Goal: Task Accomplishment & Management: Manage account settings

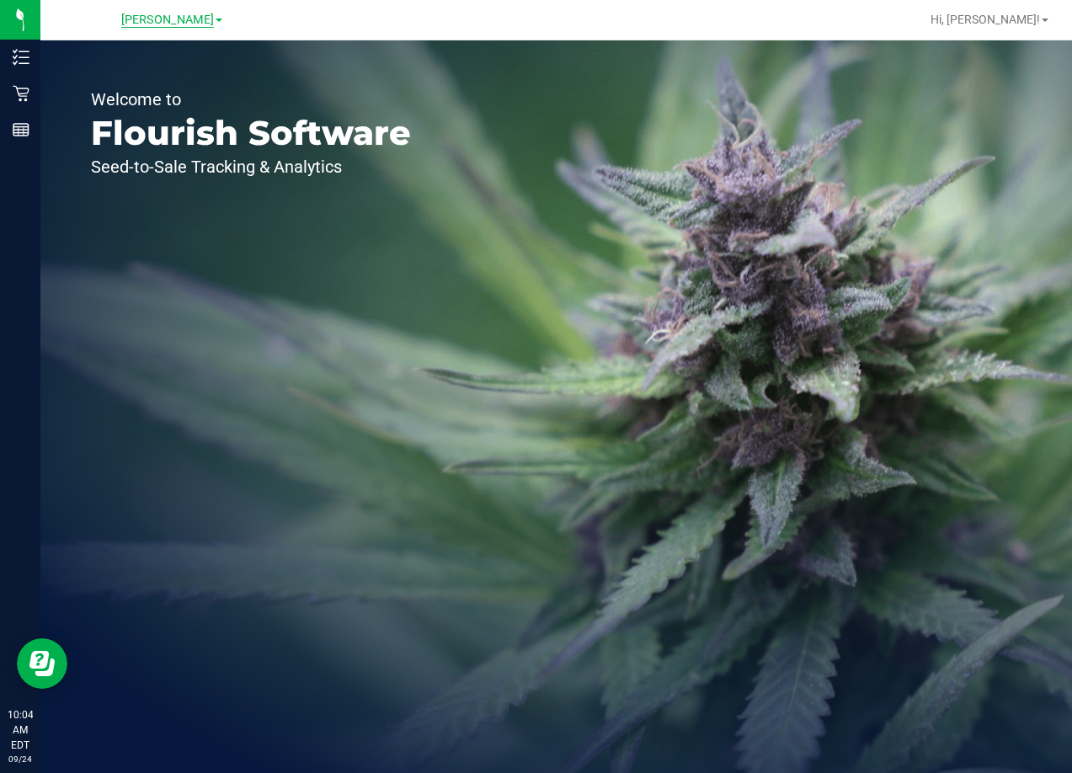
click at [182, 22] on span "[PERSON_NAME]" at bounding box center [167, 20] width 93 height 15
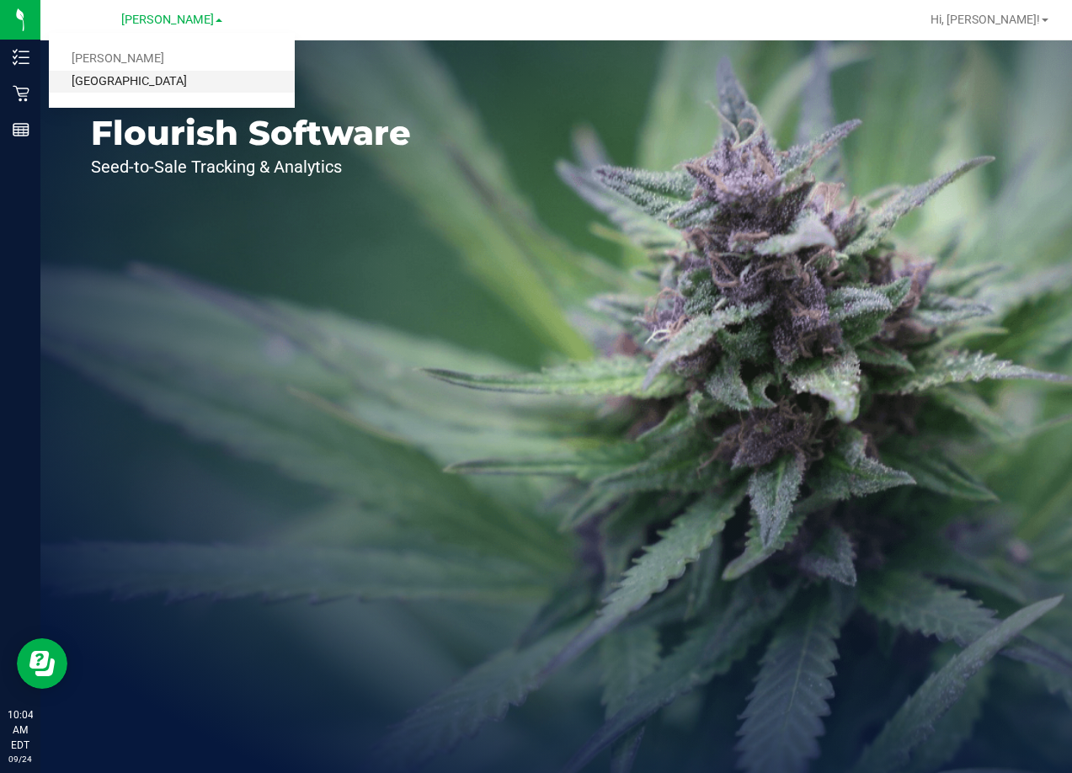
click at [175, 81] on link "[GEOGRAPHIC_DATA]" at bounding box center [172, 82] width 246 height 23
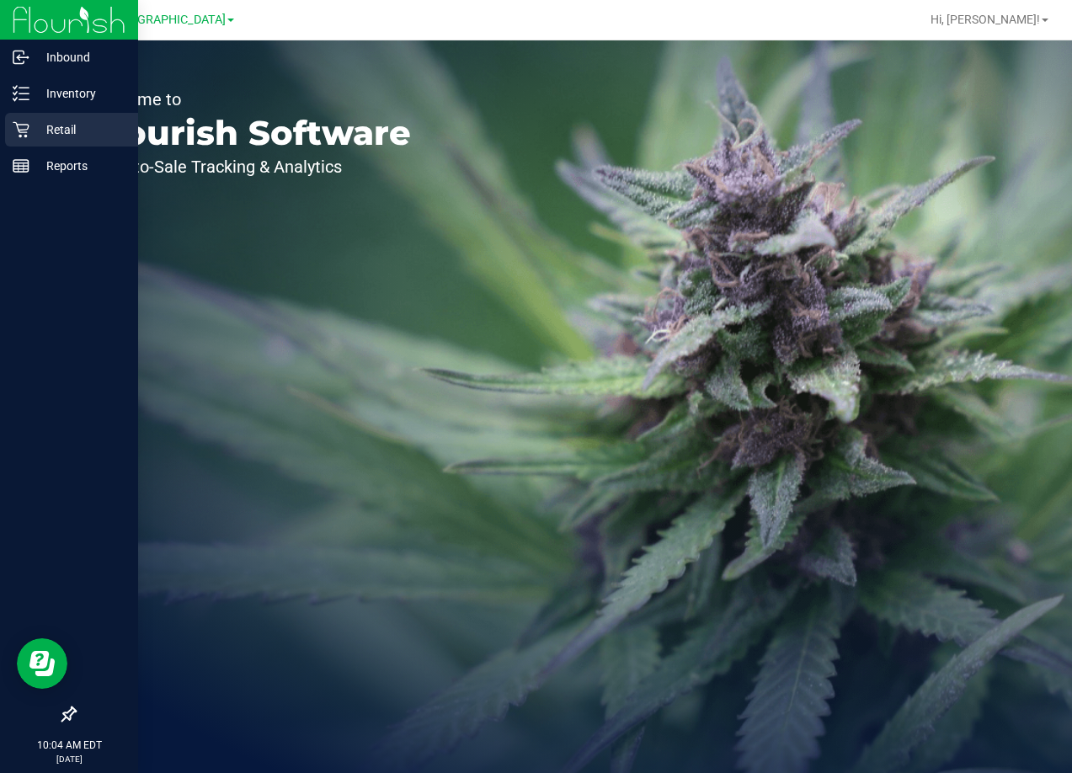
click at [67, 136] on p "Retail" at bounding box center [79, 130] width 101 height 20
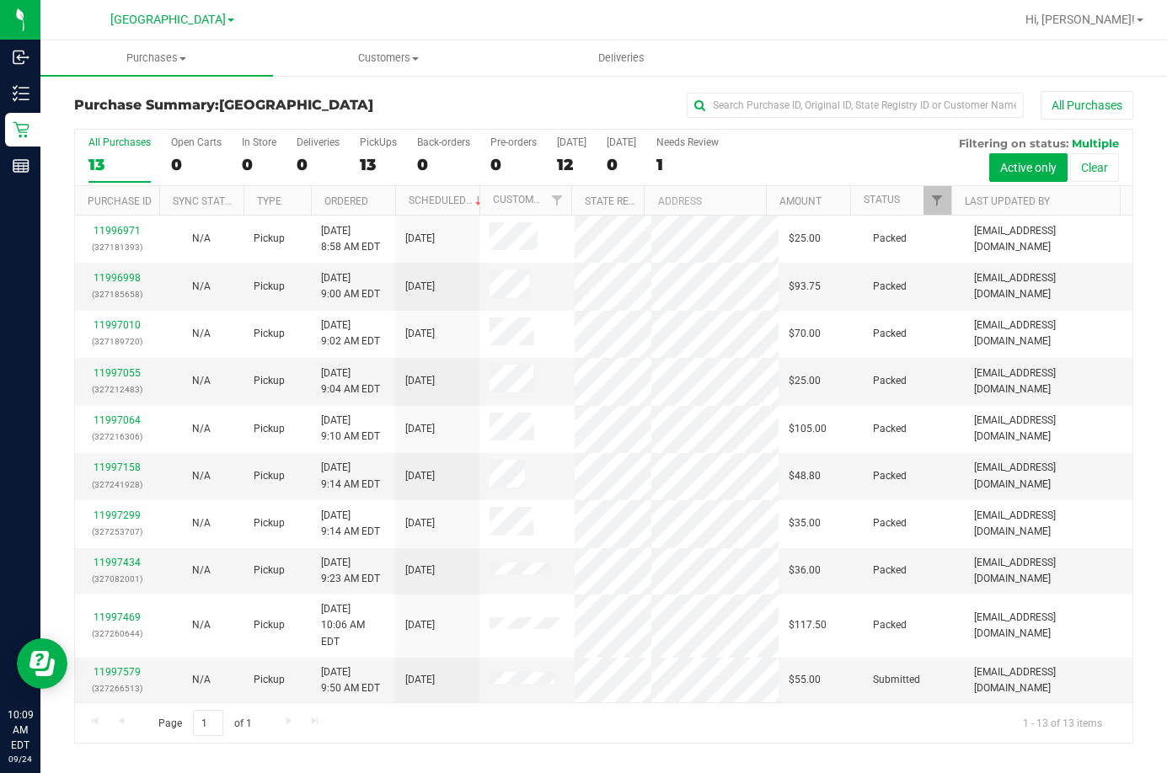
click at [457, 99] on div "All Purchases" at bounding box center [780, 105] width 706 height 29
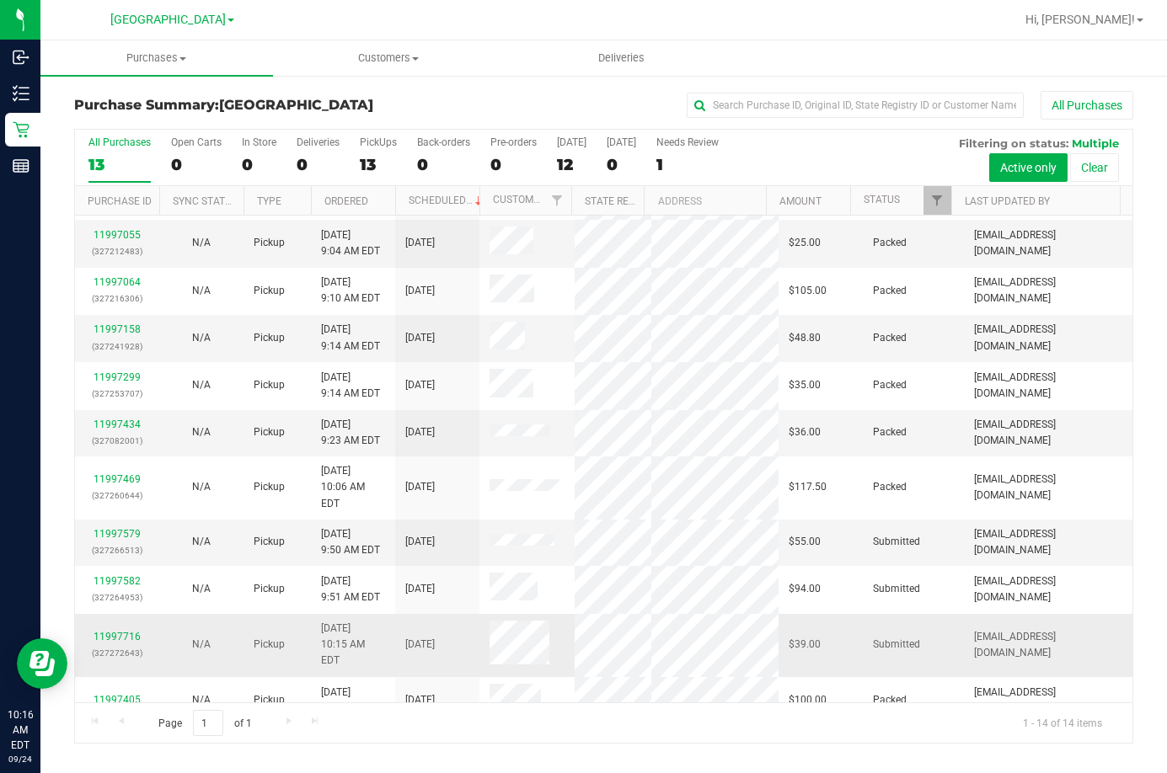
scroll to position [198, 0]
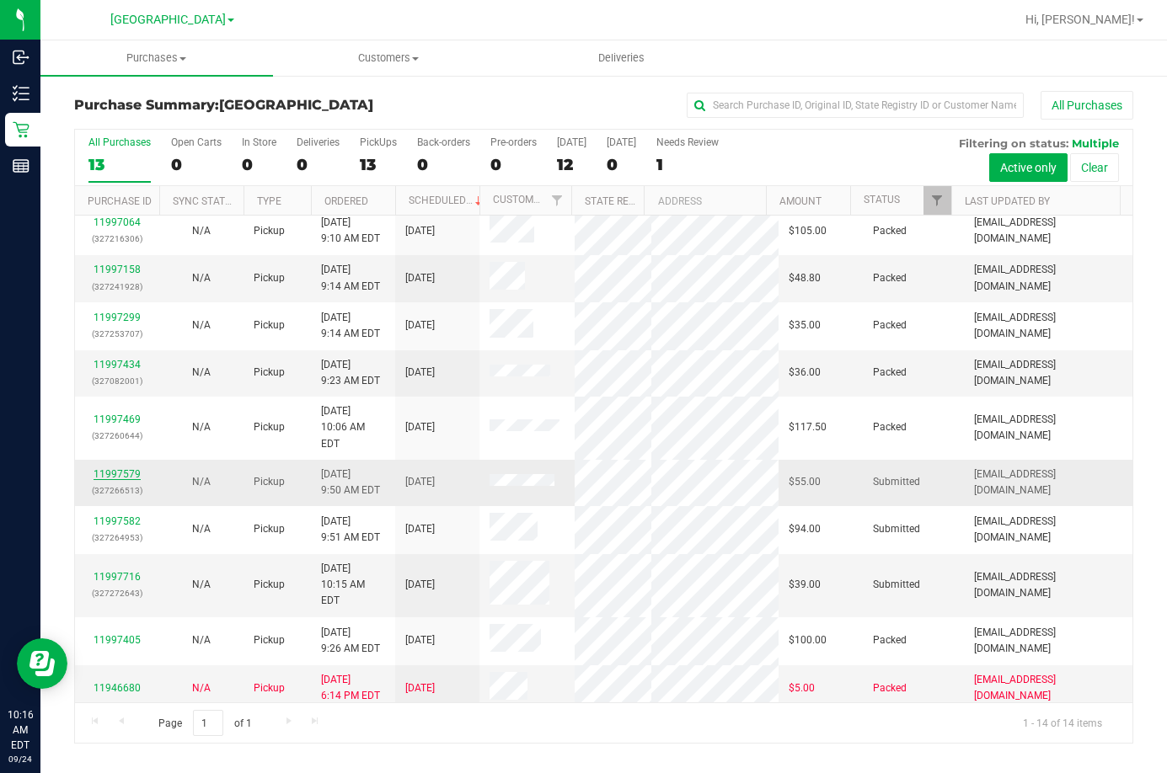
click at [122, 468] on link "11997579" at bounding box center [117, 474] width 47 height 12
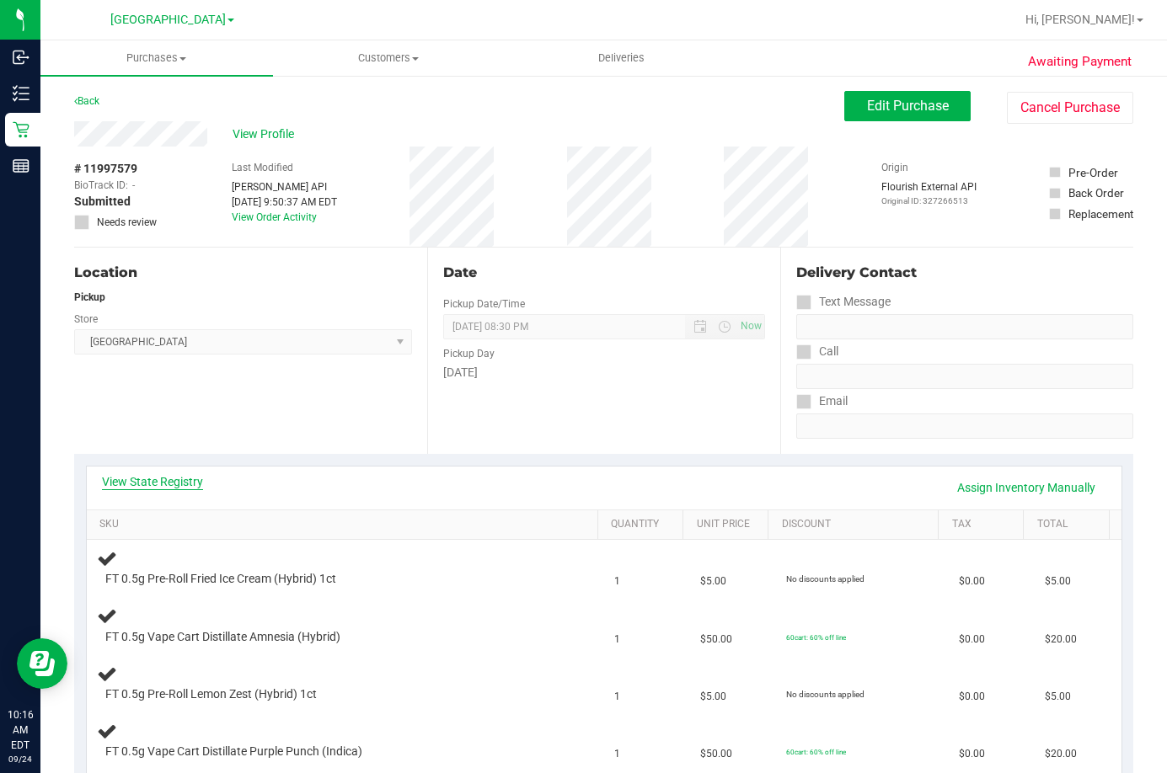
click at [159, 481] on link "View State Registry" at bounding box center [152, 481] width 101 height 17
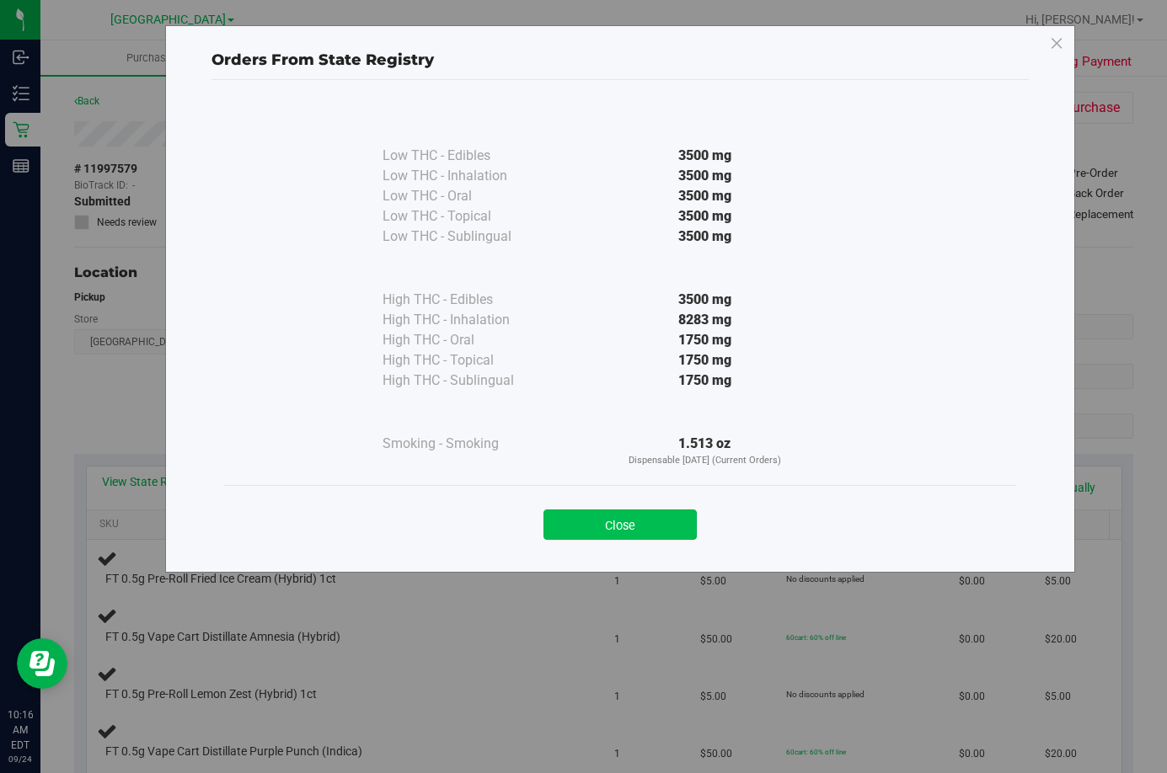
click at [666, 523] on button "Close" at bounding box center [619, 525] width 153 height 30
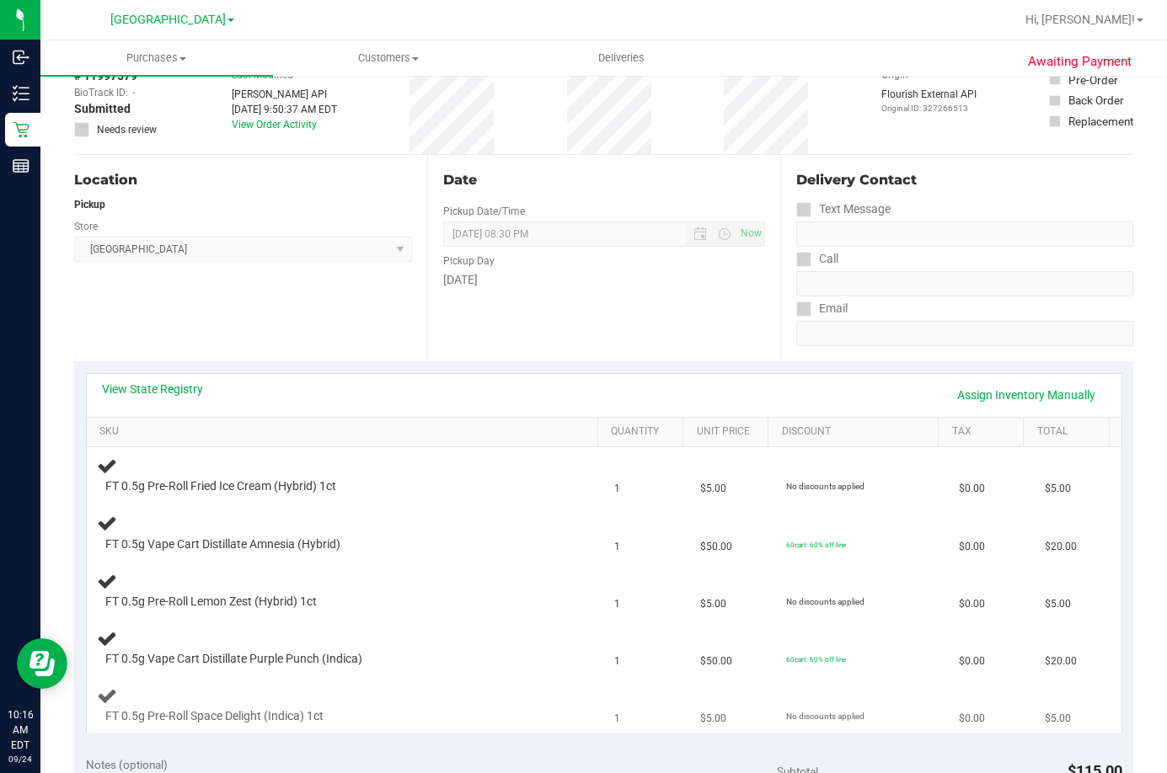
scroll to position [253, 0]
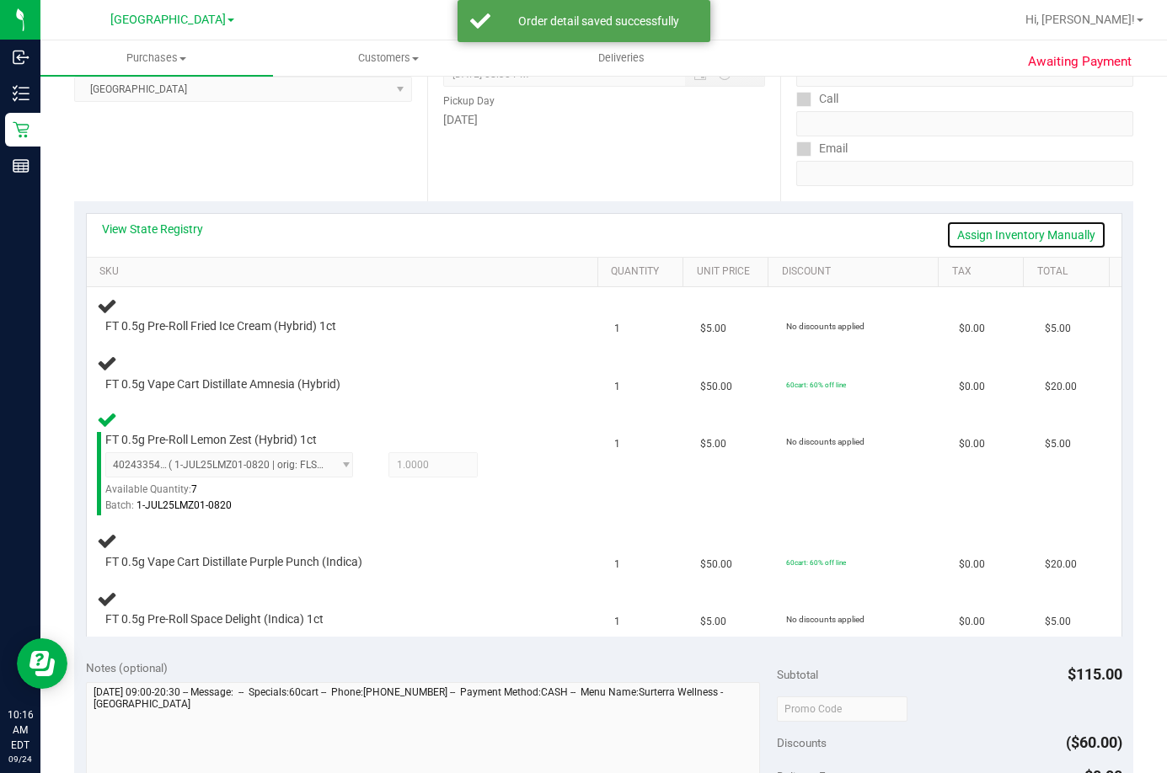
click at [1024, 233] on link "Assign Inventory Manually" at bounding box center [1026, 235] width 160 height 29
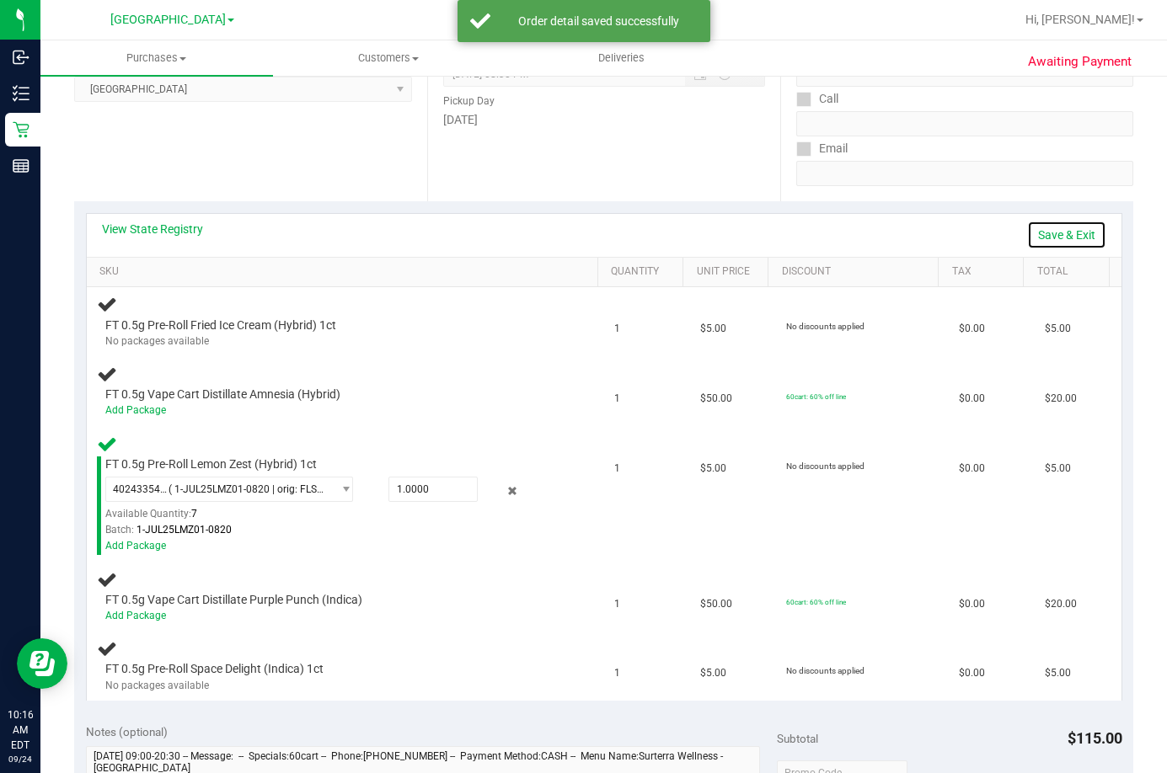
click at [1060, 237] on link "Save & Exit" at bounding box center [1066, 235] width 79 height 29
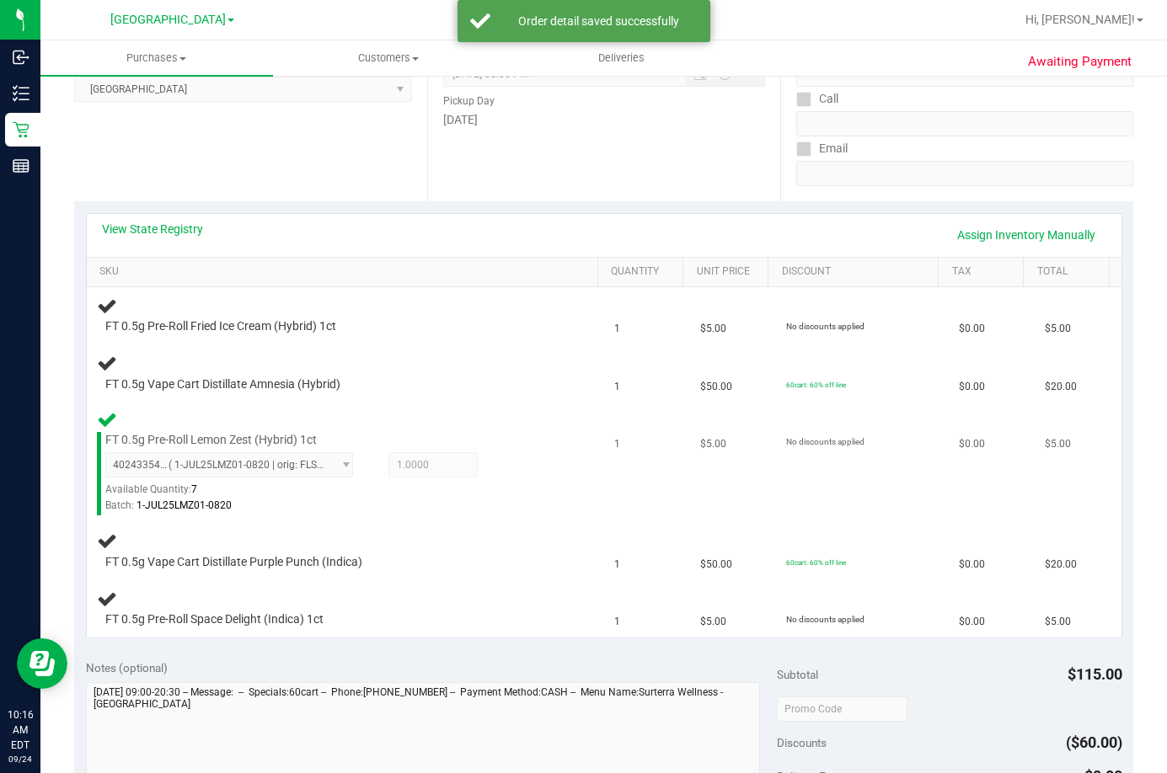
scroll to position [337, 0]
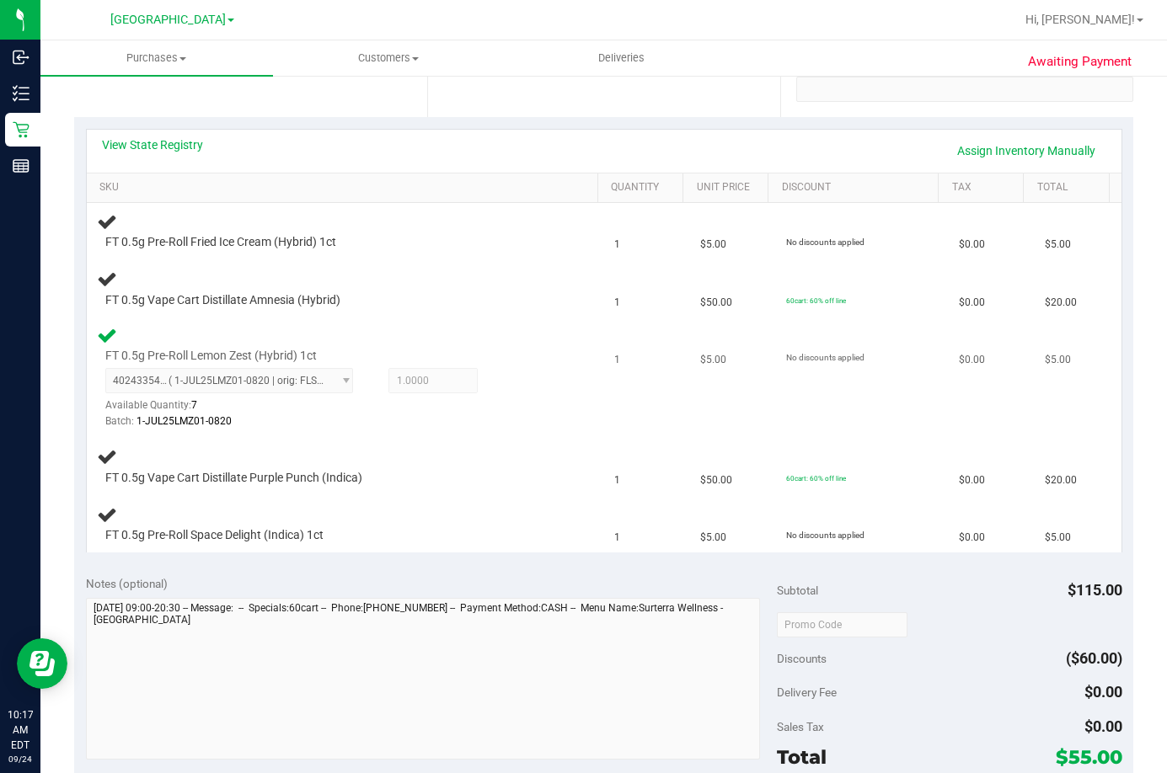
click at [493, 319] on td "FT 0.5g Pre-Roll Lemon Zest (Hybrid) 1ct 4024335474948410 ( 1-JUL25LMZ01-0820 |…" at bounding box center [345, 378] width 517 height 120
click at [973, 150] on link "Assign Inventory Manually" at bounding box center [1026, 150] width 160 height 29
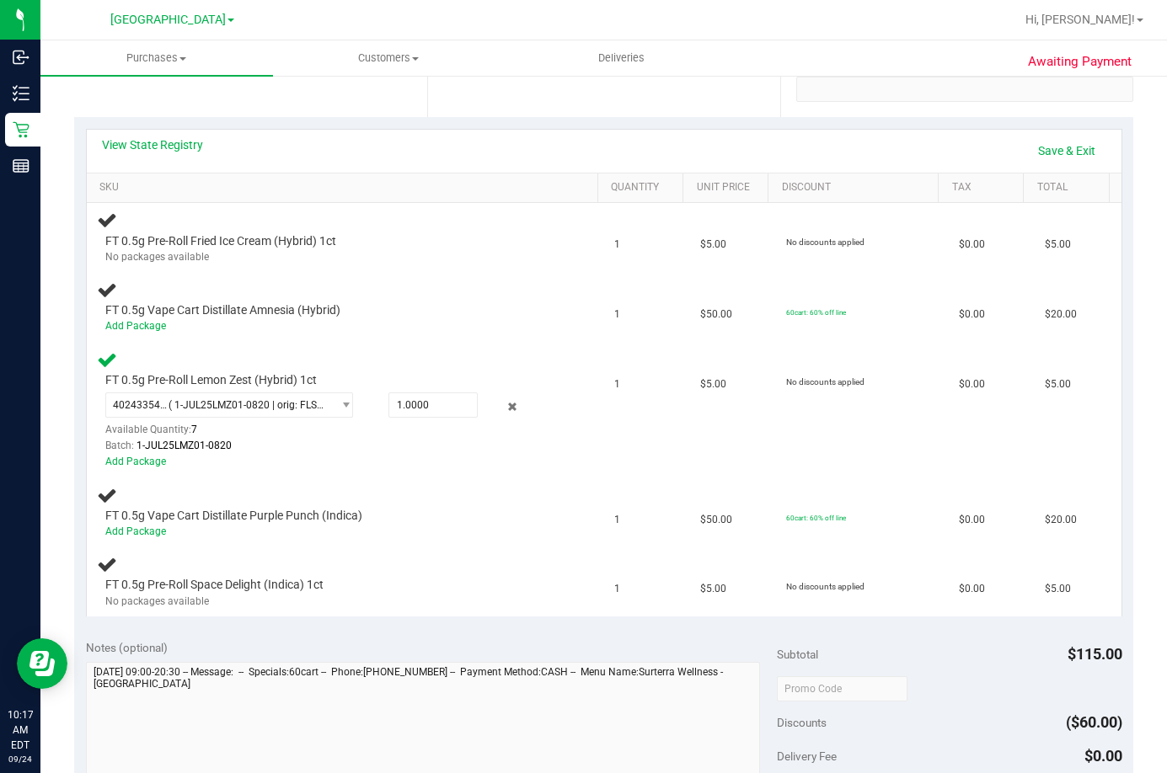
click at [469, 142] on div "View State Registry Save & Exit" at bounding box center [604, 150] width 1004 height 29
click at [1065, 149] on link "Save & Exit" at bounding box center [1066, 150] width 79 height 29
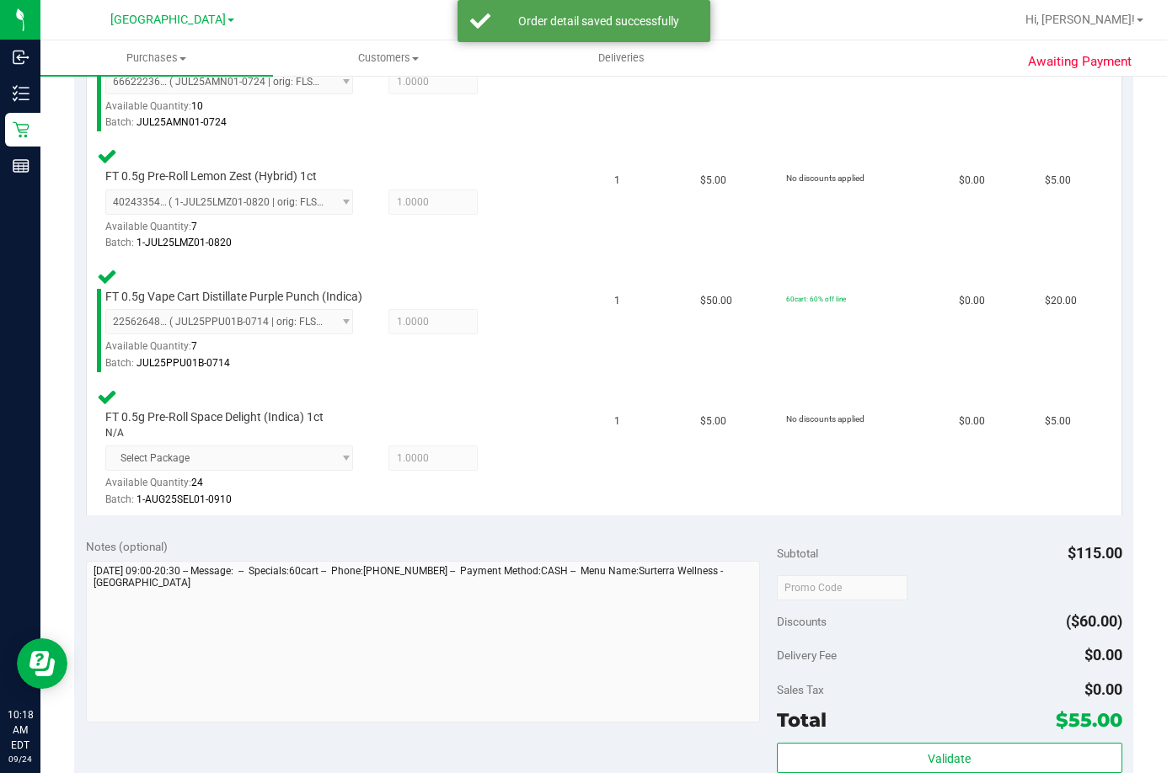
scroll to position [927, 0]
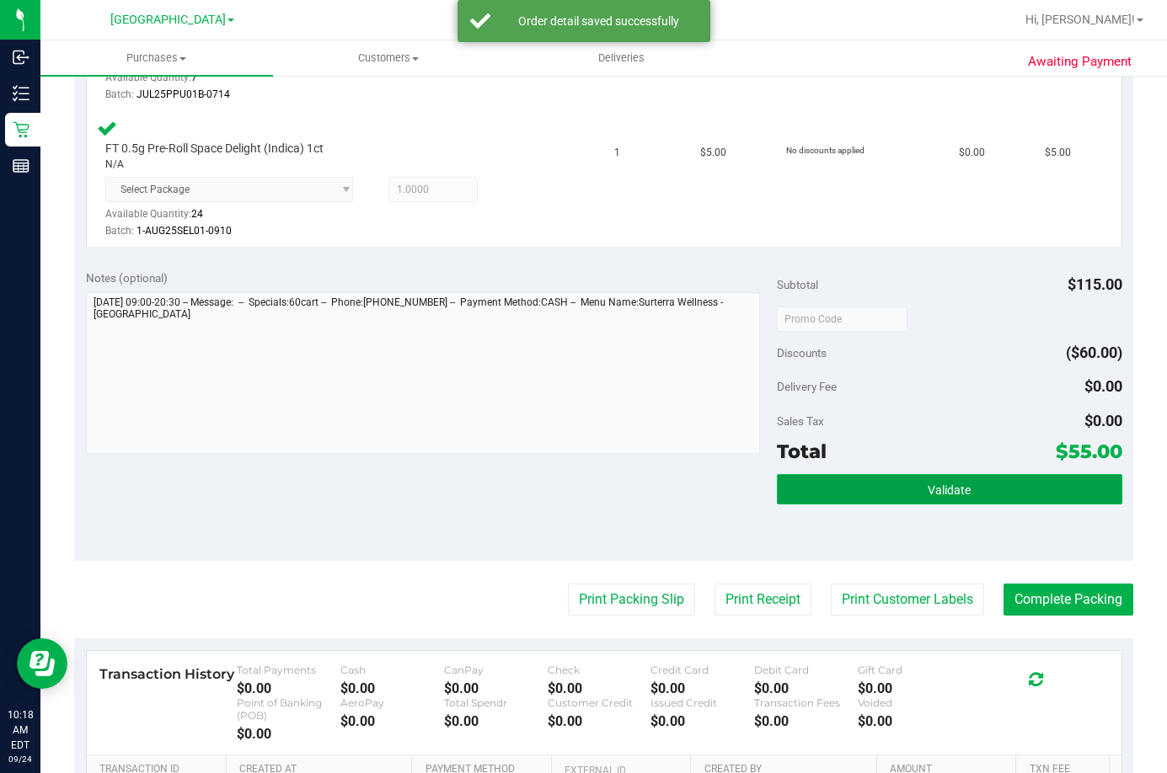
click at [951, 491] on span "Validate" at bounding box center [948, 490] width 43 height 13
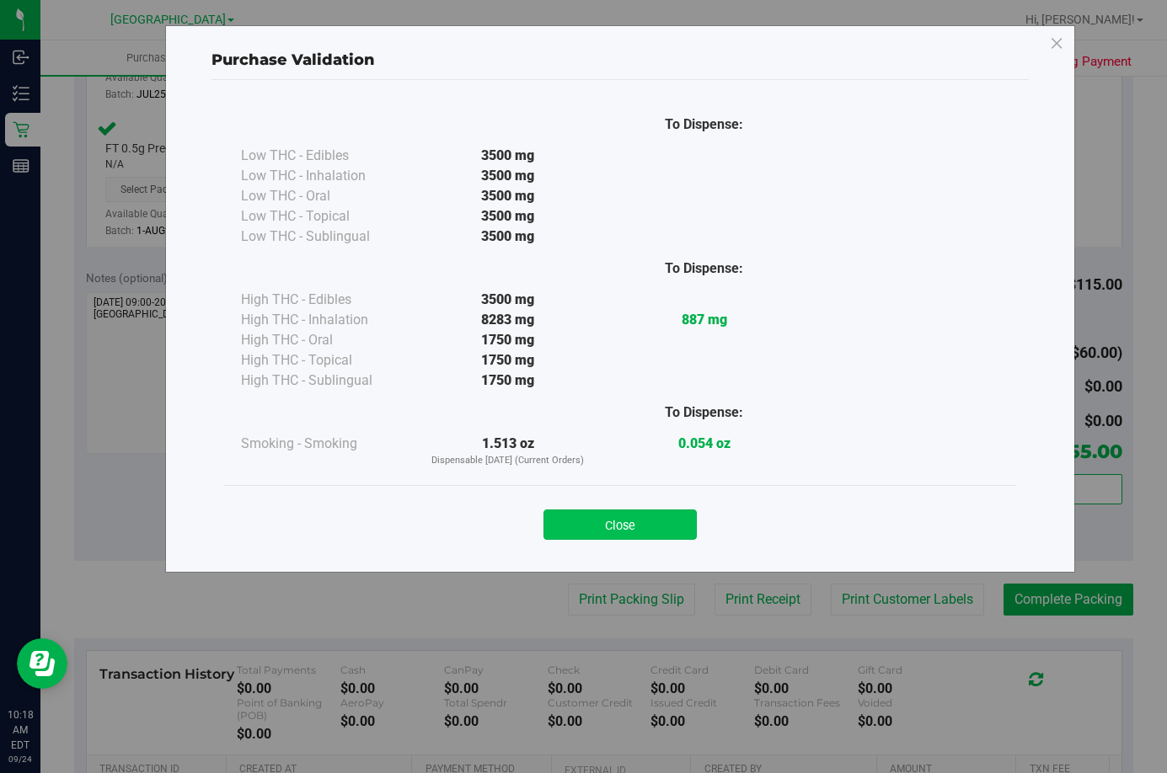
click at [628, 515] on button "Close" at bounding box center [619, 525] width 153 height 30
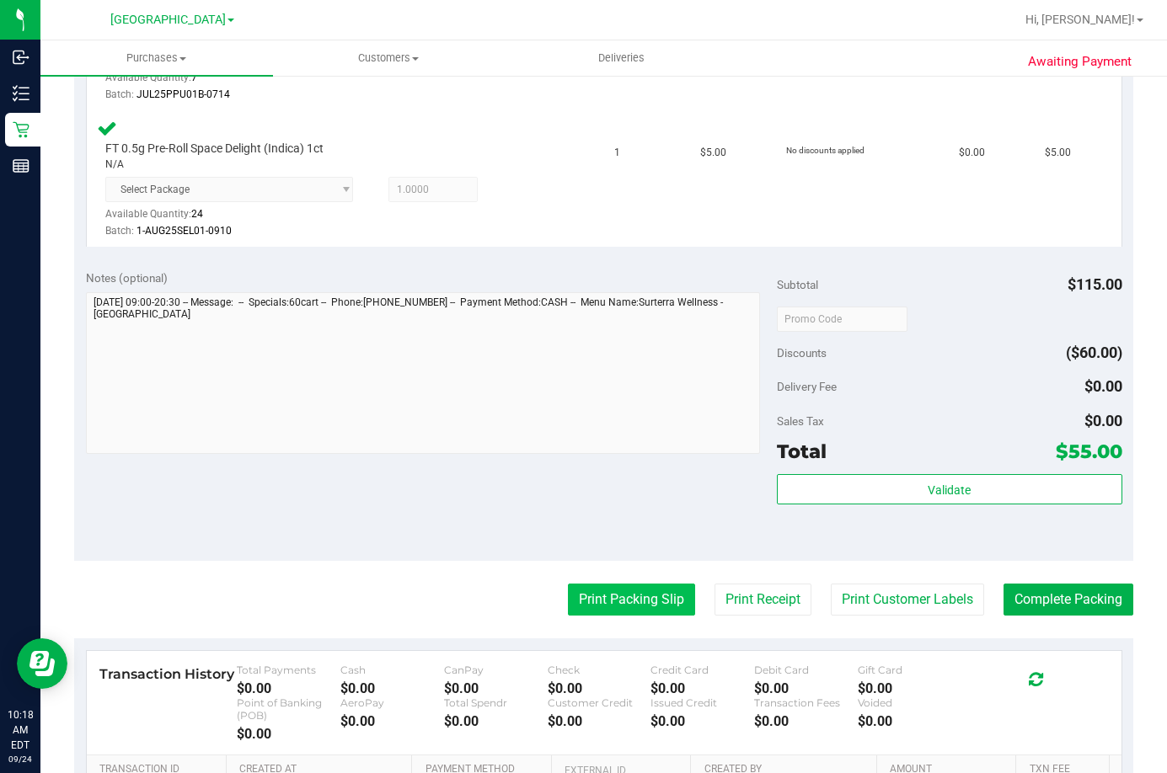
click at [644, 588] on button "Print Packing Slip" at bounding box center [631, 600] width 127 height 32
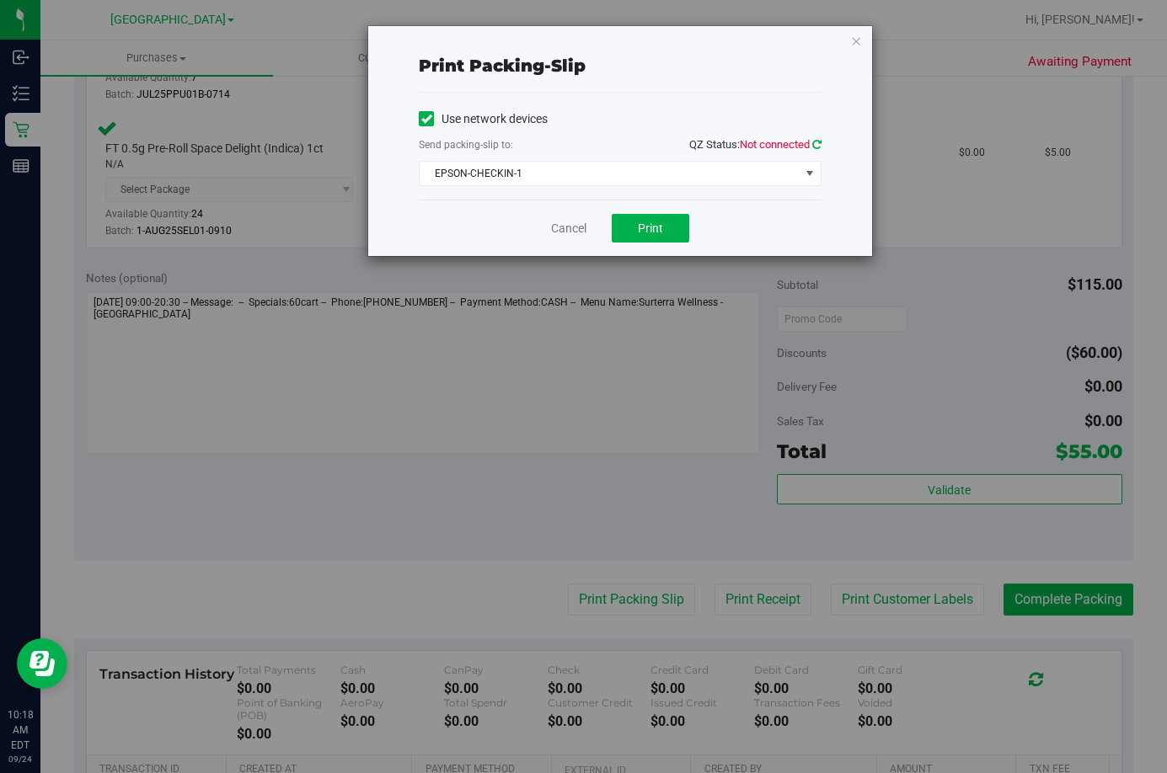
click at [814, 147] on icon at bounding box center [816, 144] width 9 height 11
click at [641, 180] on span "EPSON-CHECKIN-1" at bounding box center [610, 174] width 380 height 24
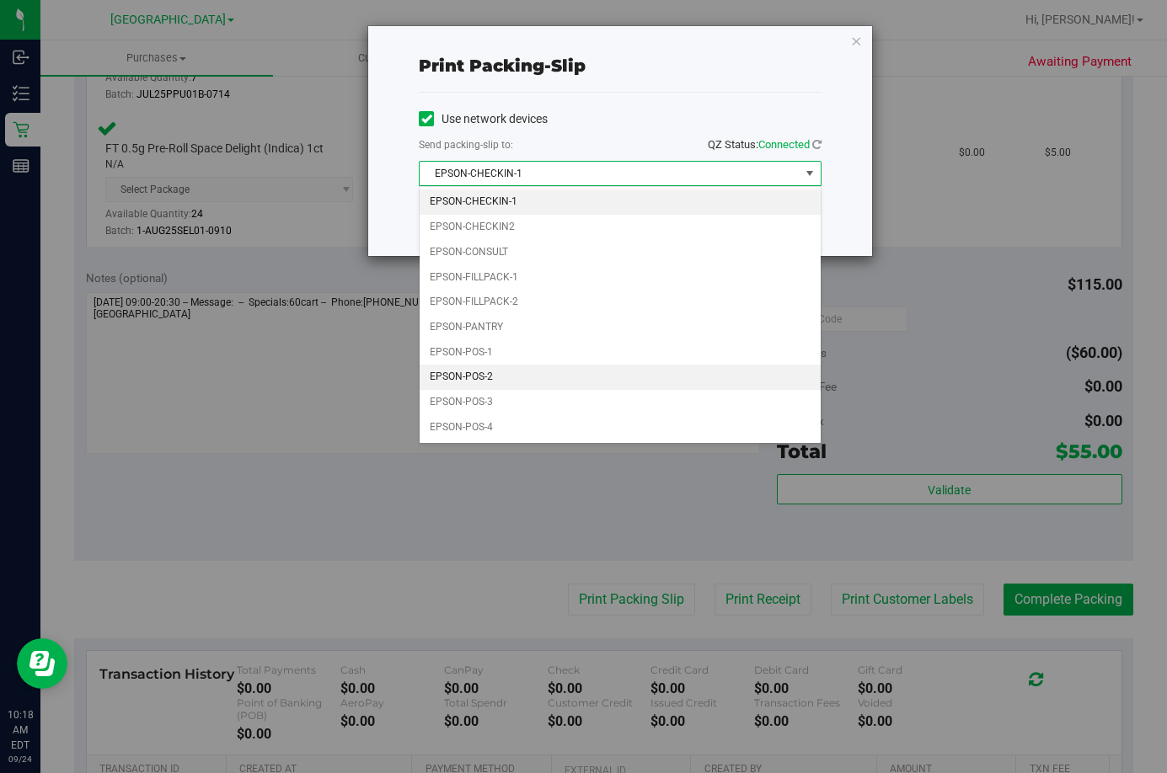
click at [583, 382] on li "EPSON-POS-2" at bounding box center [620, 377] width 401 height 25
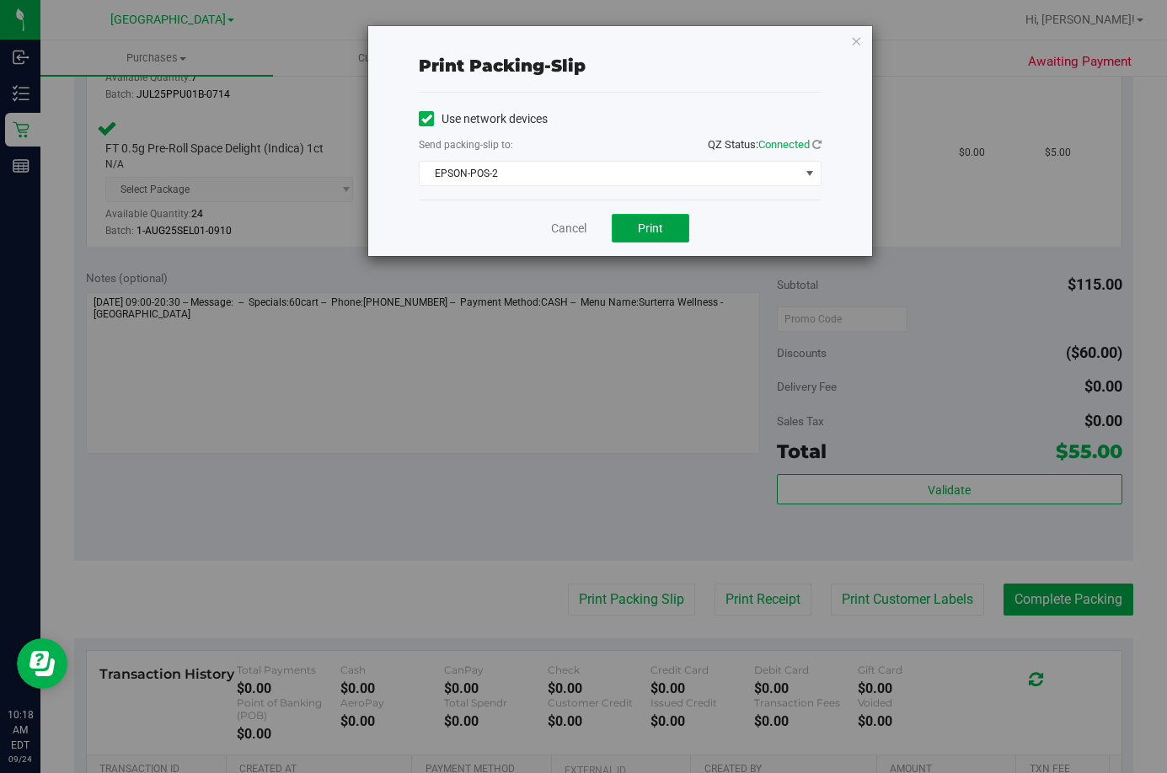
click at [665, 235] on button "Print" at bounding box center [651, 228] width 78 height 29
click at [566, 227] on link "Cancel" at bounding box center [568, 229] width 35 height 18
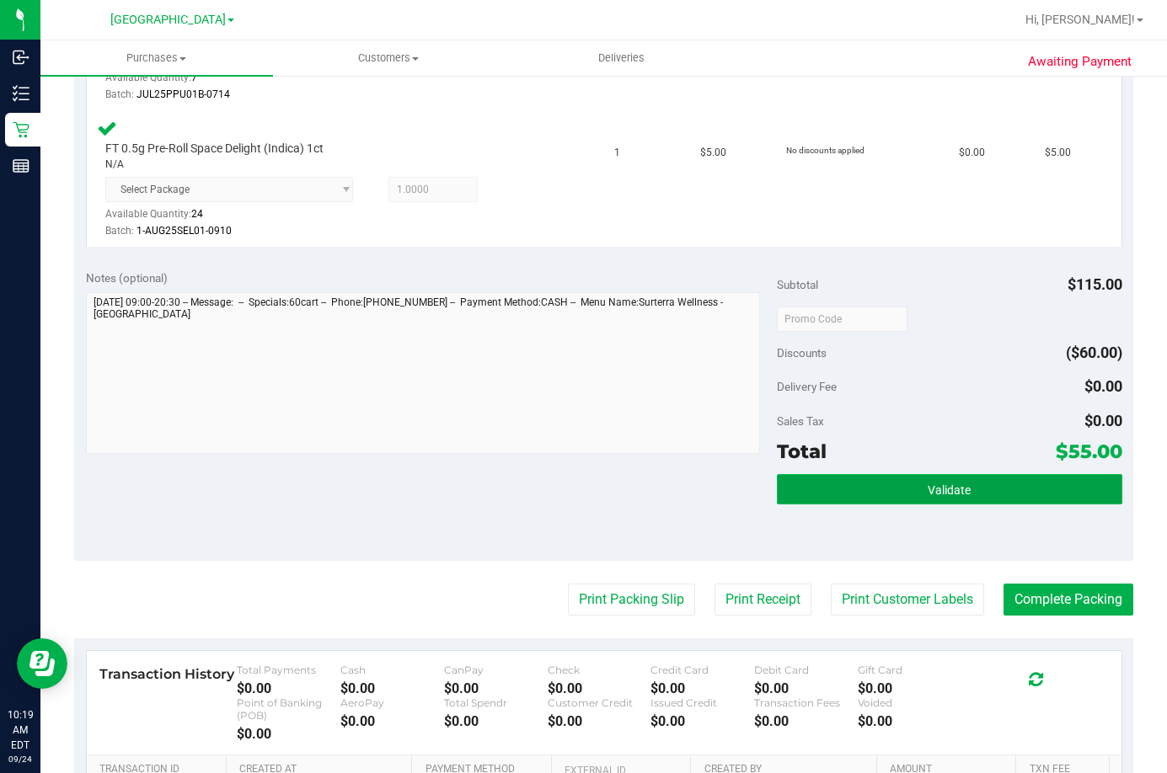
click at [984, 487] on button "Validate" at bounding box center [949, 489] width 345 height 30
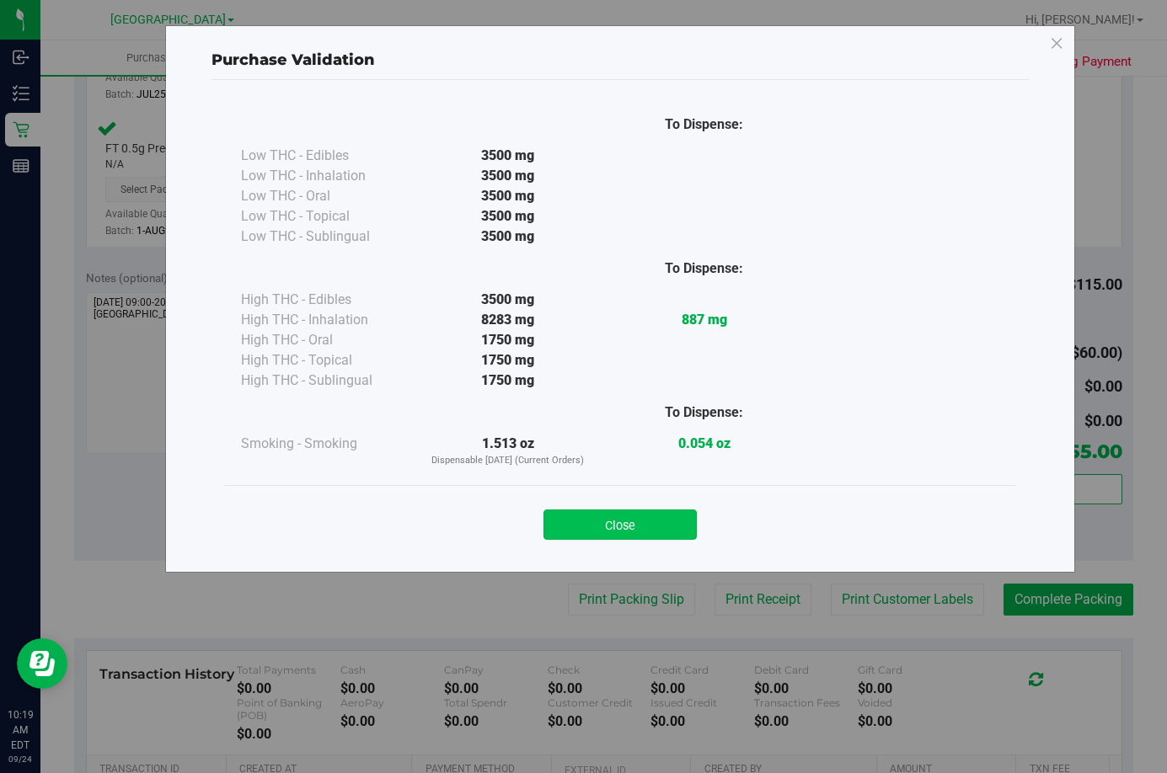
click at [653, 521] on button "Close" at bounding box center [619, 525] width 153 height 30
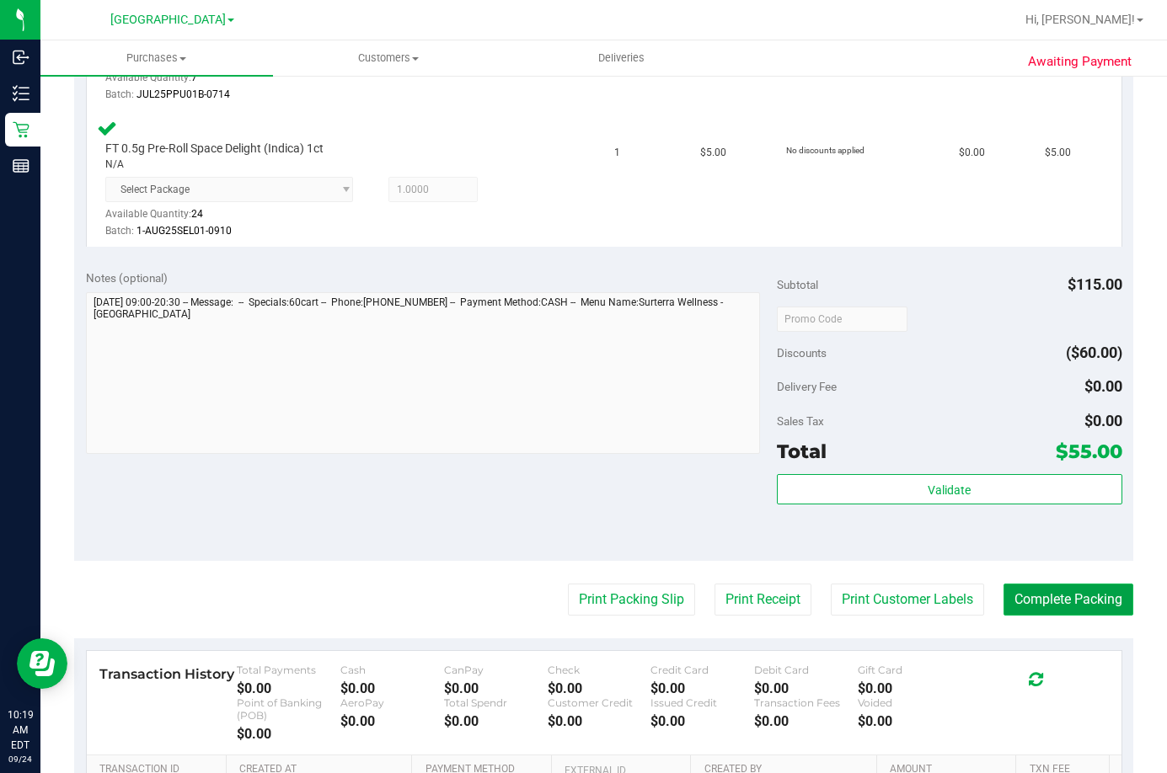
click at [1032, 596] on button "Complete Packing" at bounding box center [1068, 600] width 130 height 32
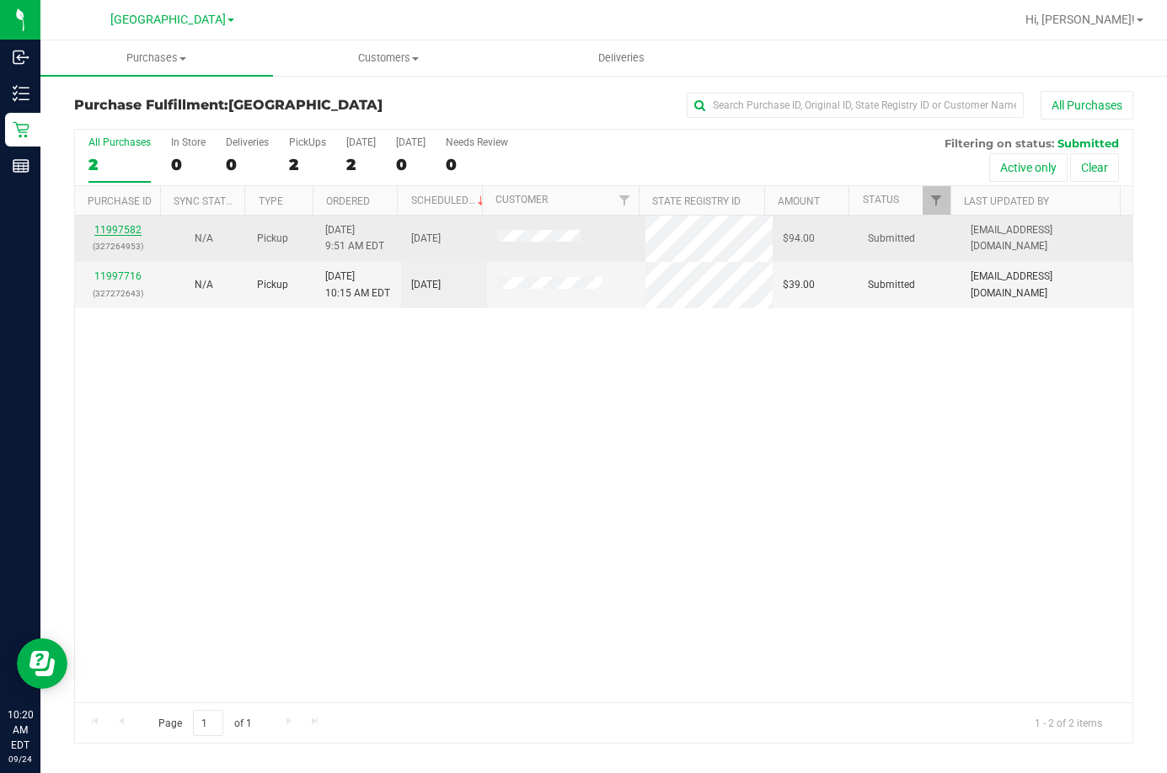
click at [116, 230] on link "11997582" at bounding box center [117, 230] width 47 height 12
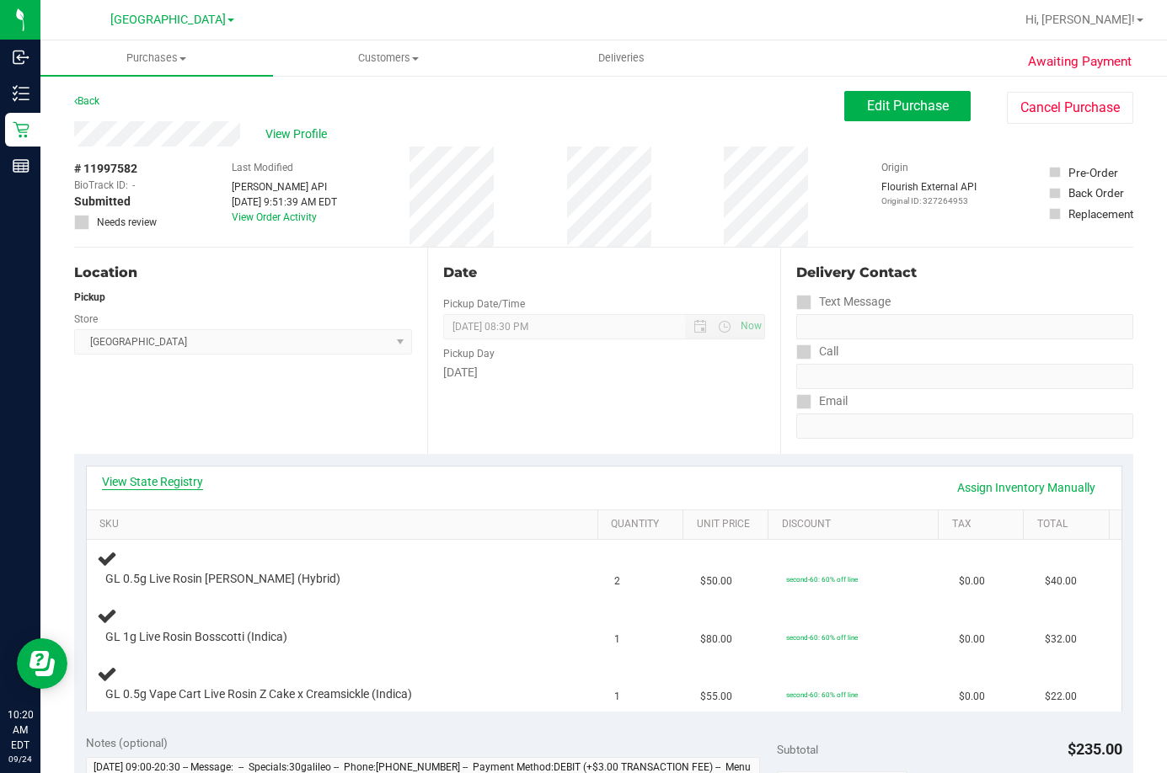
click at [156, 486] on link "View State Registry" at bounding box center [152, 481] width 101 height 17
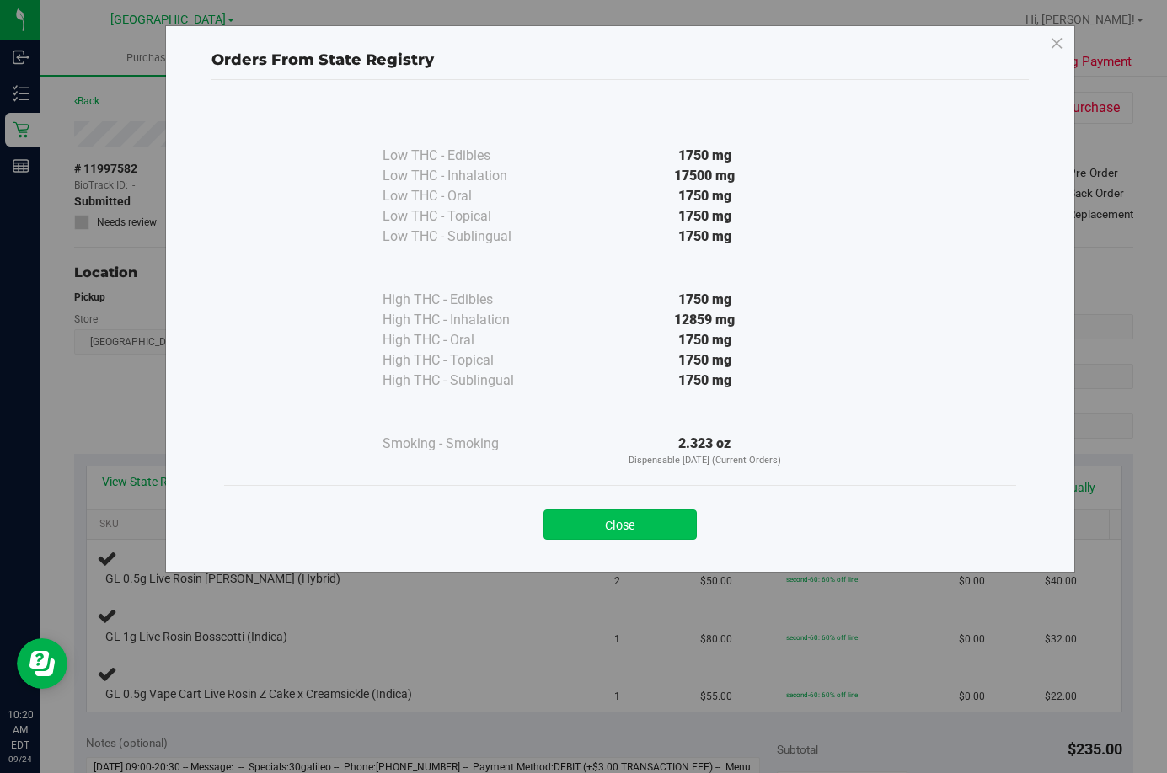
click at [634, 523] on button "Close" at bounding box center [619, 525] width 153 height 30
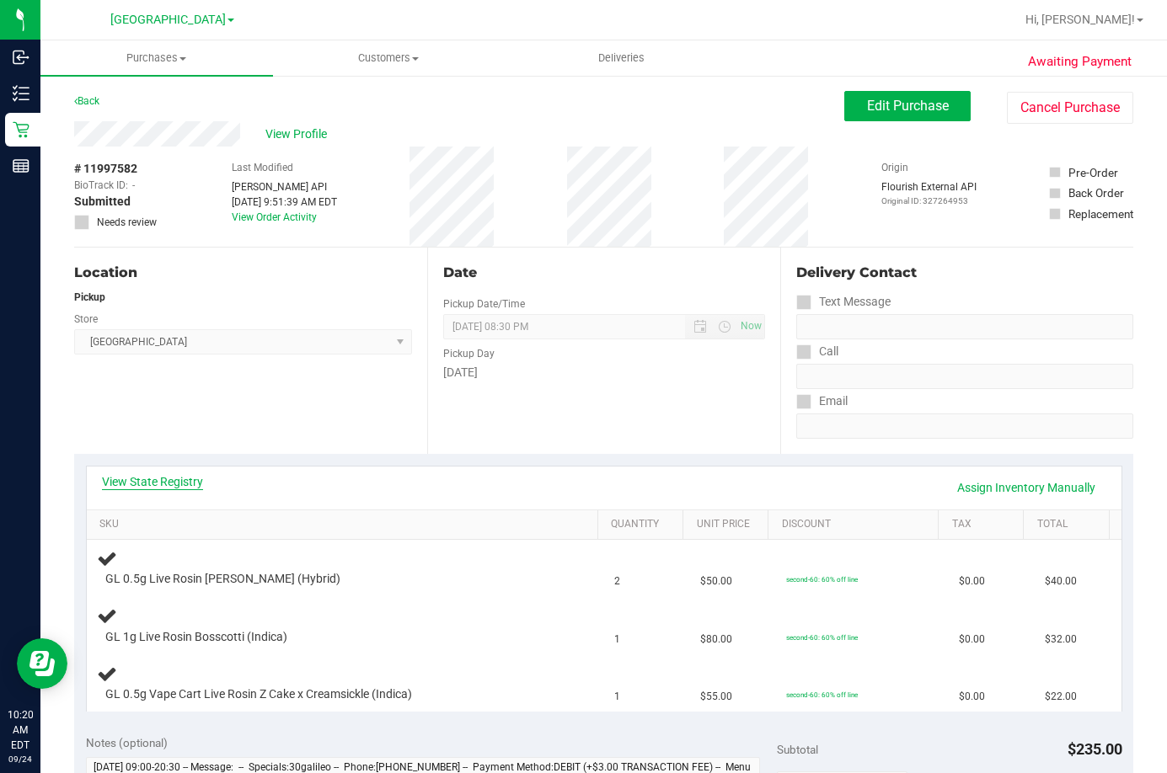
click at [178, 479] on link "View State Registry" at bounding box center [152, 481] width 101 height 17
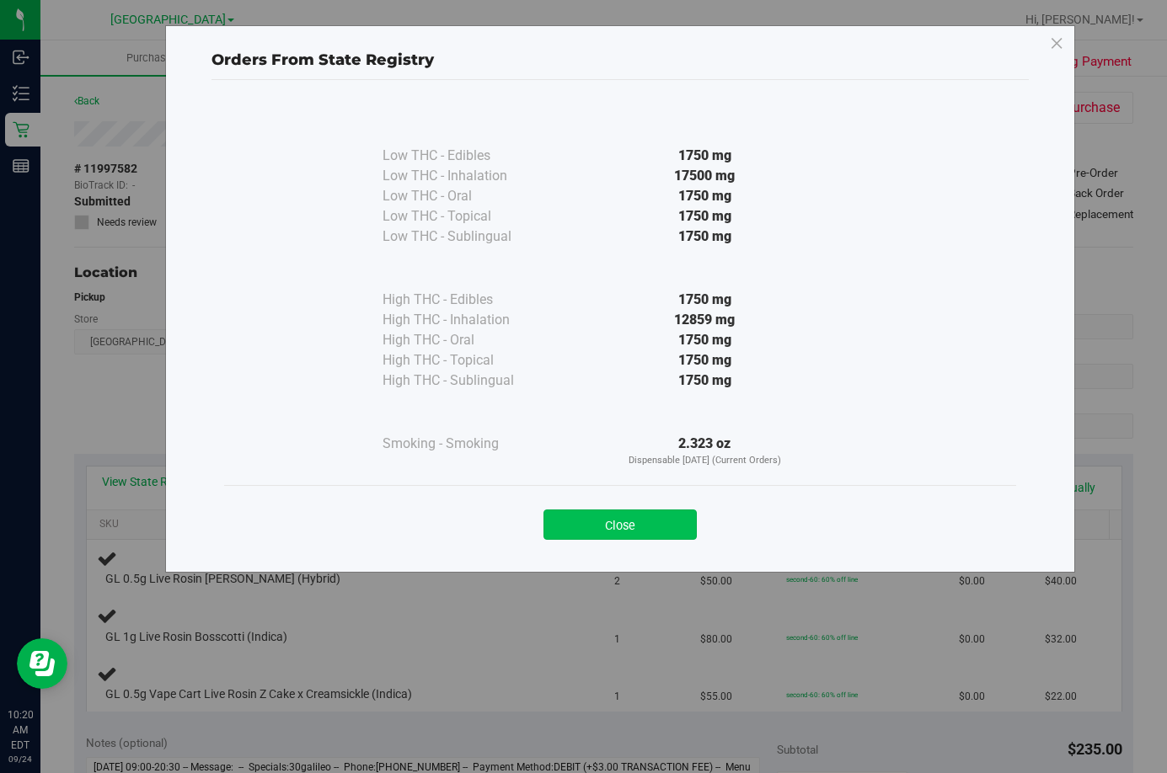
click at [632, 531] on button "Close" at bounding box center [619, 525] width 153 height 30
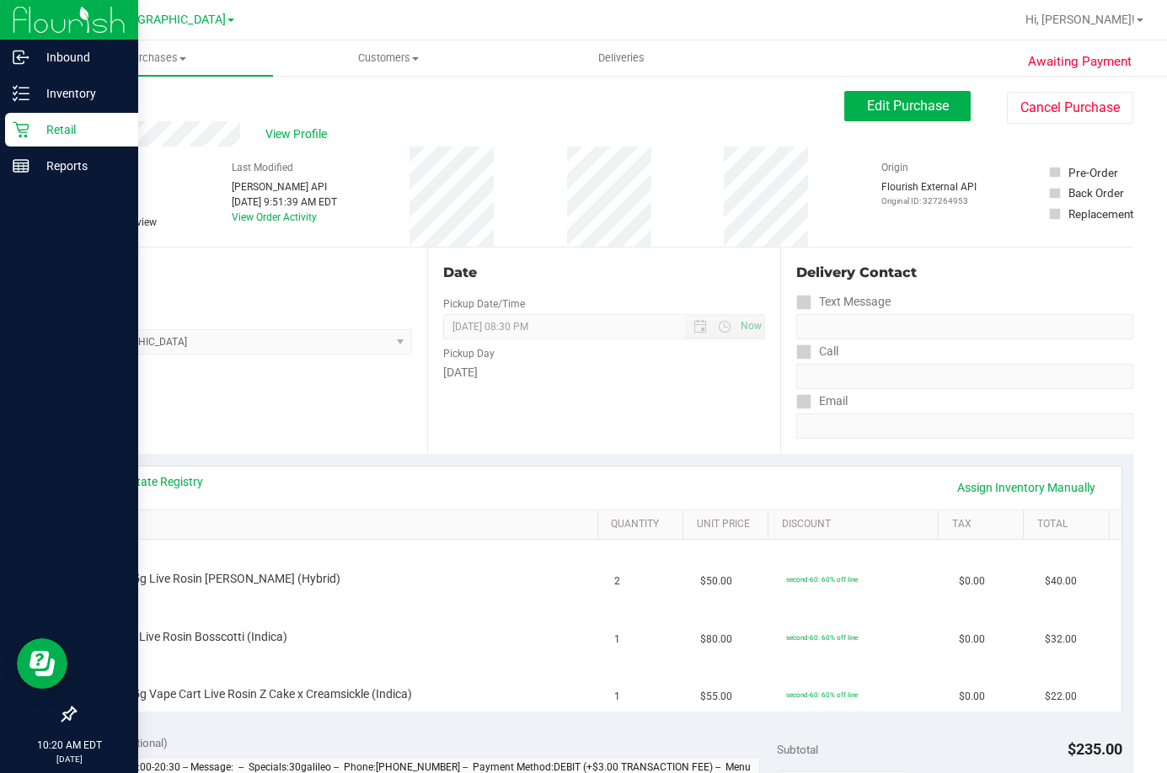
click at [52, 125] on p "Retail" at bounding box center [79, 130] width 101 height 20
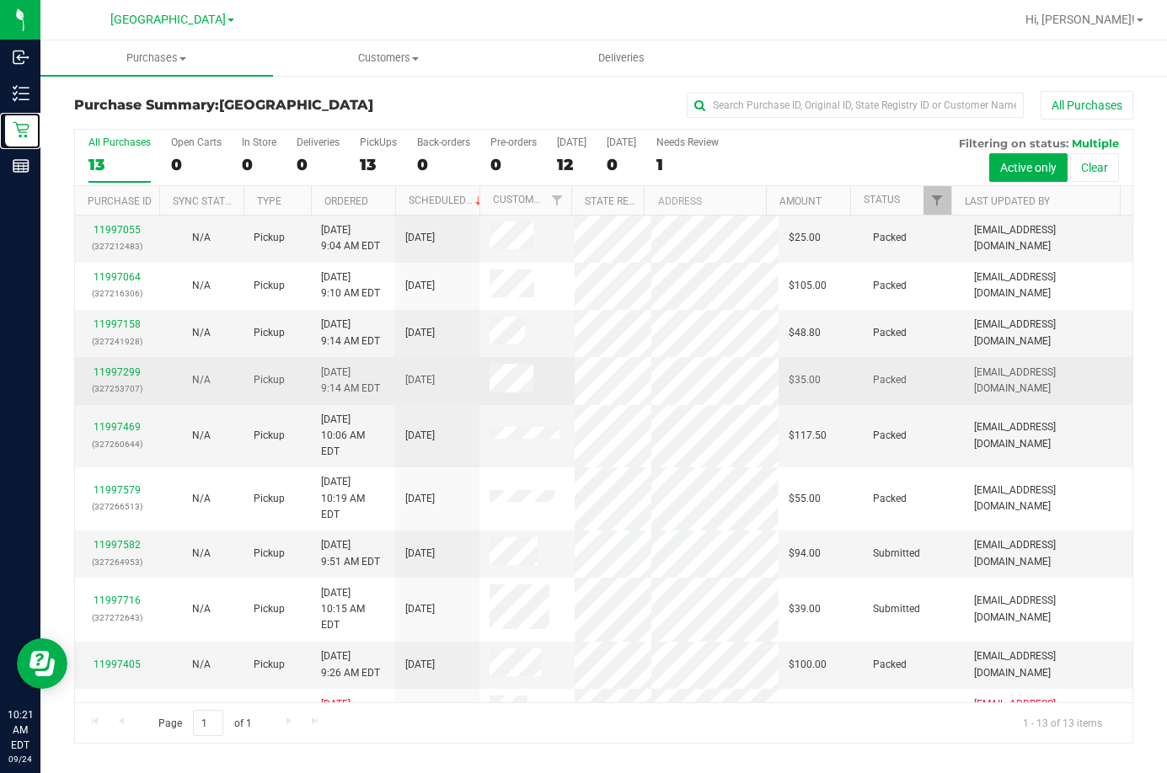
scroll to position [152, 0]
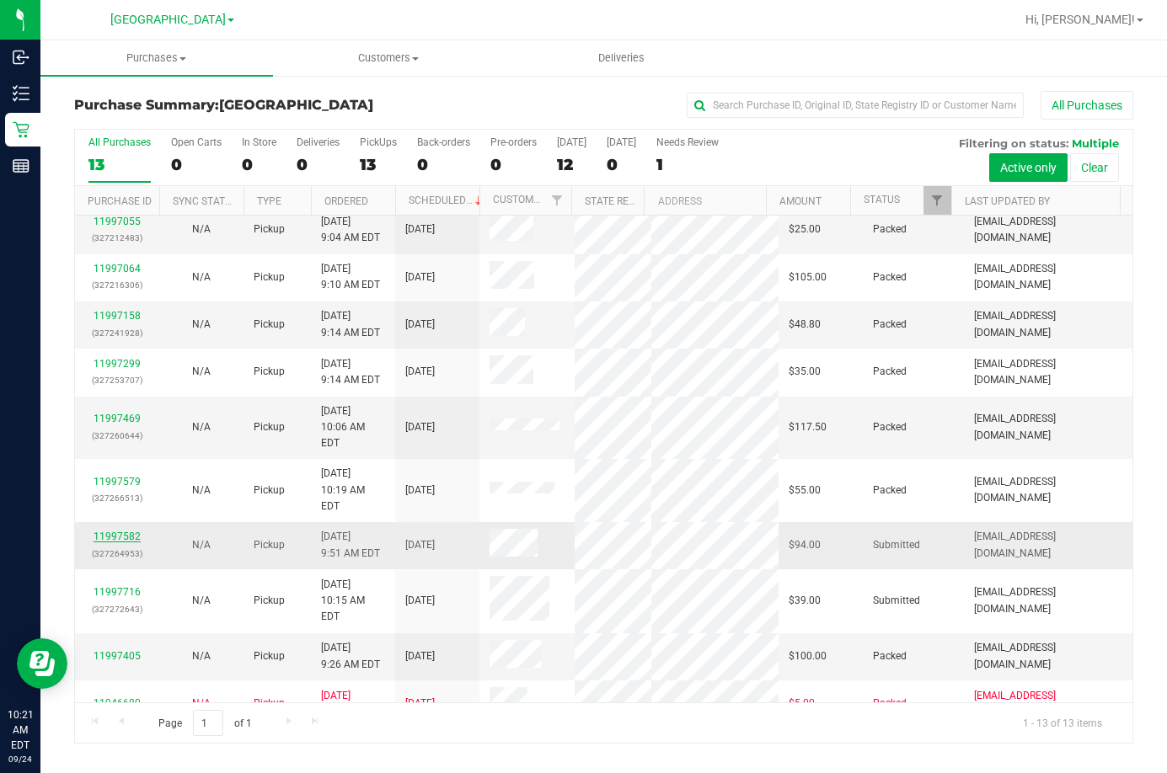
click at [126, 531] on link "11997582" at bounding box center [117, 537] width 47 height 12
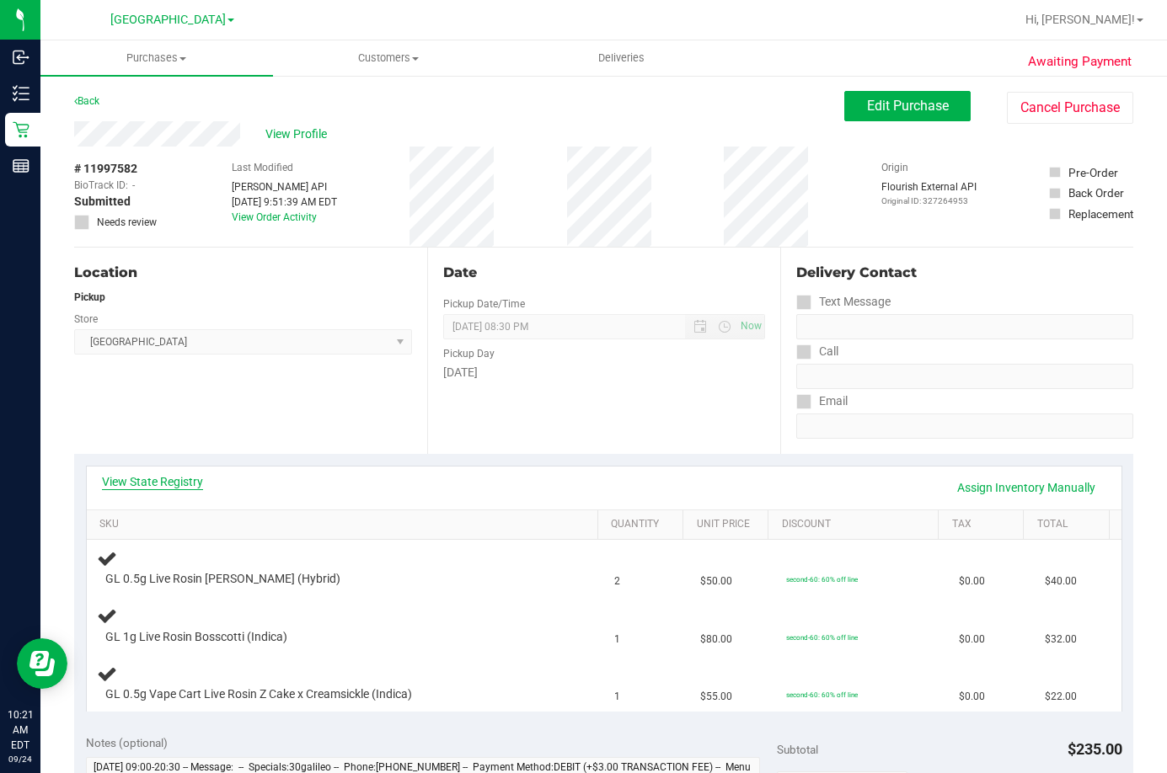
click at [158, 478] on link "View State Registry" at bounding box center [152, 481] width 101 height 17
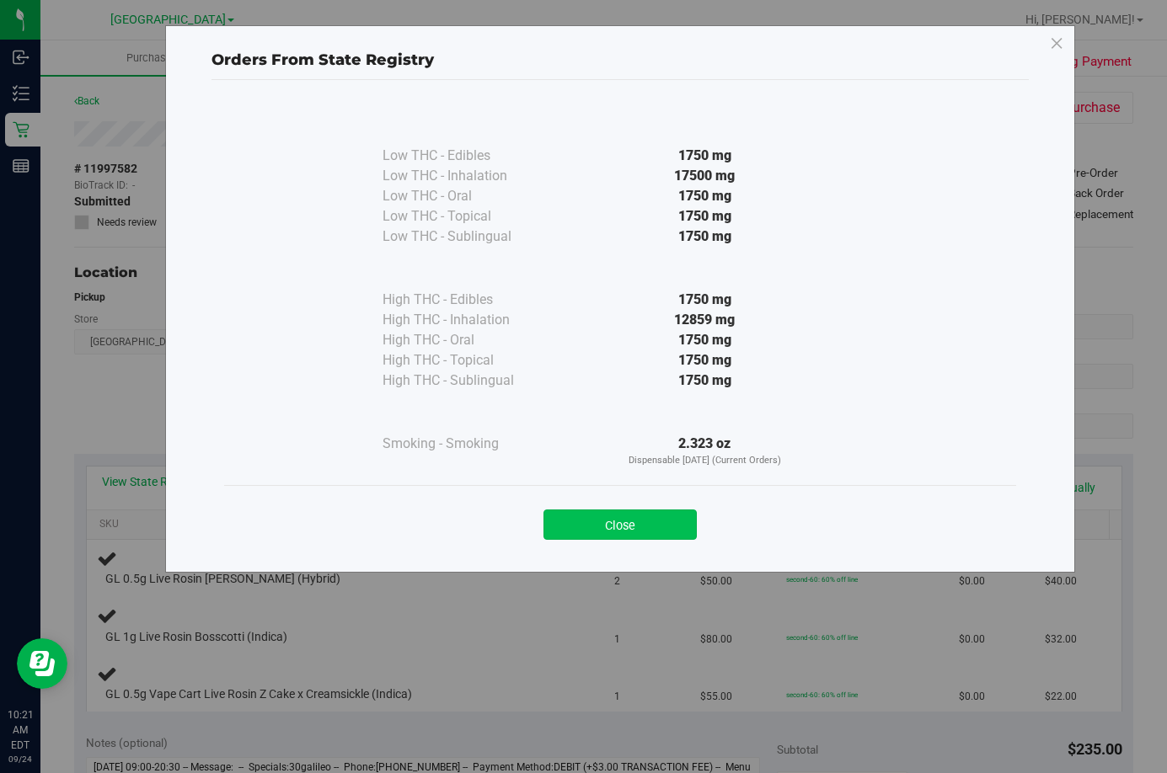
click at [662, 517] on button "Close" at bounding box center [619, 525] width 153 height 30
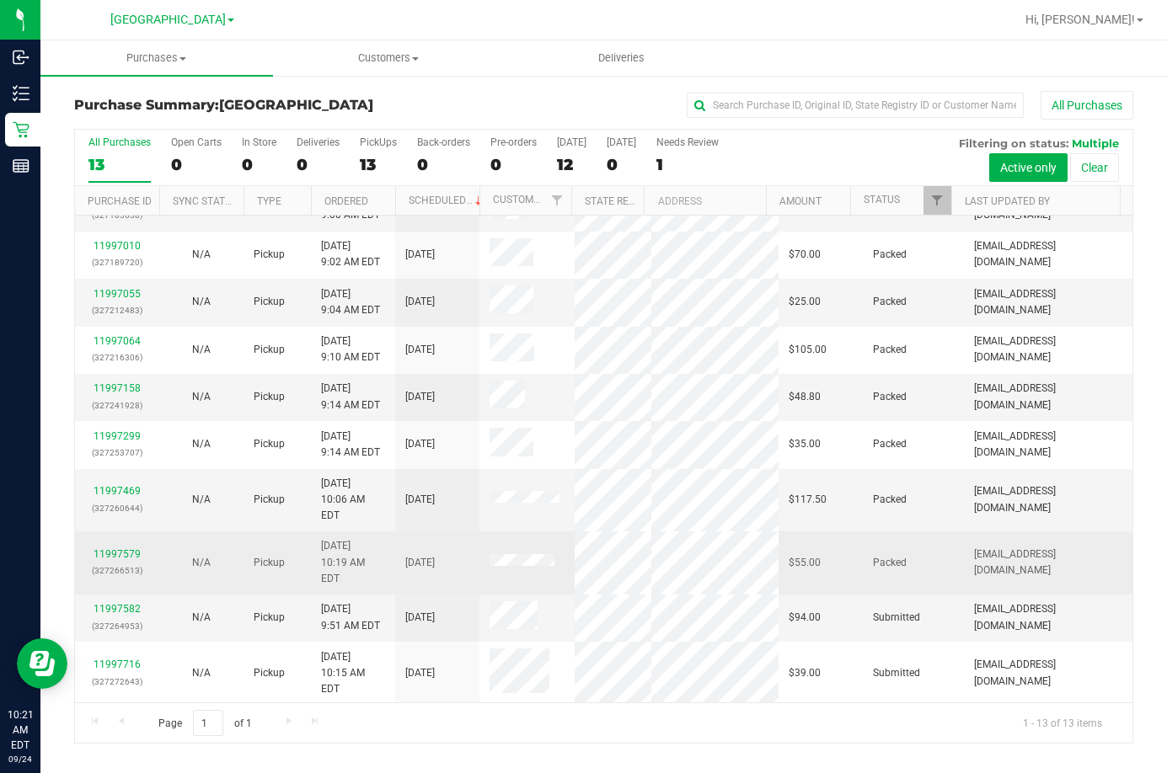
scroll to position [152, 0]
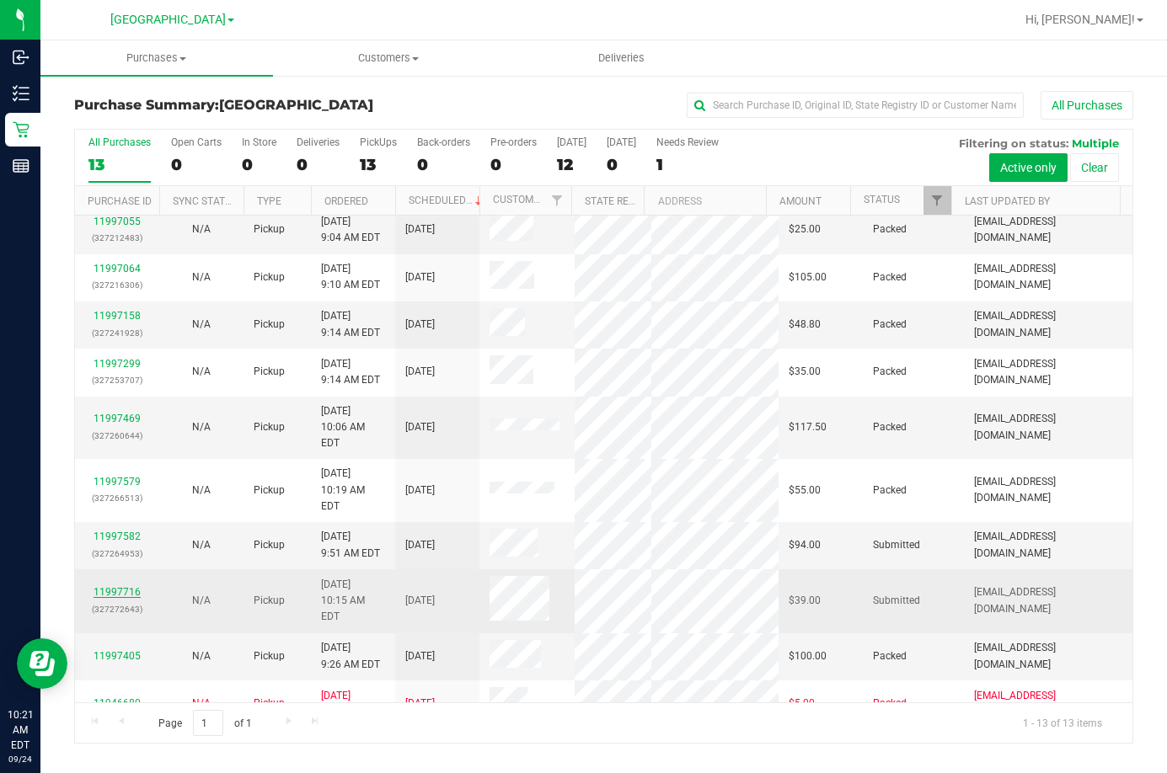
click at [104, 586] on link "11997716" at bounding box center [117, 592] width 47 height 12
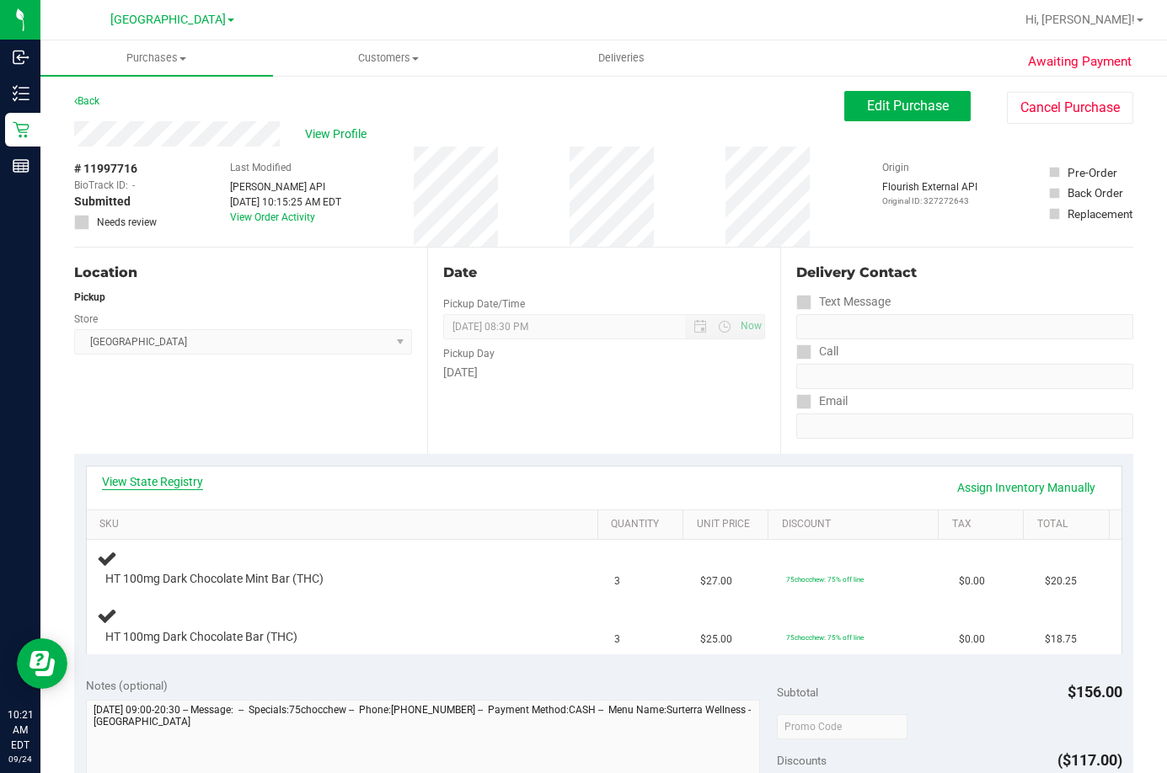
click at [170, 481] on link "View State Registry" at bounding box center [152, 481] width 101 height 17
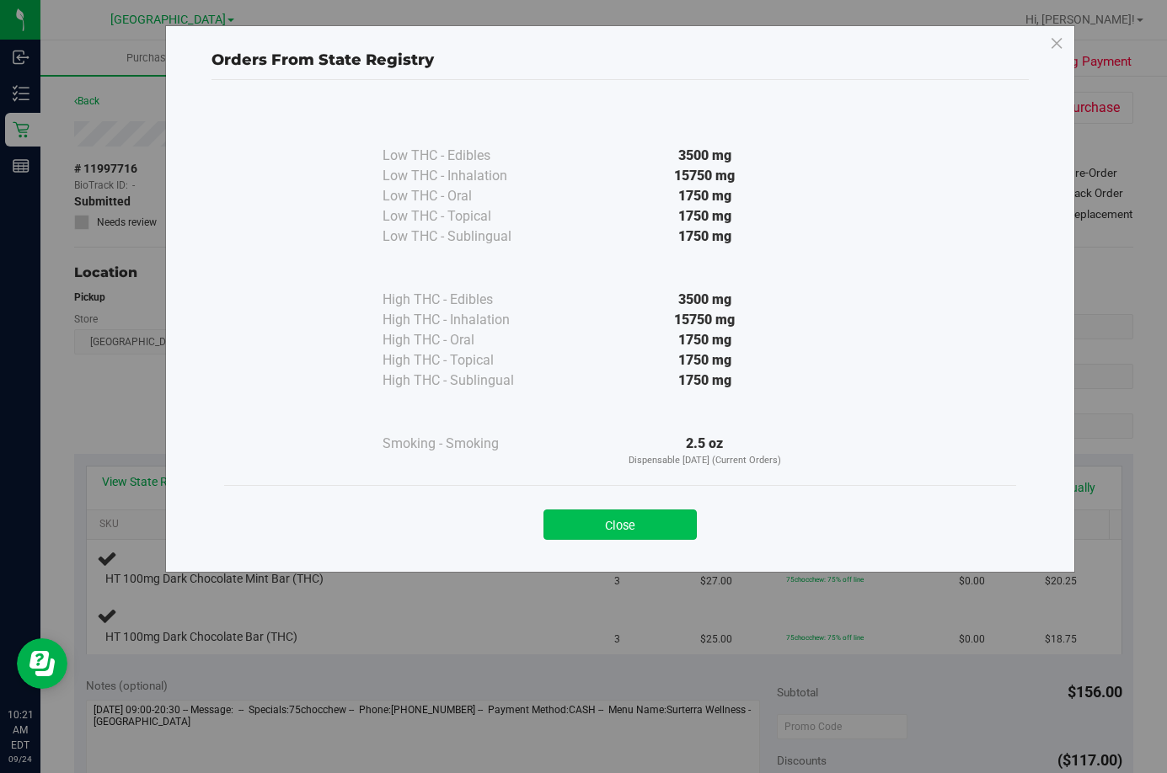
click at [641, 520] on button "Close" at bounding box center [619, 525] width 153 height 30
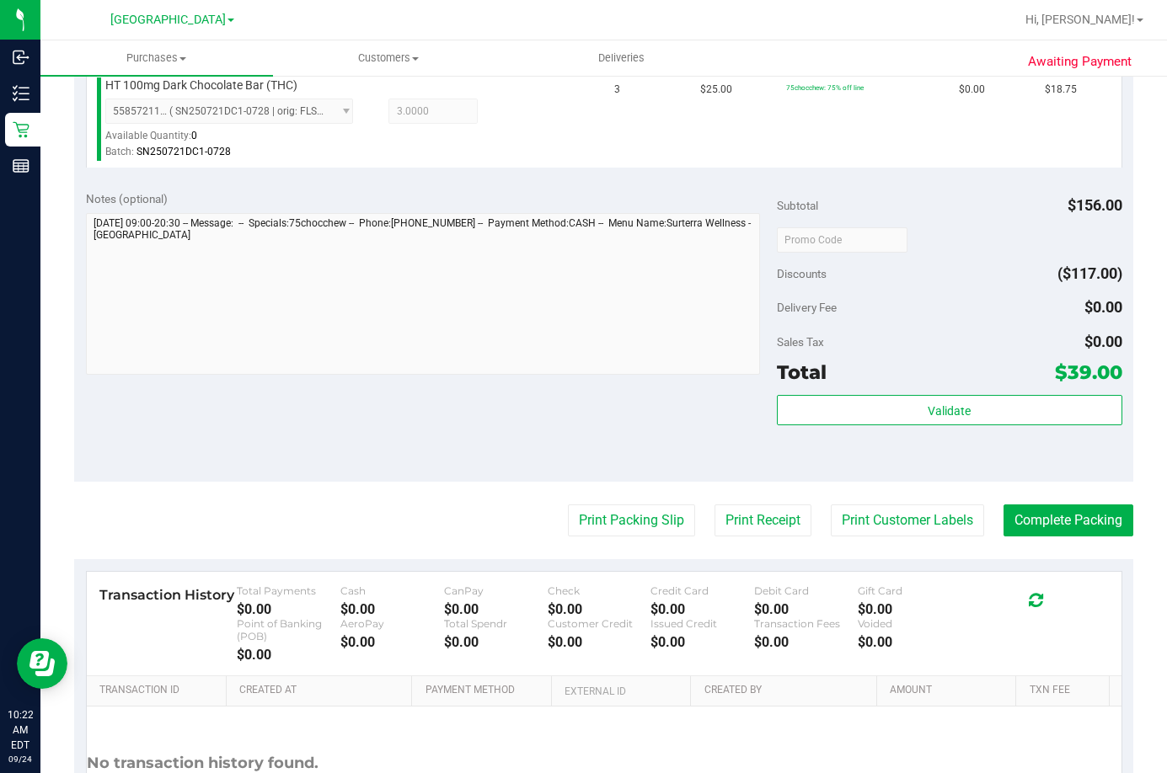
scroll to position [760, 0]
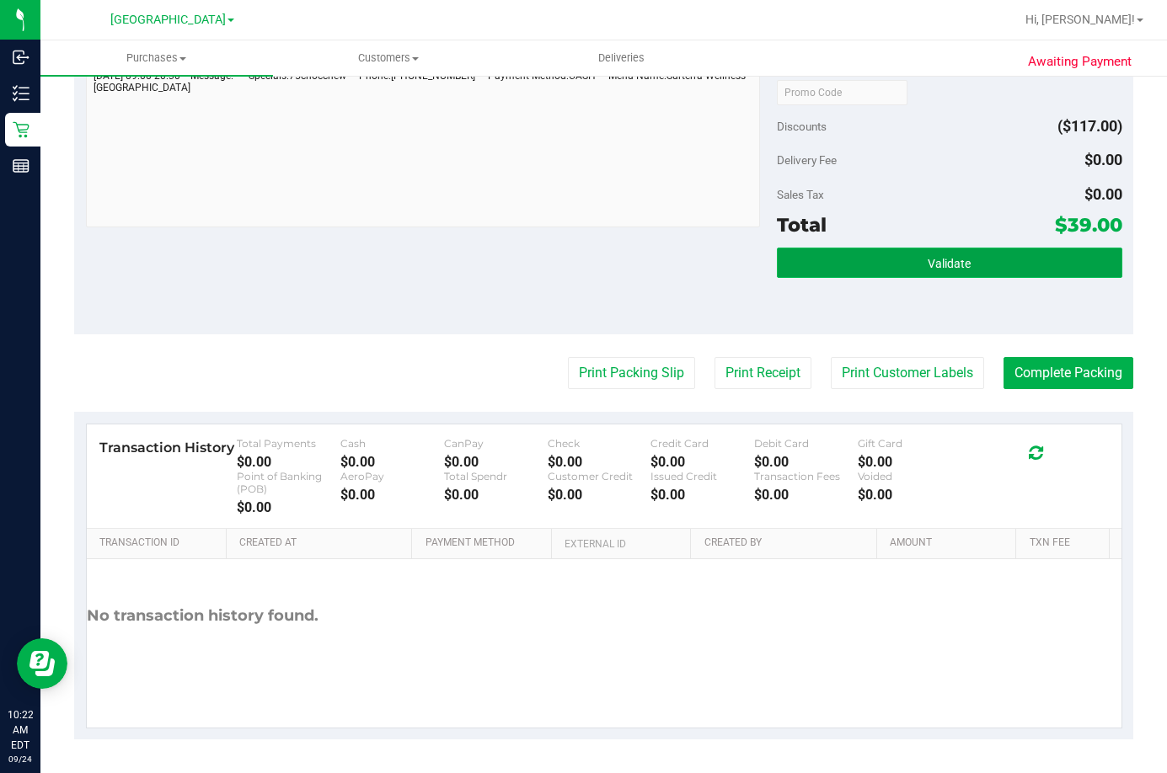
click at [929, 271] on button "Validate" at bounding box center [949, 263] width 345 height 30
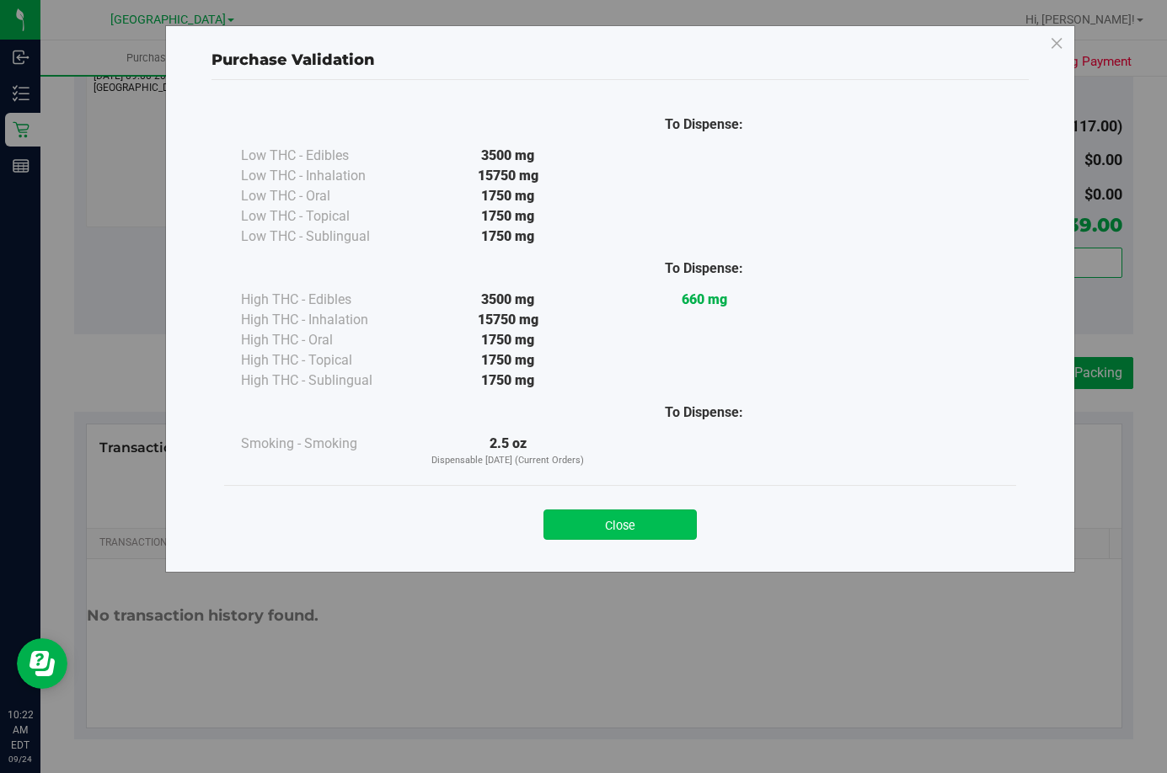
click at [665, 520] on button "Close" at bounding box center [619, 525] width 153 height 30
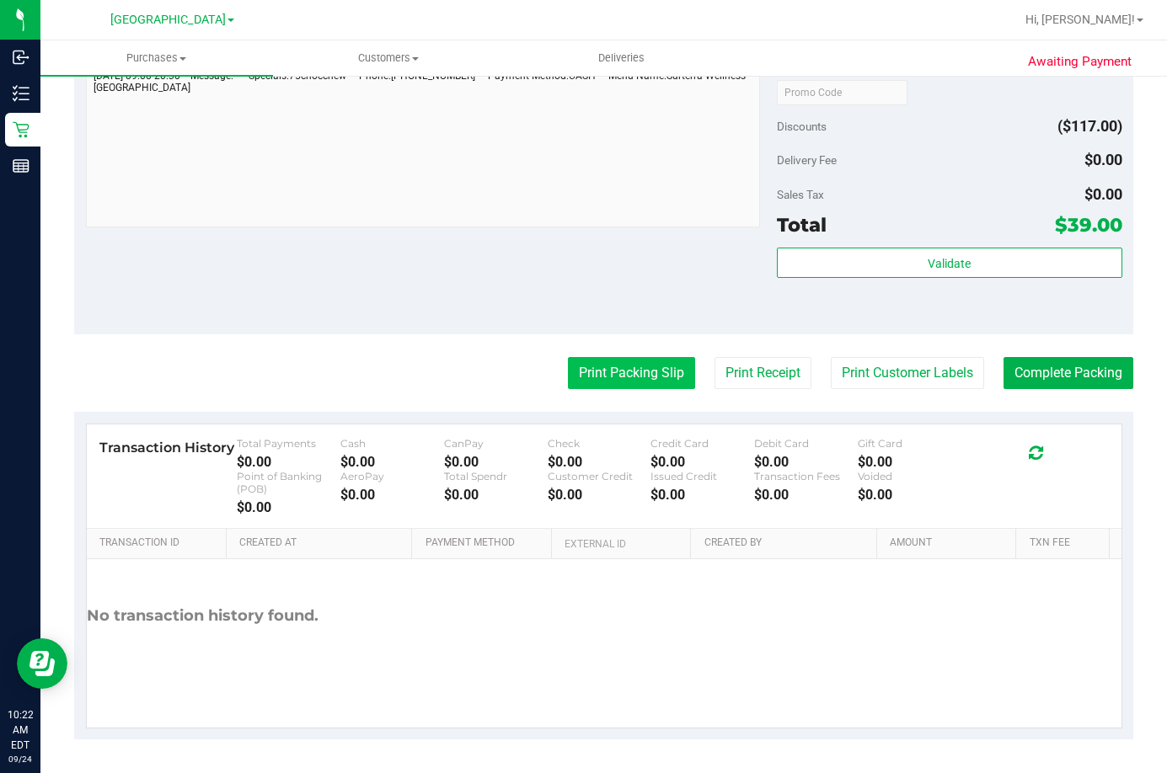
click at [603, 376] on button "Print Packing Slip" at bounding box center [631, 373] width 127 height 32
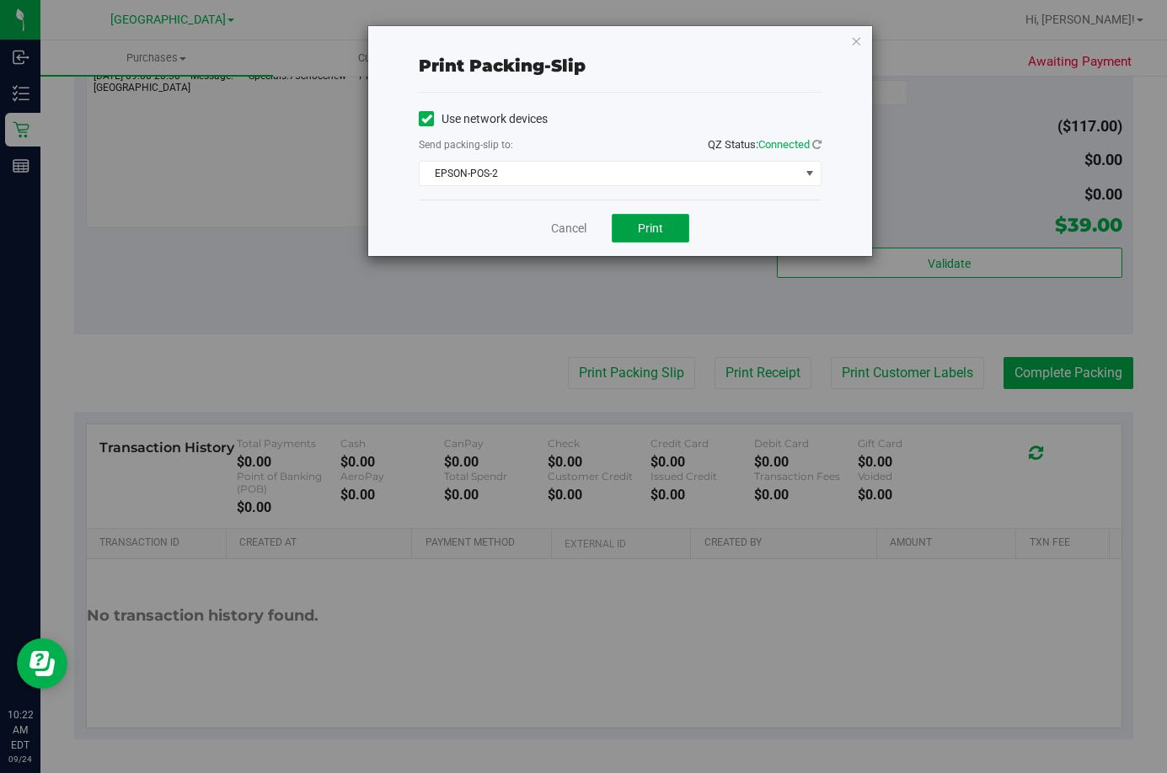
click at [674, 225] on button "Print" at bounding box center [651, 228] width 78 height 29
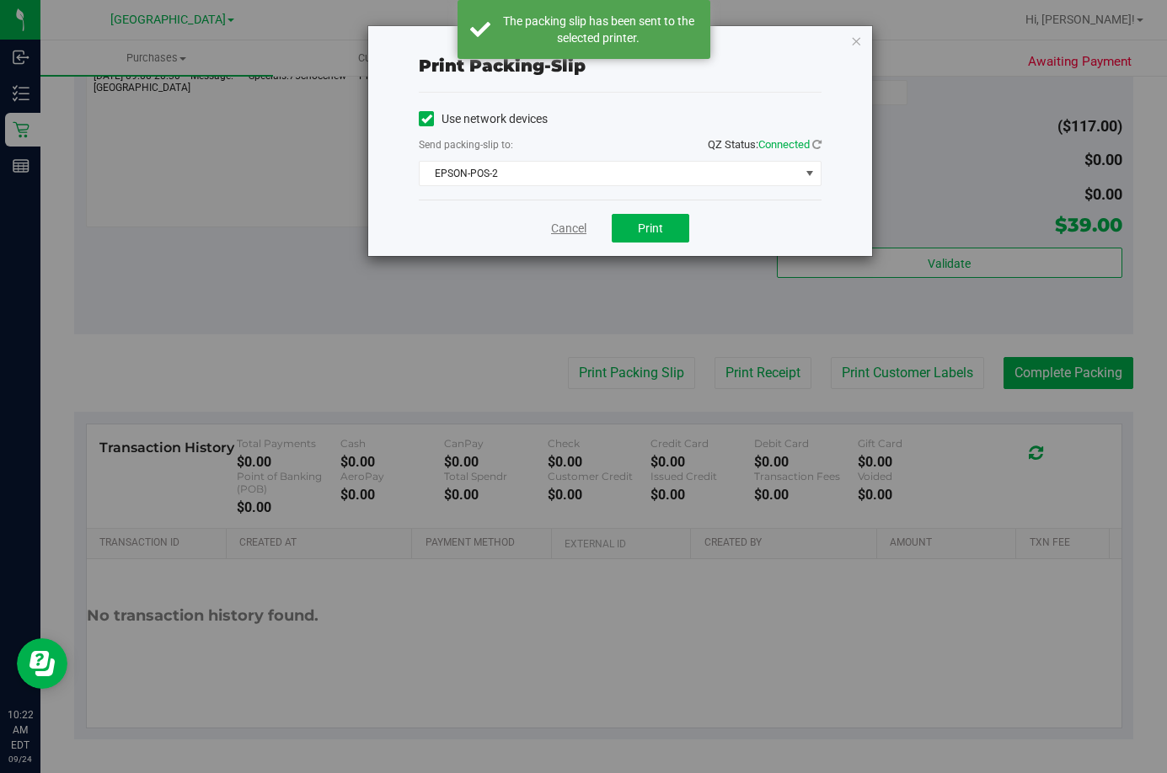
click at [577, 227] on link "Cancel" at bounding box center [568, 229] width 35 height 18
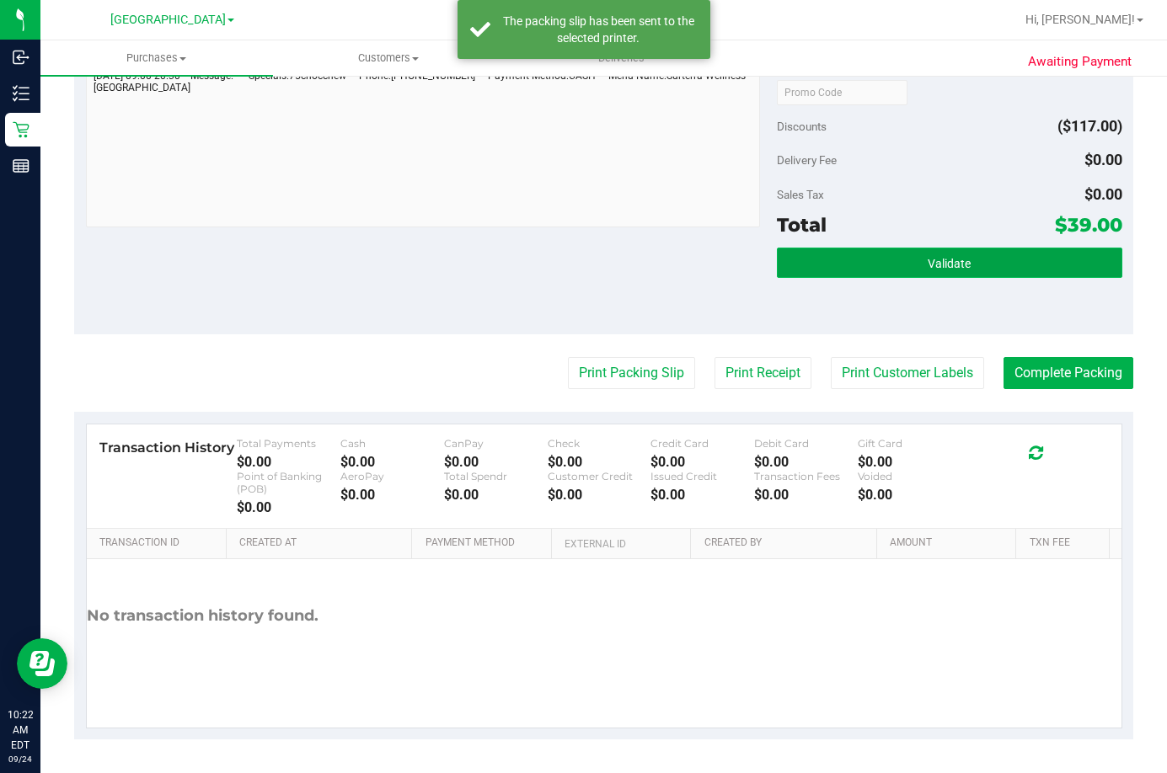
click at [970, 266] on button "Validate" at bounding box center [949, 263] width 345 height 30
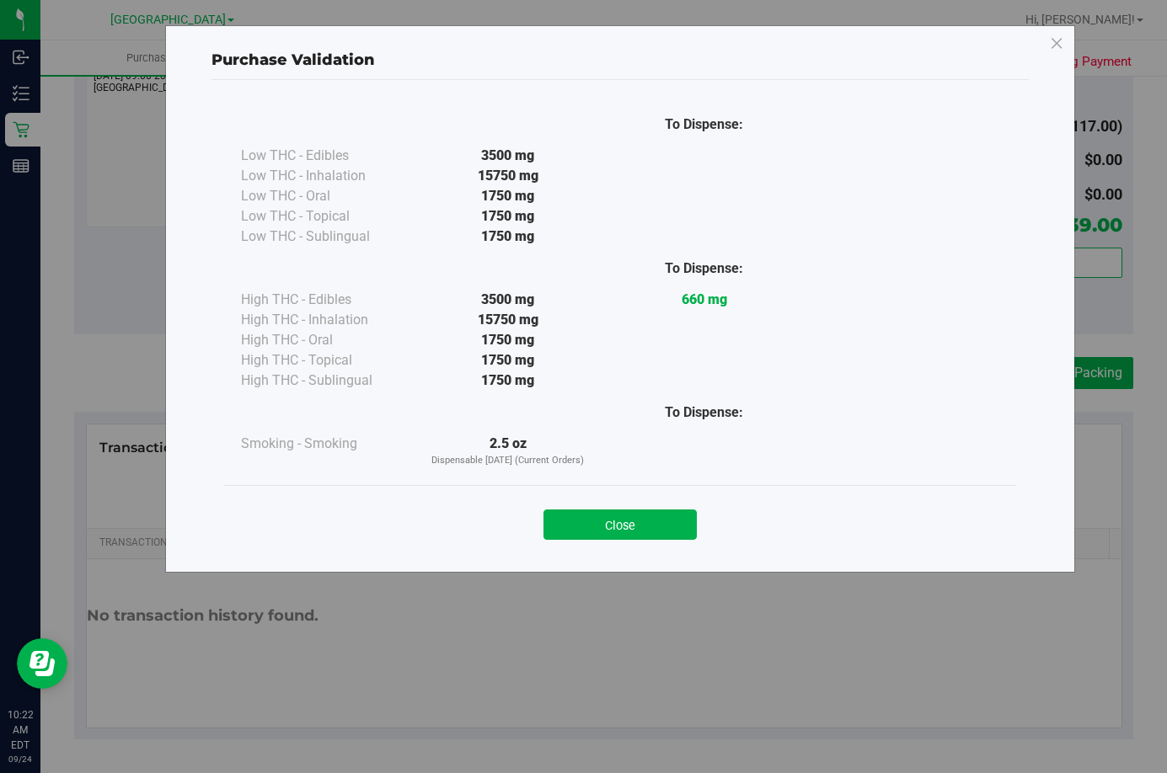
click at [607, 540] on div "Close" at bounding box center [620, 519] width 792 height 68
click at [658, 538] on button "Close" at bounding box center [619, 525] width 153 height 30
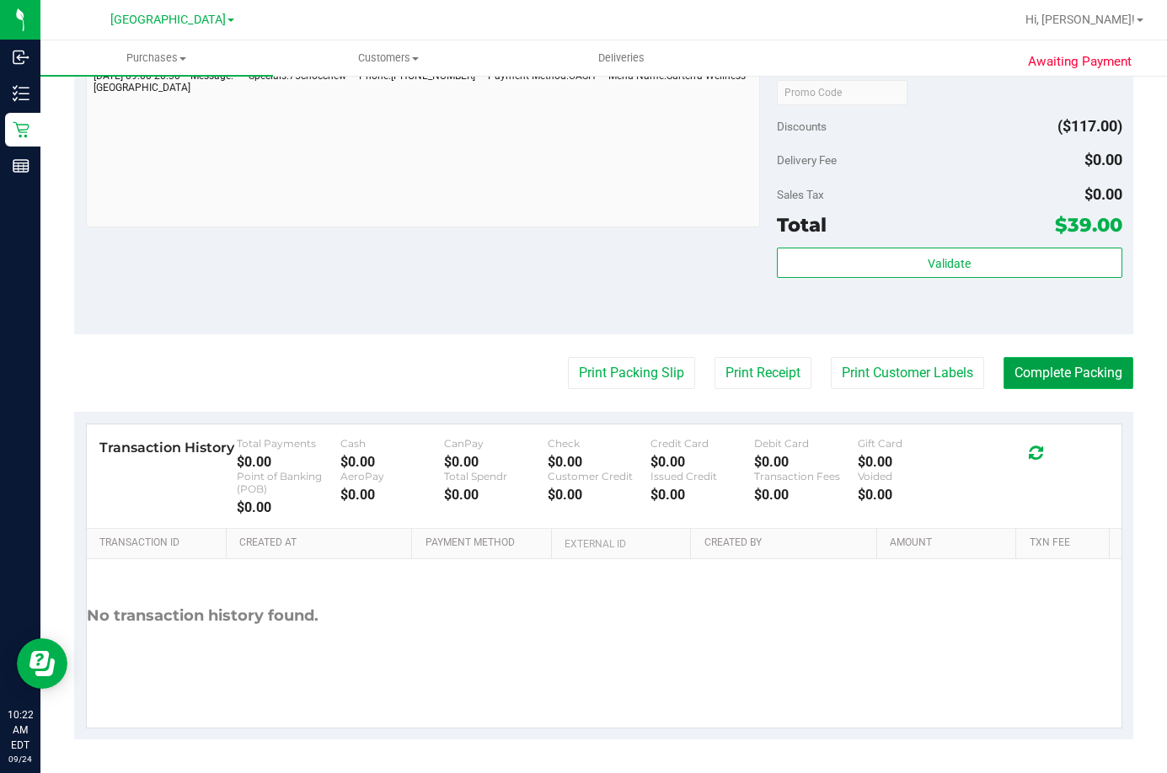
click at [1072, 371] on button "Complete Packing" at bounding box center [1068, 373] width 130 height 32
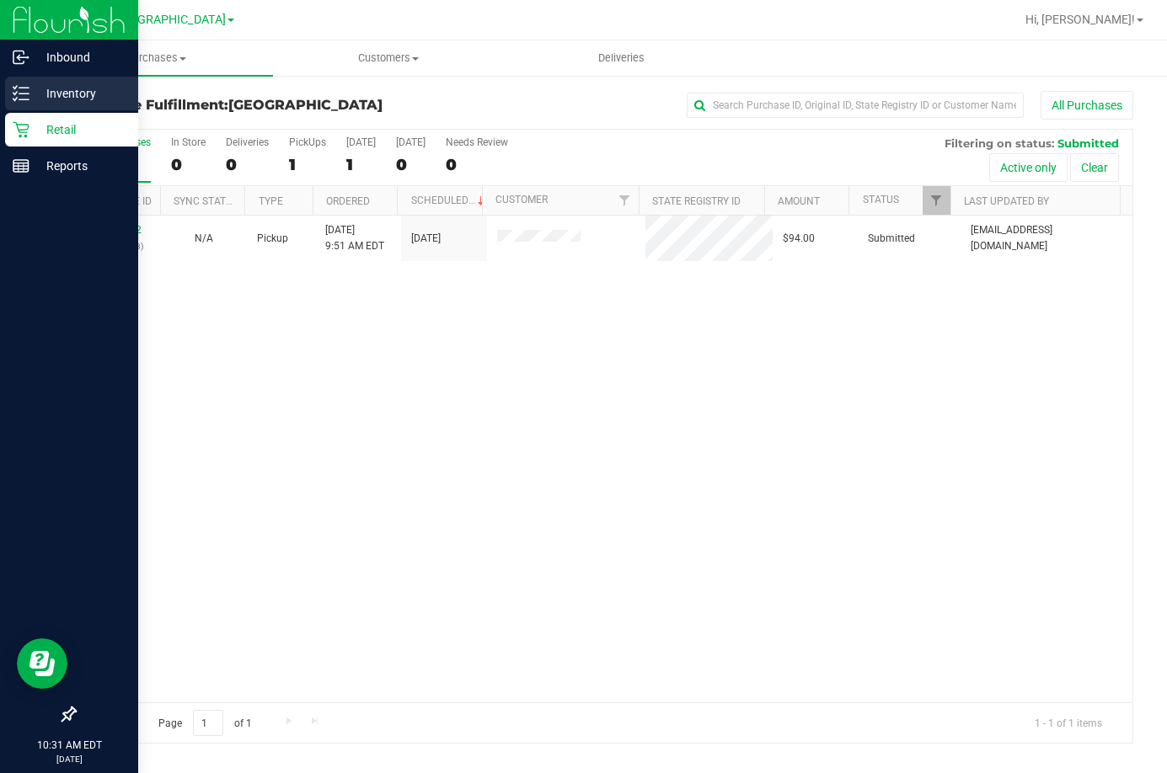
click at [45, 96] on p "Inventory" at bounding box center [79, 93] width 101 height 20
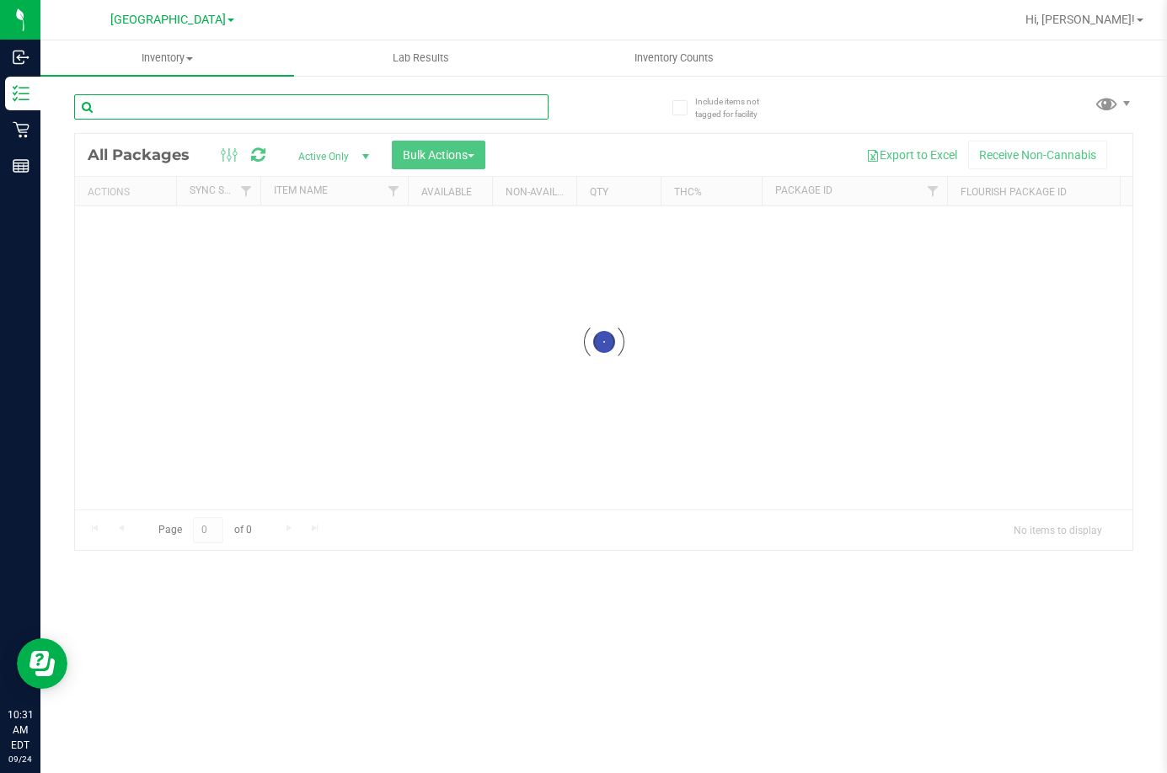
click at [227, 112] on input "text" at bounding box center [311, 106] width 474 height 25
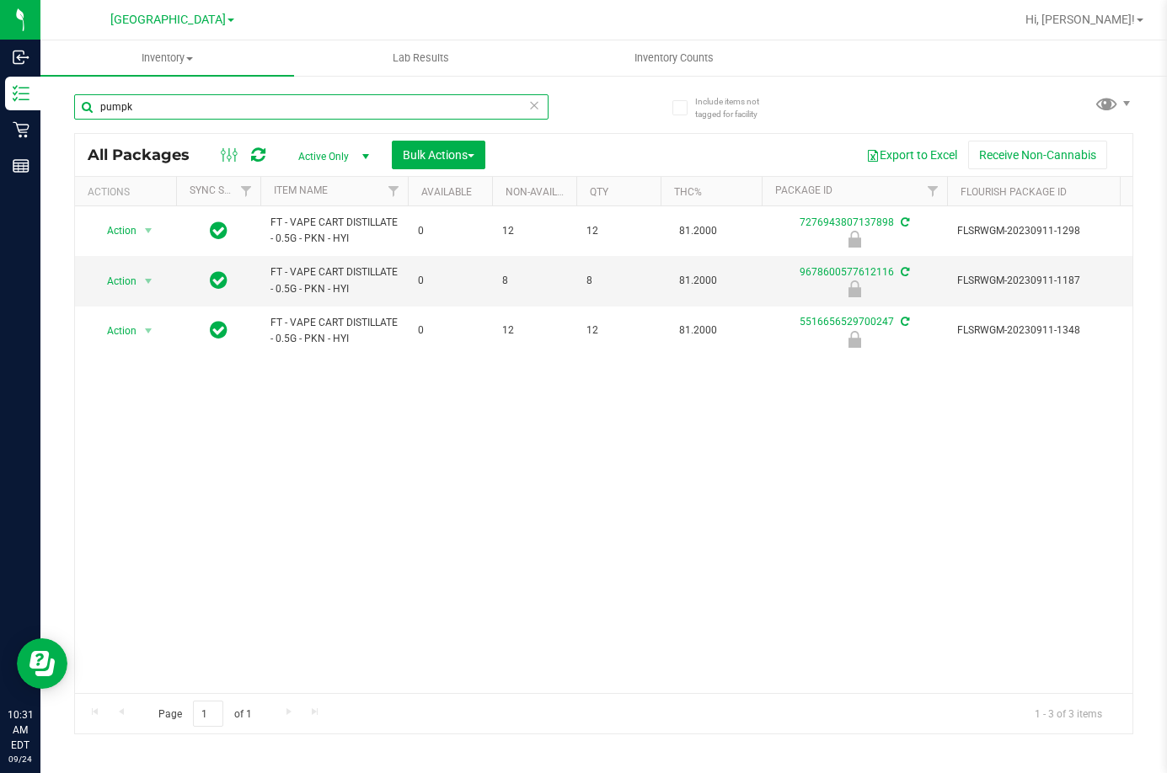
type input "pumpk"
click at [574, 677] on div "Action Action Edit attributes Global inventory Locate package Package audit log…" at bounding box center [603, 449] width 1057 height 487
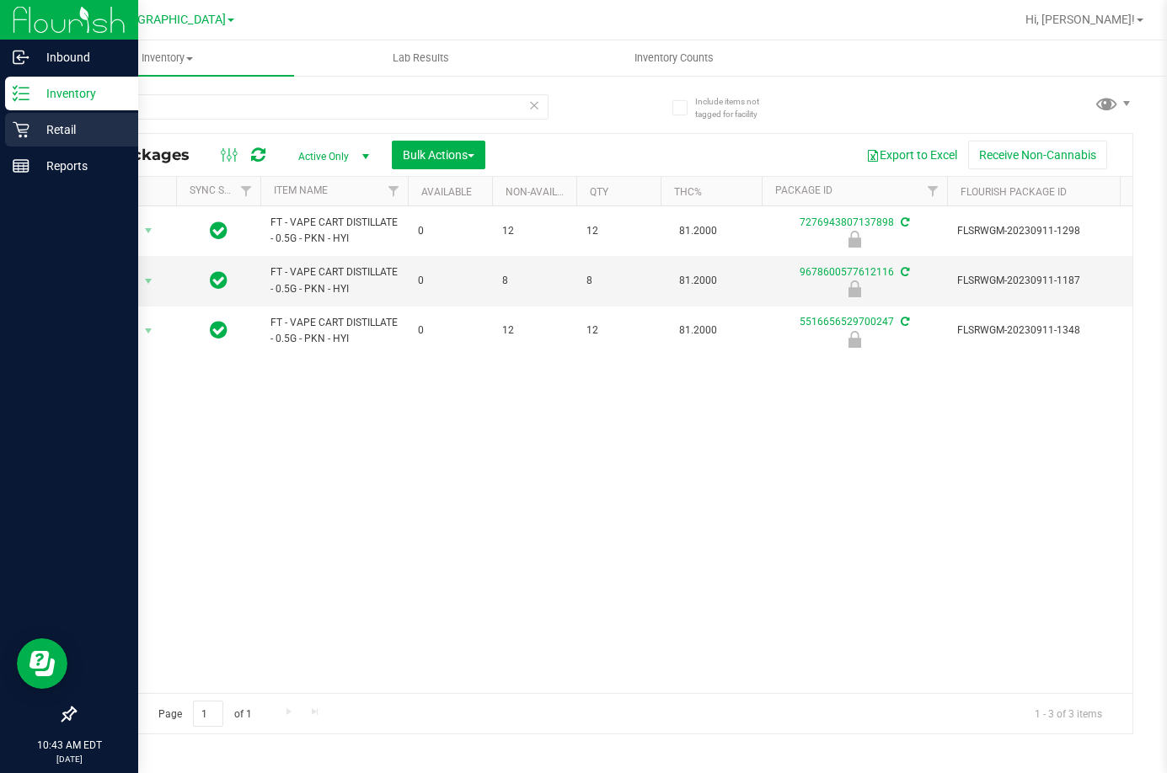
click at [31, 136] on p "Retail" at bounding box center [79, 130] width 101 height 20
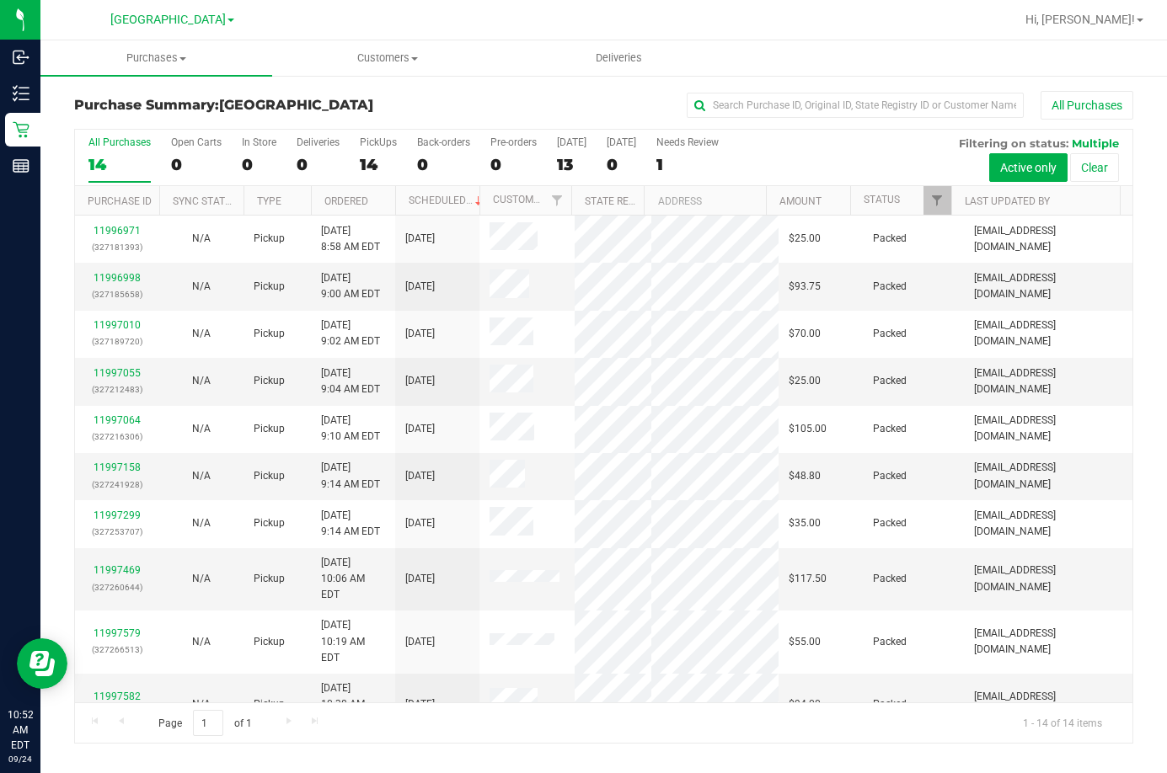
click at [361, 98] on h3 "Purchase Summary: Lakeland WC" at bounding box center [250, 105] width 353 height 15
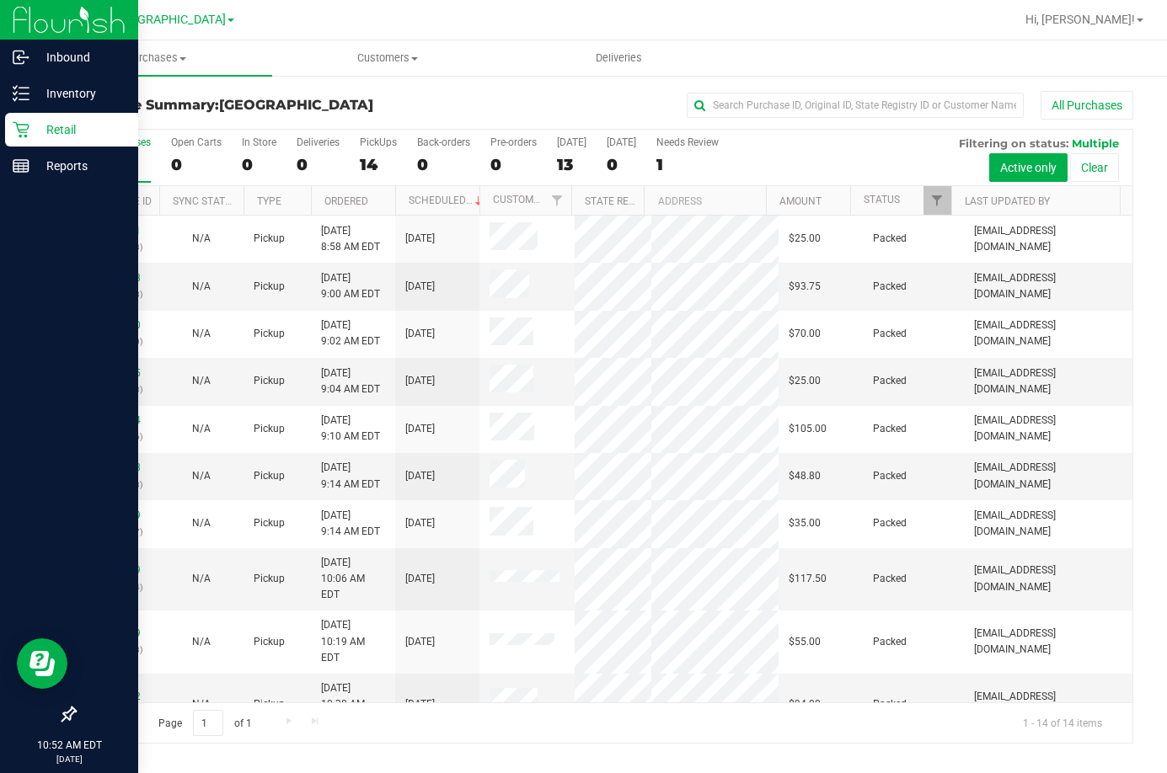
click at [71, 131] on p "Retail" at bounding box center [79, 130] width 101 height 20
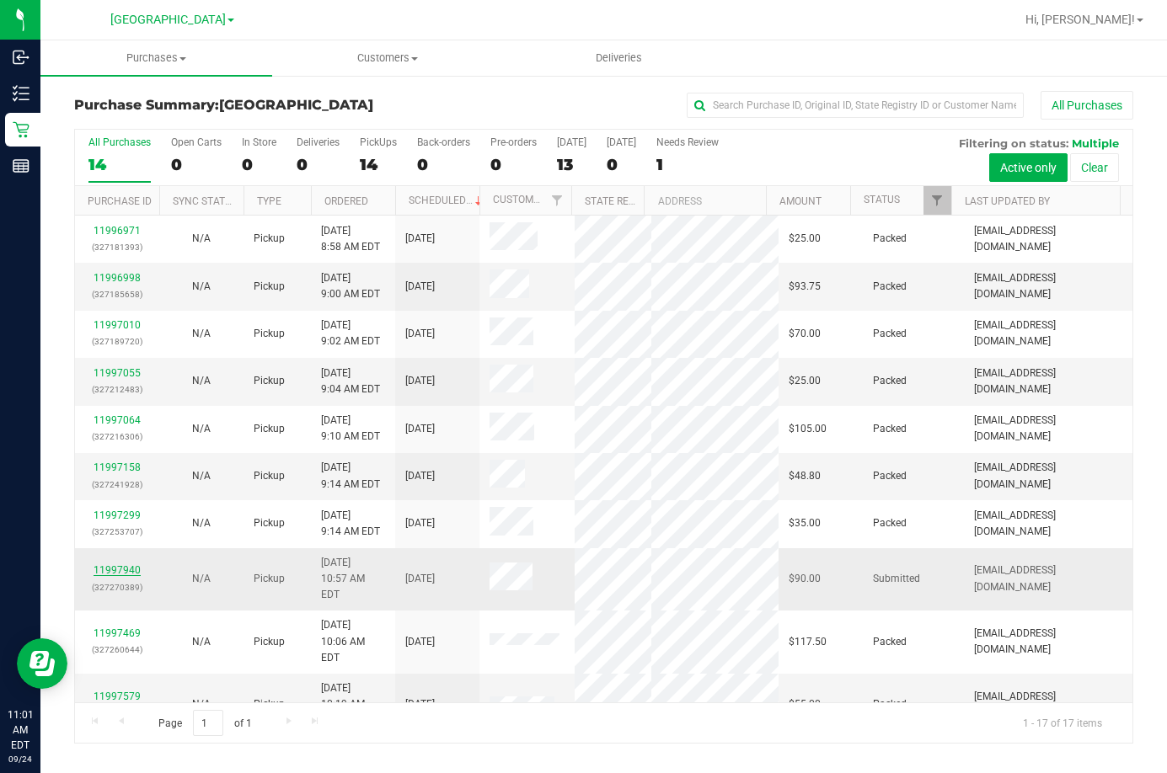
click at [117, 564] on link "11997940" at bounding box center [117, 570] width 47 height 12
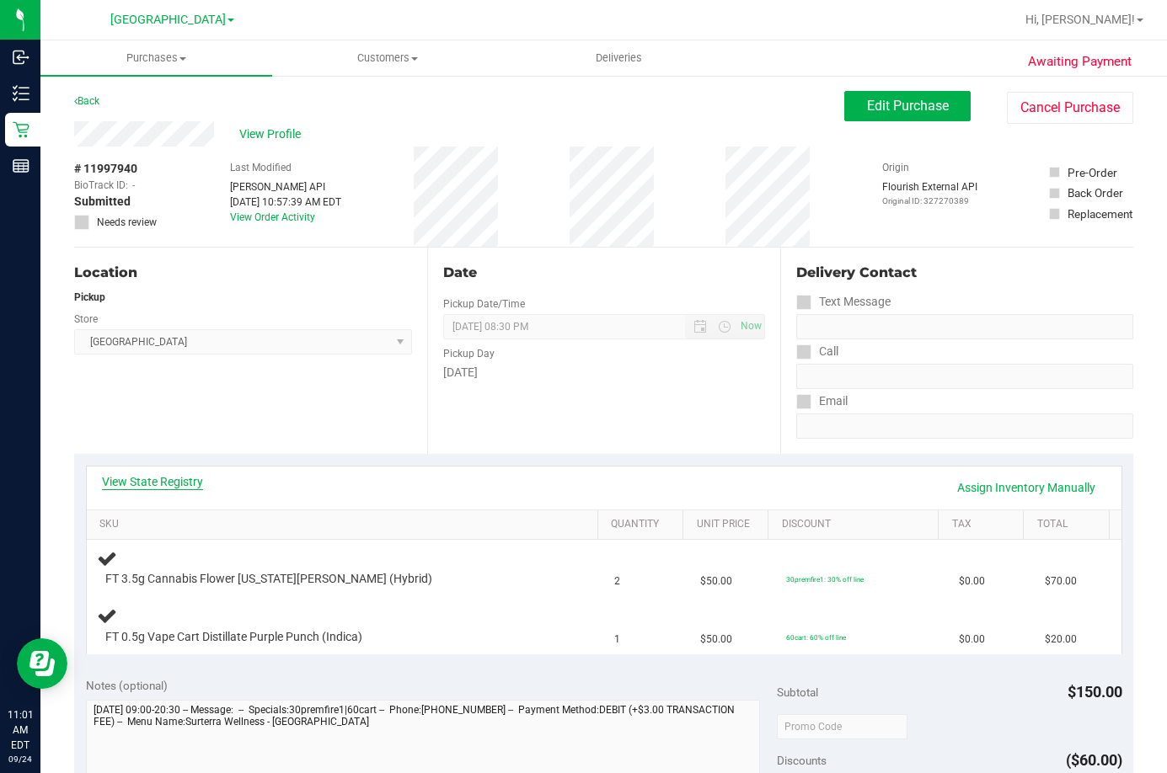
click at [162, 484] on link "View State Registry" at bounding box center [152, 481] width 101 height 17
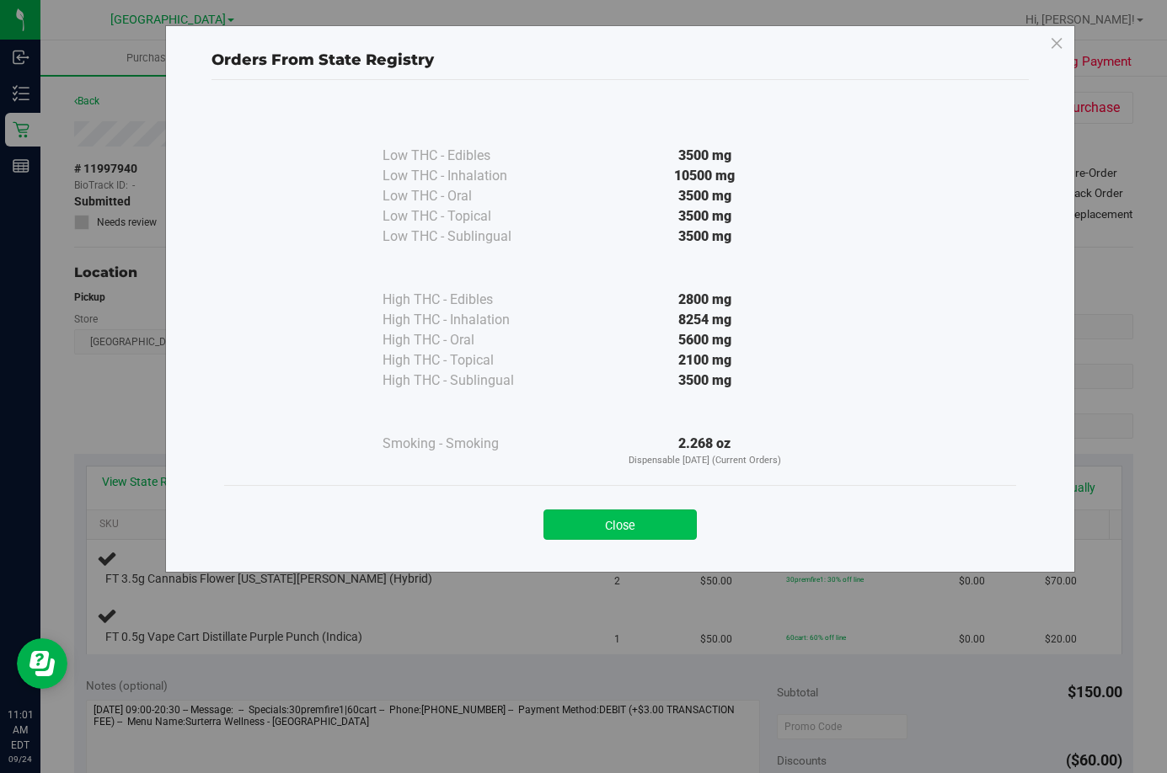
click at [667, 520] on button "Close" at bounding box center [619, 525] width 153 height 30
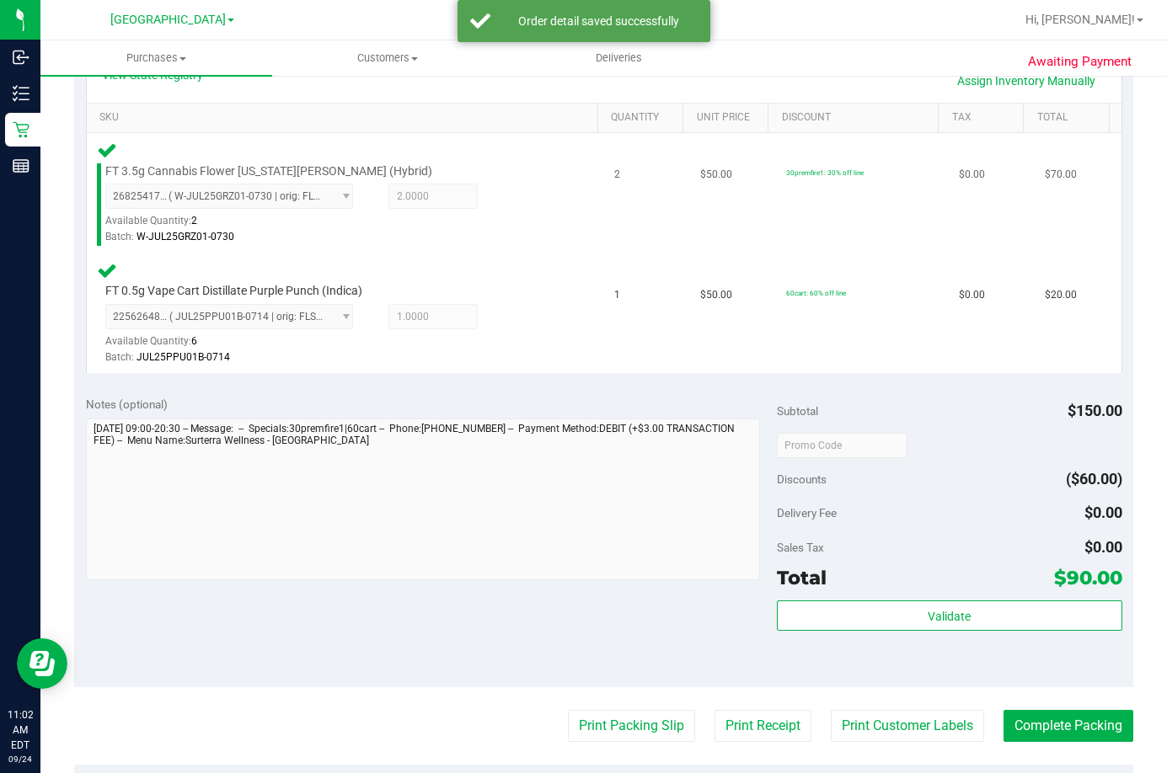
scroll to position [421, 0]
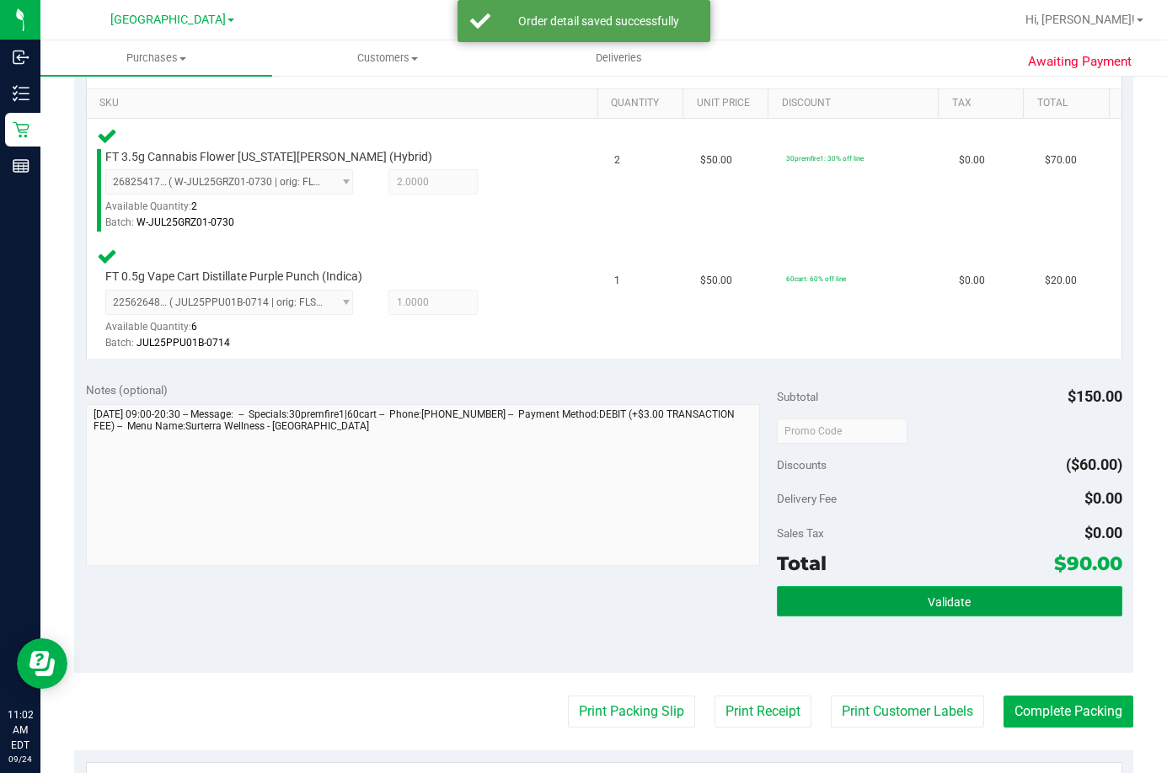
click at [933, 593] on button "Validate" at bounding box center [949, 601] width 345 height 30
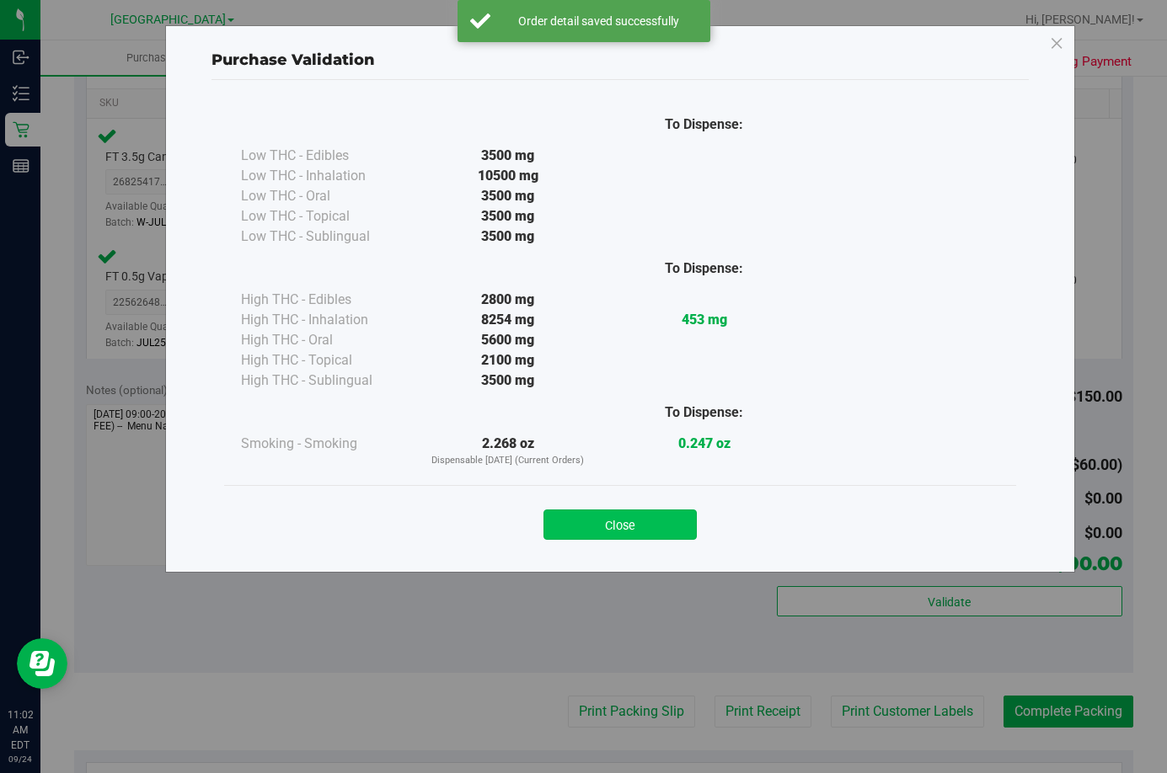
click at [656, 526] on button "Close" at bounding box center [619, 525] width 153 height 30
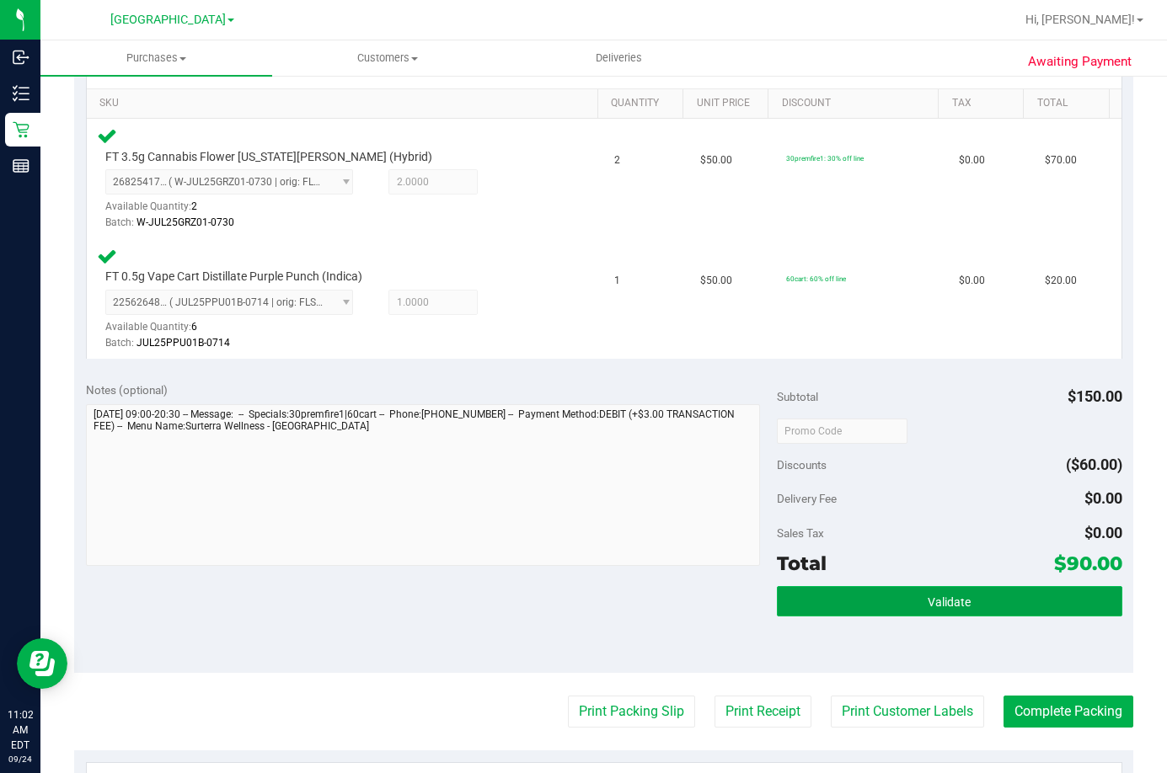
click at [963, 608] on button "Validate" at bounding box center [949, 601] width 345 height 30
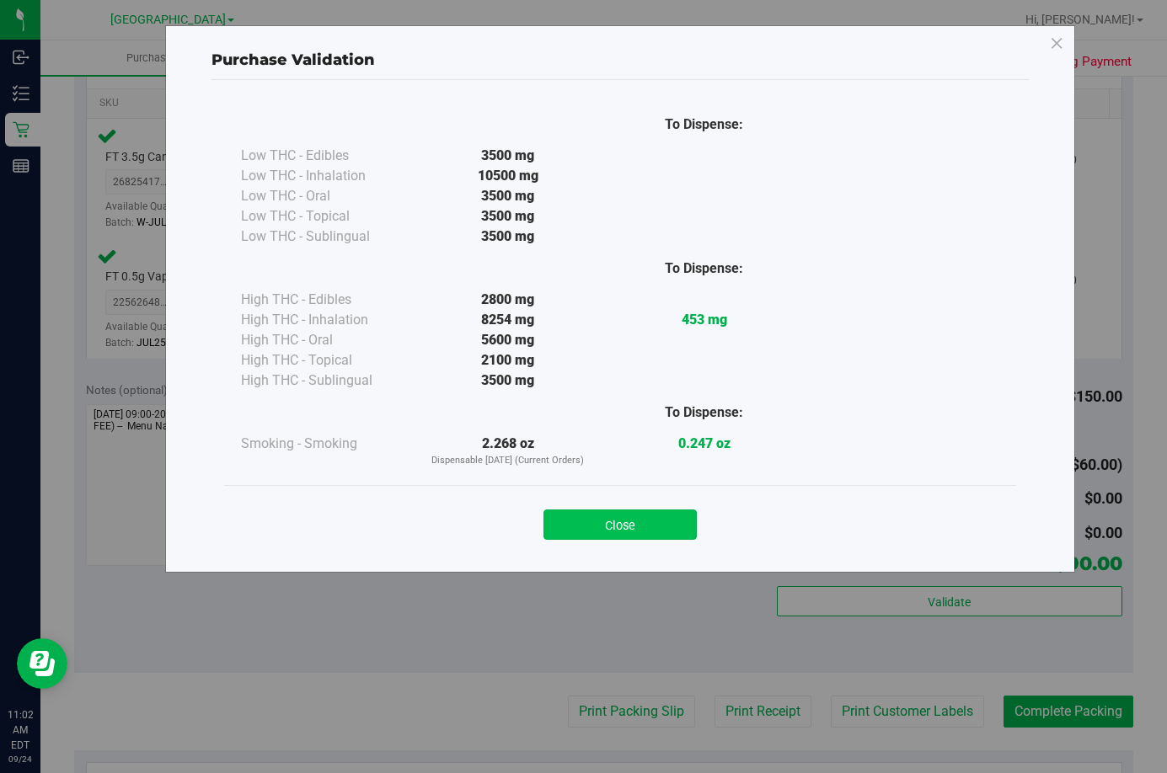
click at [590, 531] on button "Close" at bounding box center [619, 525] width 153 height 30
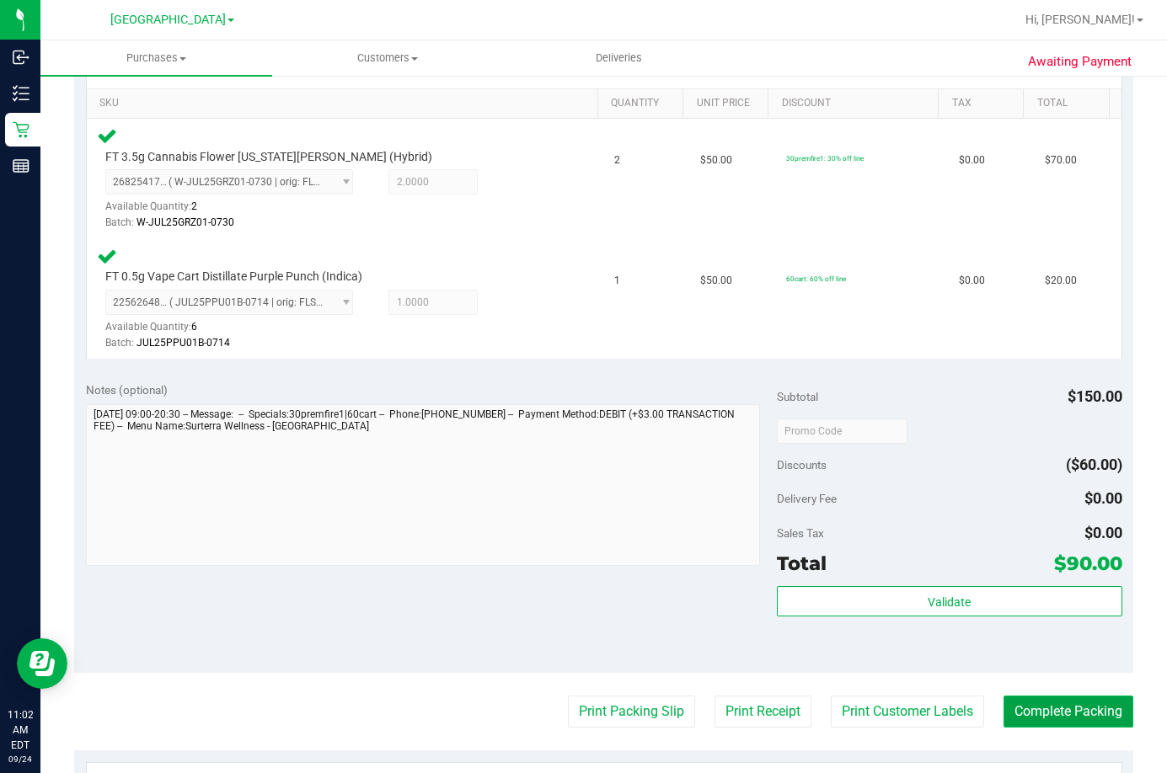
click at [1064, 708] on button "Complete Packing" at bounding box center [1068, 712] width 130 height 32
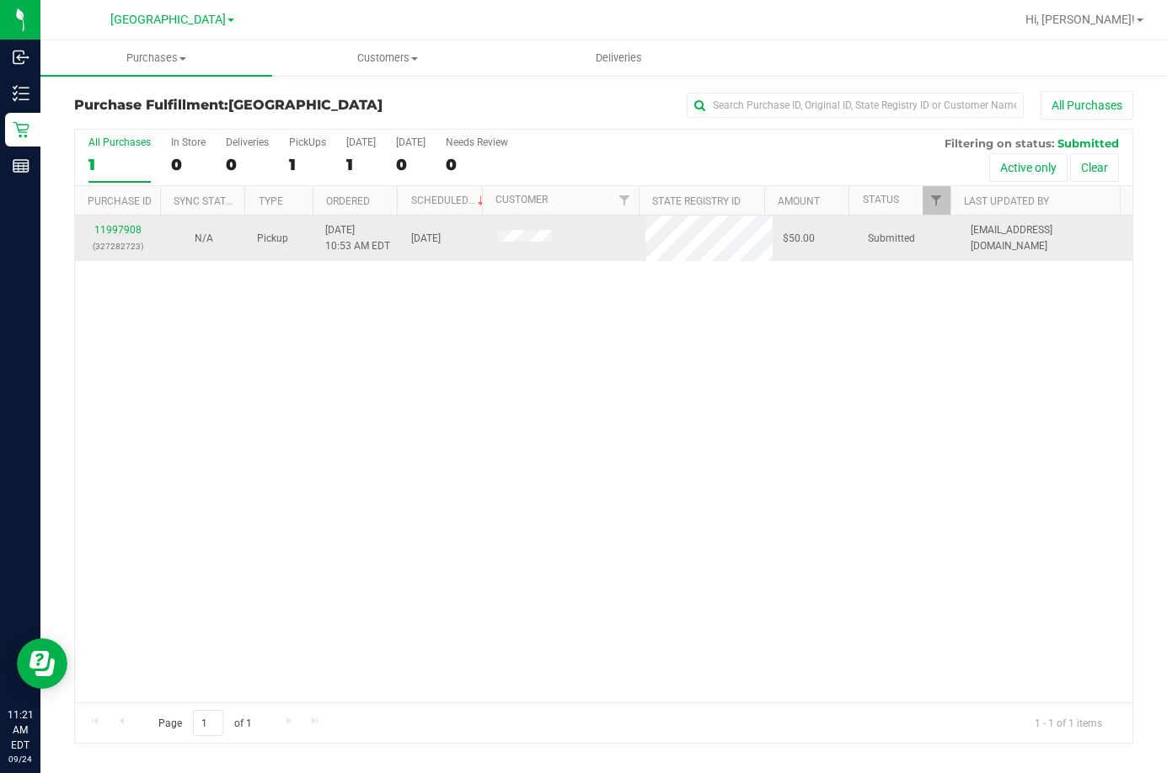
click at [120, 222] on div "11997908 (327282723)" at bounding box center [118, 238] width 66 height 32
click at [120, 229] on link "11997908" at bounding box center [117, 230] width 47 height 12
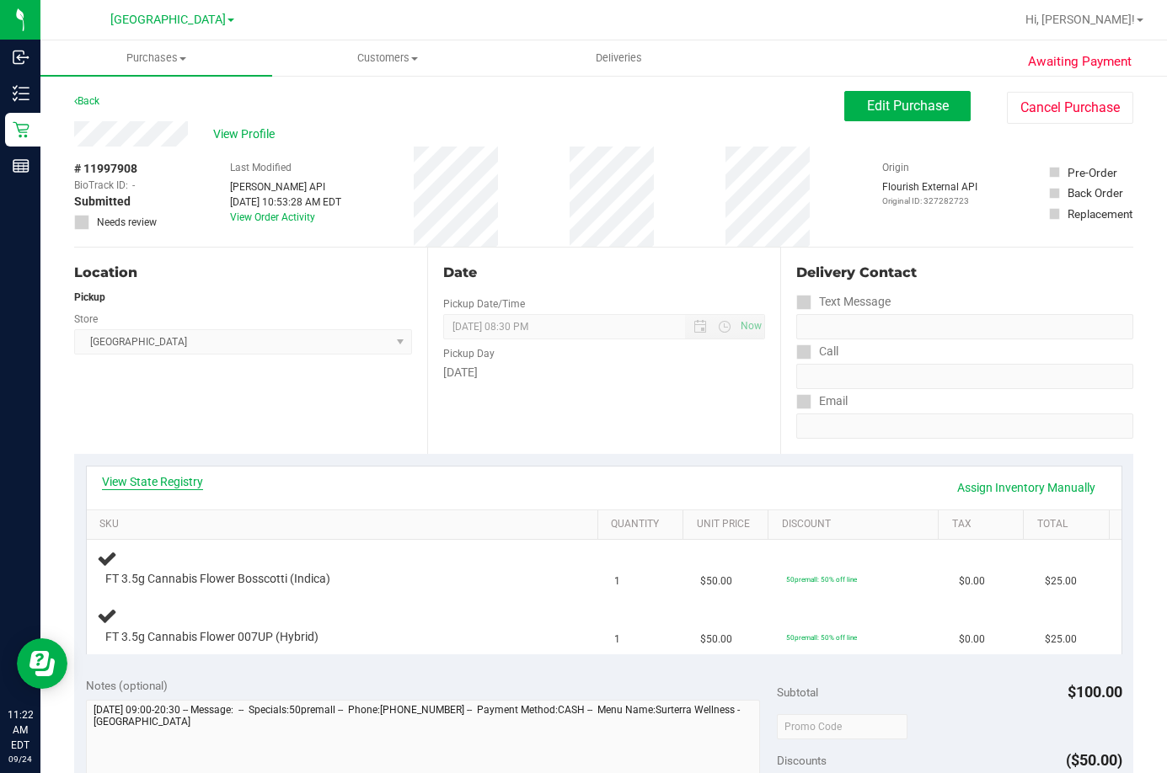
click at [182, 484] on link "View State Registry" at bounding box center [152, 481] width 101 height 17
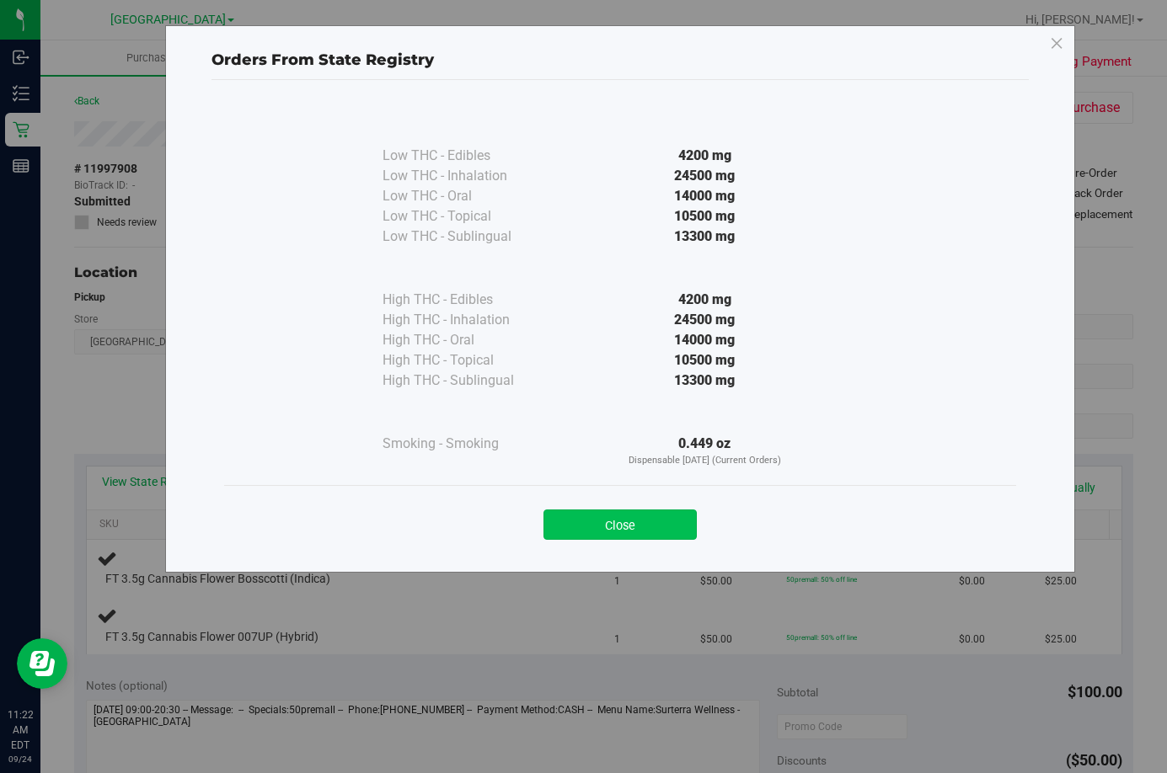
click at [642, 534] on button "Close" at bounding box center [619, 525] width 153 height 30
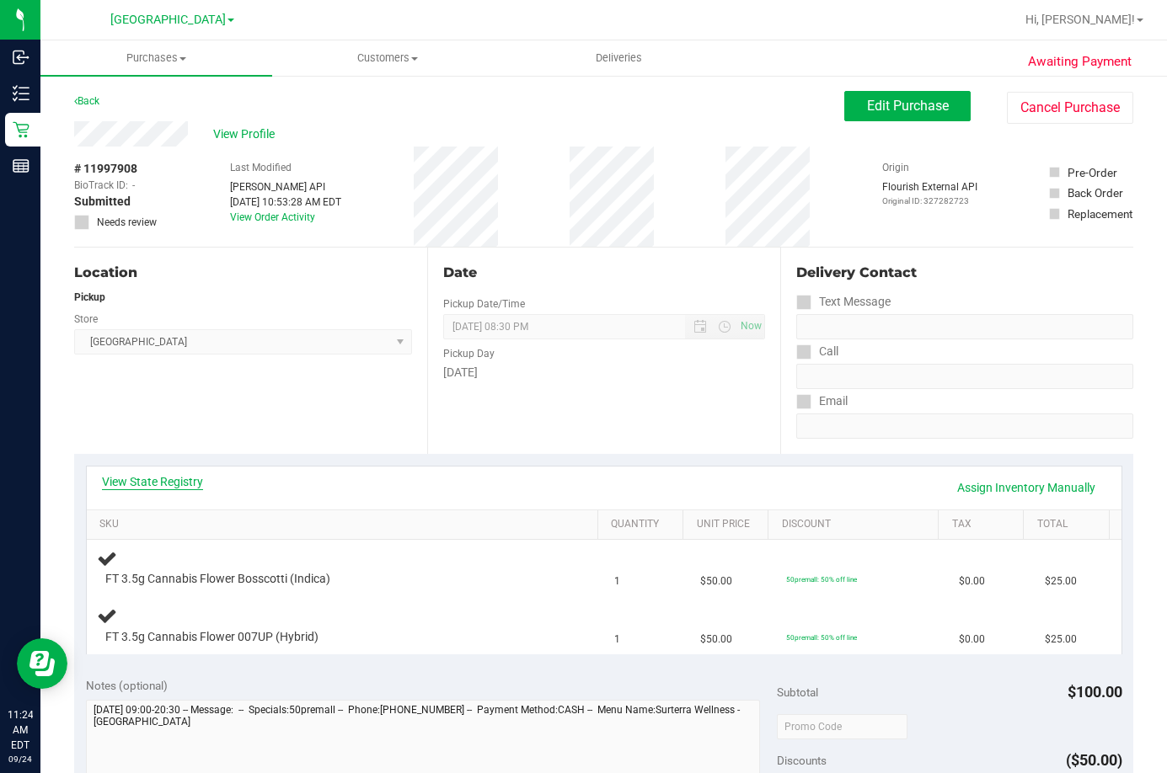
click at [164, 474] on link "View State Registry" at bounding box center [152, 481] width 101 height 17
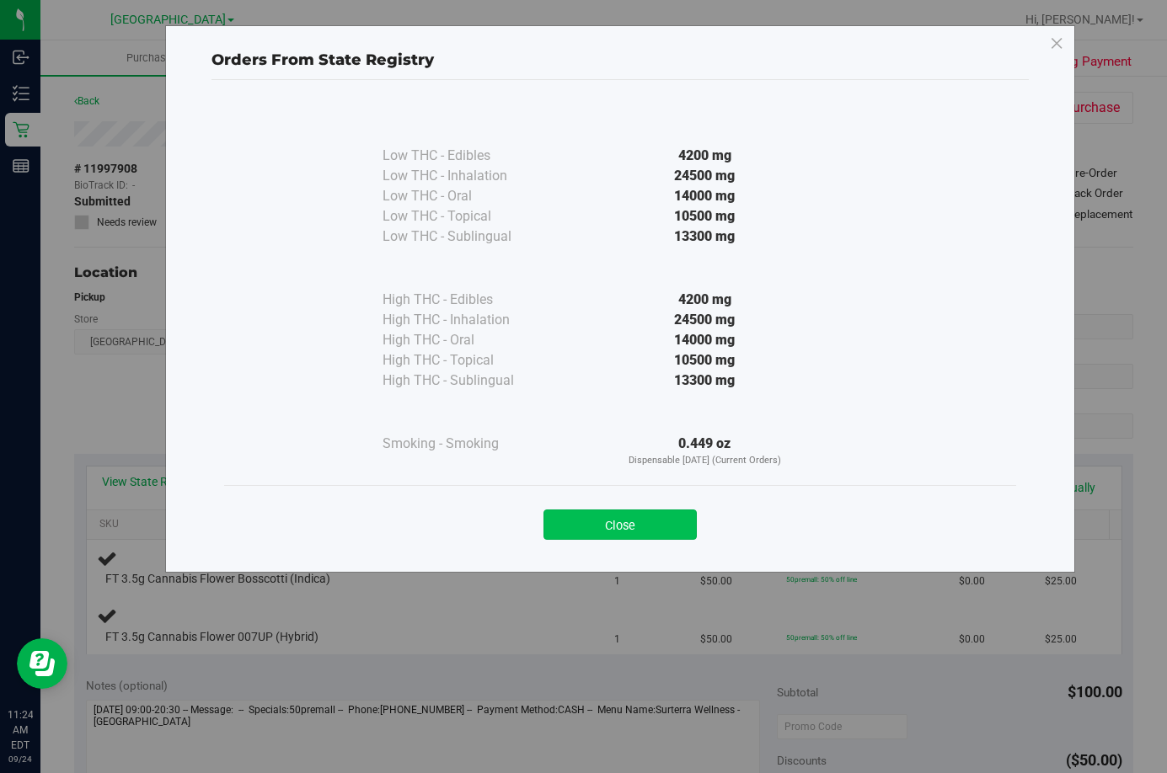
click at [580, 532] on button "Close" at bounding box center [619, 525] width 153 height 30
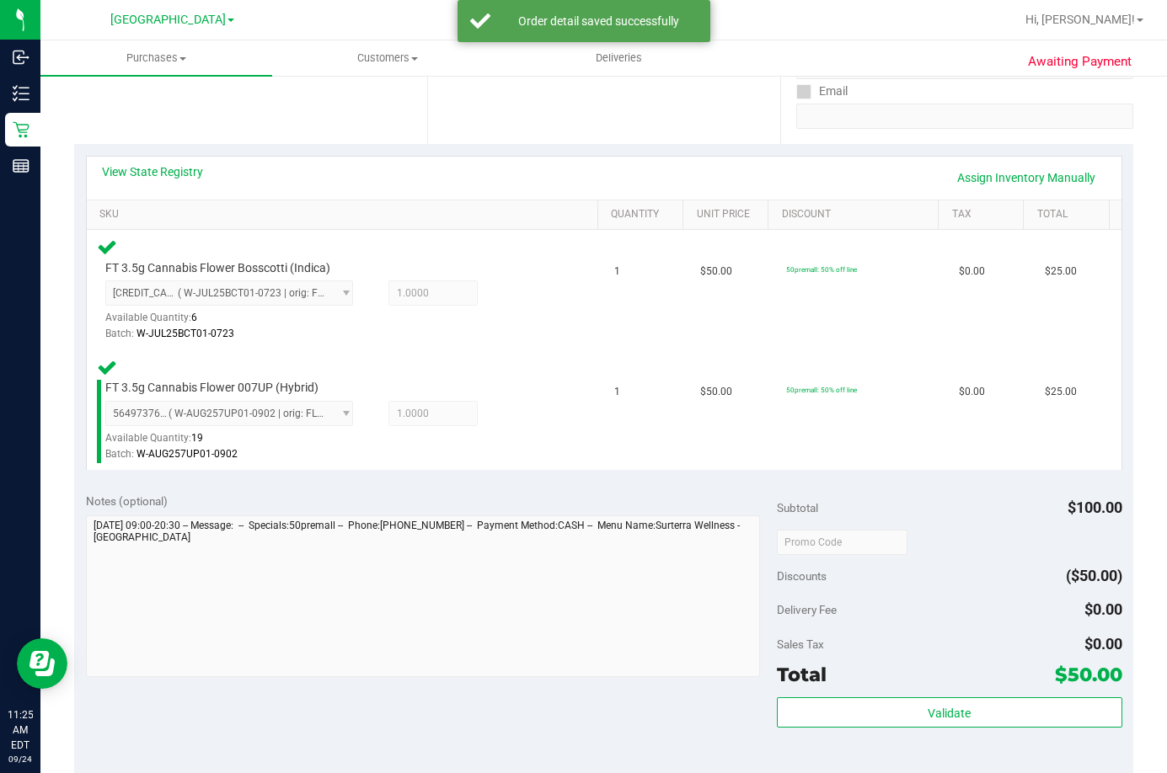
scroll to position [337, 0]
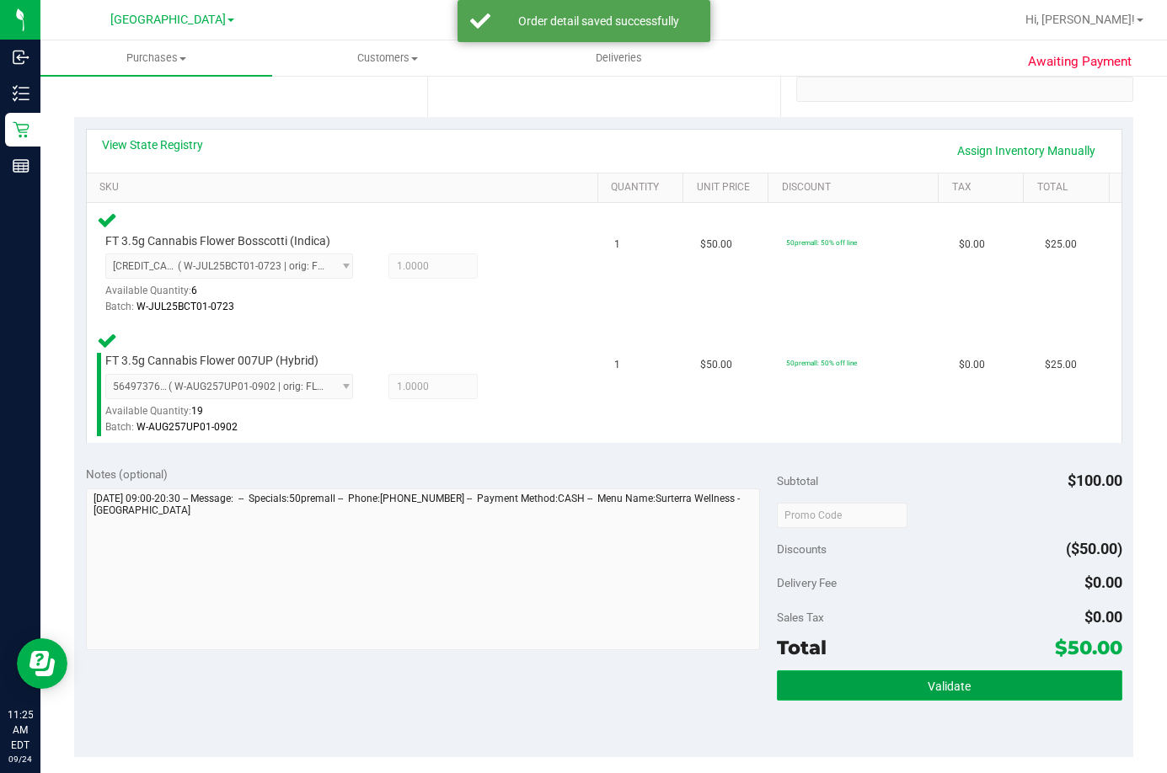
click at [927, 690] on span "Validate" at bounding box center [948, 686] width 43 height 13
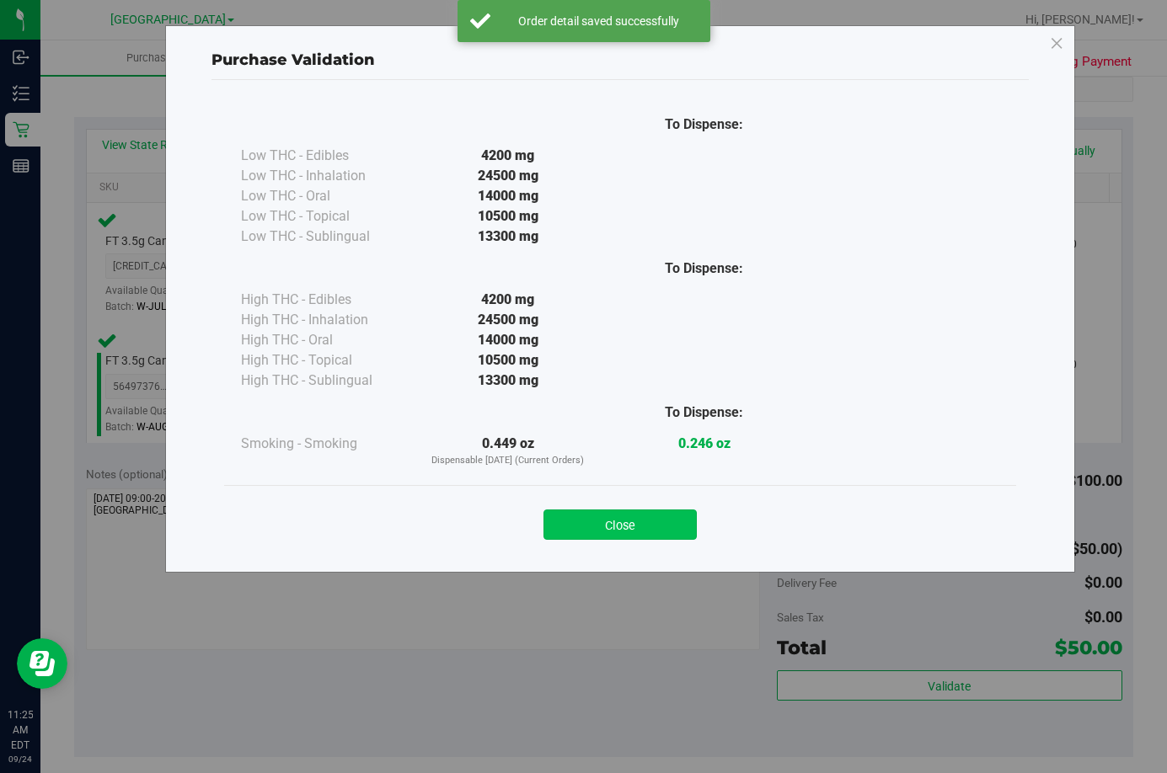
click at [654, 524] on button "Close" at bounding box center [619, 525] width 153 height 30
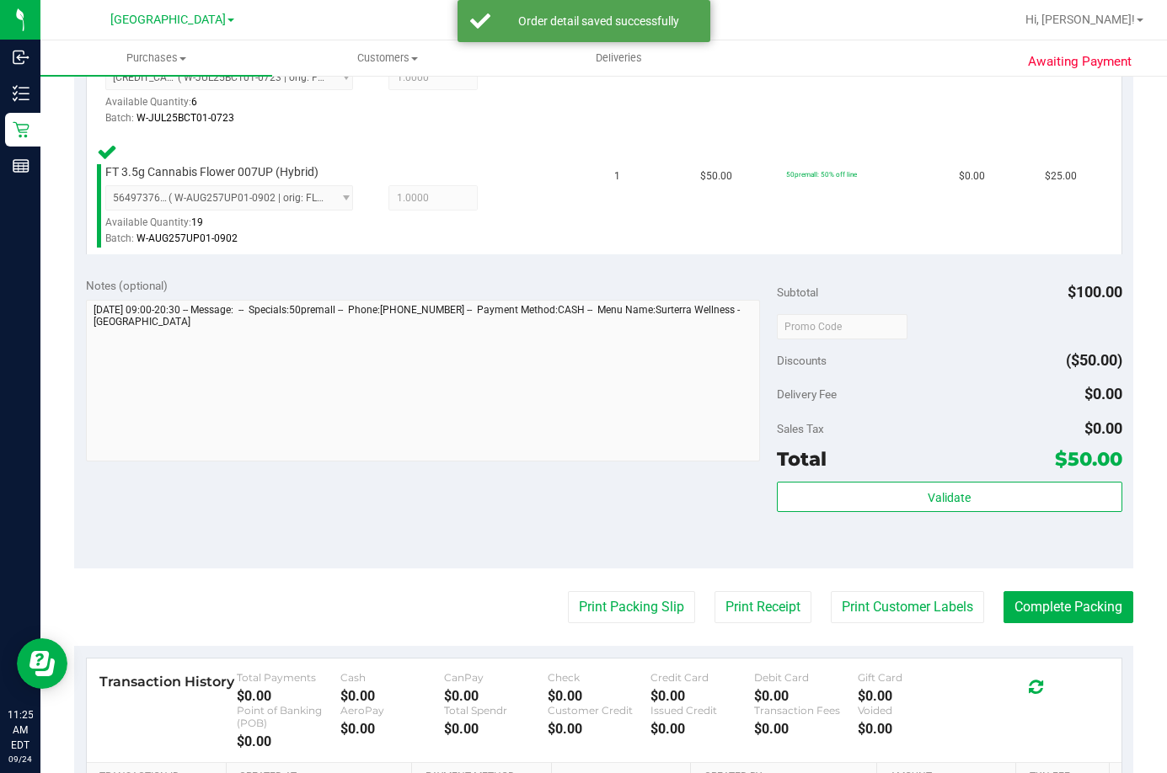
scroll to position [674, 0]
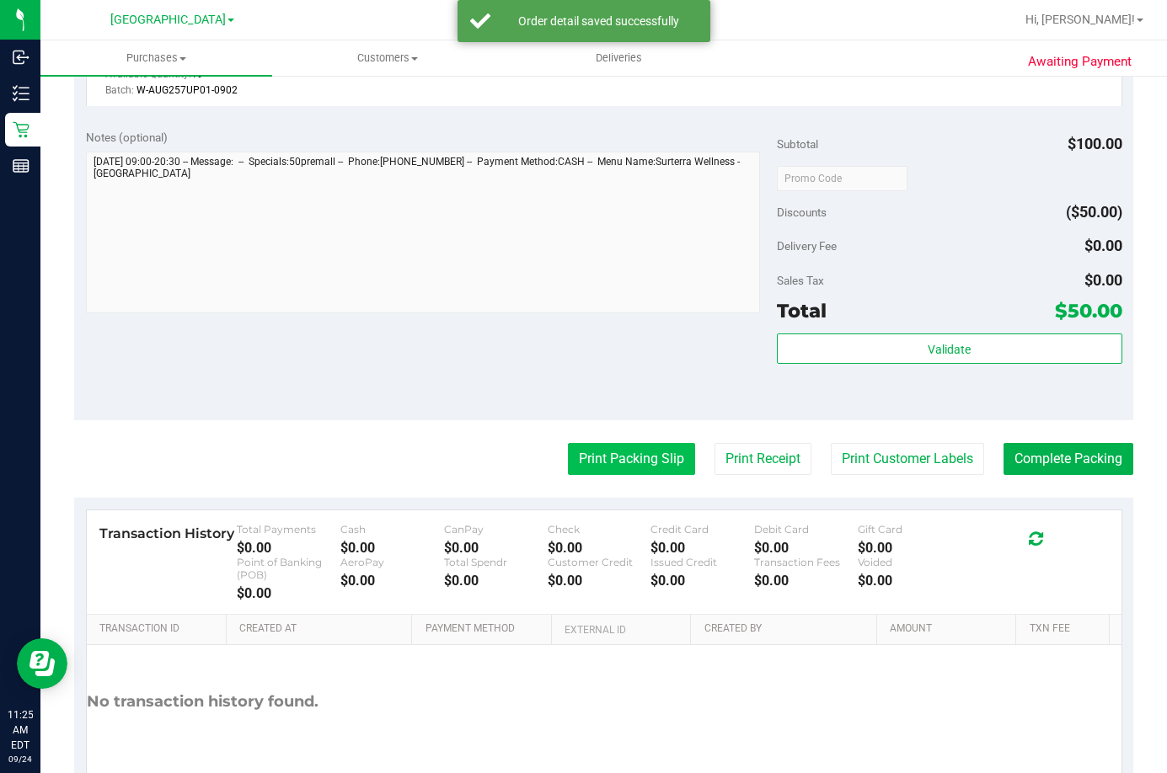
click at [613, 459] on button "Print Packing Slip" at bounding box center [631, 459] width 127 height 32
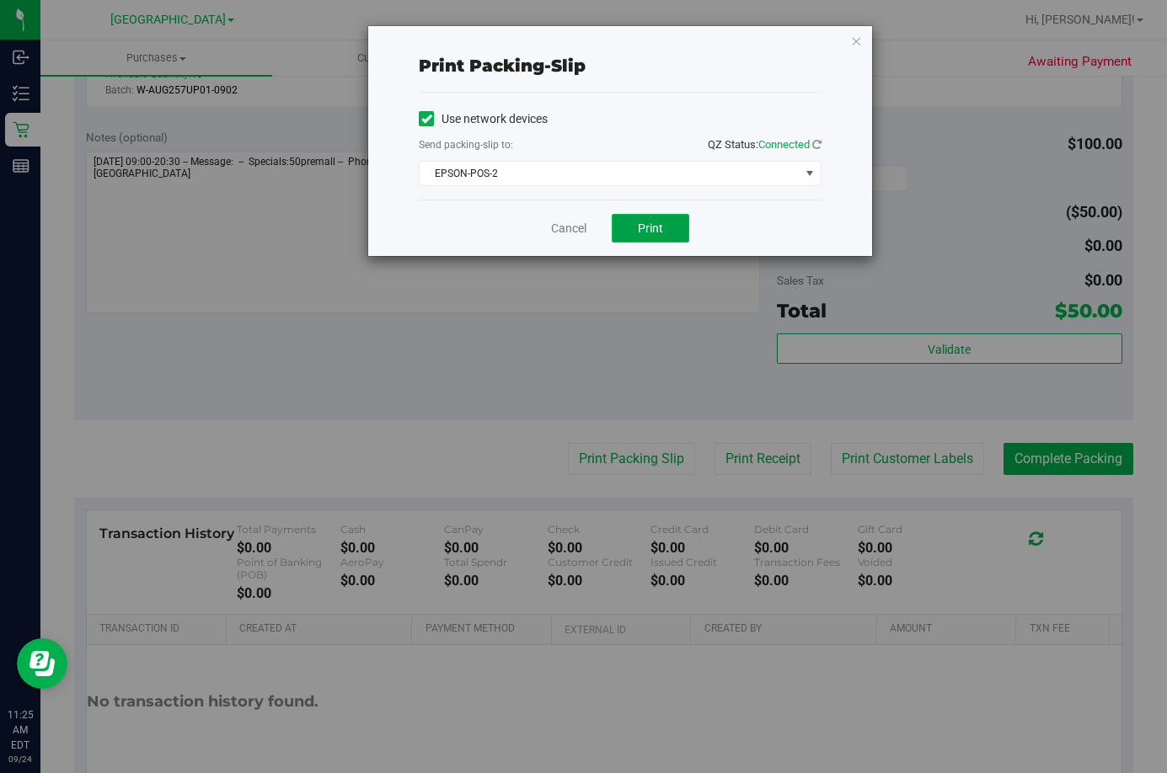
click at [639, 234] on span "Print" at bounding box center [650, 228] width 25 height 13
click at [568, 232] on link "Cancel" at bounding box center [568, 229] width 35 height 18
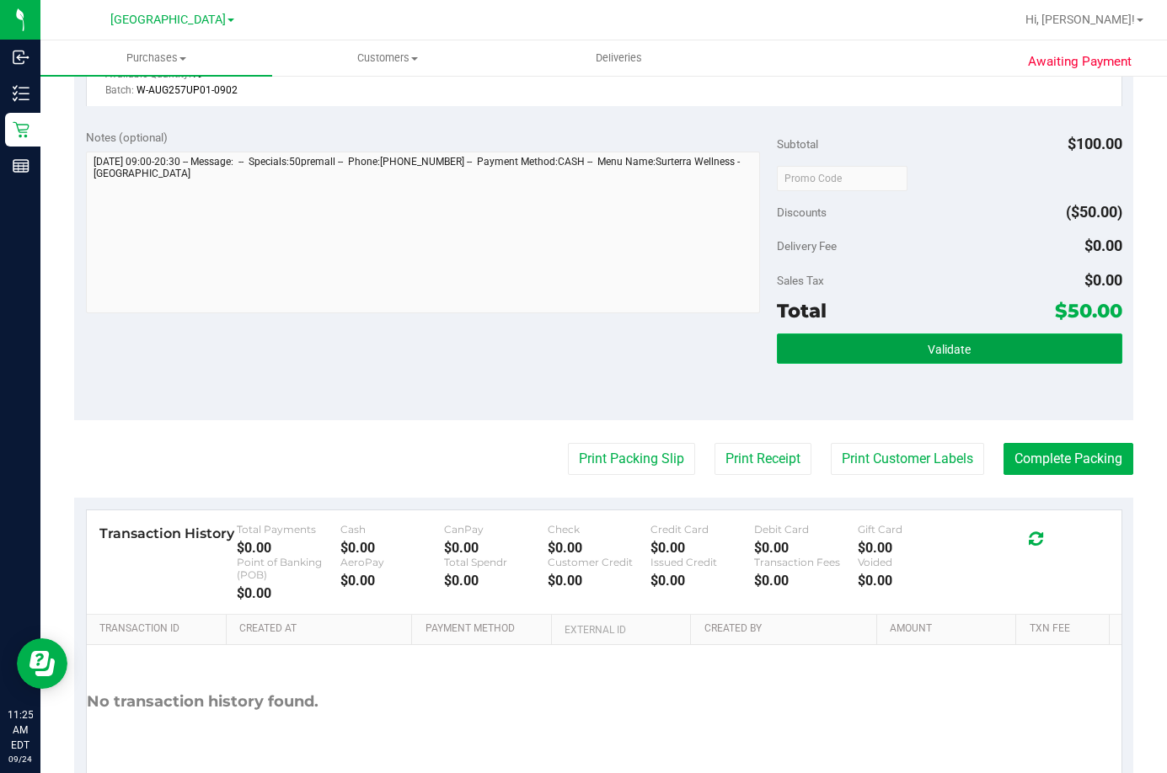
click at [974, 345] on button "Validate" at bounding box center [949, 349] width 345 height 30
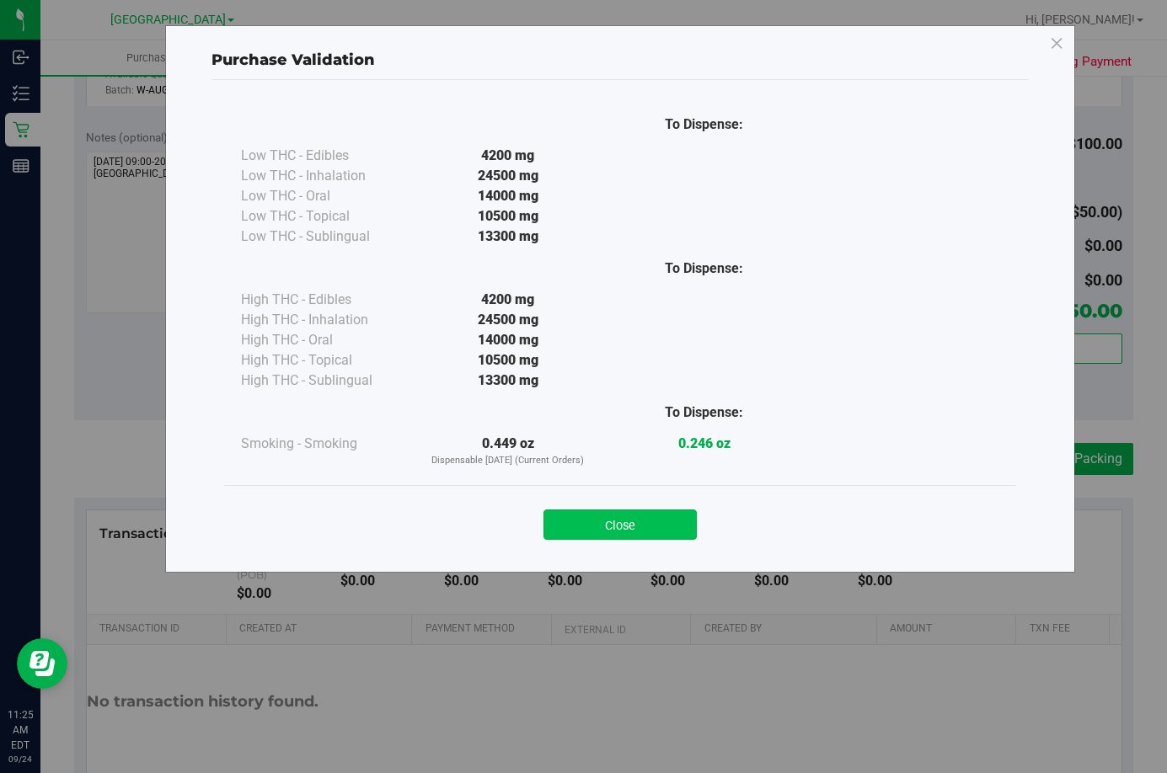
click at [628, 531] on button "Close" at bounding box center [619, 525] width 153 height 30
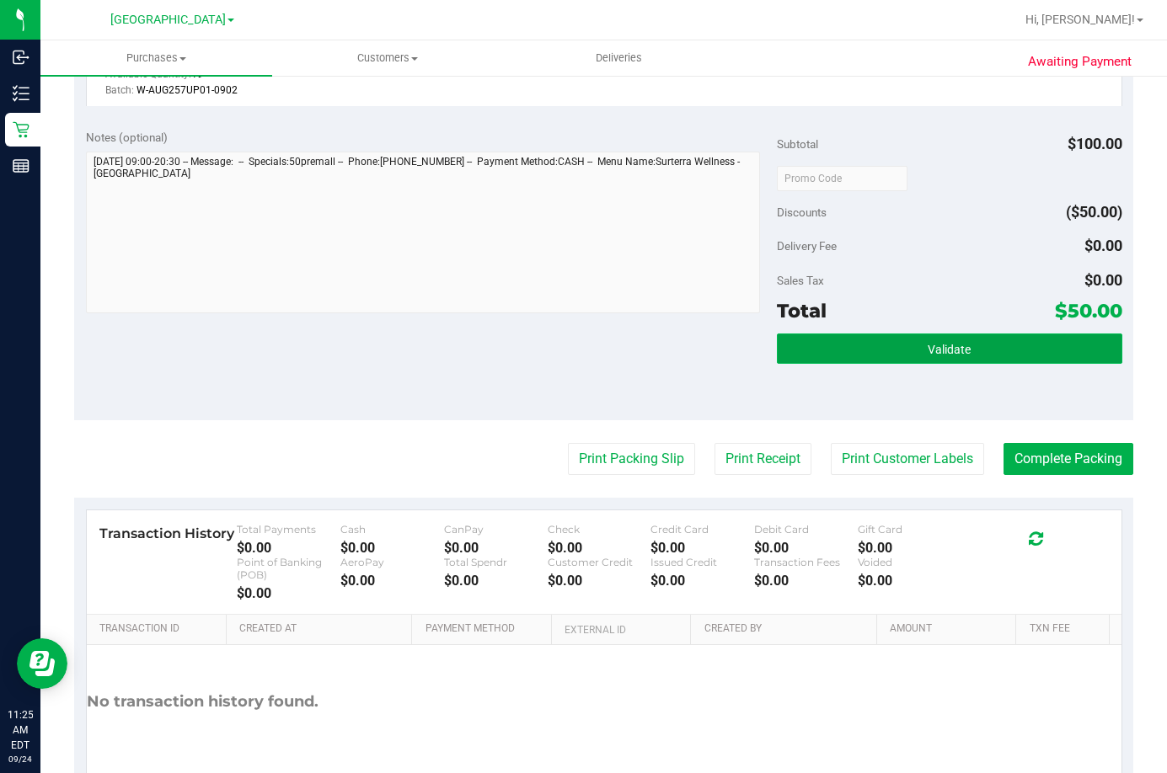
click at [976, 345] on button "Validate" at bounding box center [949, 349] width 345 height 30
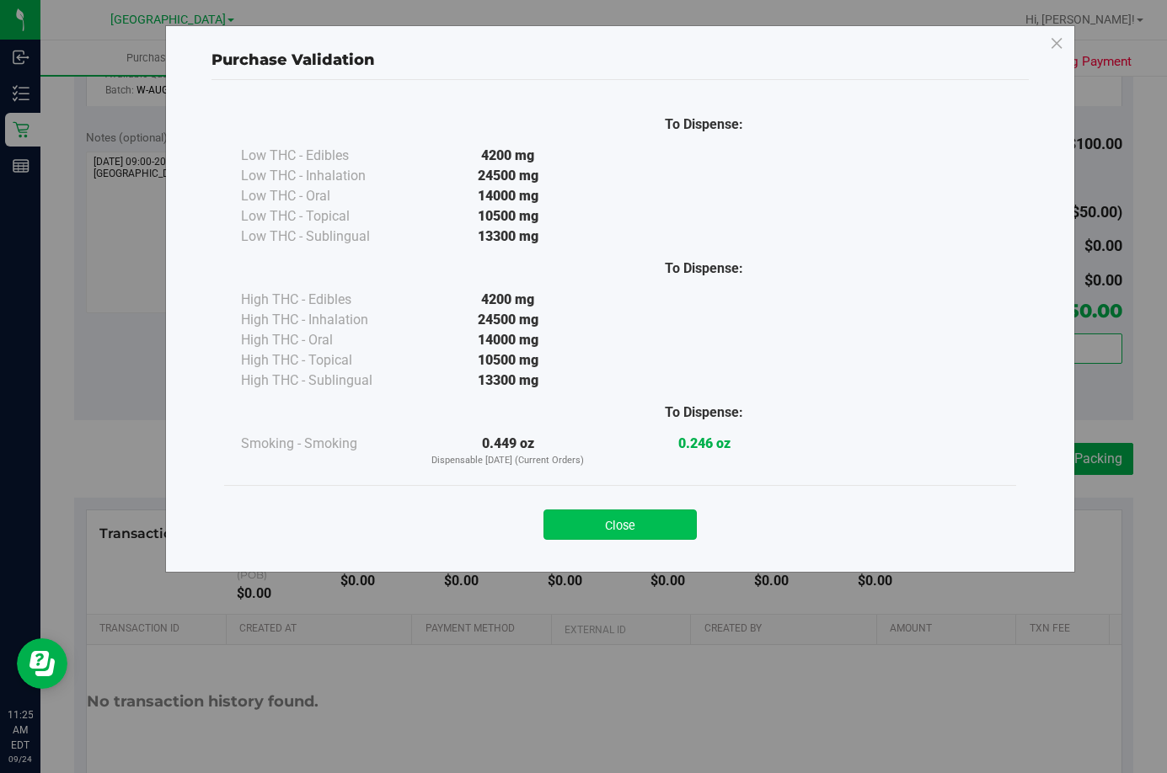
click at [655, 519] on button "Close" at bounding box center [619, 525] width 153 height 30
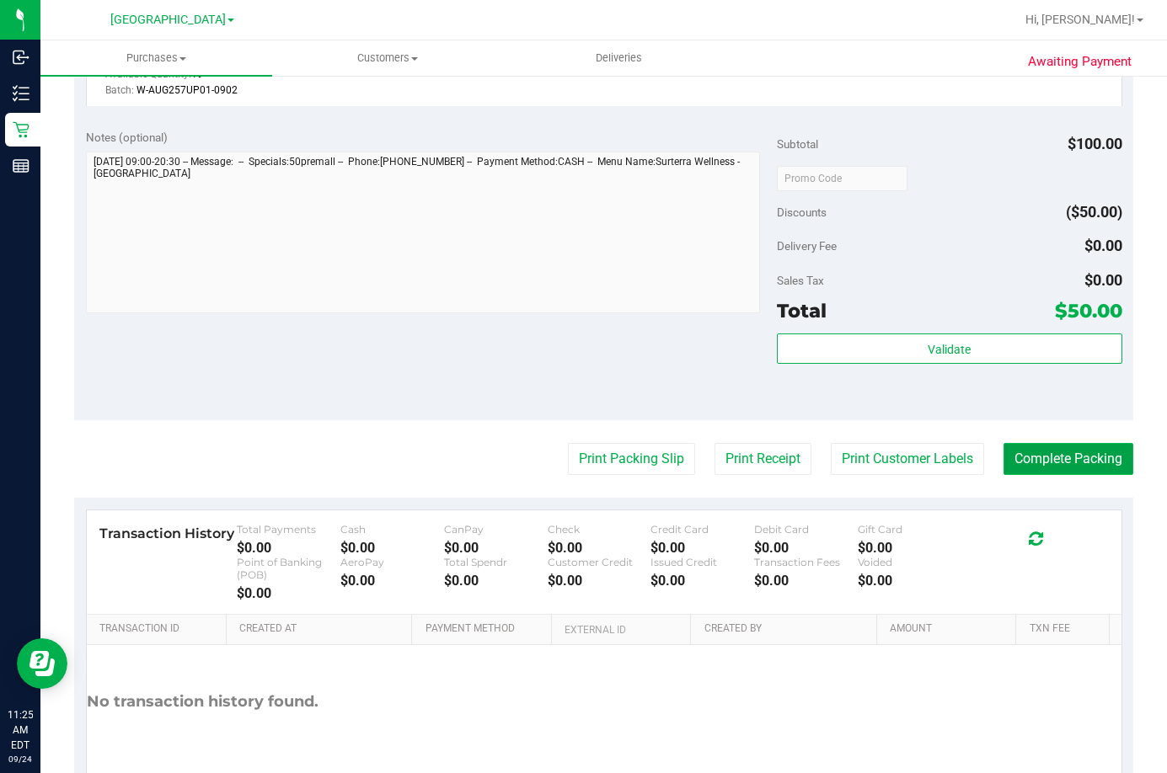
click at [1040, 457] on button "Complete Packing" at bounding box center [1068, 459] width 130 height 32
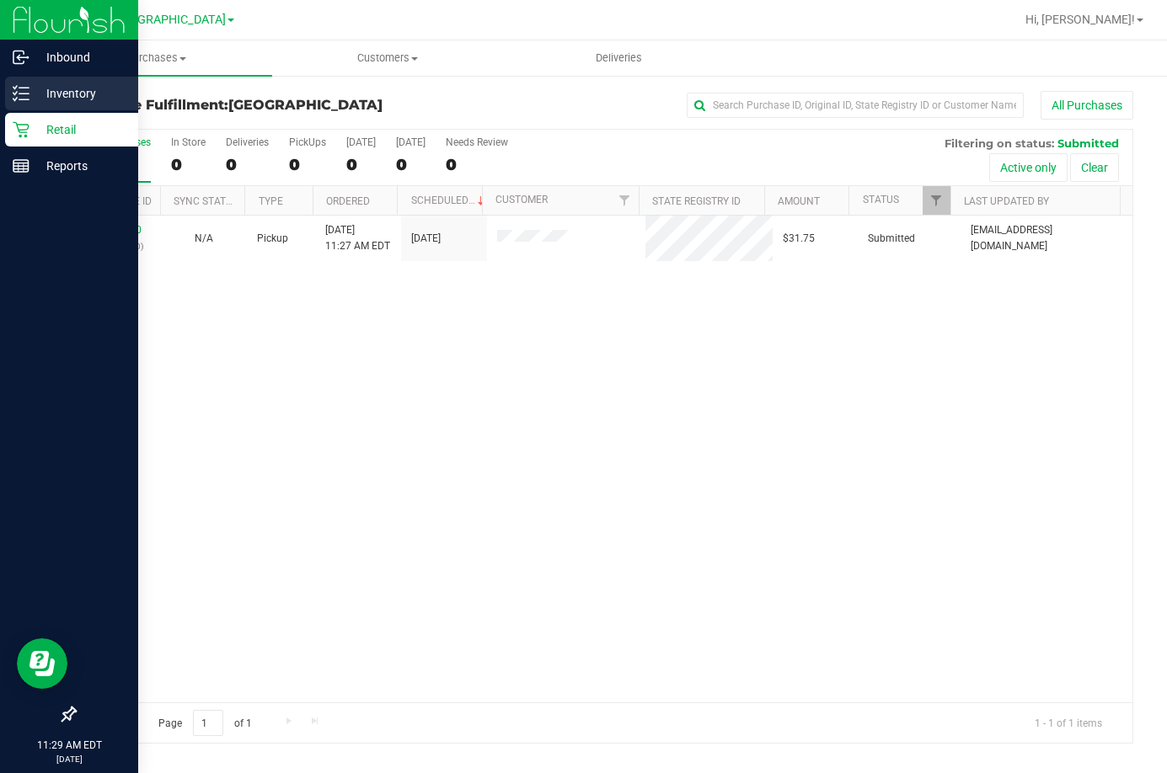
click at [45, 99] on p "Inventory" at bounding box center [79, 93] width 101 height 20
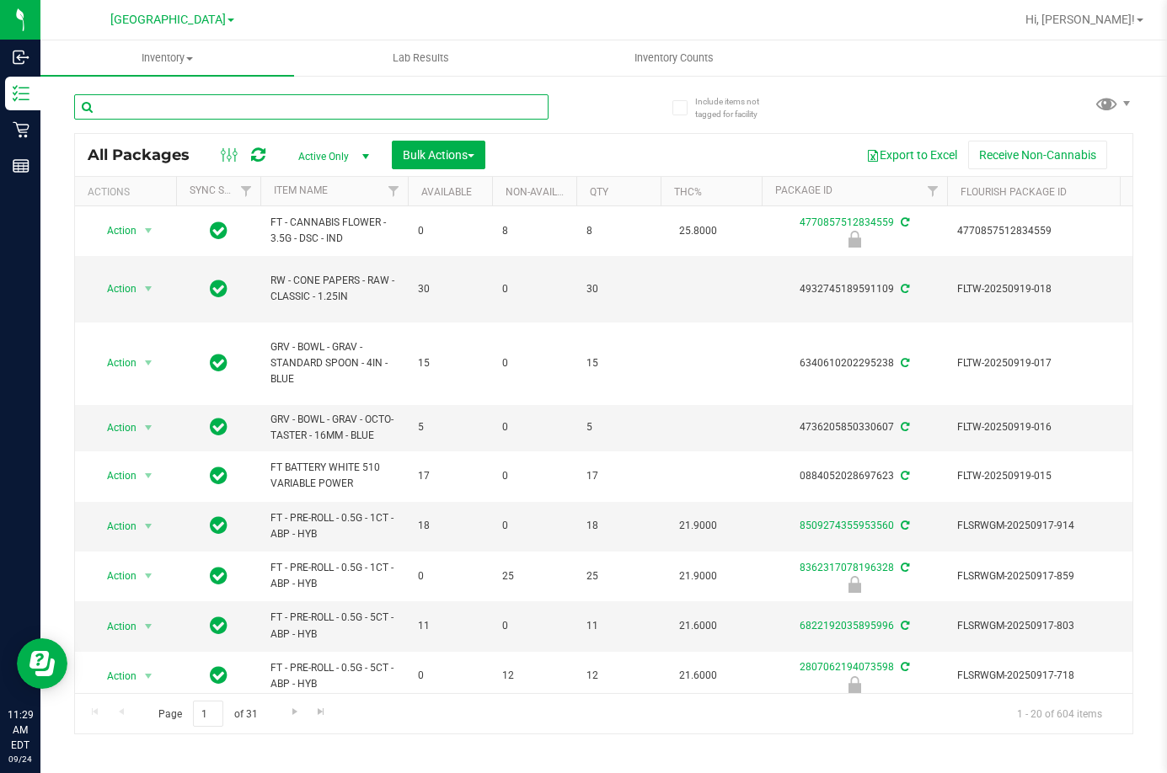
click at [255, 102] on input "text" at bounding box center [311, 106] width 474 height 25
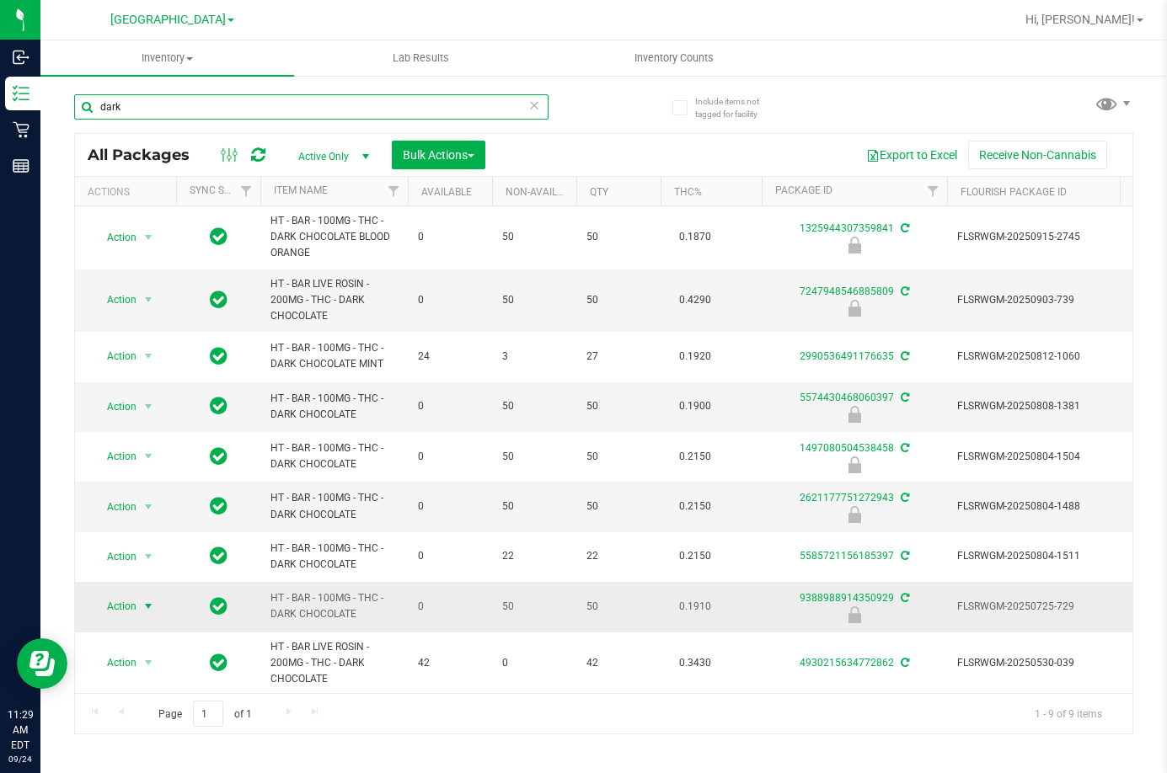
type input "dark"
click at [119, 611] on span "Action" at bounding box center [114, 607] width 45 height 24
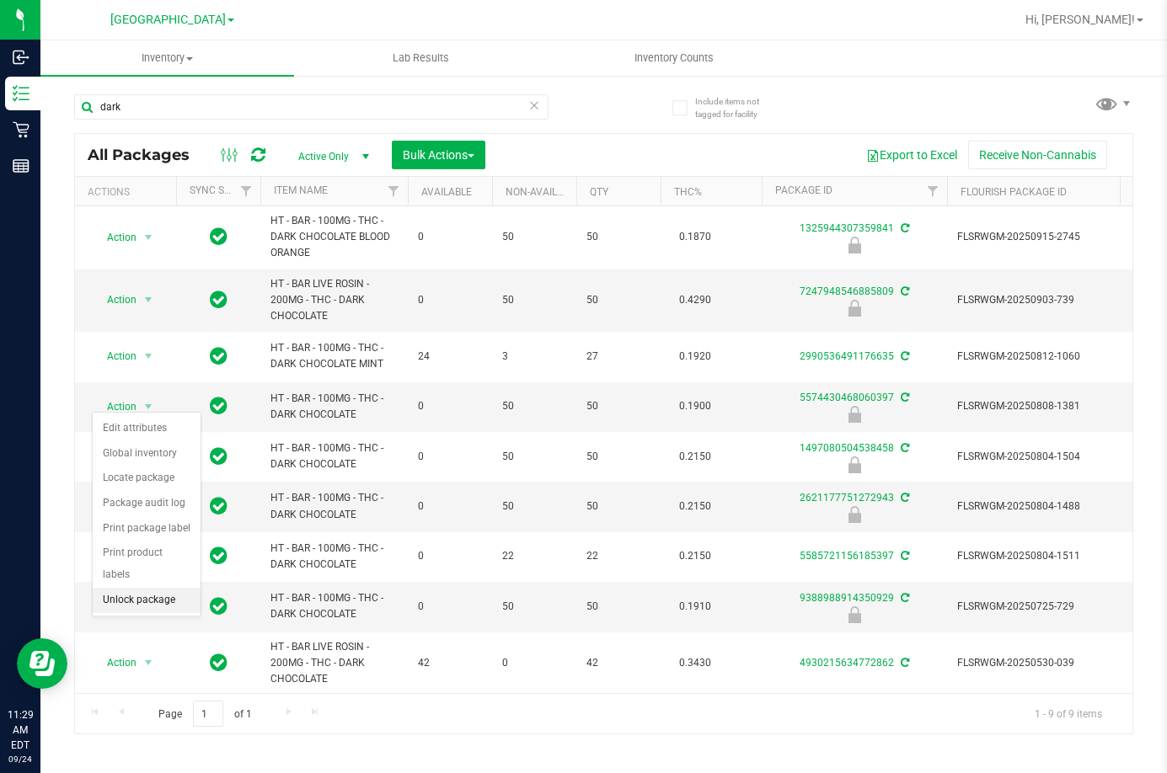
click at [135, 588] on li "Unlock package" at bounding box center [147, 600] width 108 height 25
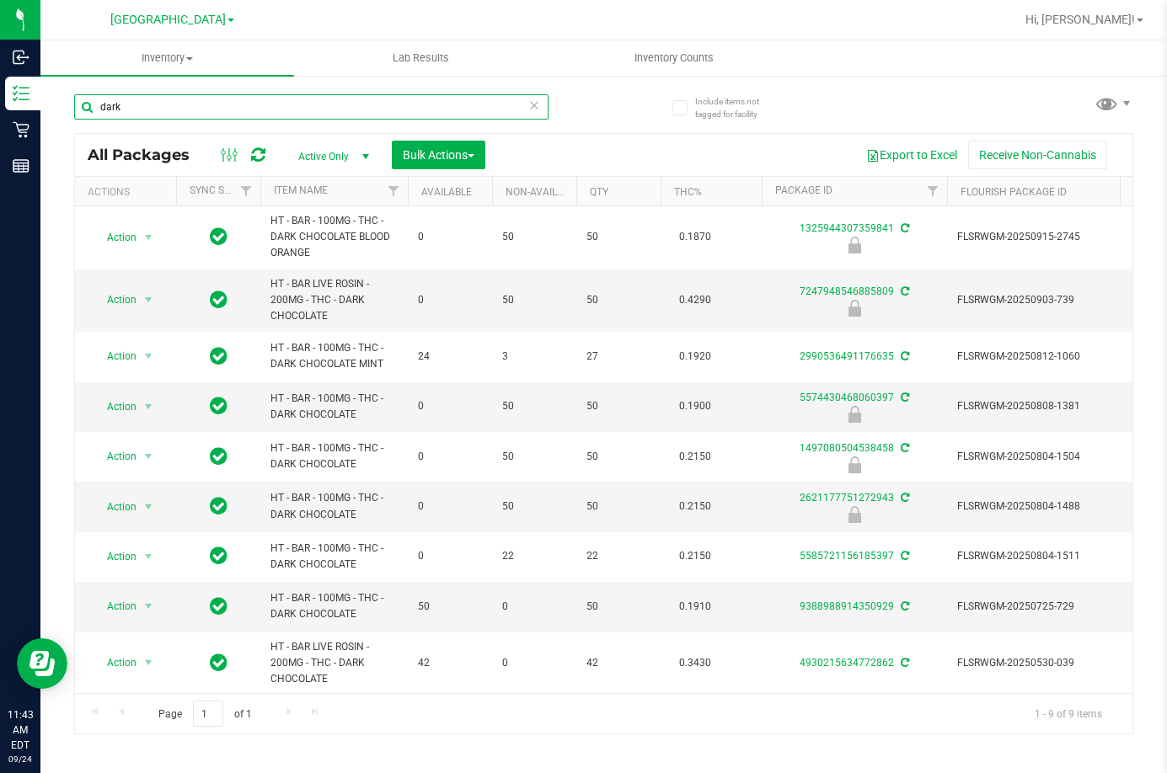
drag, startPoint x: 141, startPoint y: 107, endPoint x: -8, endPoint y: 138, distance: 152.3
click at [0, 138] on html "Inbound Inventory Retail Reports 11:43 AM EDT 09/24/2025 09/24 Lakeland WC Bran…" at bounding box center [583, 386] width 1167 height 773
type input "pk tro"
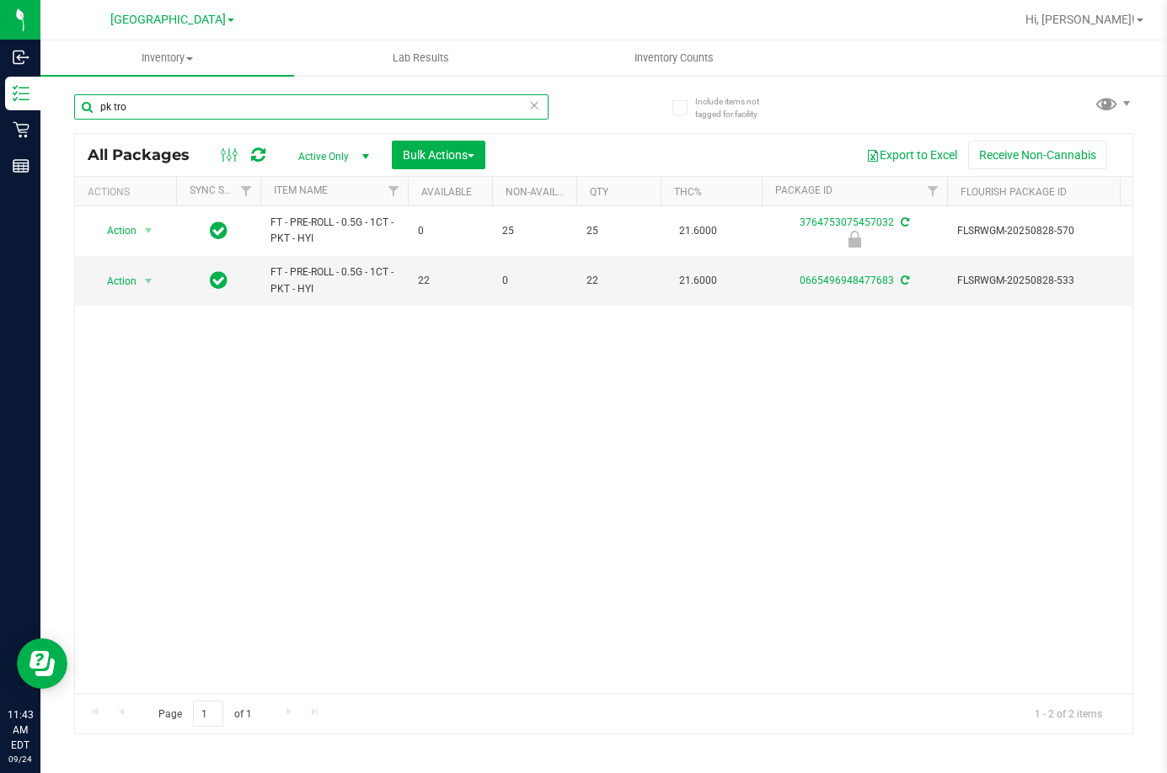
drag, startPoint x: 170, startPoint y: 105, endPoint x: -8, endPoint y: 145, distance: 182.9
click at [0, 145] on html "Inbound Inventory Retail Reports 11:43 AM EDT 09/24/2025 09/24 Lakeland WC Bran…" at bounding box center [583, 386] width 1167 height 773
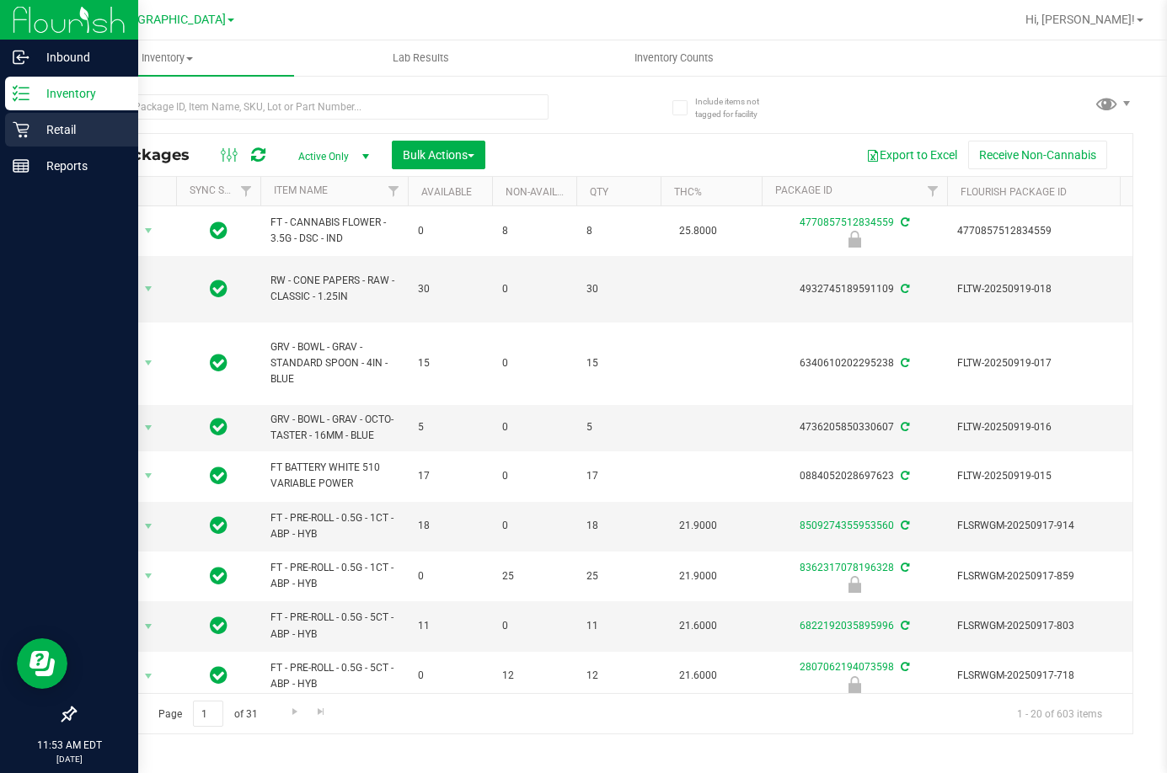
click at [61, 128] on p "Retail" at bounding box center [79, 130] width 101 height 20
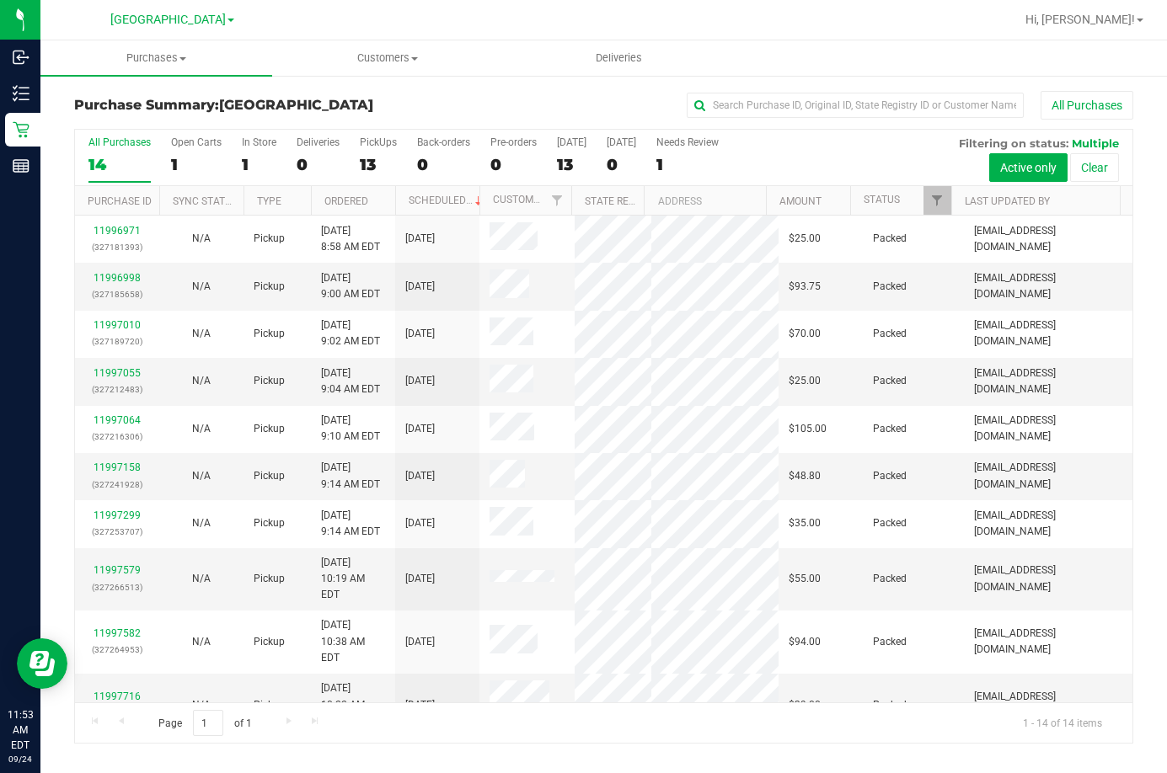
click at [255, 155] on div "1" at bounding box center [259, 164] width 35 height 19
click at [0, 0] on input "In Store 1" at bounding box center [0, 0] width 0 height 0
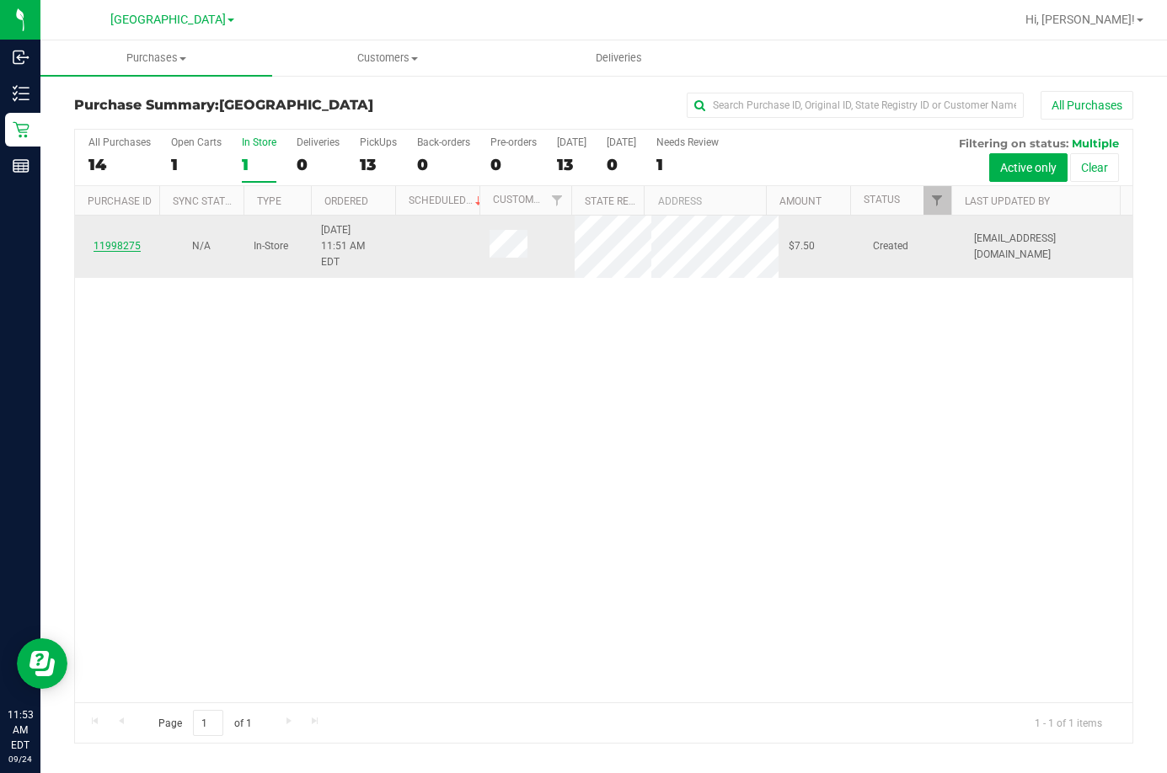
click at [117, 240] on link "11998275" at bounding box center [117, 246] width 47 height 12
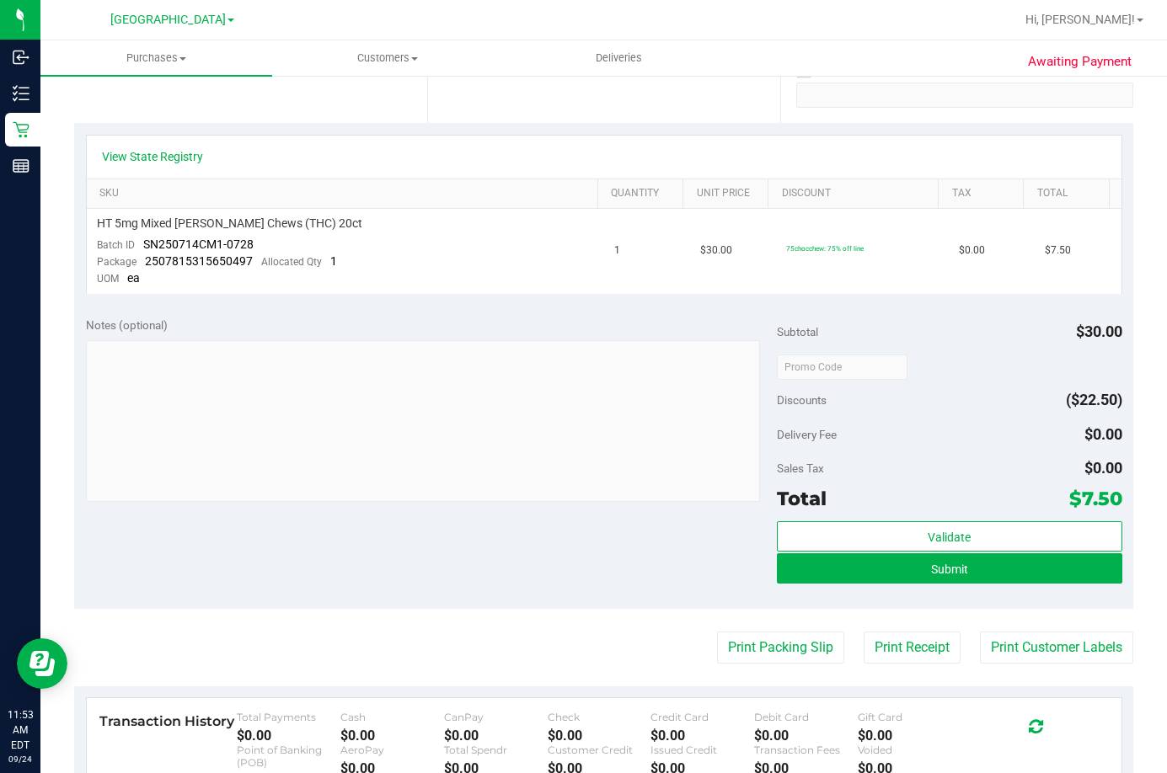
scroll to position [505, 0]
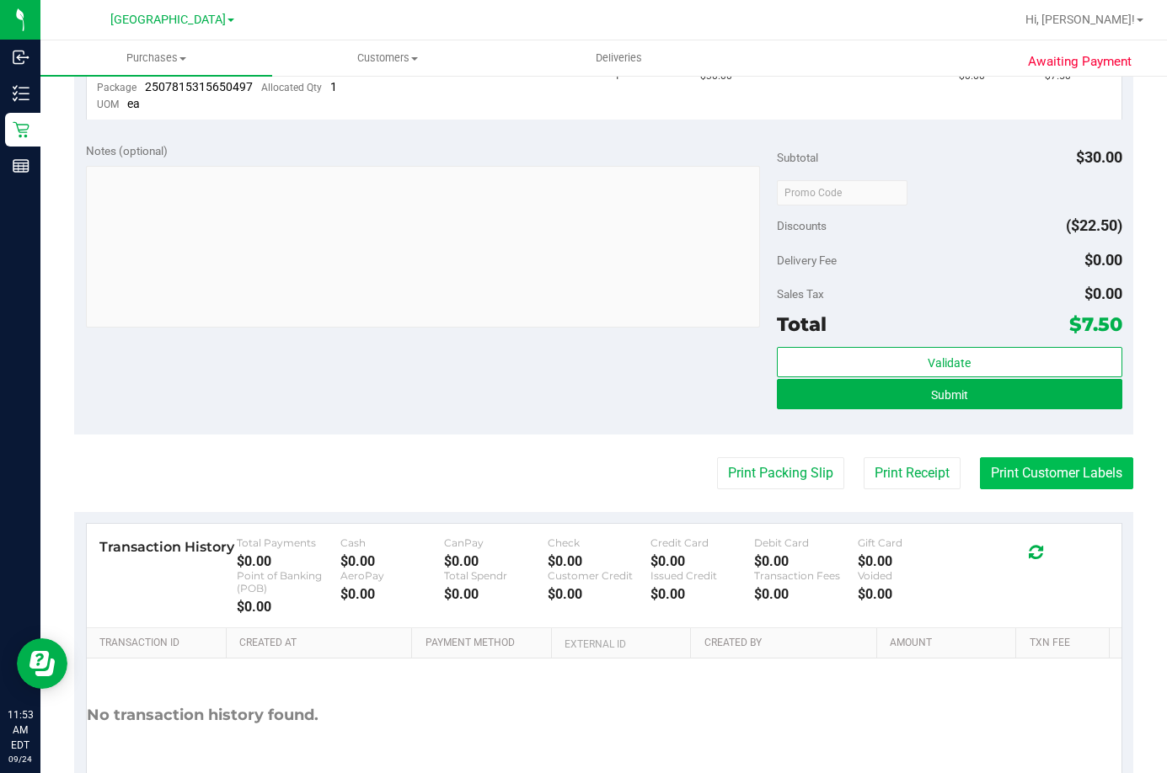
click at [1020, 464] on button "Print Customer Labels" at bounding box center [1056, 473] width 153 height 32
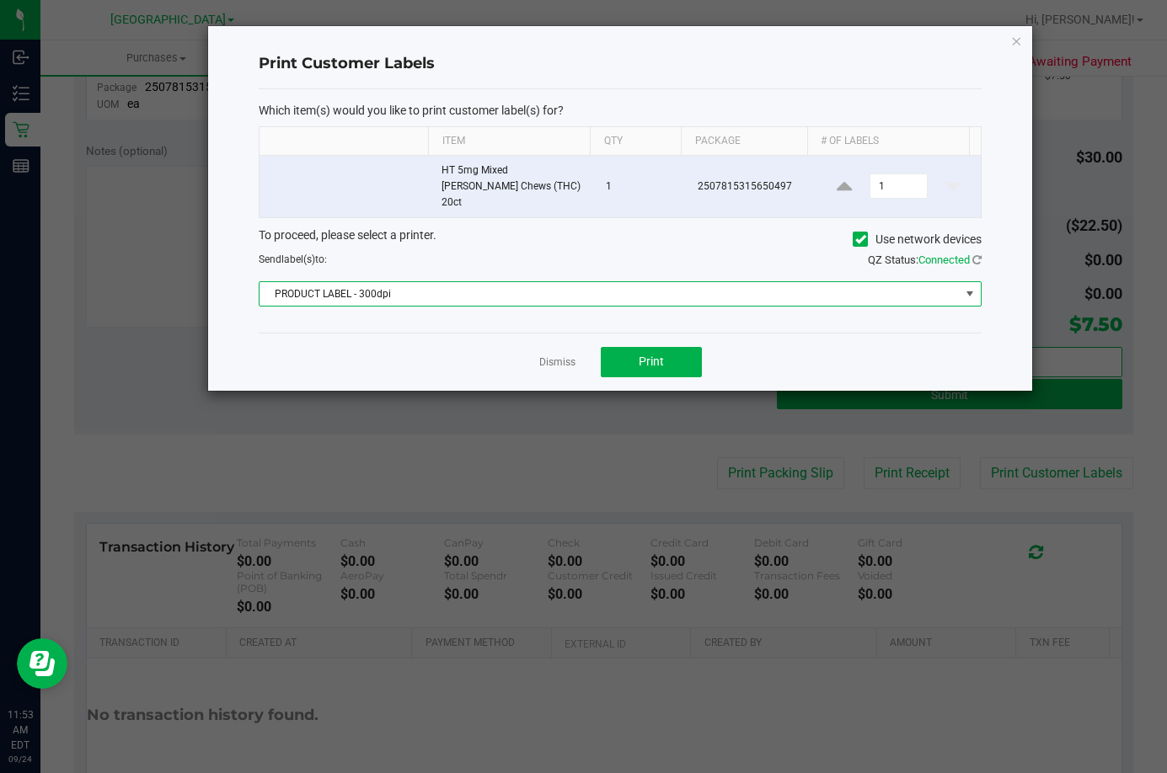
click at [588, 282] on span "PRODUCT LABEL - 300dpi" at bounding box center [609, 294] width 700 height 24
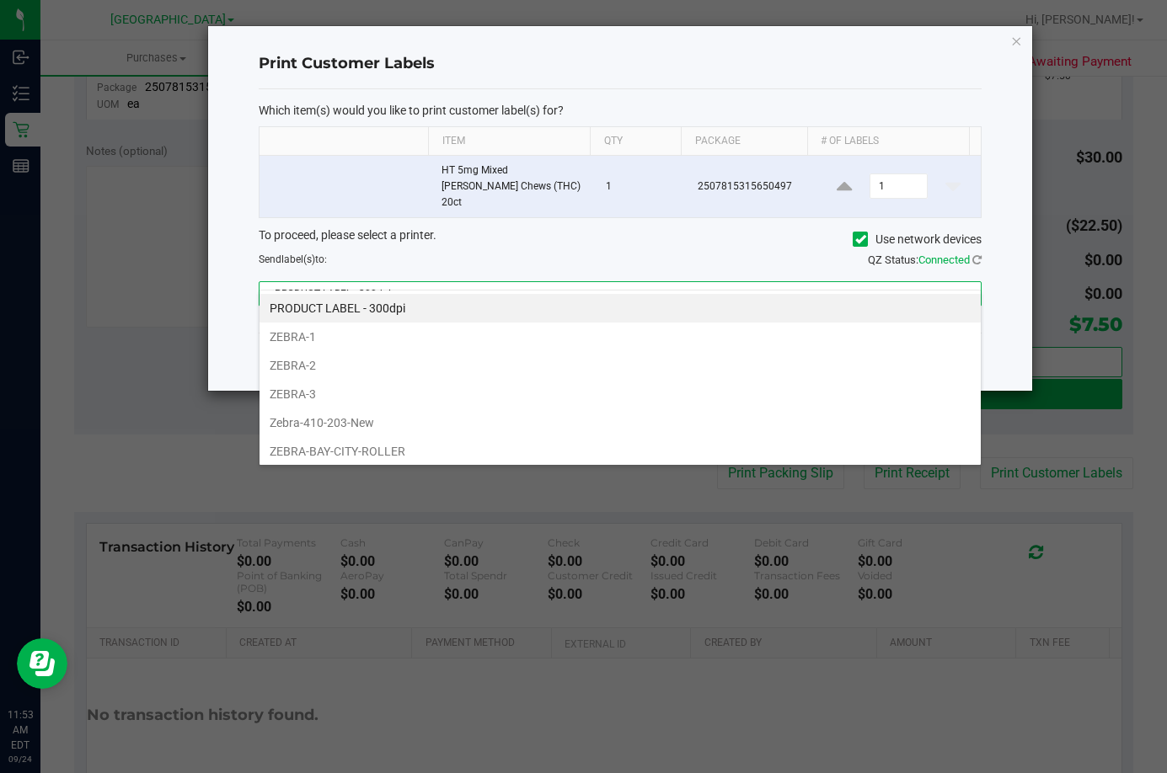
scroll to position [25, 723]
click at [565, 445] on li "ZEBRA-BAY-CITY-ROLLER" at bounding box center [619, 451] width 721 height 29
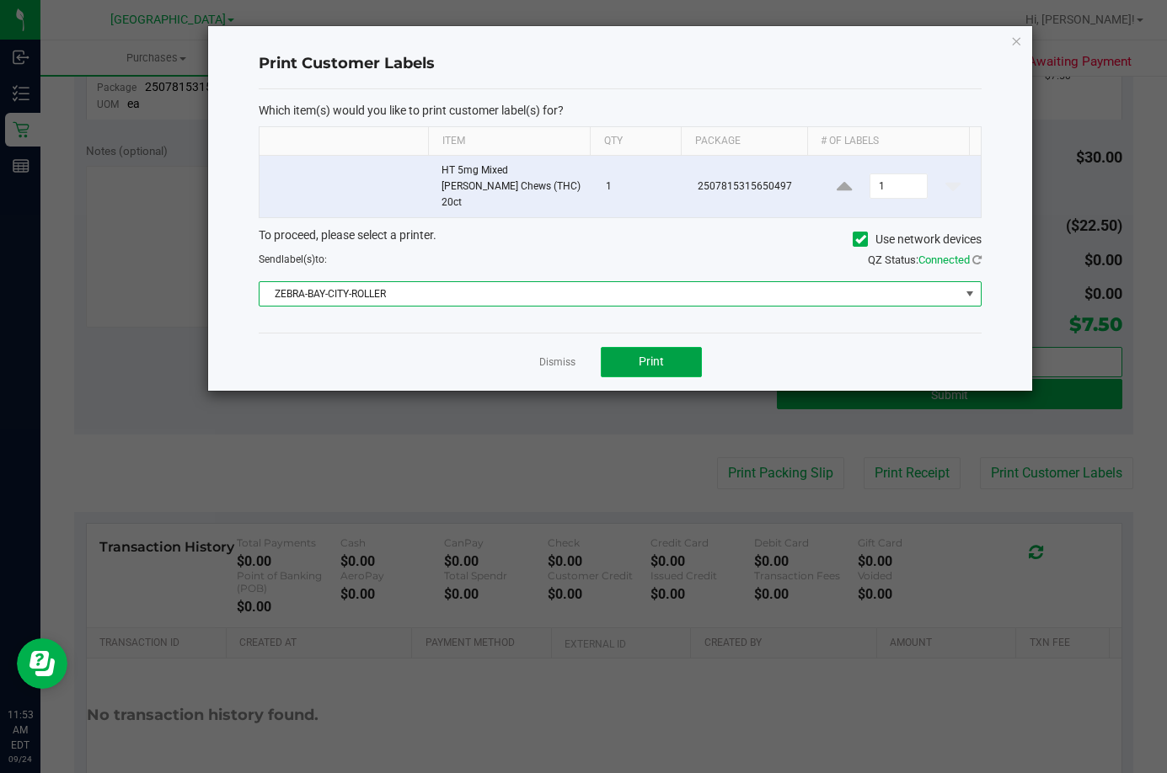
click at [640, 355] on span "Print" at bounding box center [651, 361] width 25 height 13
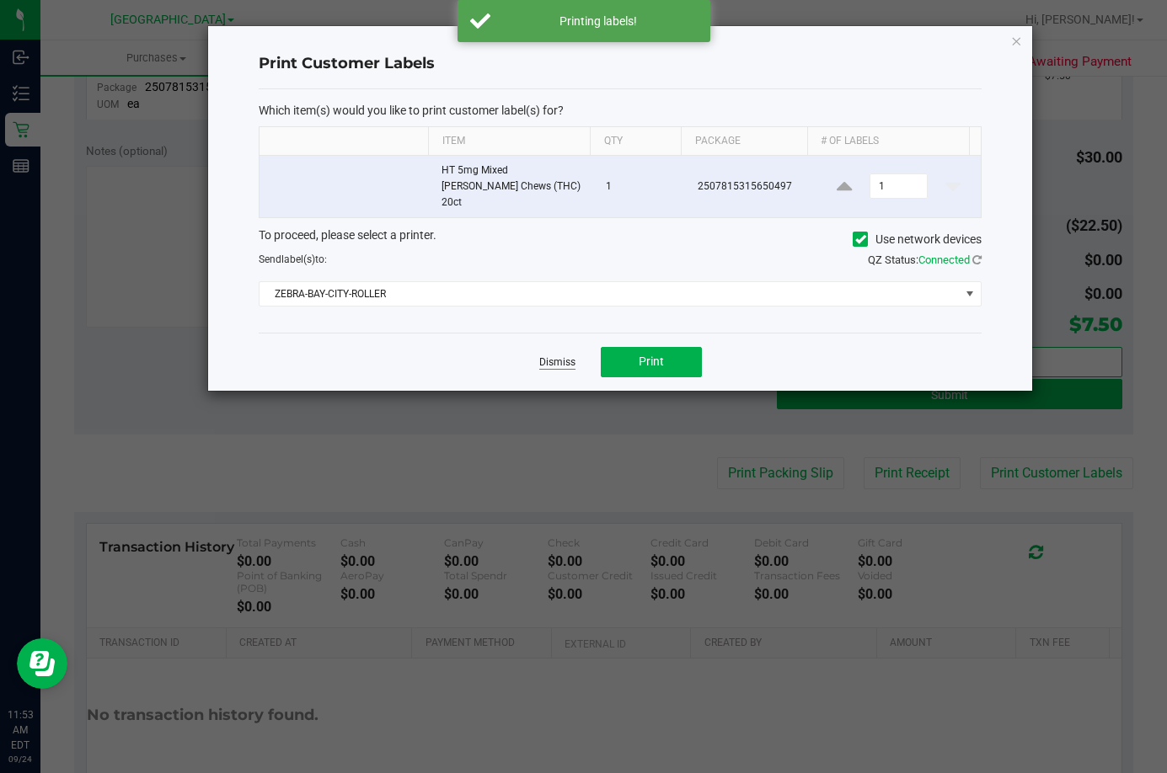
click at [564, 355] on link "Dismiss" at bounding box center [557, 362] width 36 height 14
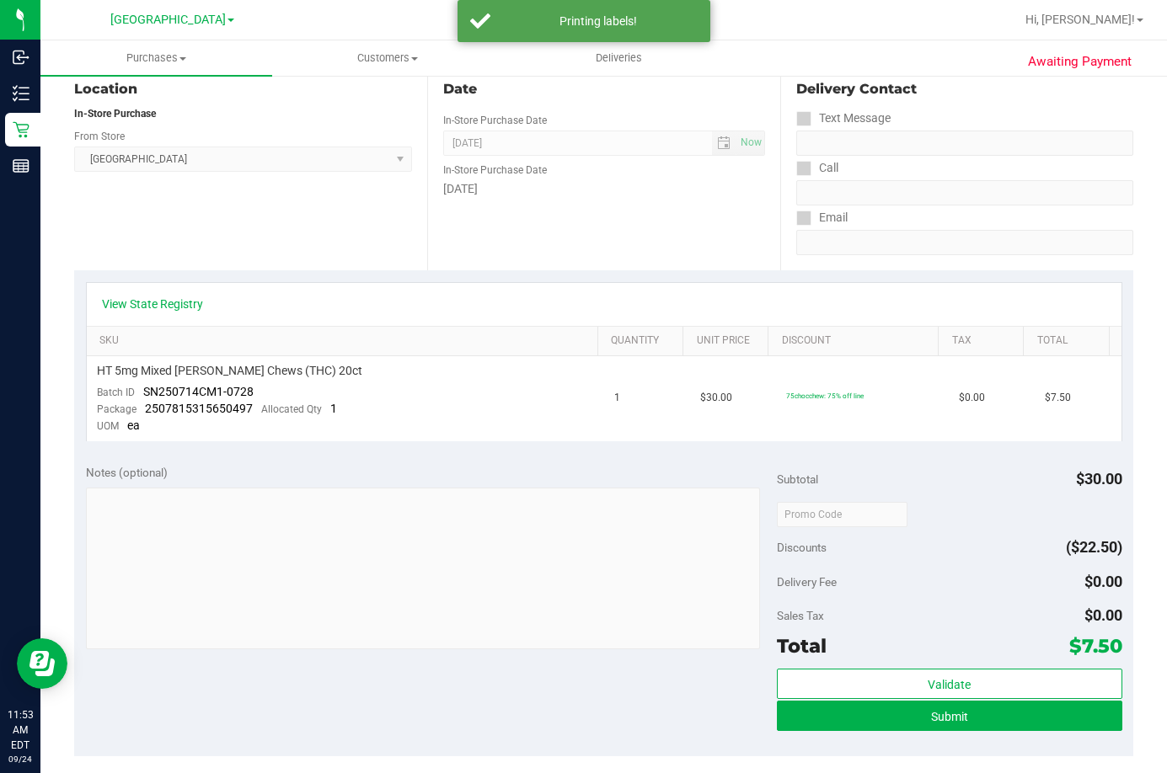
scroll to position [0, 0]
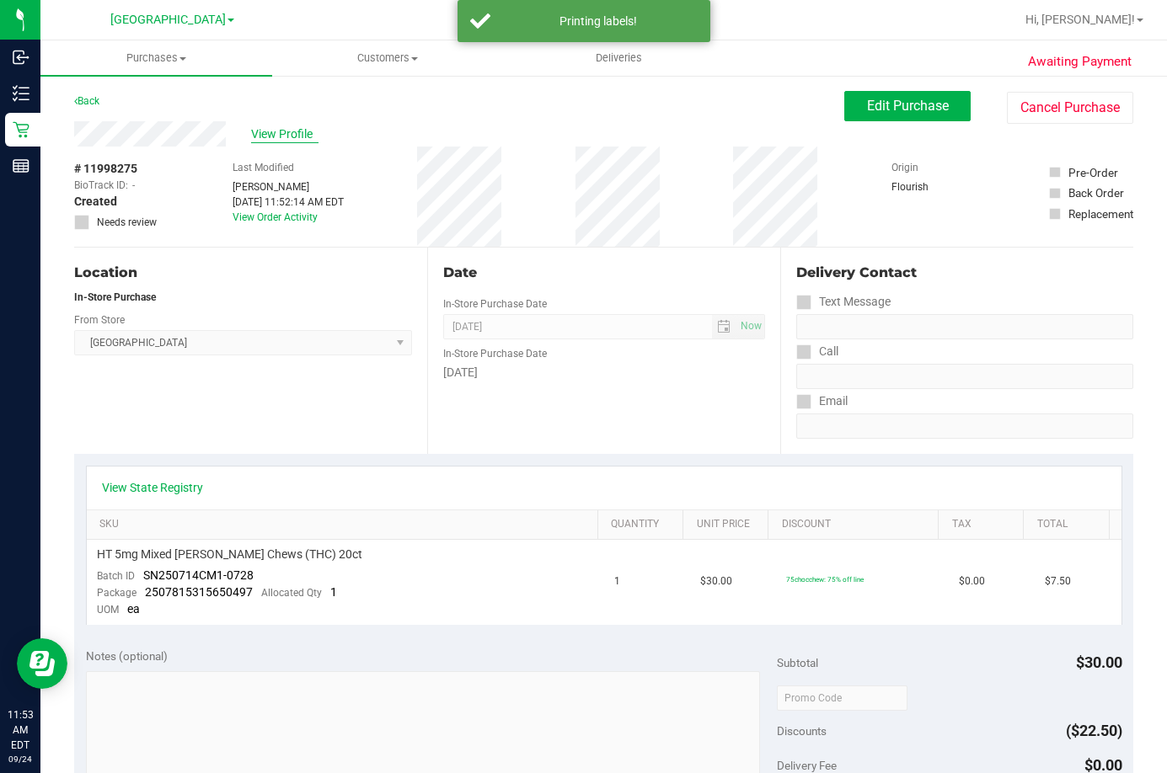
click at [286, 132] on span "View Profile" at bounding box center [284, 135] width 67 height 18
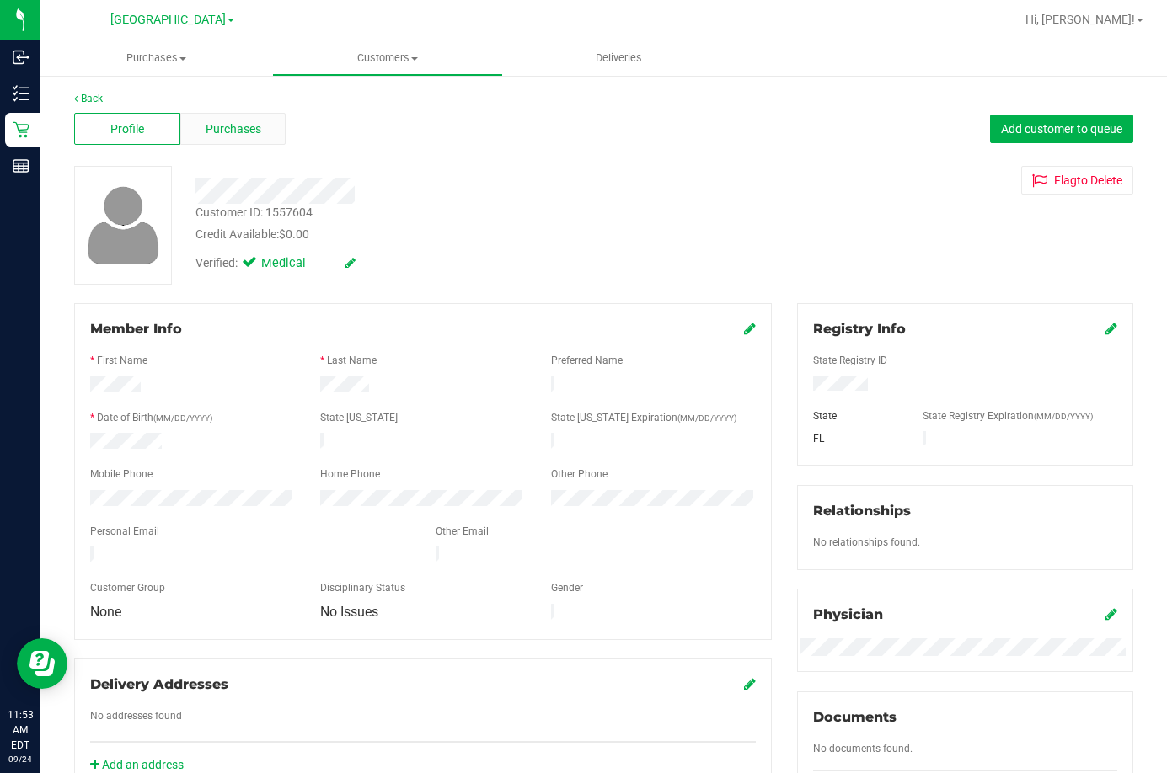
click at [228, 124] on span "Purchases" at bounding box center [234, 129] width 56 height 18
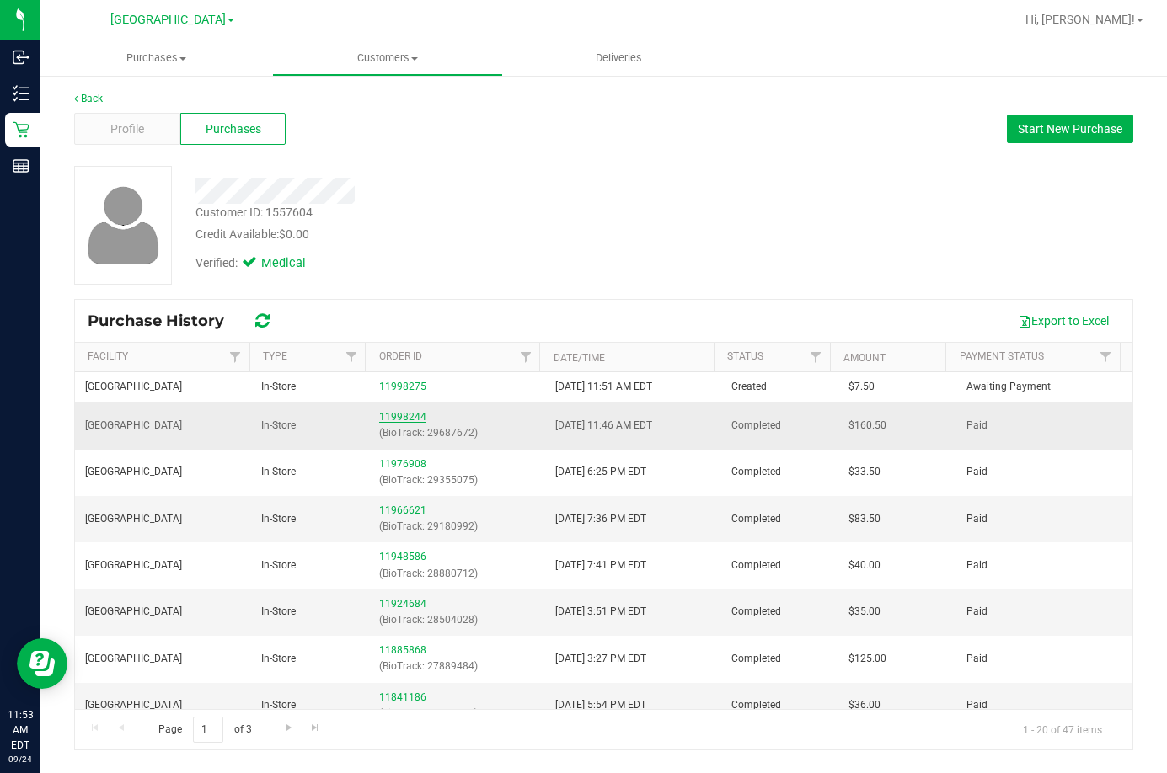
click at [400, 416] on link "11998244" at bounding box center [402, 417] width 47 height 12
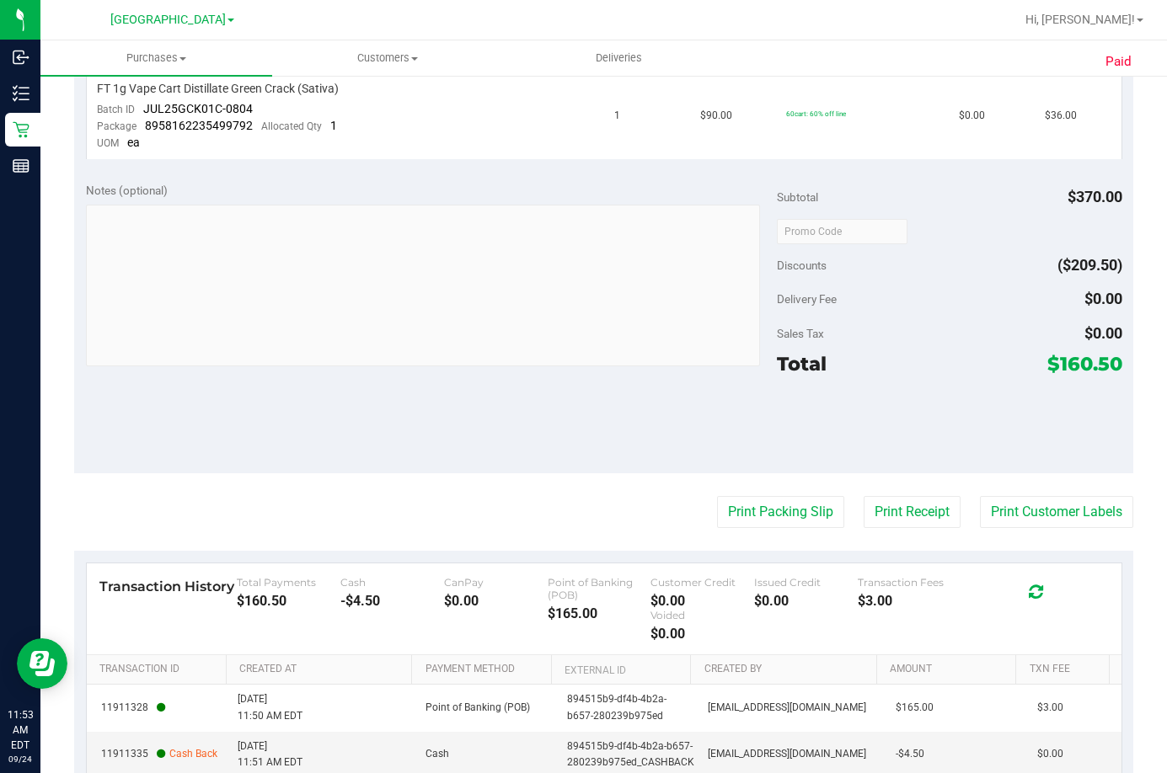
scroll to position [870, 0]
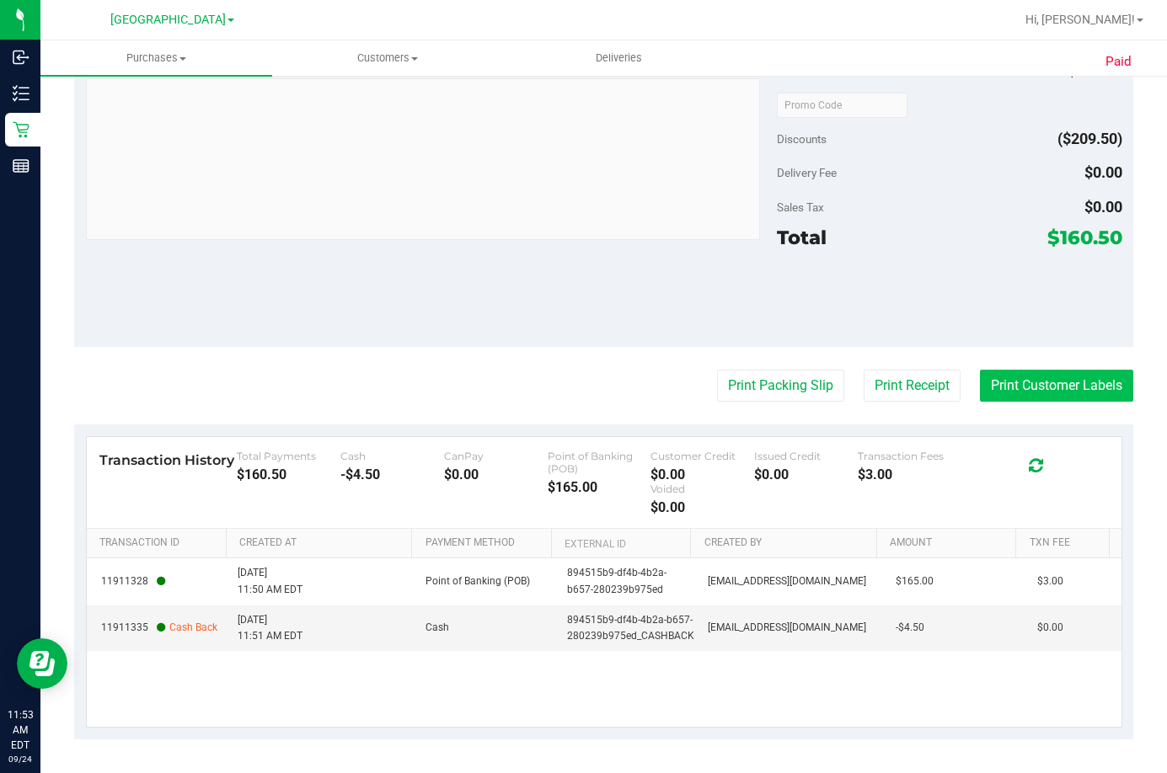
click at [1023, 390] on button "Print Customer Labels" at bounding box center [1056, 386] width 153 height 32
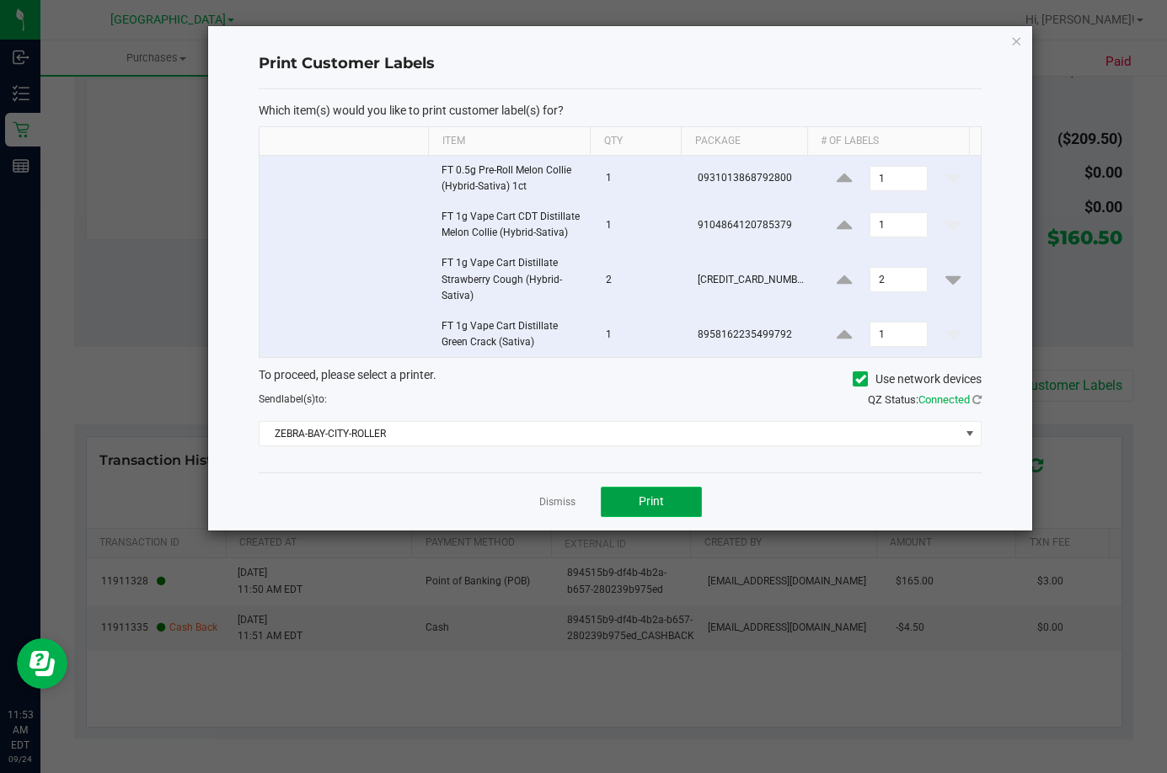
click at [652, 505] on span "Print" at bounding box center [651, 500] width 25 height 13
click at [567, 500] on link "Dismiss" at bounding box center [557, 502] width 36 height 14
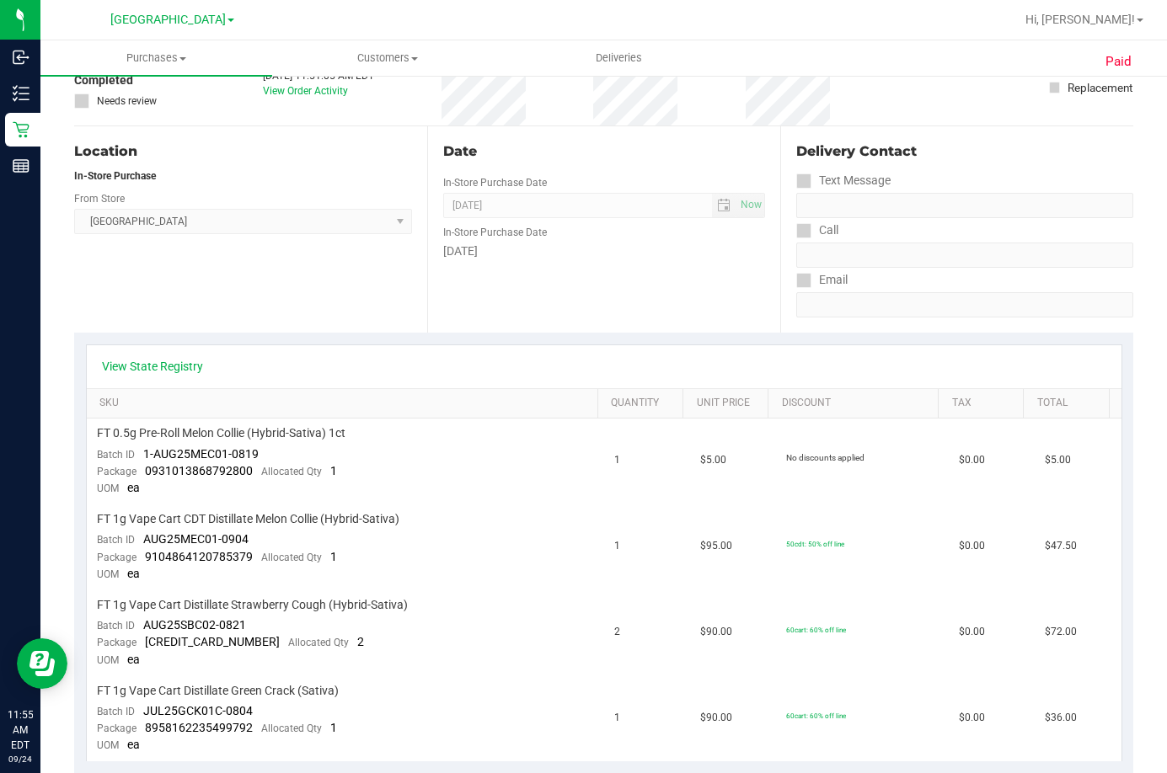
scroll to position [0, 0]
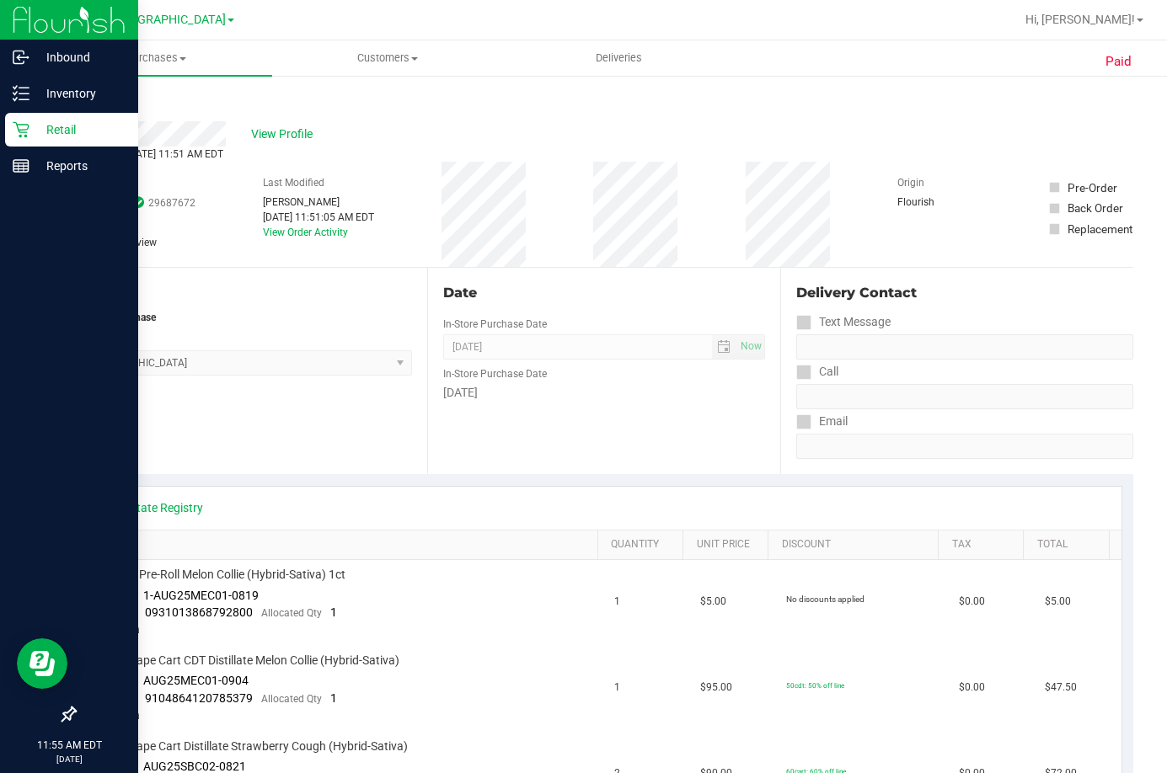
click at [66, 130] on p "Retail" at bounding box center [79, 130] width 101 height 20
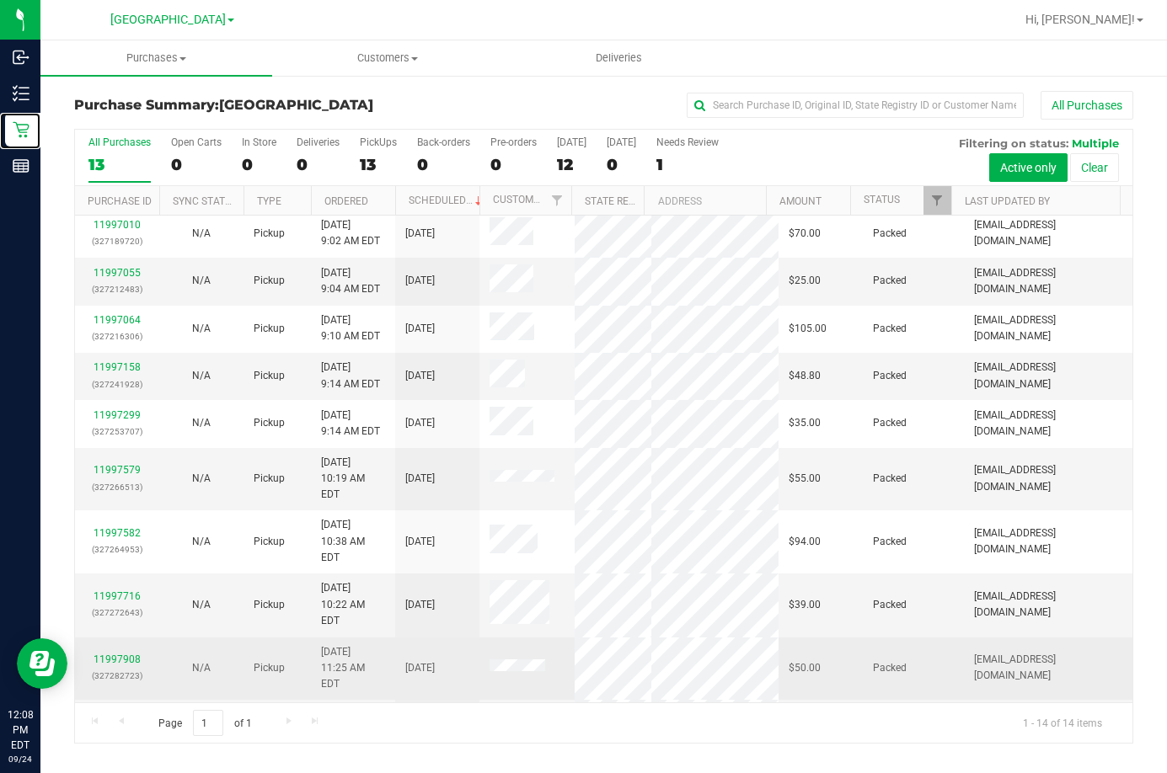
scroll to position [182, 0]
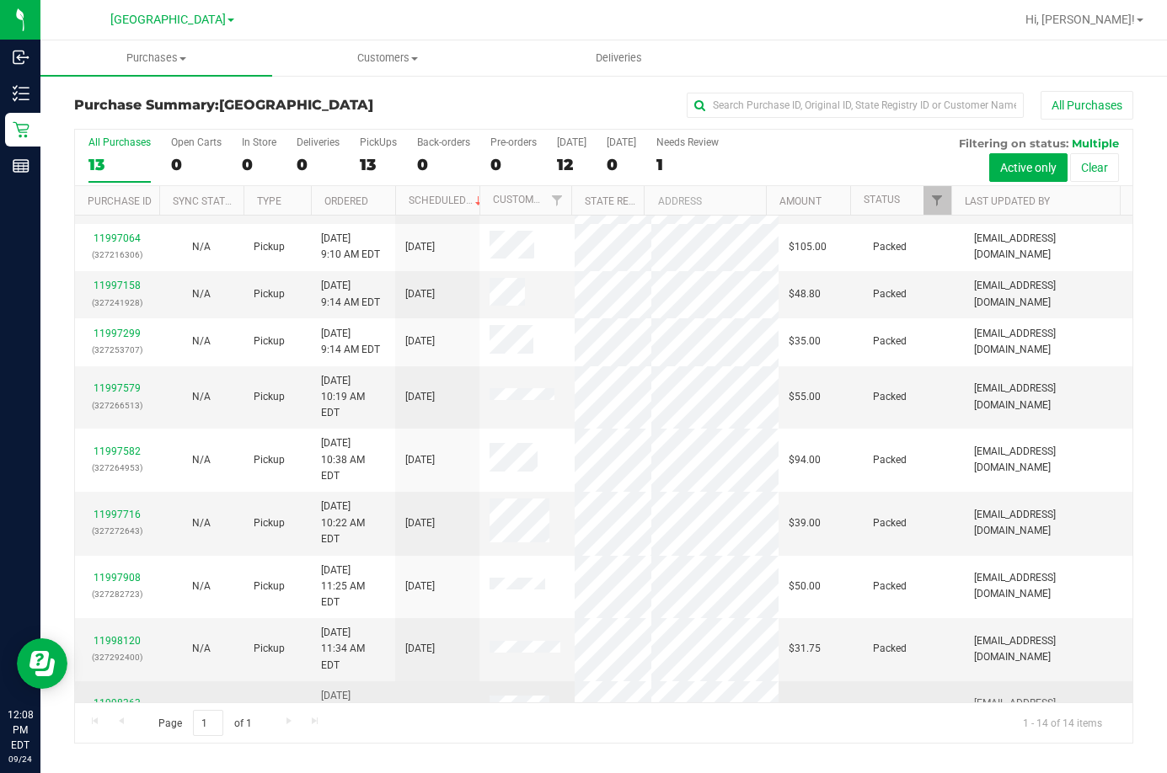
click at [132, 698] on link "11998363" at bounding box center [117, 704] width 47 height 12
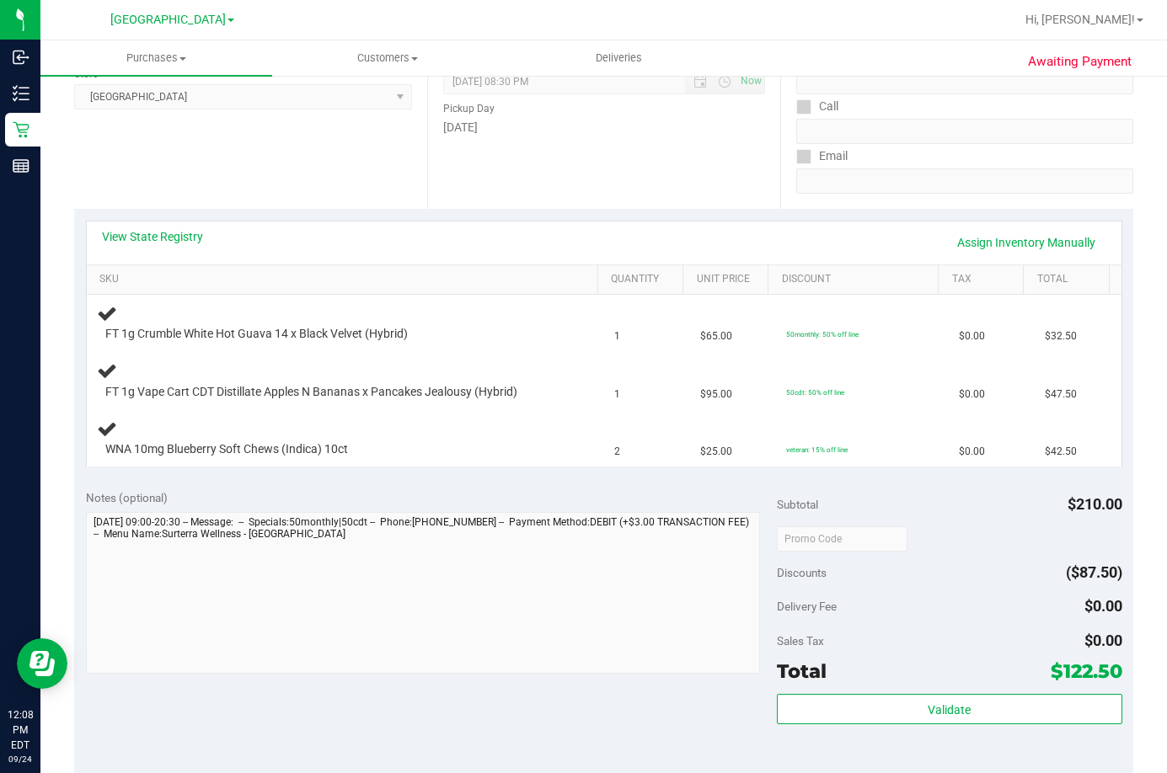
scroll to position [253, 0]
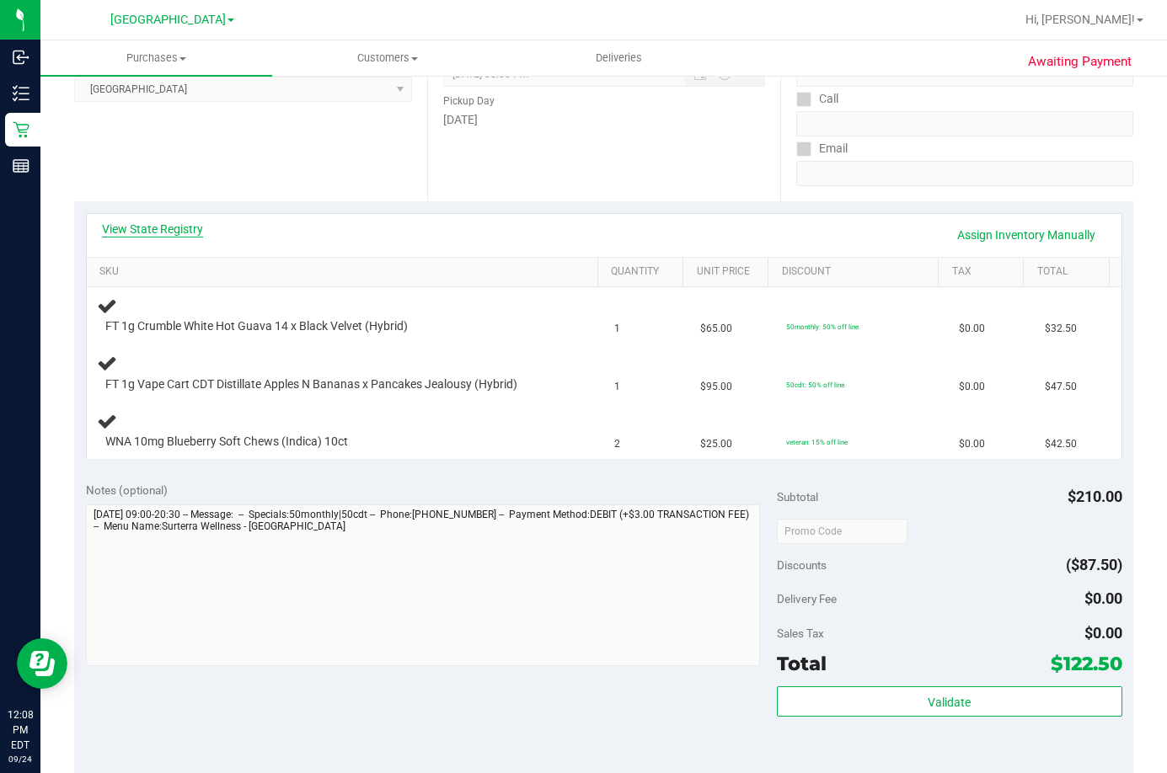
click at [138, 224] on link "View State Registry" at bounding box center [152, 229] width 101 height 17
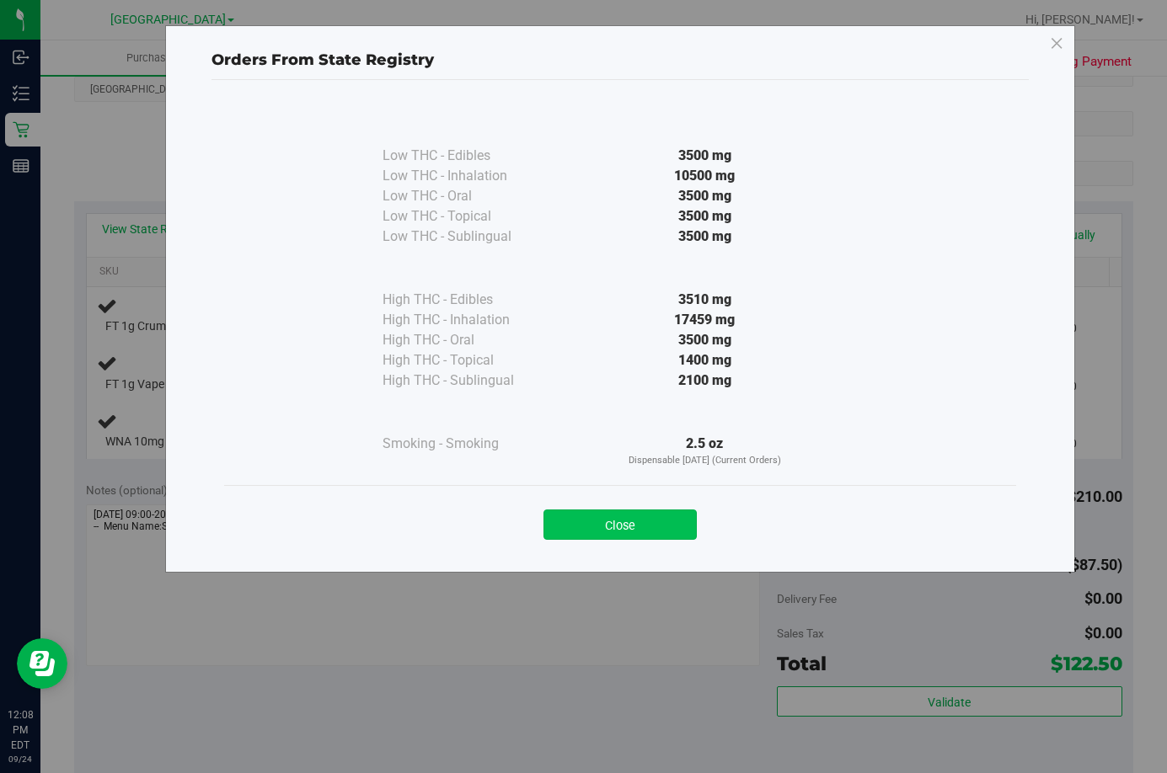
click at [646, 523] on button "Close" at bounding box center [619, 525] width 153 height 30
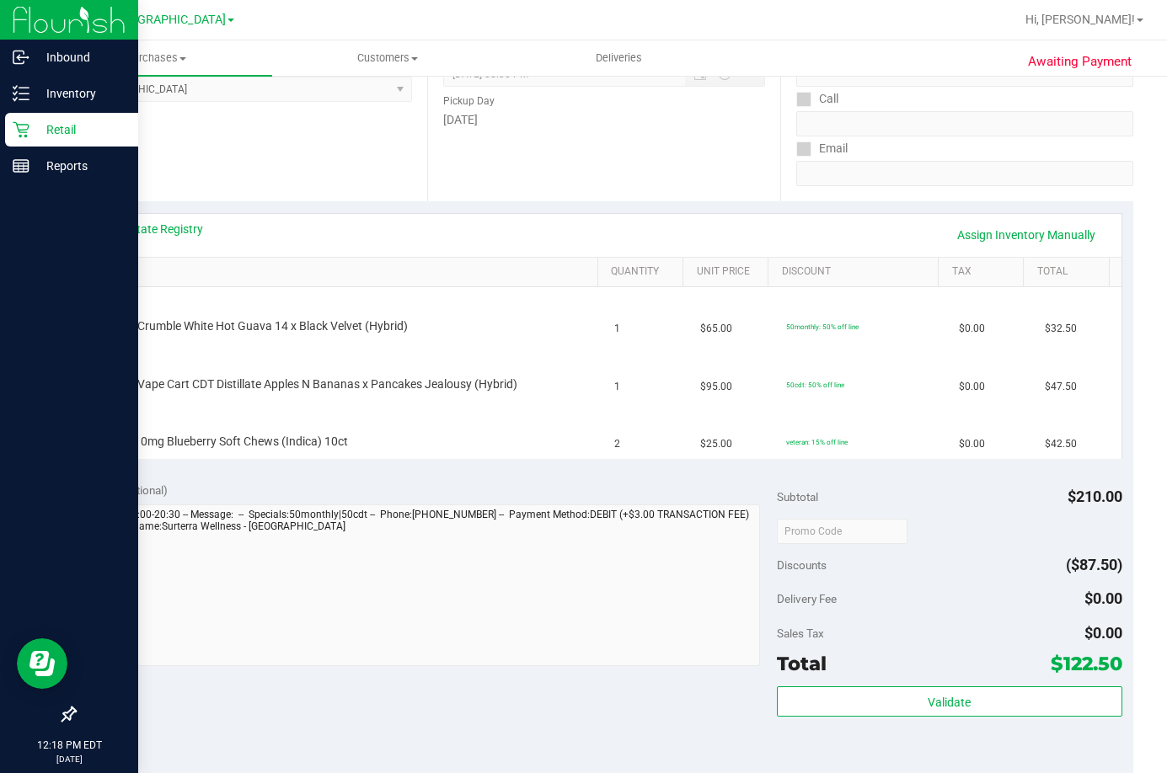
click at [80, 140] on div "Retail" at bounding box center [71, 130] width 133 height 34
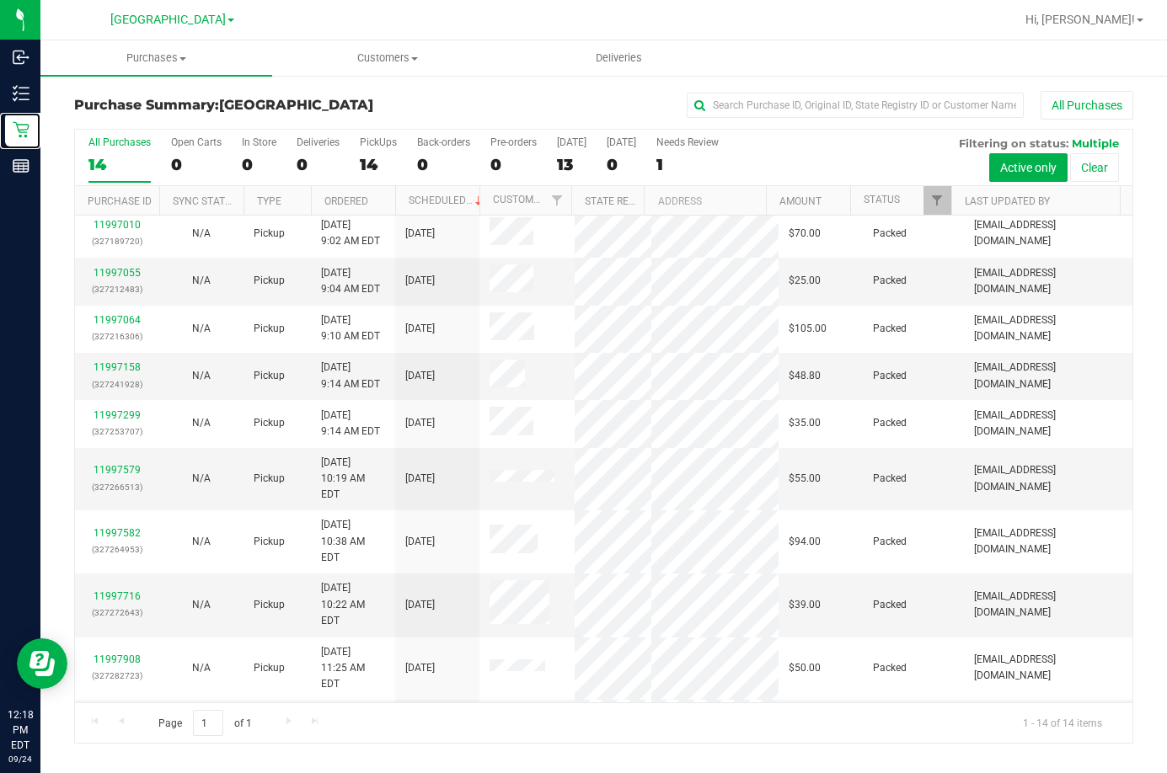
scroll to position [182, 0]
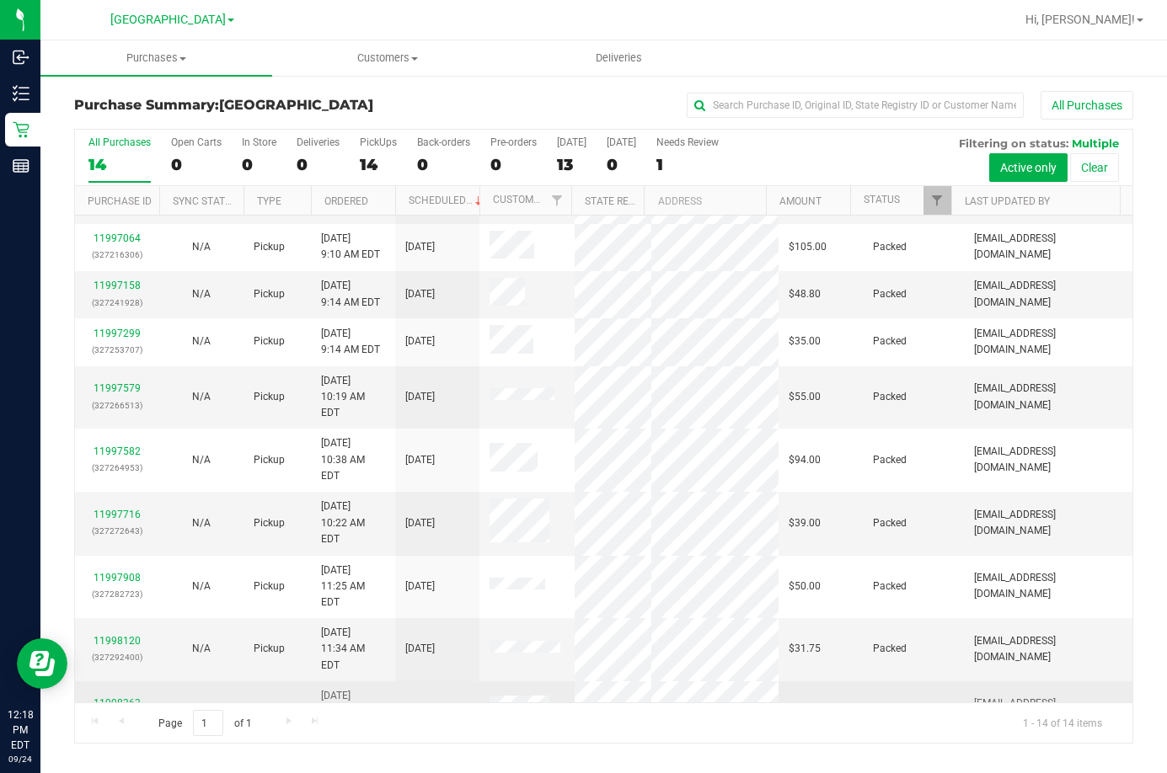
click at [117, 698] on link "11998363" at bounding box center [117, 704] width 47 height 12
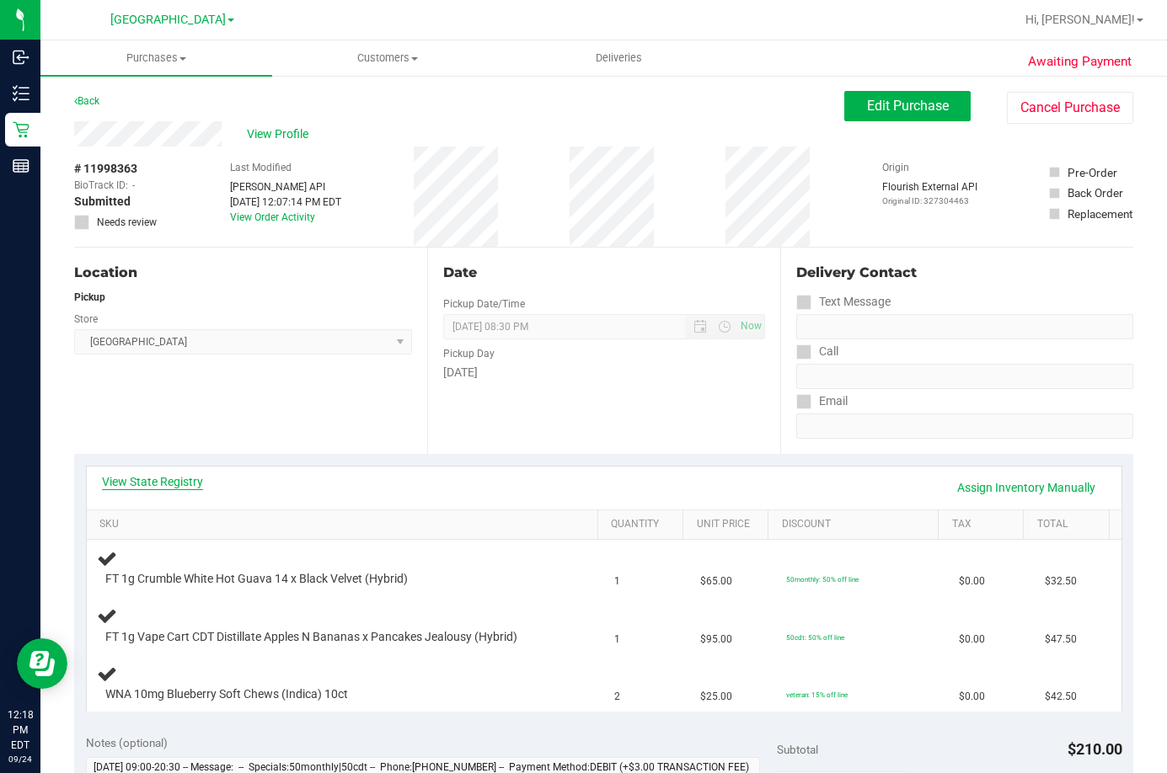
click at [164, 487] on link "View State Registry" at bounding box center [152, 481] width 101 height 17
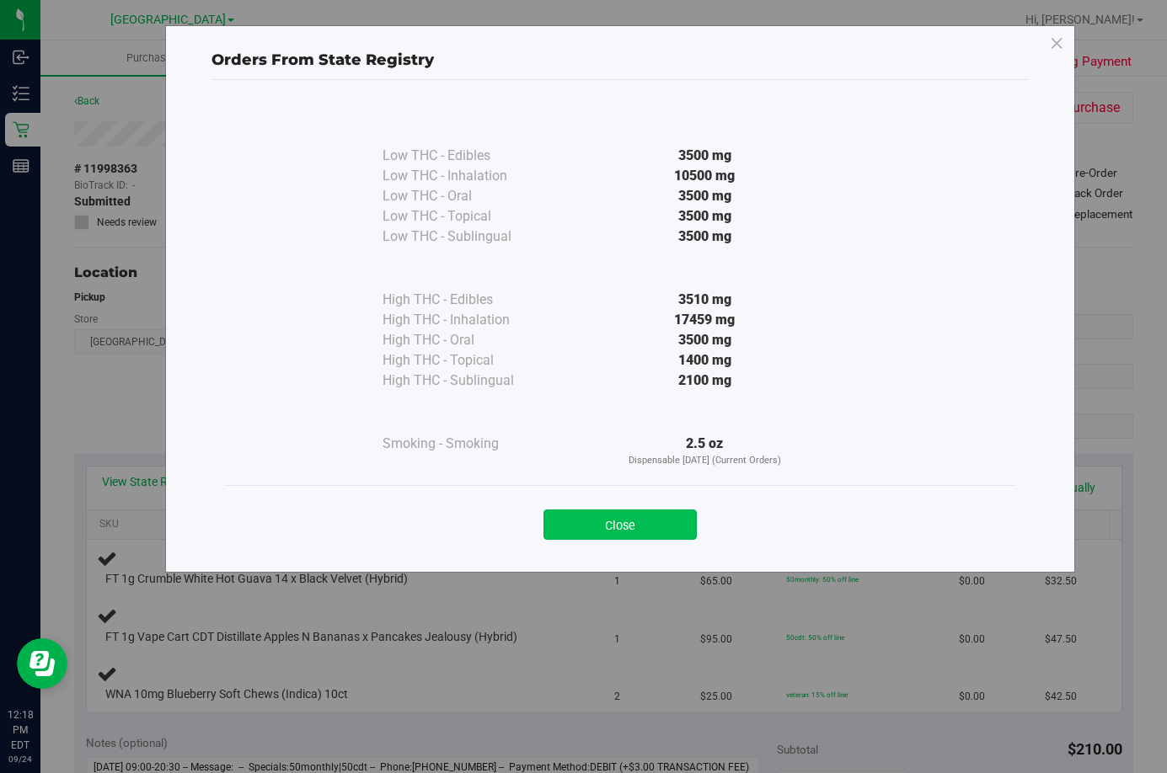
click at [612, 516] on button "Close" at bounding box center [619, 525] width 153 height 30
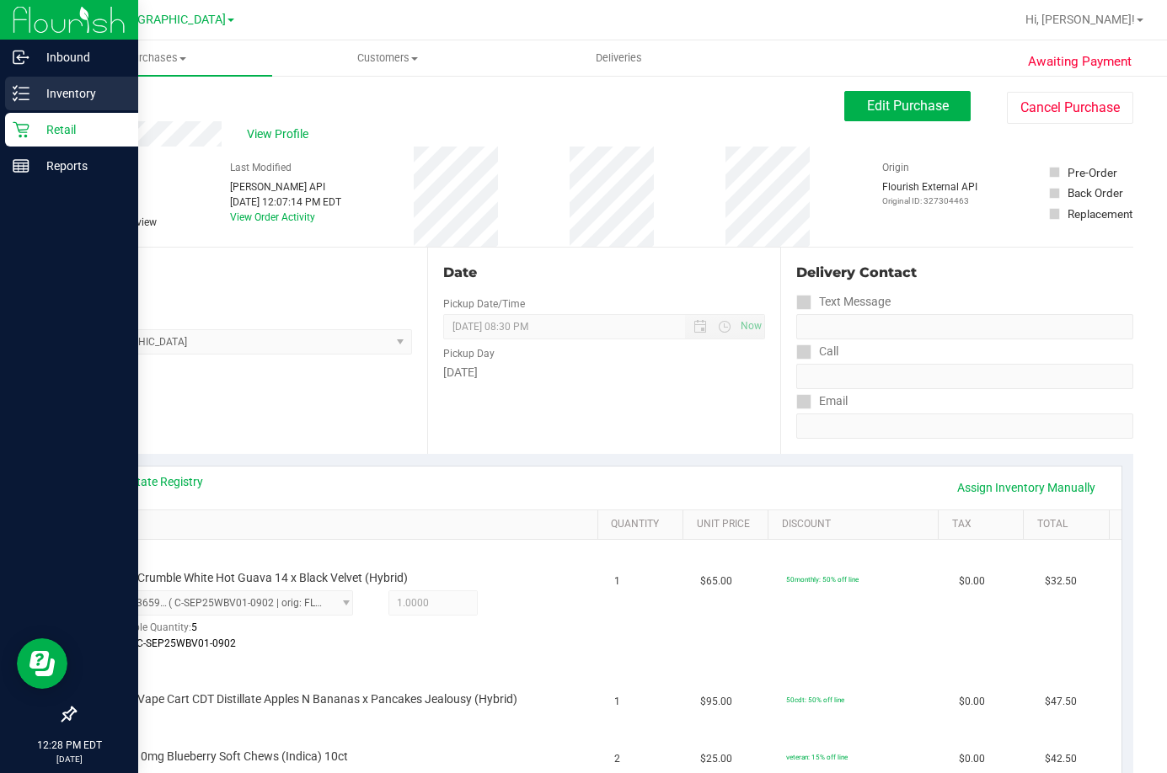
click at [40, 94] on p "Inventory" at bounding box center [79, 93] width 101 height 20
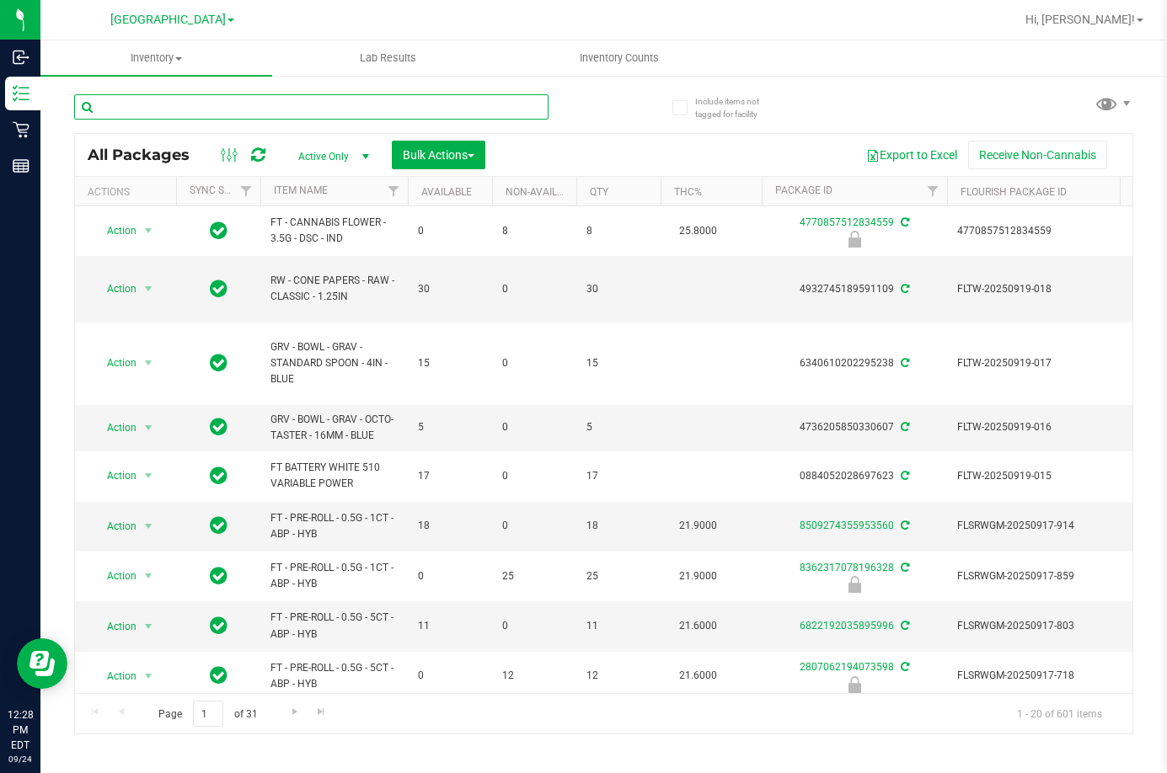
click at [236, 99] on input "text" at bounding box center [311, 106] width 474 height 25
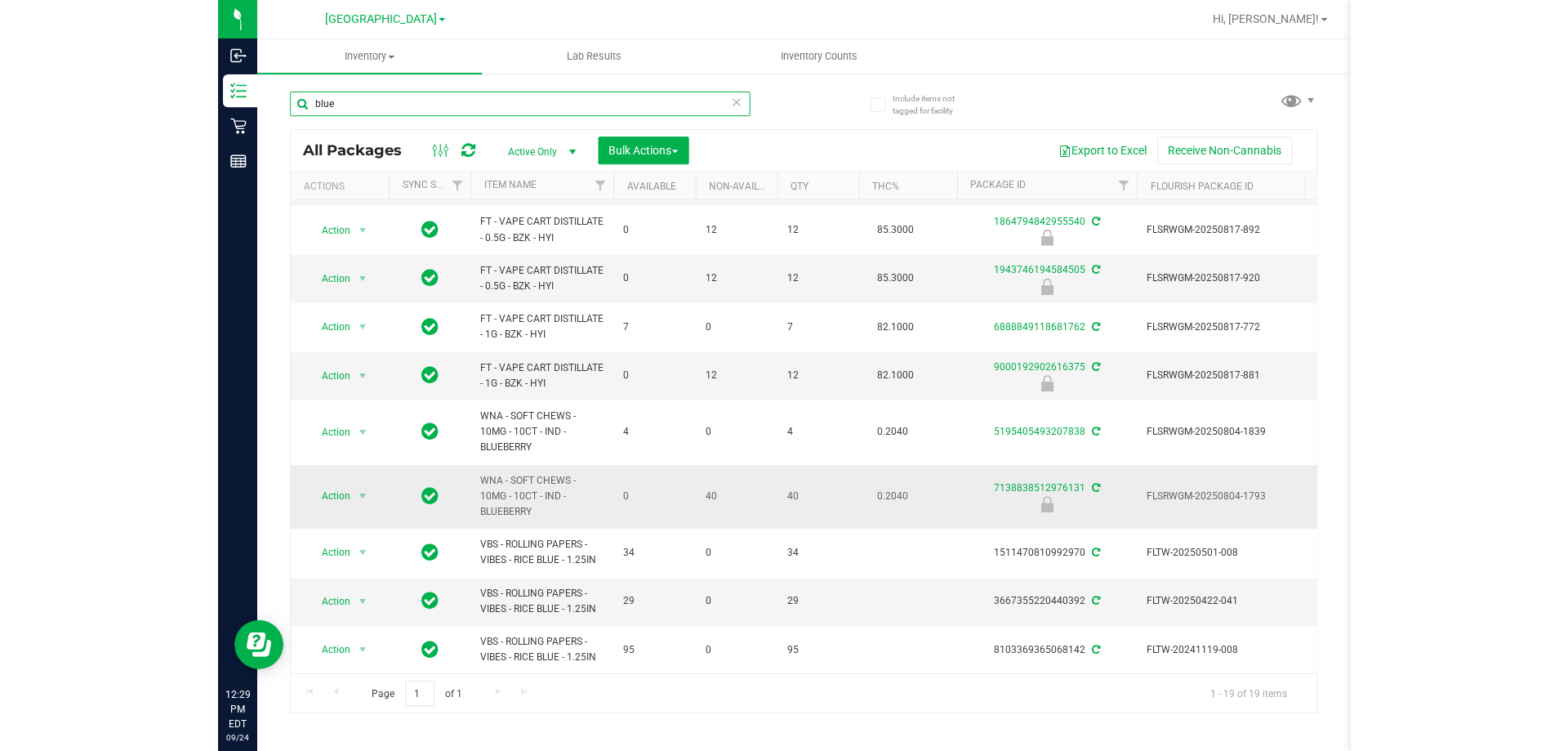
scroll to position [580, 0]
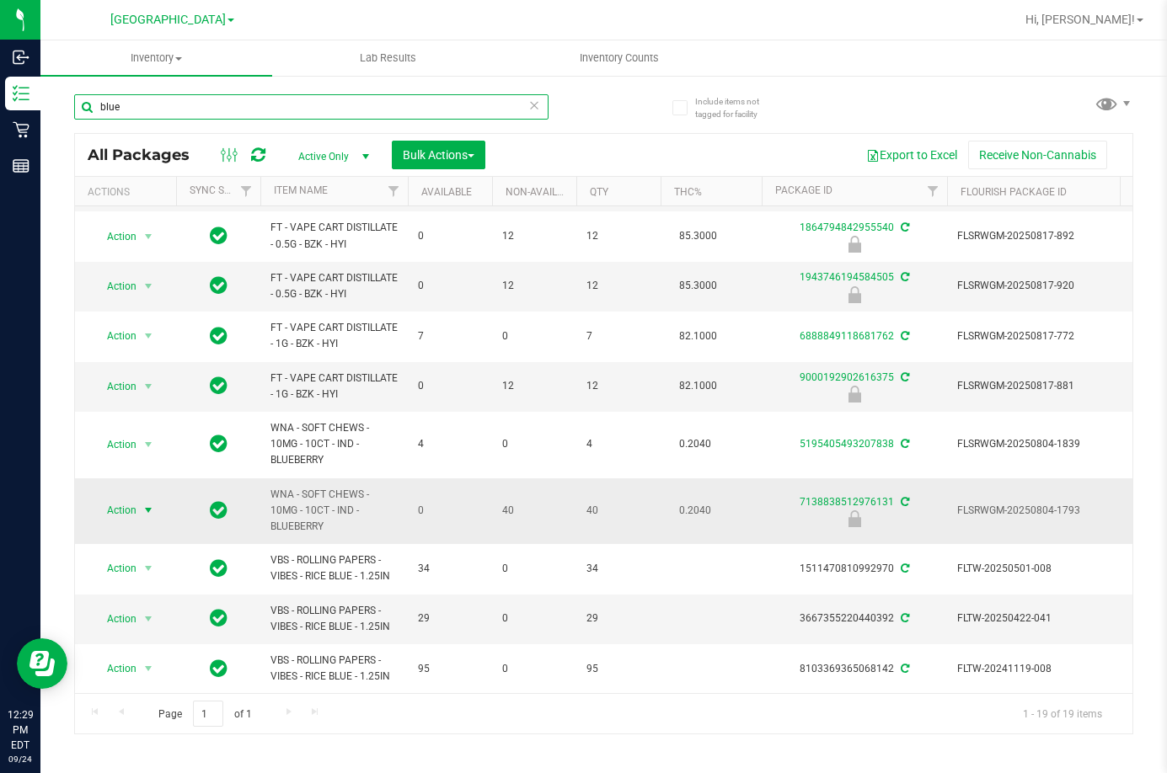
type input "blue"
click at [117, 499] on span "Action" at bounding box center [114, 511] width 45 height 24
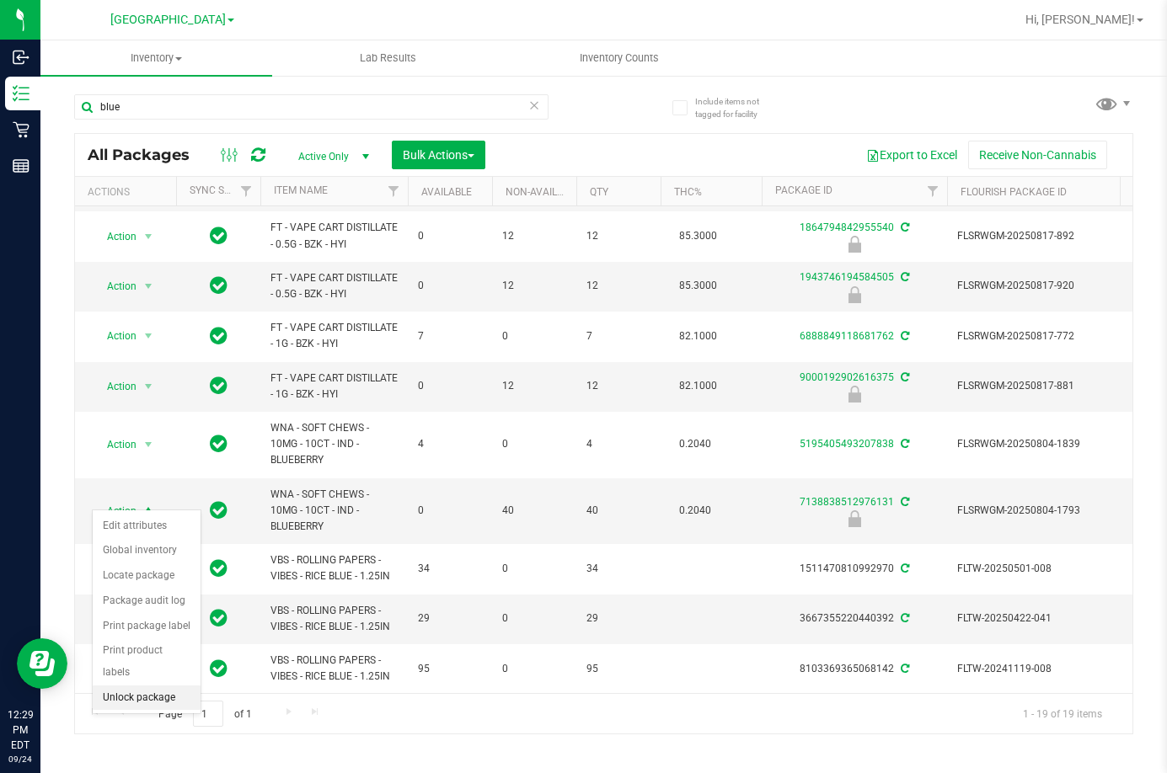
click at [177, 686] on li "Unlock package" at bounding box center [147, 698] width 108 height 25
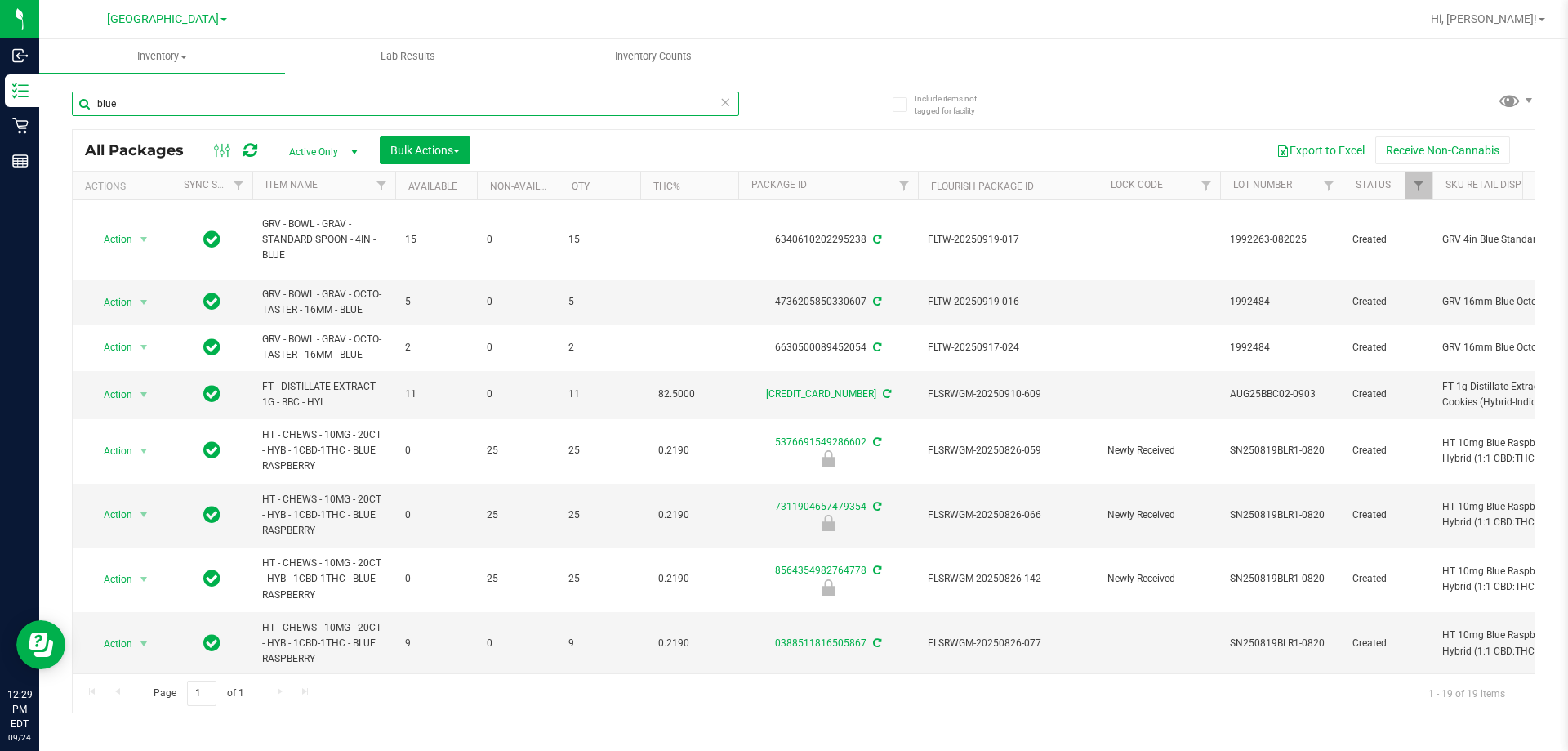
click at [145, 105] on input "blue" at bounding box center [405, 103] width 667 height 24
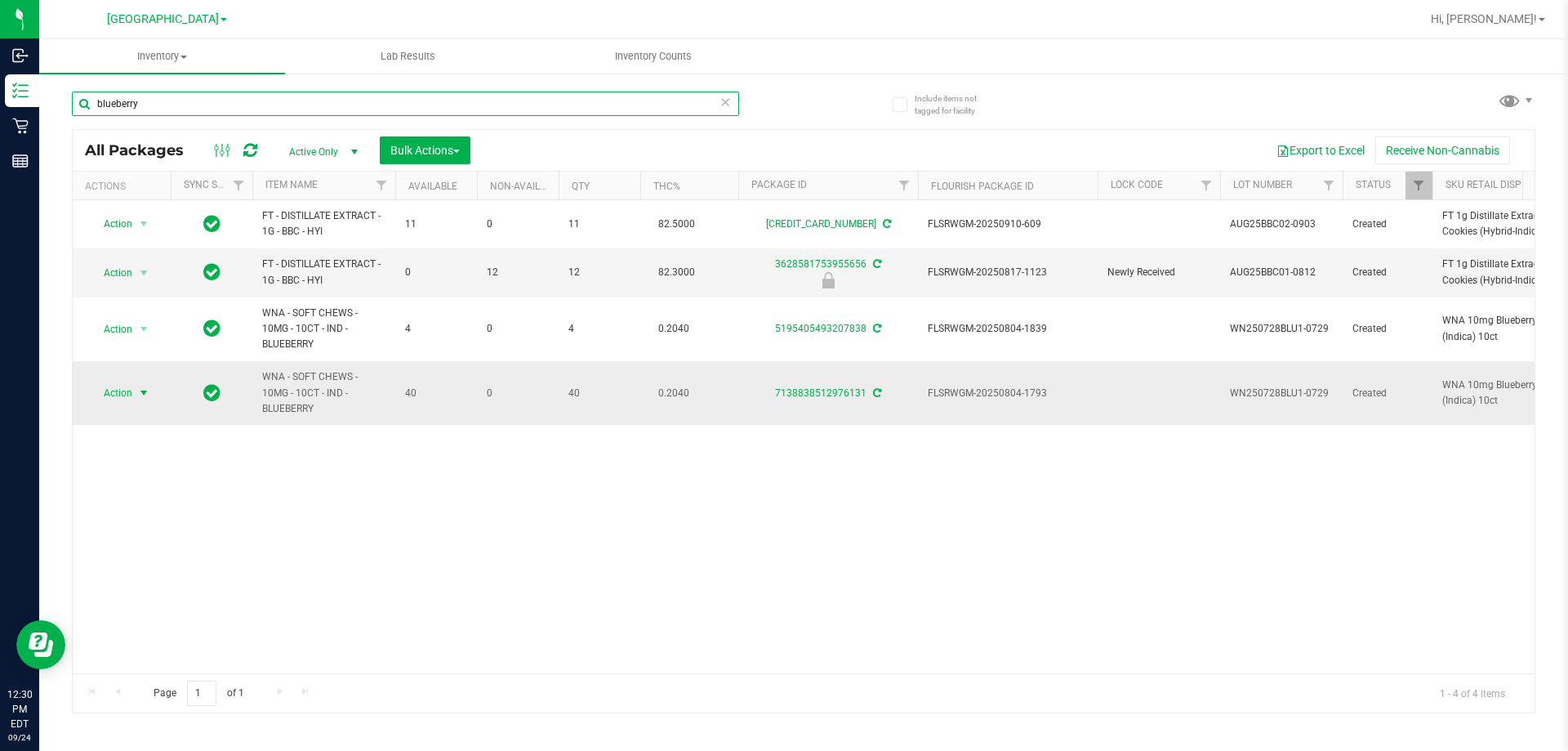
type input "blueberry"
click at [121, 398] on span "Action" at bounding box center [111, 393] width 44 height 23
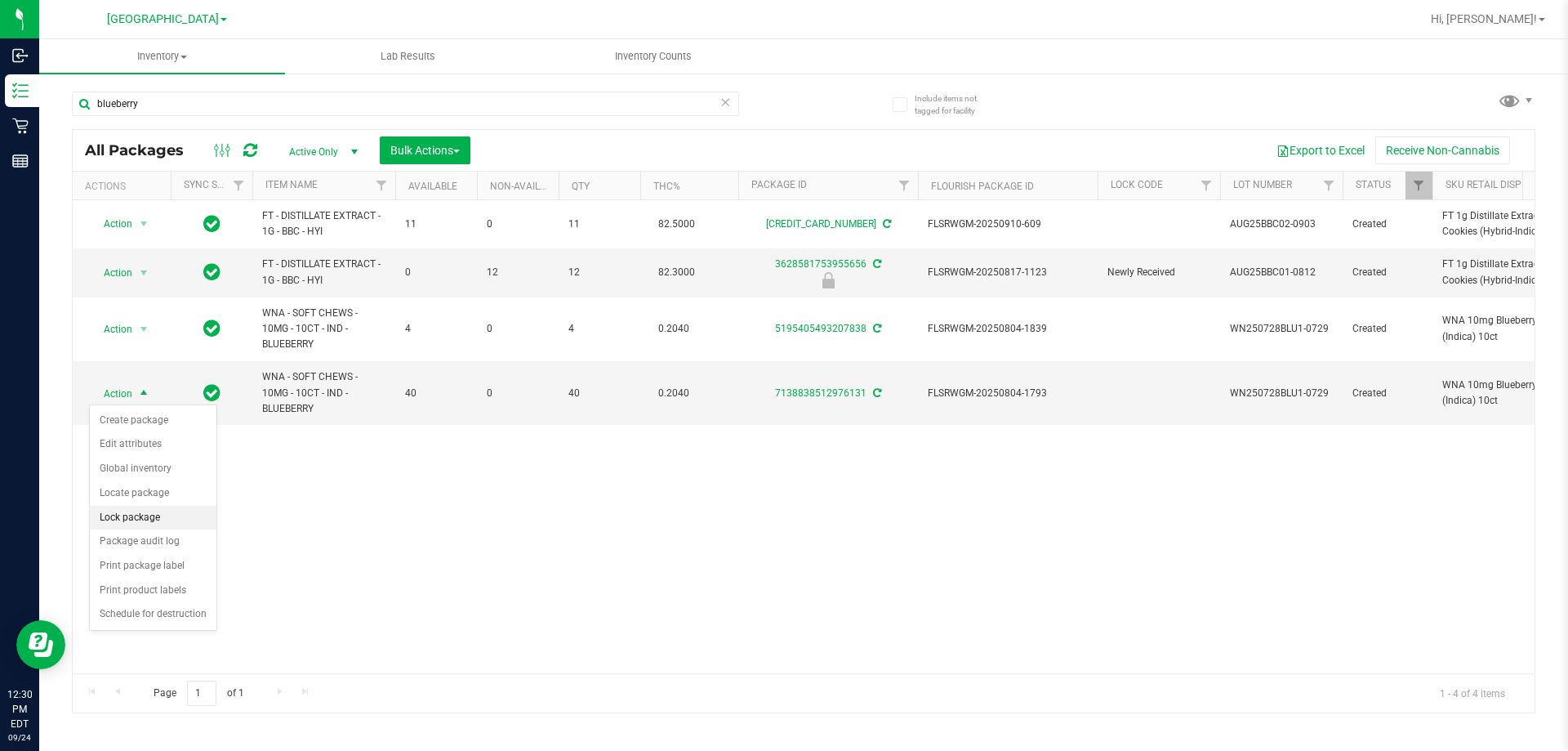
click at [153, 515] on li "Lock package" at bounding box center [153, 517] width 127 height 24
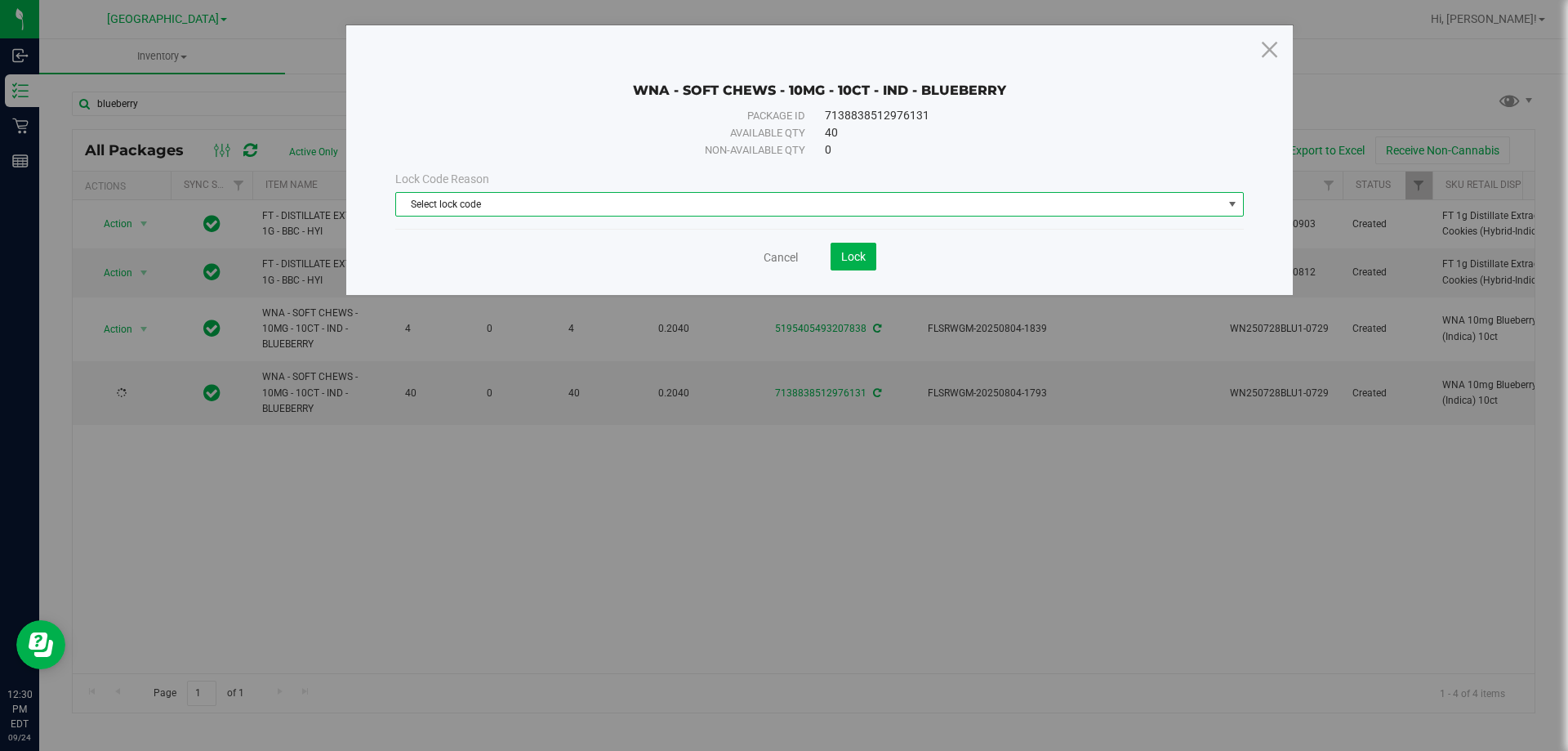
click at [630, 209] on span "Select lock code" at bounding box center [810, 205] width 827 height 23
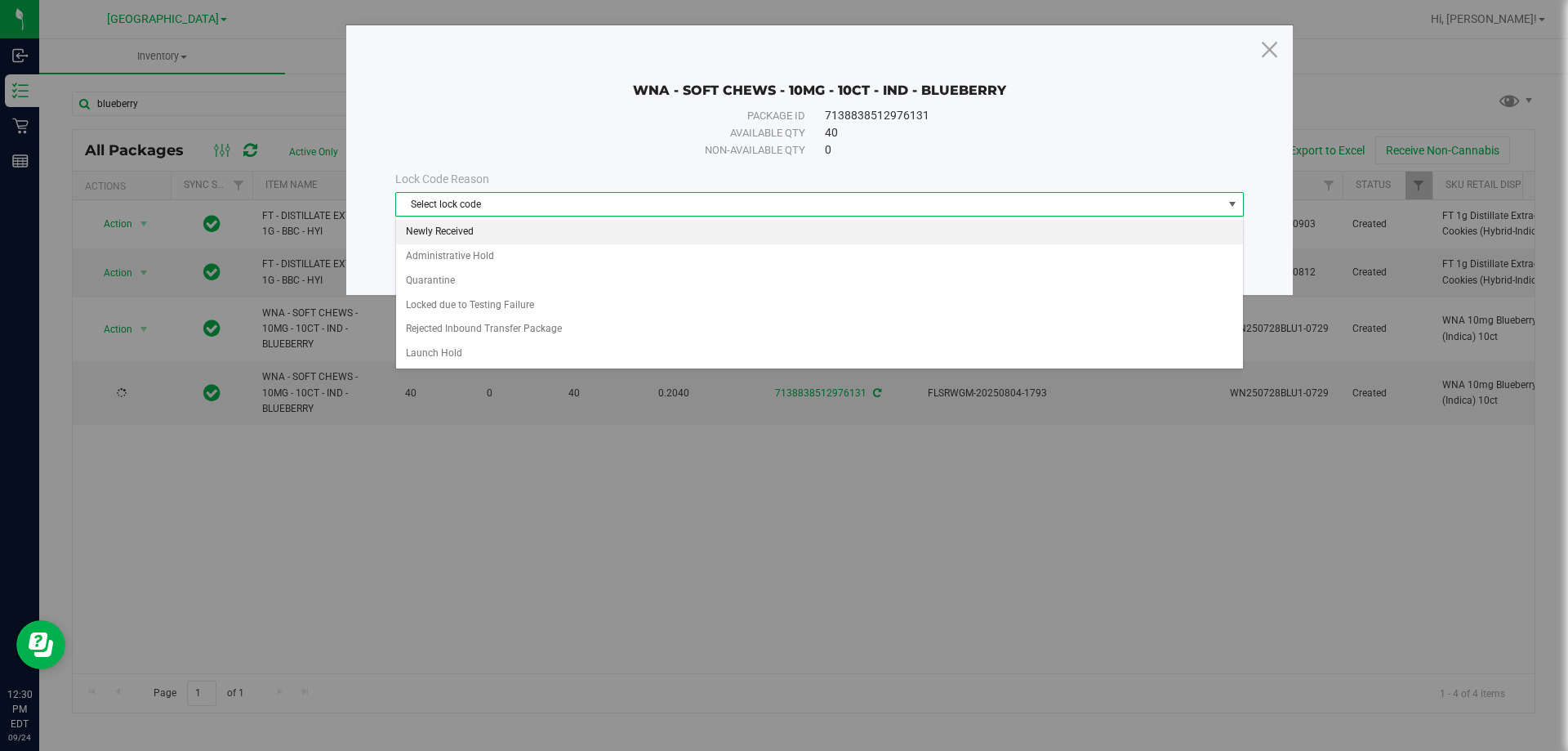
click at [561, 225] on li "Newly Received" at bounding box center [820, 232] width 848 height 24
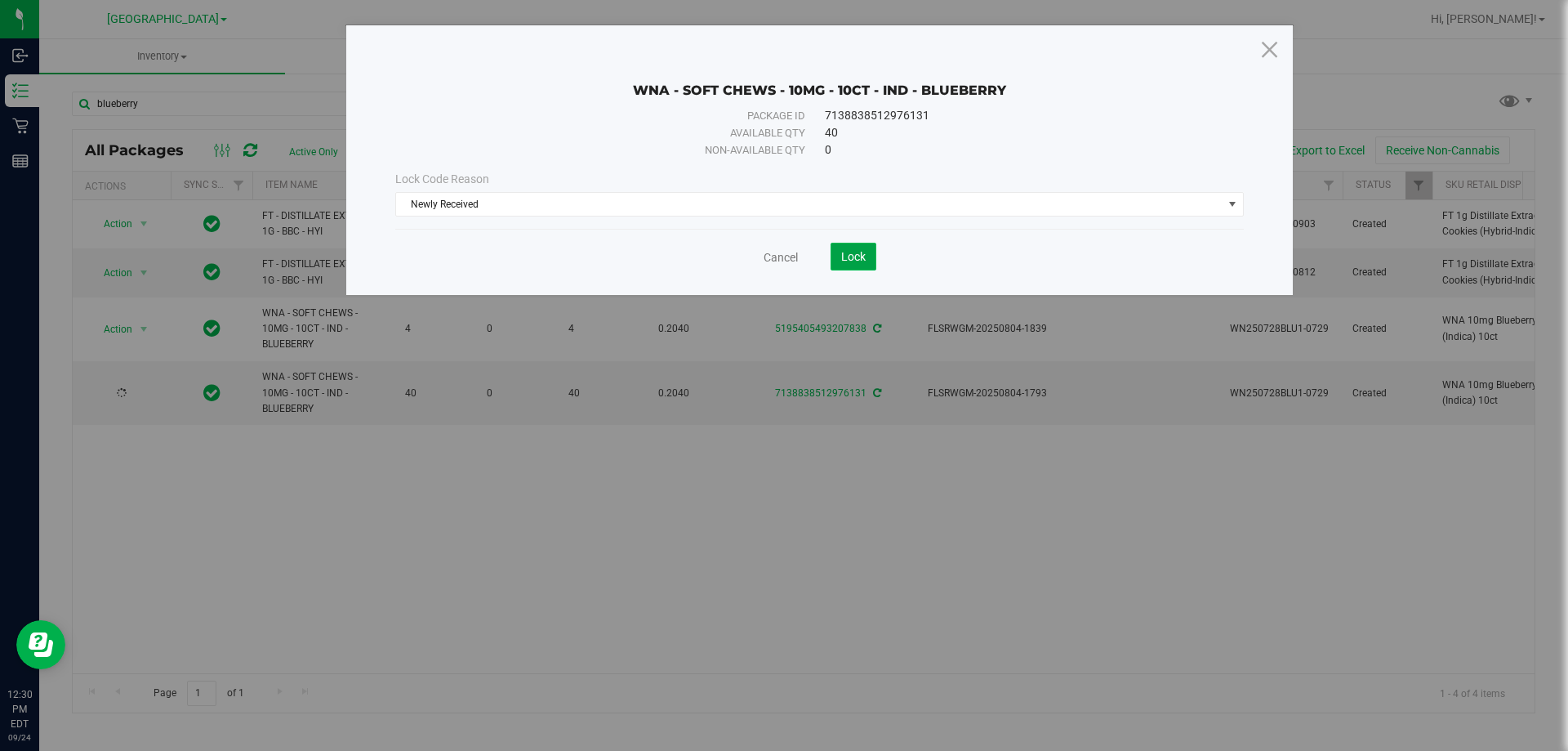
click at [856, 258] on span "Lock" at bounding box center [853, 256] width 24 height 13
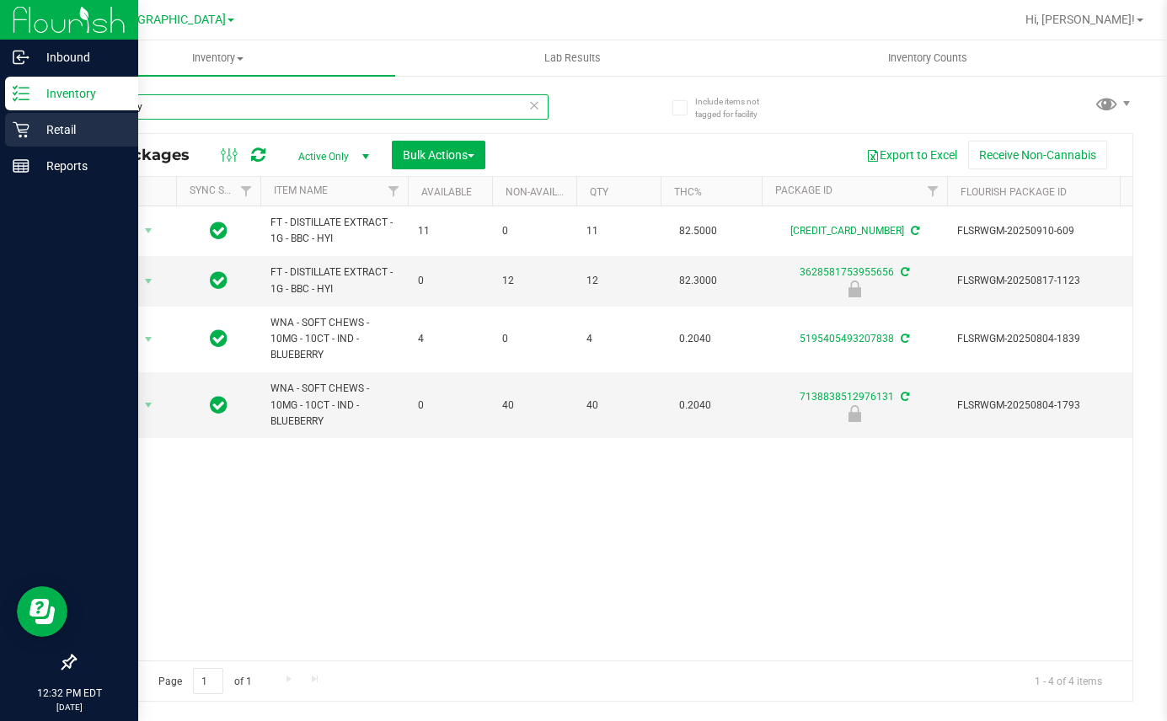
drag, startPoint x: 177, startPoint y: 107, endPoint x: 35, endPoint y: 121, distance: 143.1
click at [32, 121] on div "Inbound Inventory Retail Reports 12:32 PM EDT 09/24/2025 09/24 Lakeland WC Bran…" at bounding box center [583, 360] width 1167 height 721
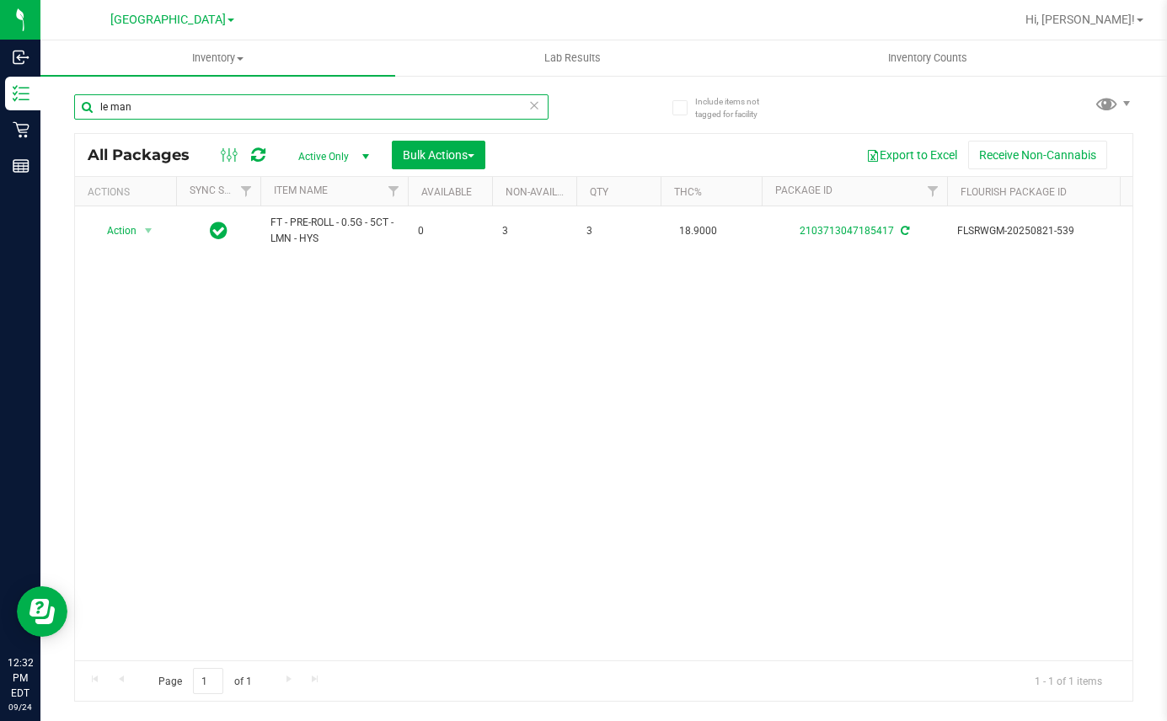
type input "le man"
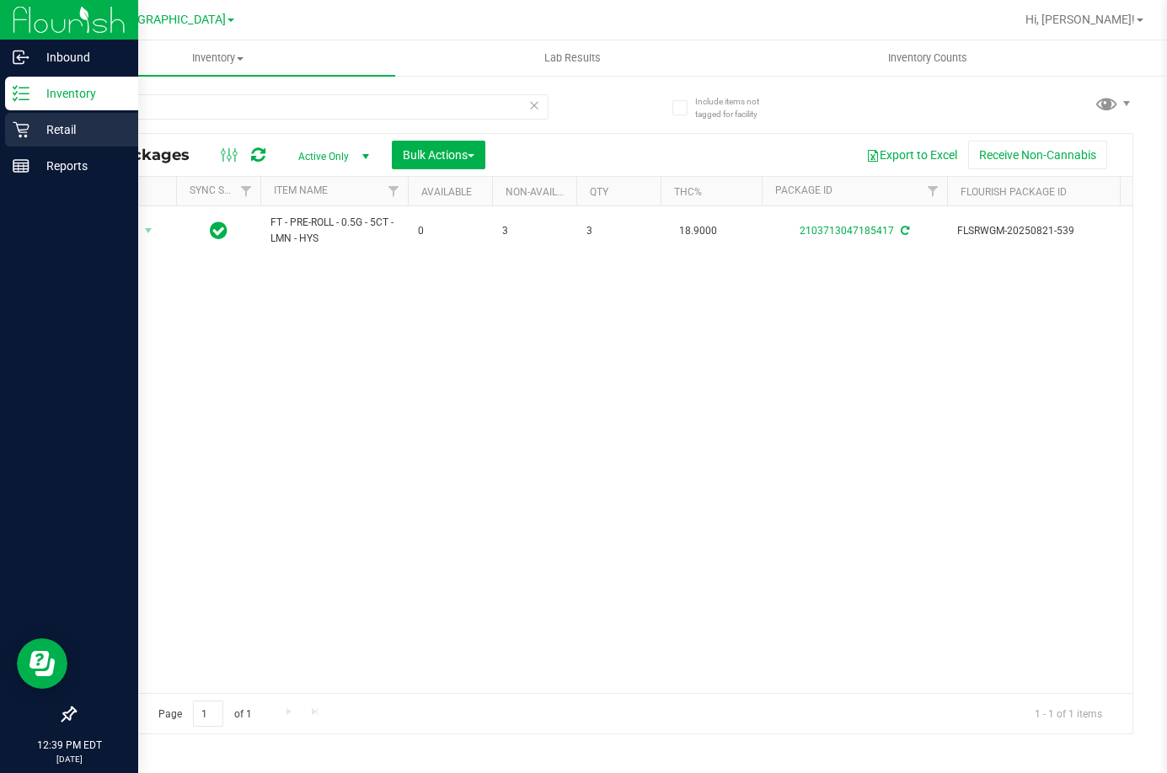
click at [32, 125] on p "Retail" at bounding box center [79, 130] width 101 height 20
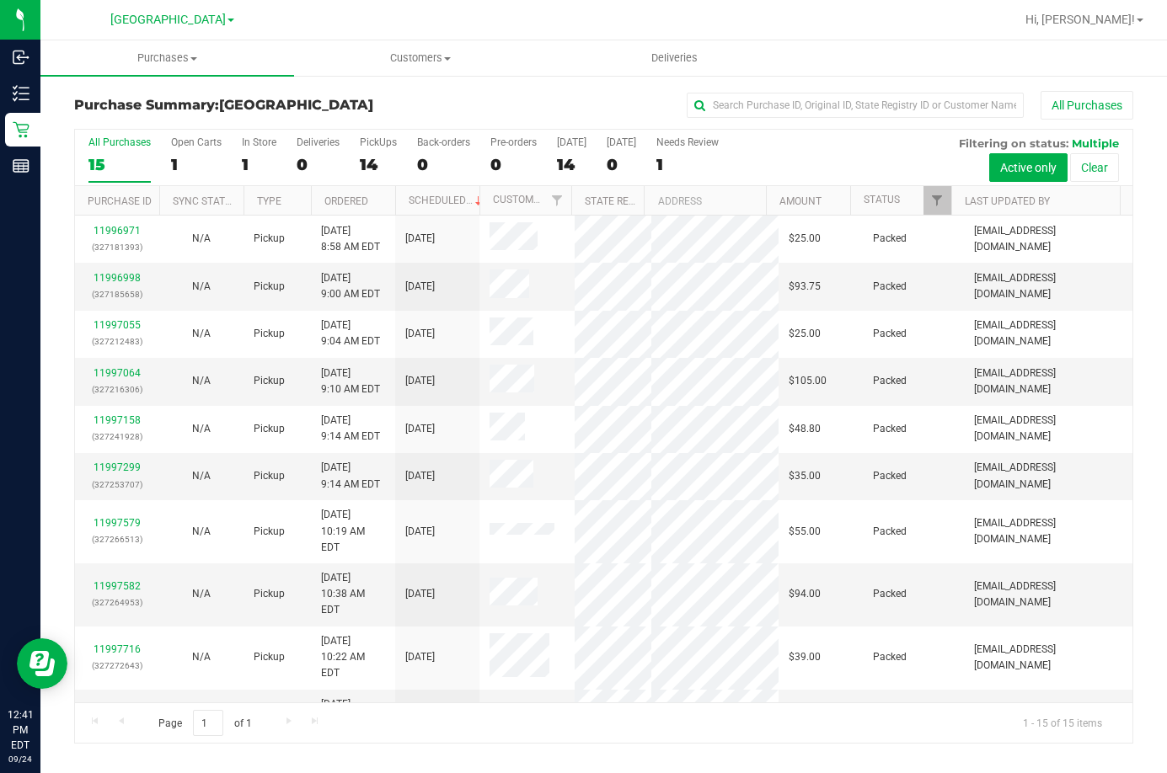
click at [480, 25] on div at bounding box center [658, 19] width 713 height 33
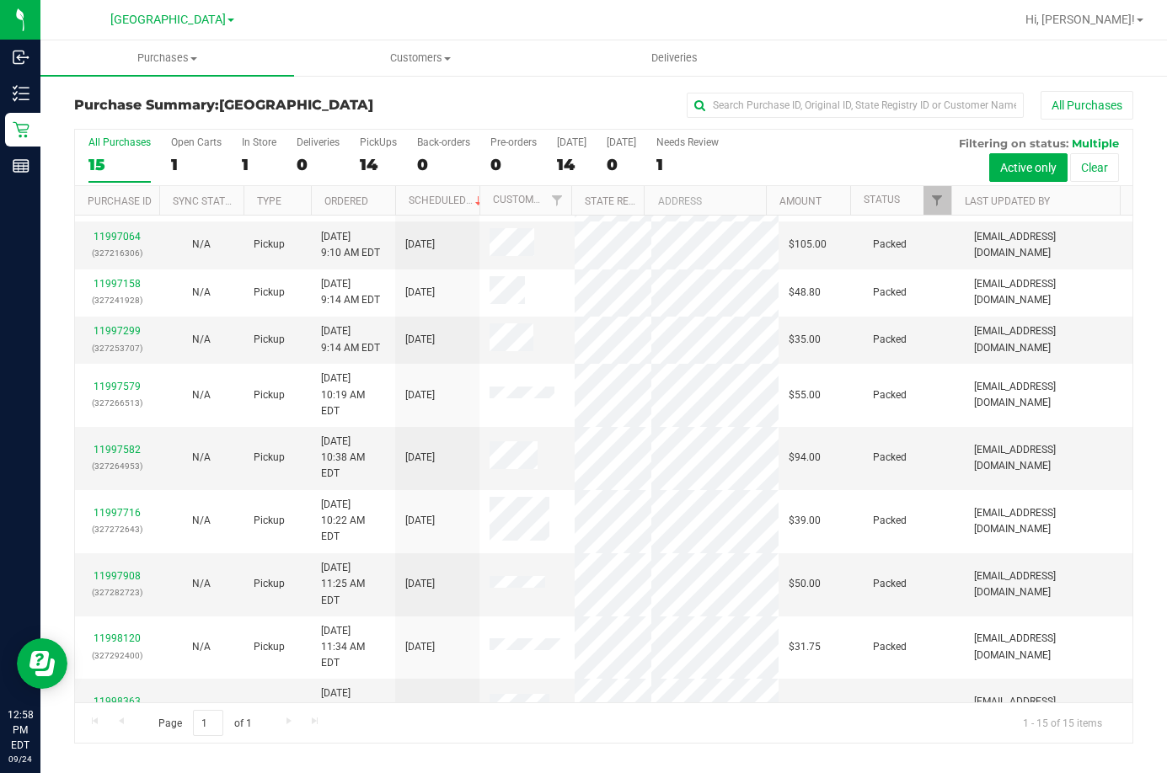
scroll to position [228, 0]
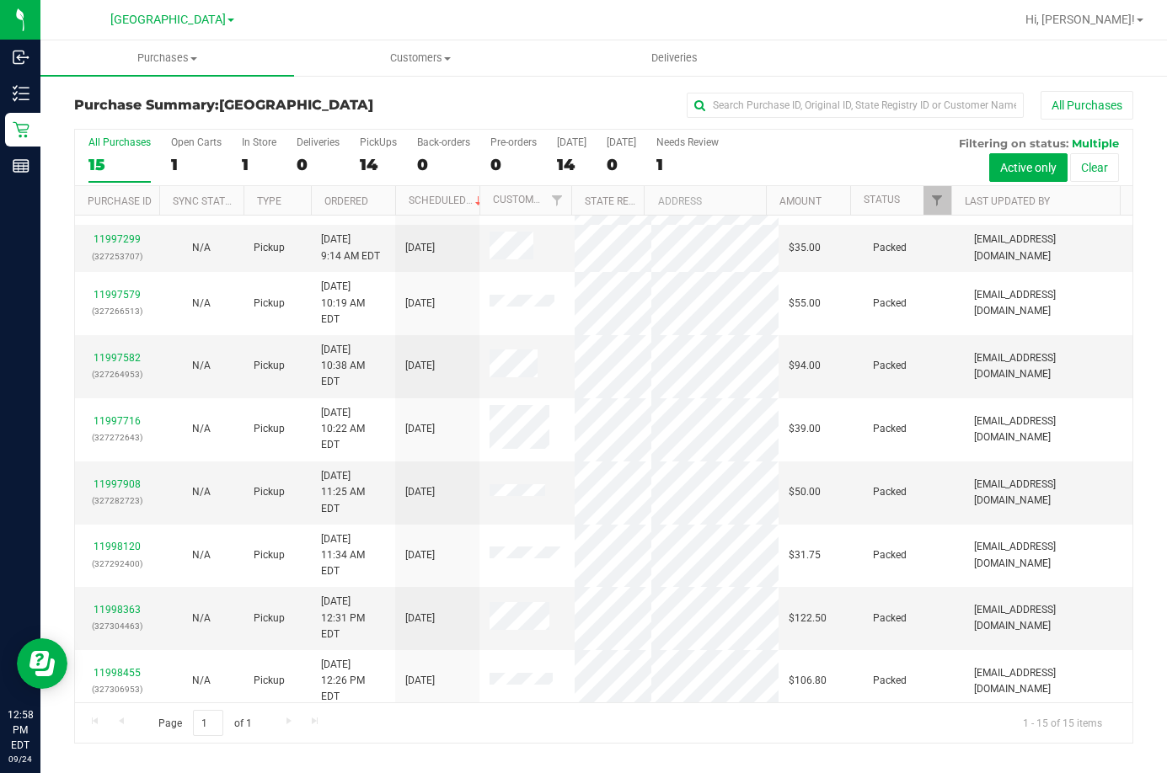
click at [124, 720] on link "11998678" at bounding box center [117, 736] width 47 height 12
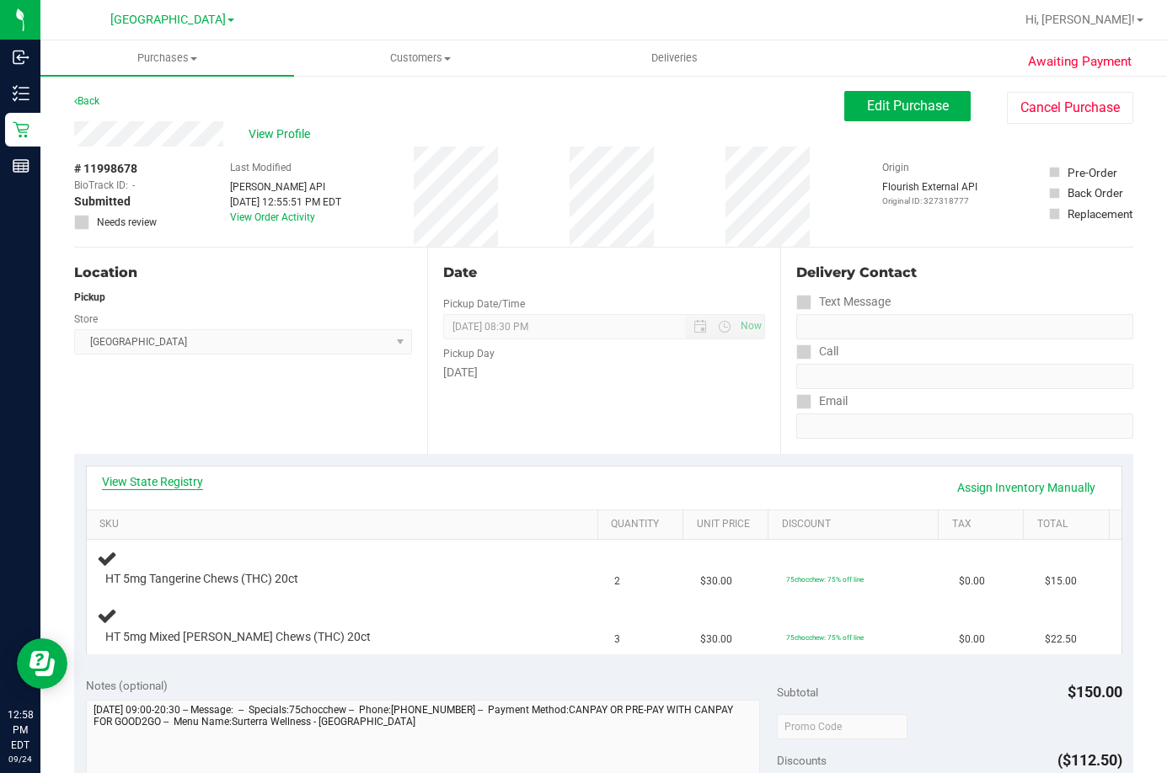
click at [177, 480] on link "View State Registry" at bounding box center [152, 481] width 101 height 17
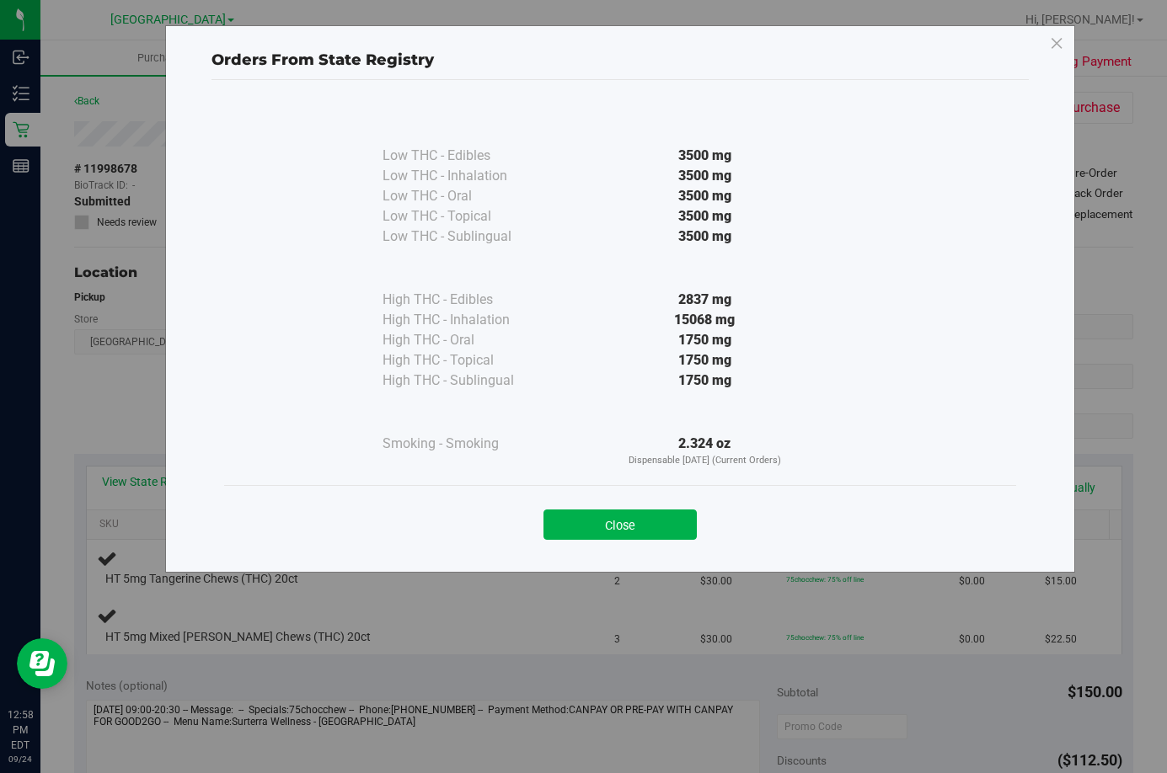
drag, startPoint x: 644, startPoint y: 528, endPoint x: 621, endPoint y: 684, distance: 157.6
click at [644, 528] on button "Close" at bounding box center [619, 525] width 153 height 30
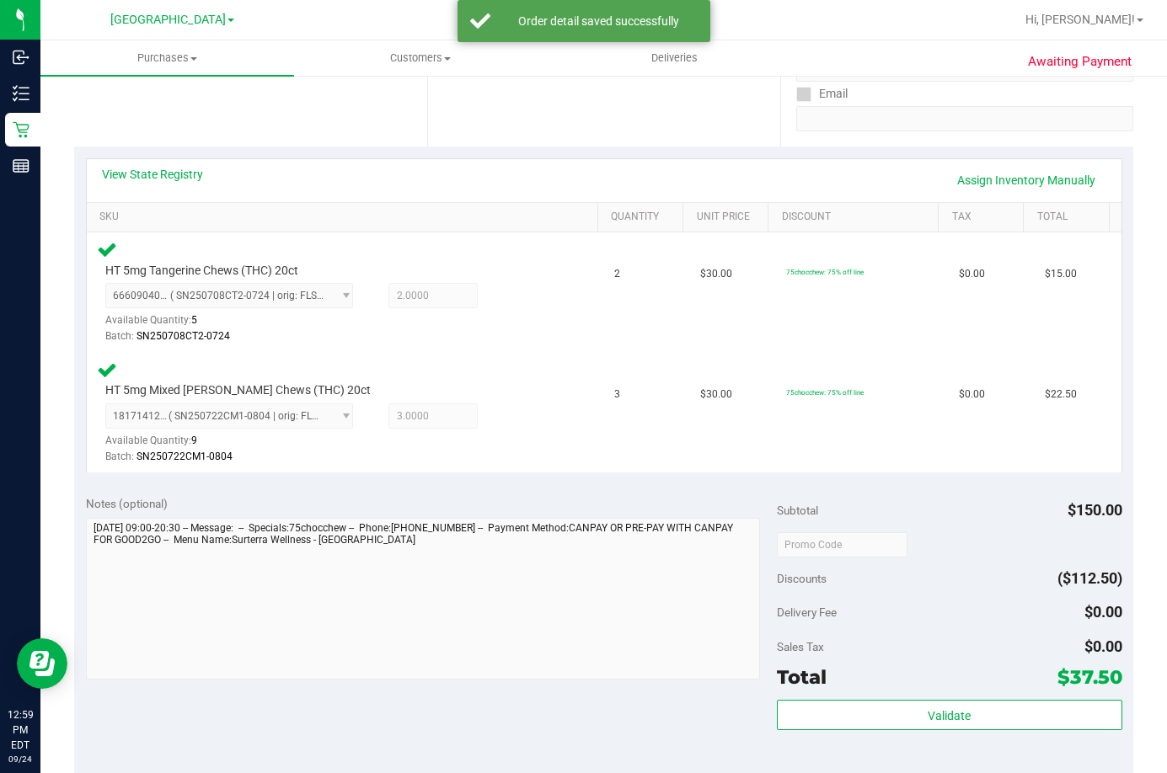
scroll to position [505, 0]
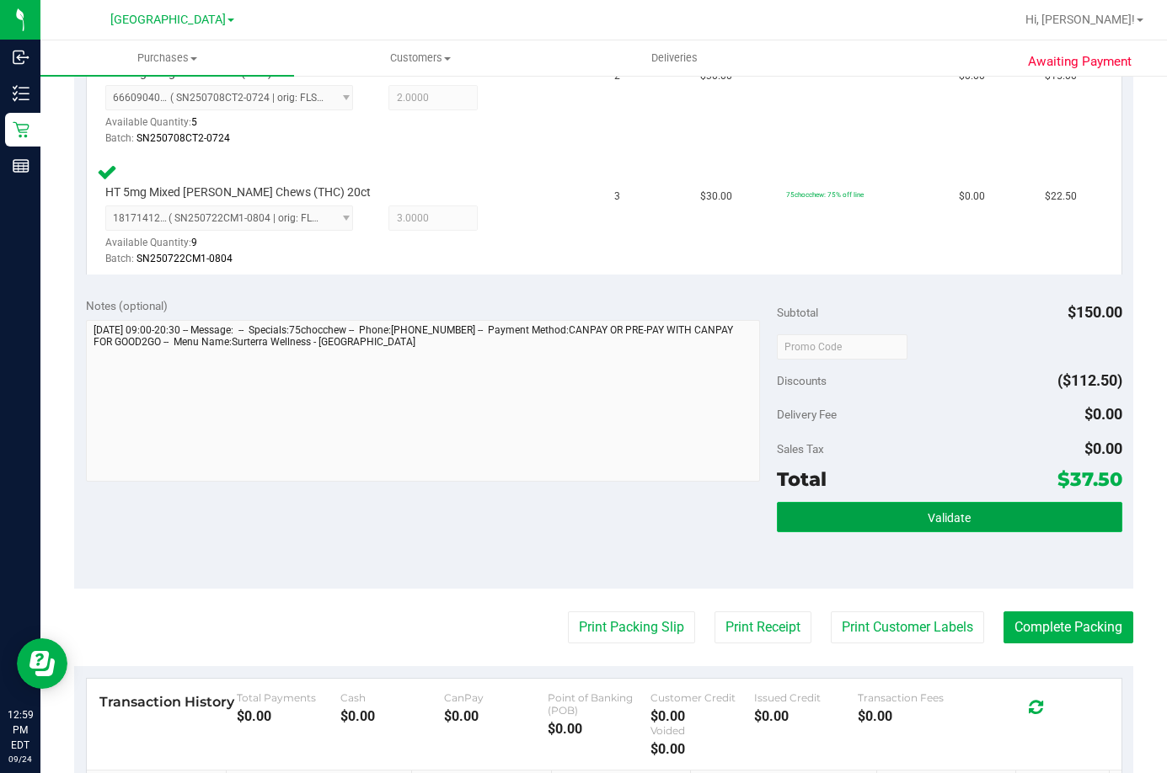
click at [948, 517] on span "Validate" at bounding box center [948, 517] width 43 height 13
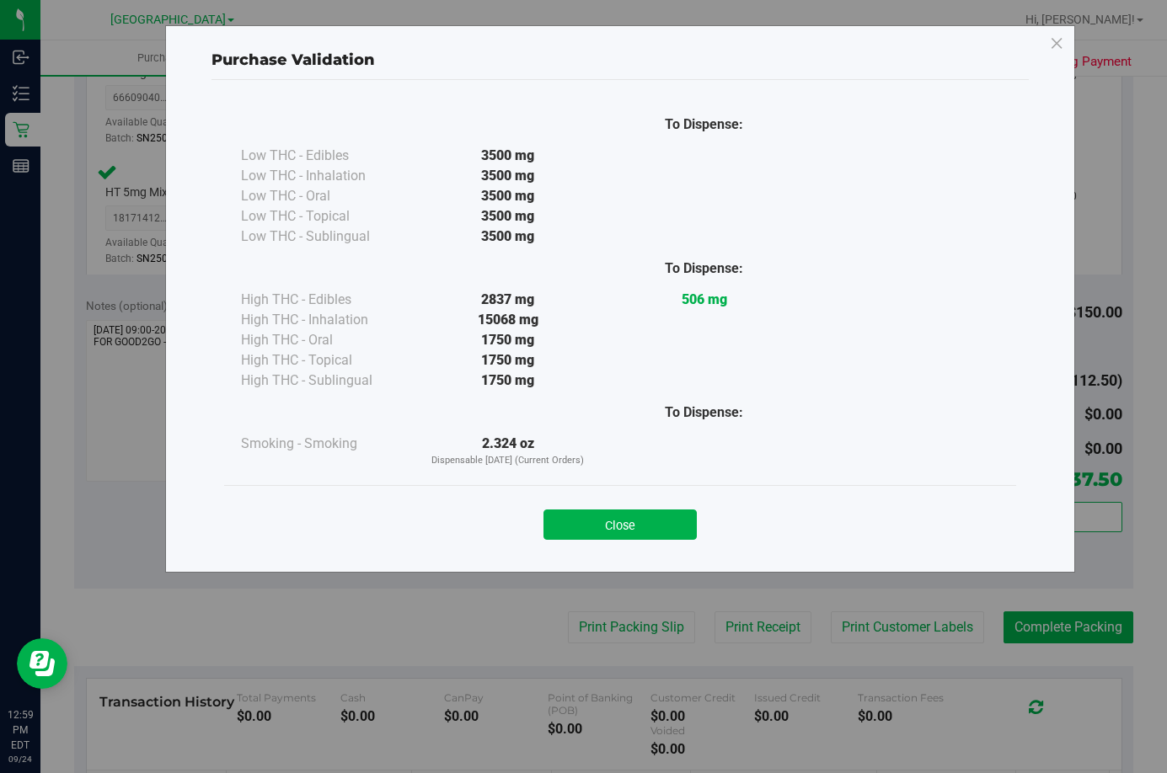
click at [644, 509] on div "Close" at bounding box center [620, 520] width 767 height 42
click at [627, 521] on button "Close" at bounding box center [619, 525] width 153 height 30
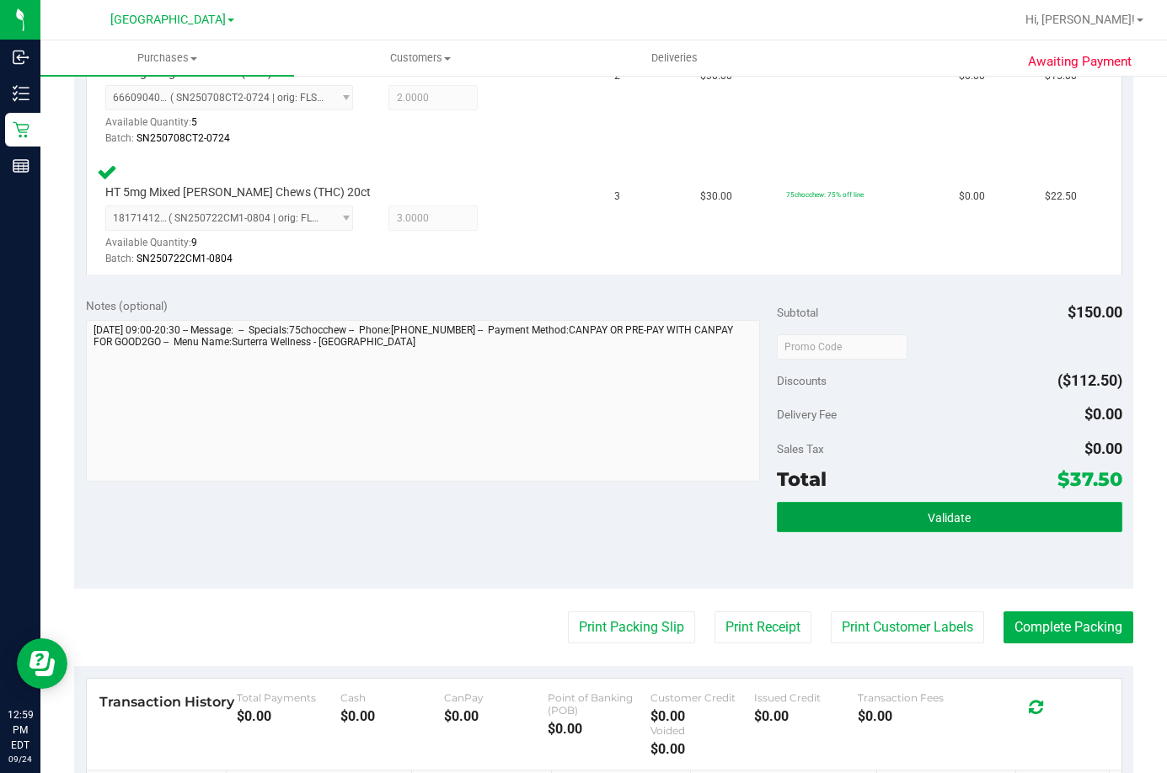
click at [873, 516] on button "Validate" at bounding box center [949, 517] width 345 height 30
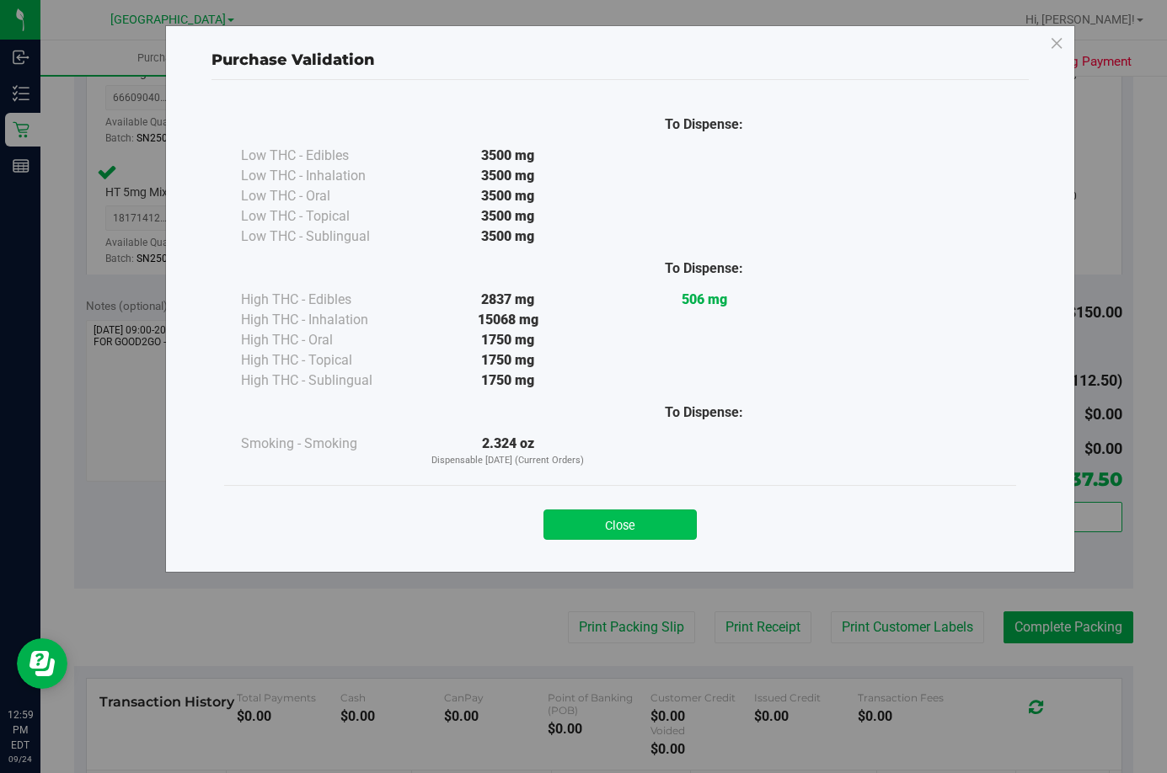
click at [639, 525] on button "Close" at bounding box center [619, 525] width 153 height 30
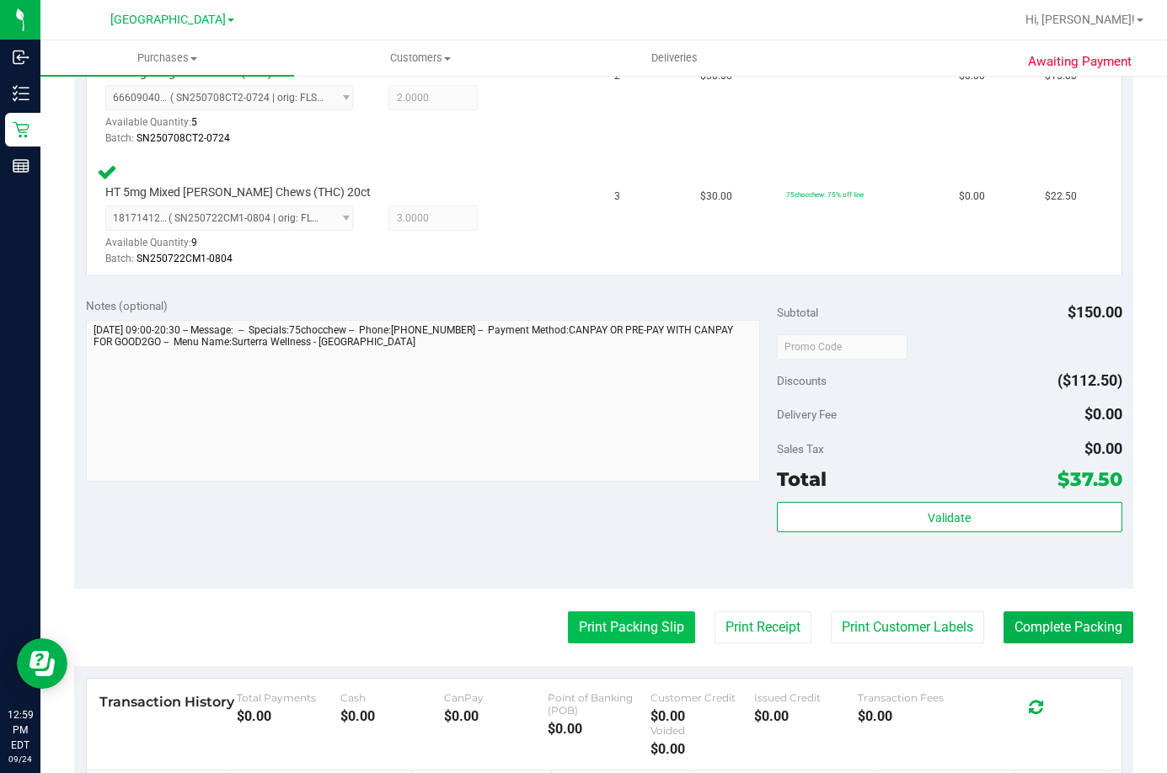
click at [633, 622] on button "Print Packing Slip" at bounding box center [631, 628] width 127 height 32
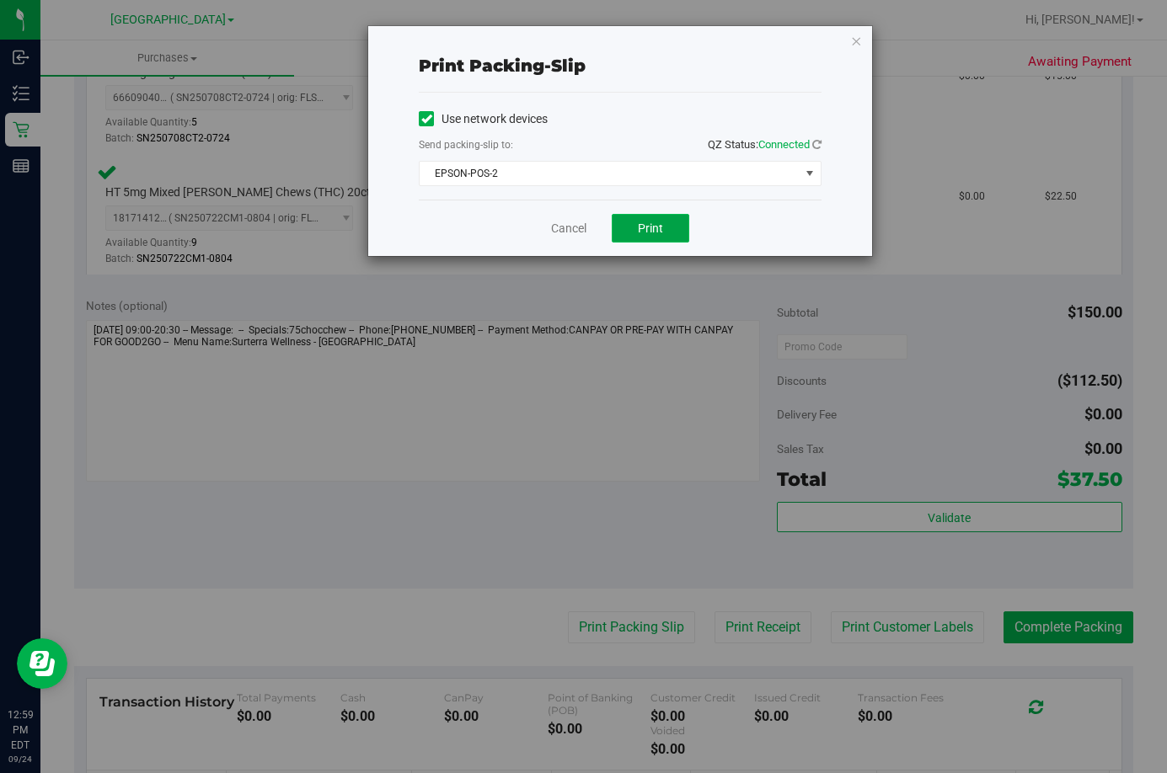
click at [633, 222] on button "Print" at bounding box center [651, 228] width 78 height 29
click at [573, 226] on link "Cancel" at bounding box center [568, 229] width 35 height 18
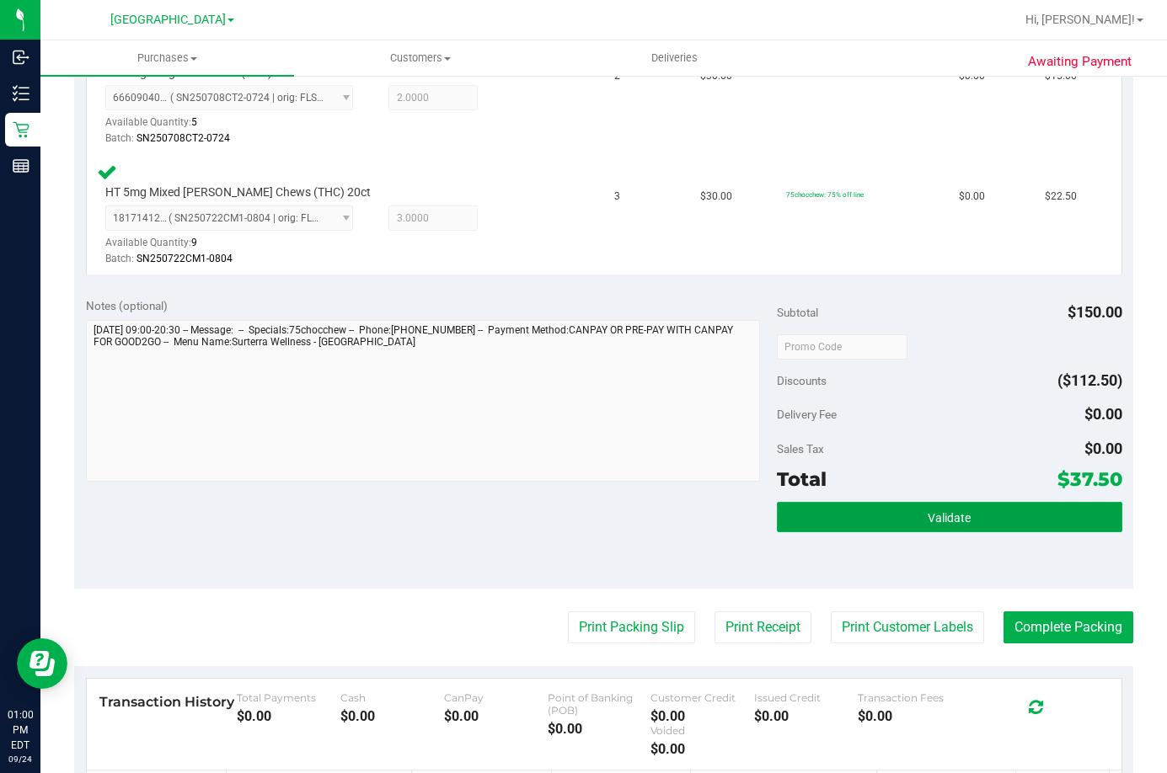
click at [932, 519] on span "Validate" at bounding box center [948, 517] width 43 height 13
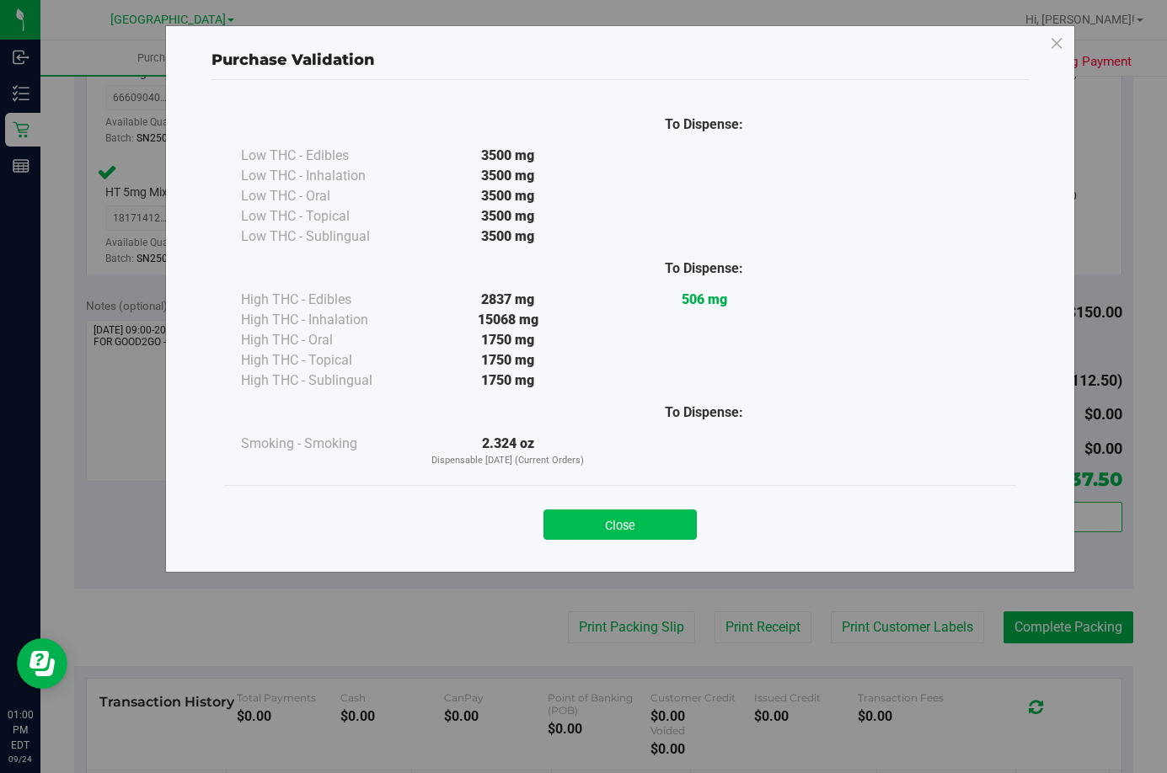
click at [623, 526] on button "Close" at bounding box center [619, 525] width 153 height 30
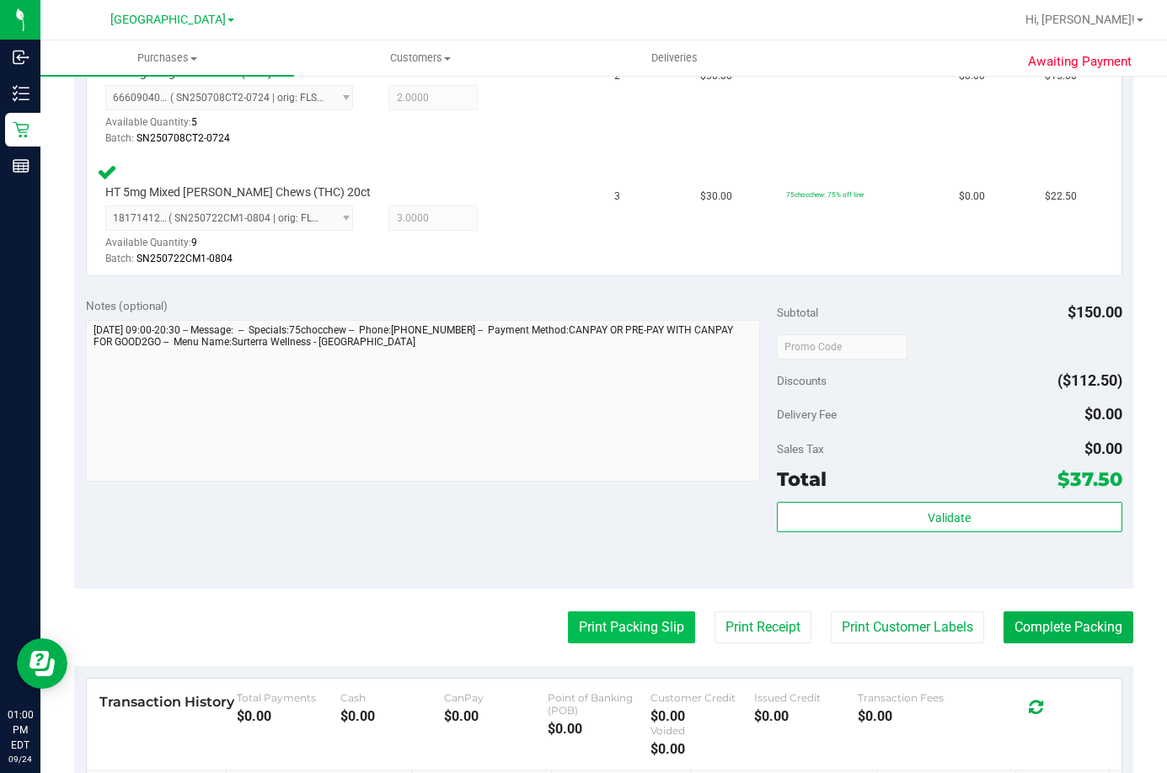
click at [620, 626] on button "Print Packing Slip" at bounding box center [631, 628] width 127 height 32
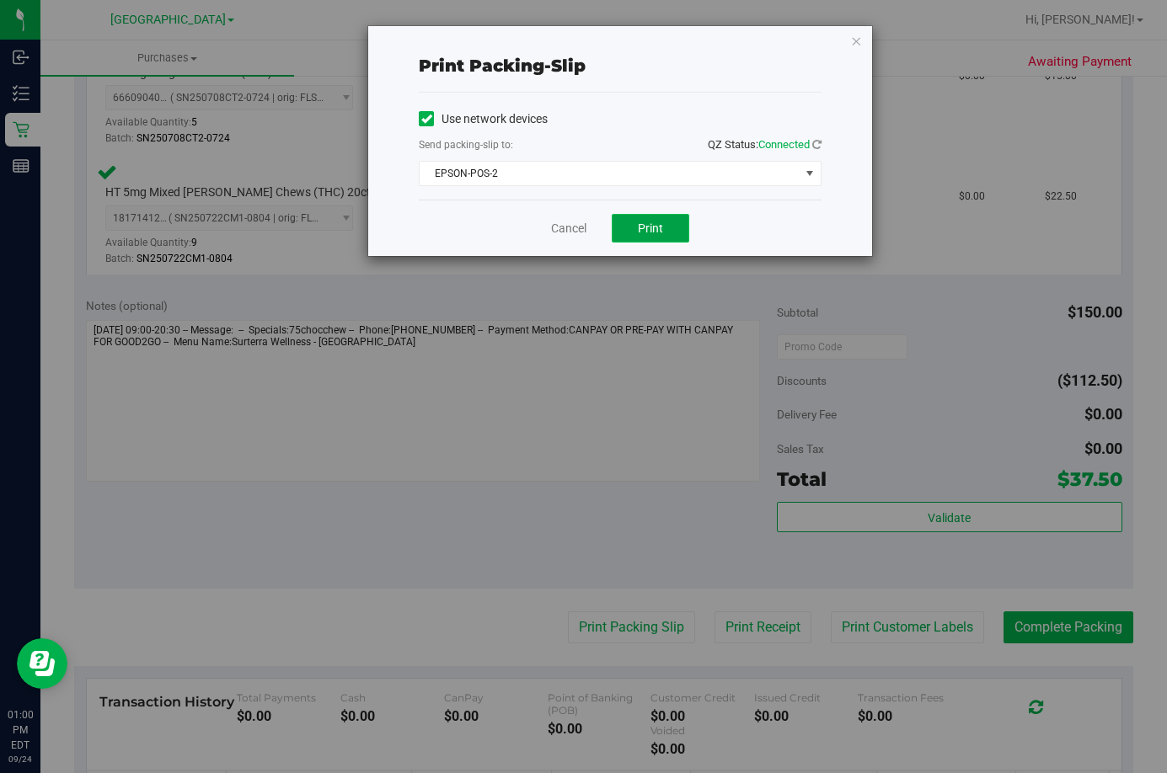
click at [662, 234] on span "Print" at bounding box center [650, 228] width 25 height 13
click at [570, 224] on link "Cancel" at bounding box center [568, 229] width 35 height 18
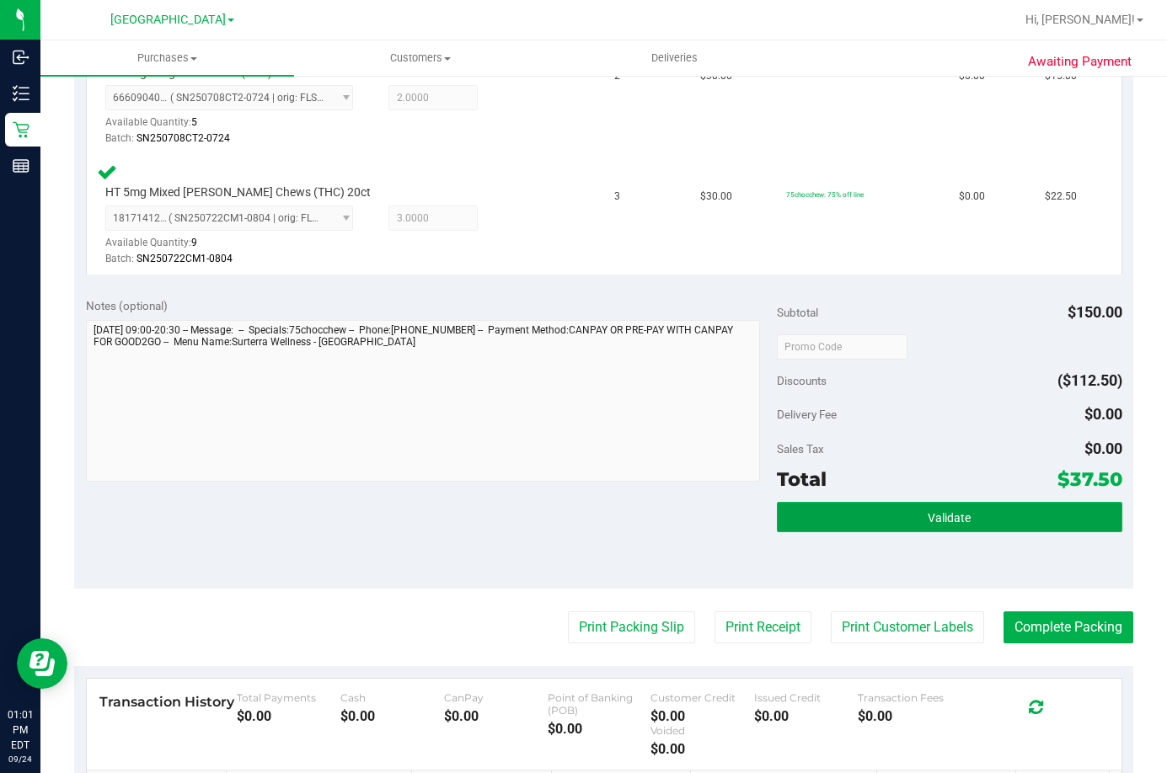
click at [998, 513] on button "Validate" at bounding box center [949, 517] width 345 height 30
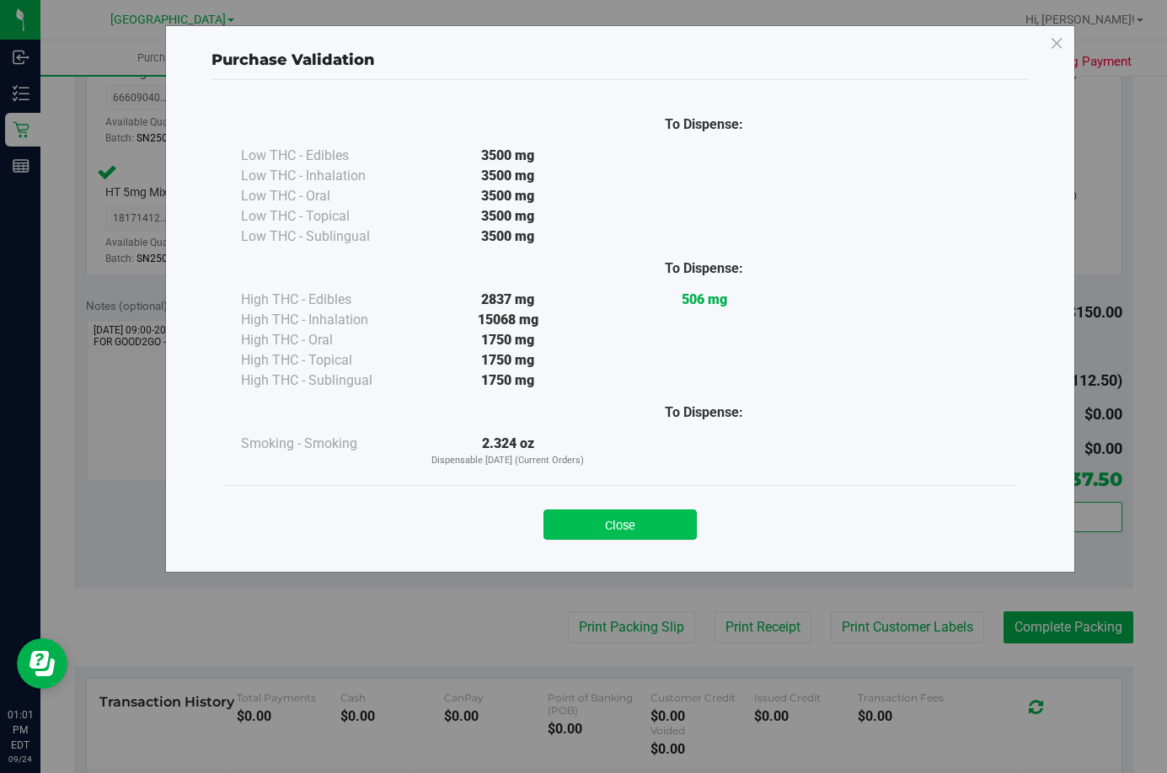
click at [639, 528] on button "Close" at bounding box center [619, 525] width 153 height 30
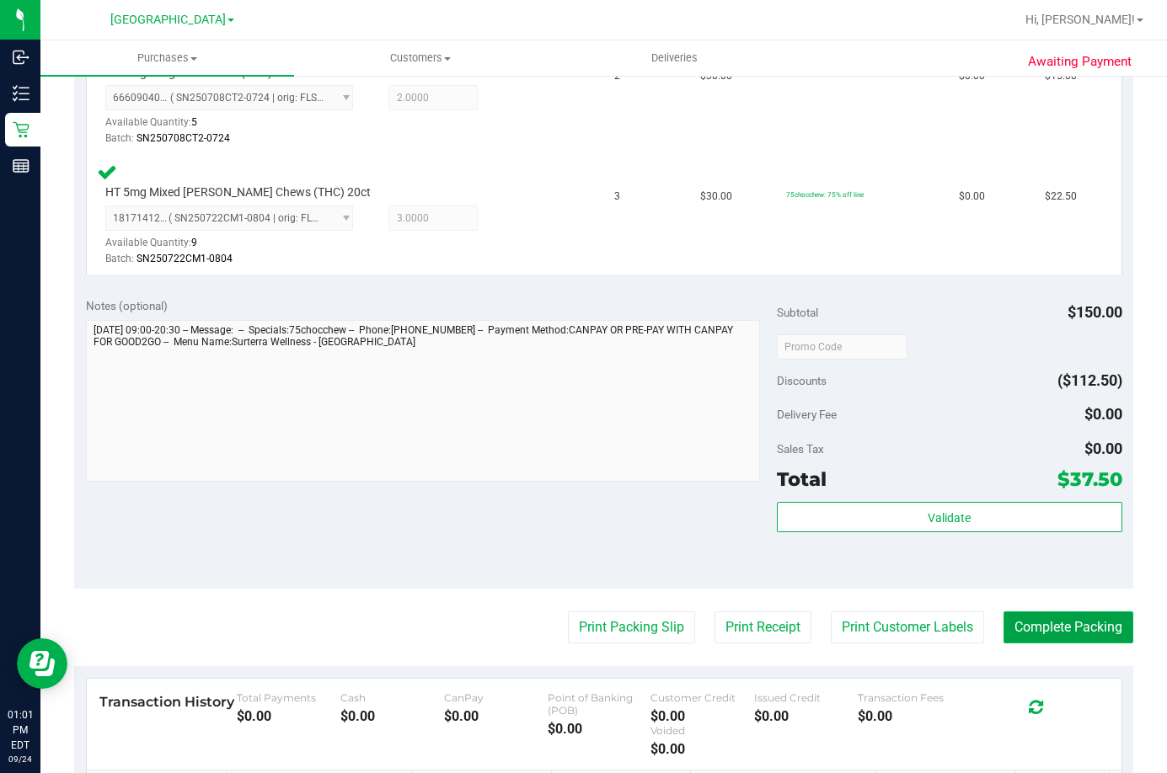
click at [1072, 632] on button "Complete Packing" at bounding box center [1068, 628] width 130 height 32
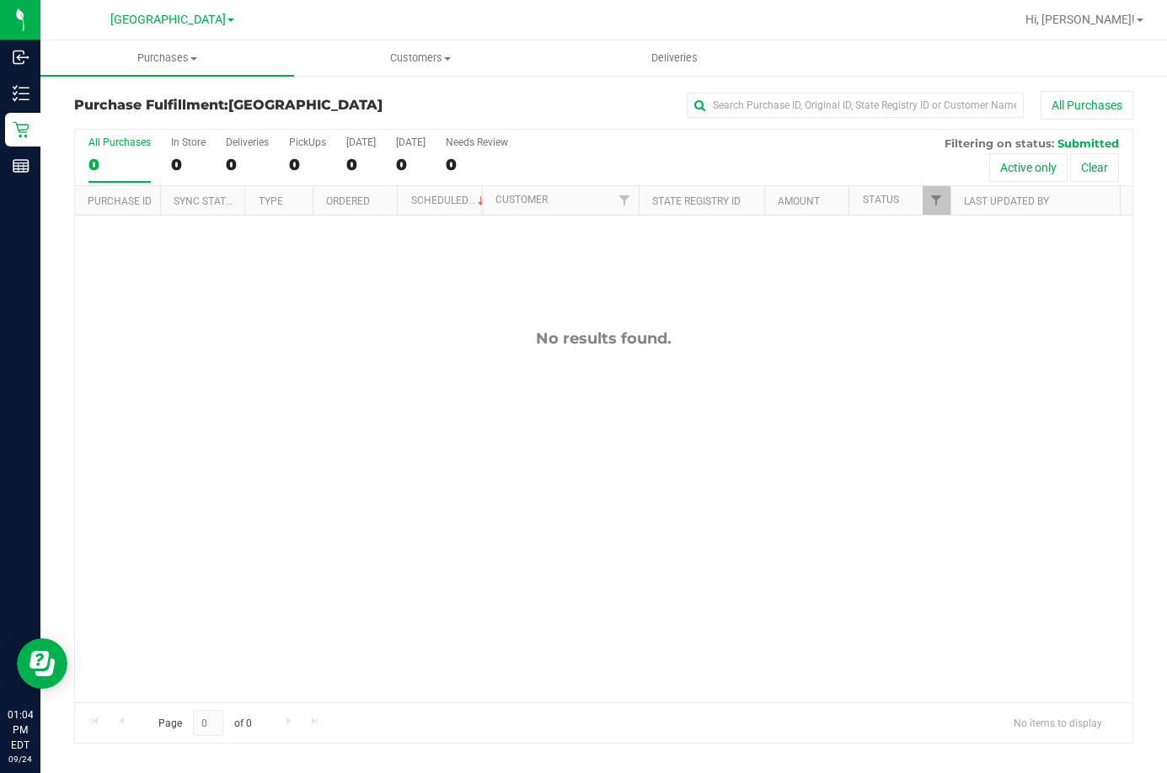
click at [470, 304] on div "No results found." at bounding box center [603, 516] width 1057 height 601
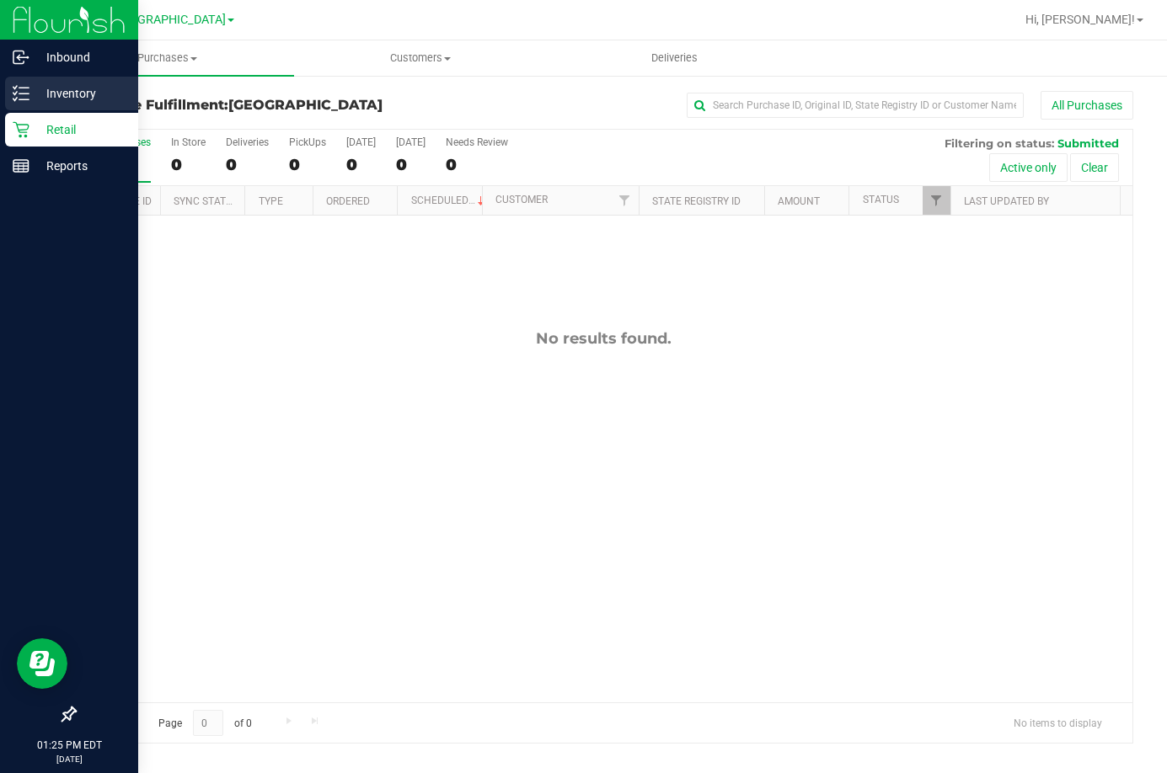
click at [48, 91] on p "Inventory" at bounding box center [79, 93] width 101 height 20
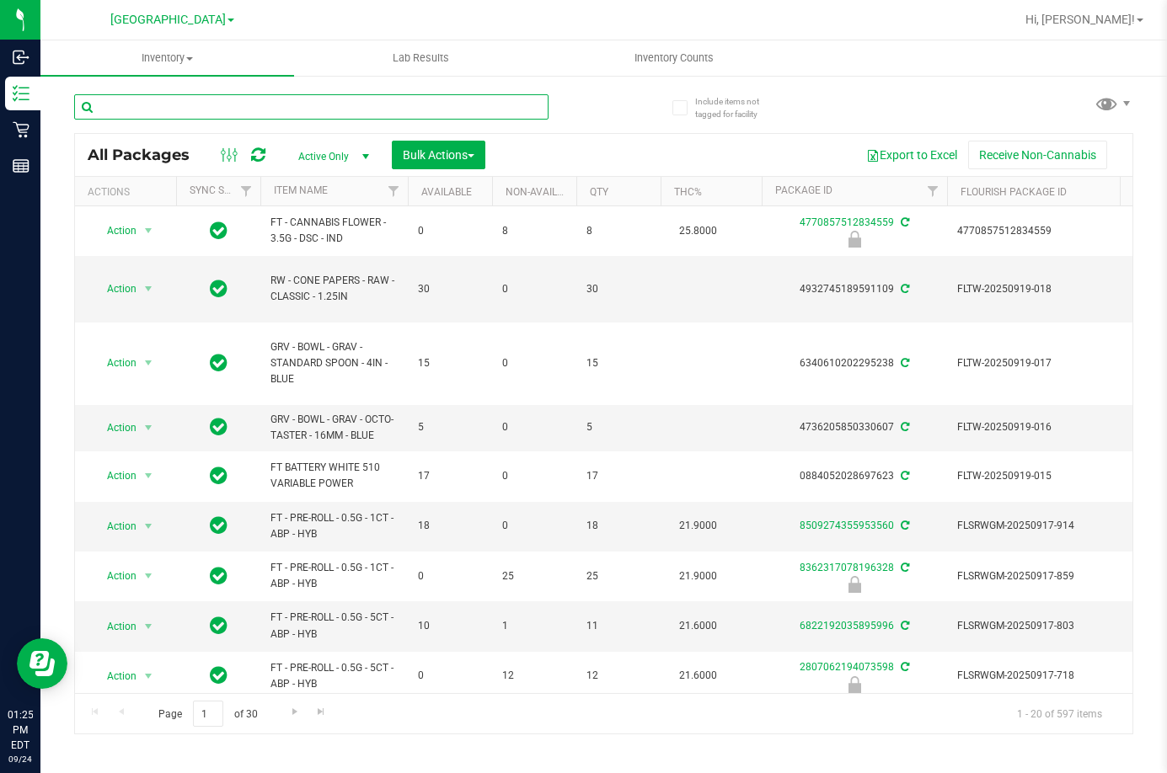
click at [275, 105] on input "text" at bounding box center [311, 106] width 474 height 25
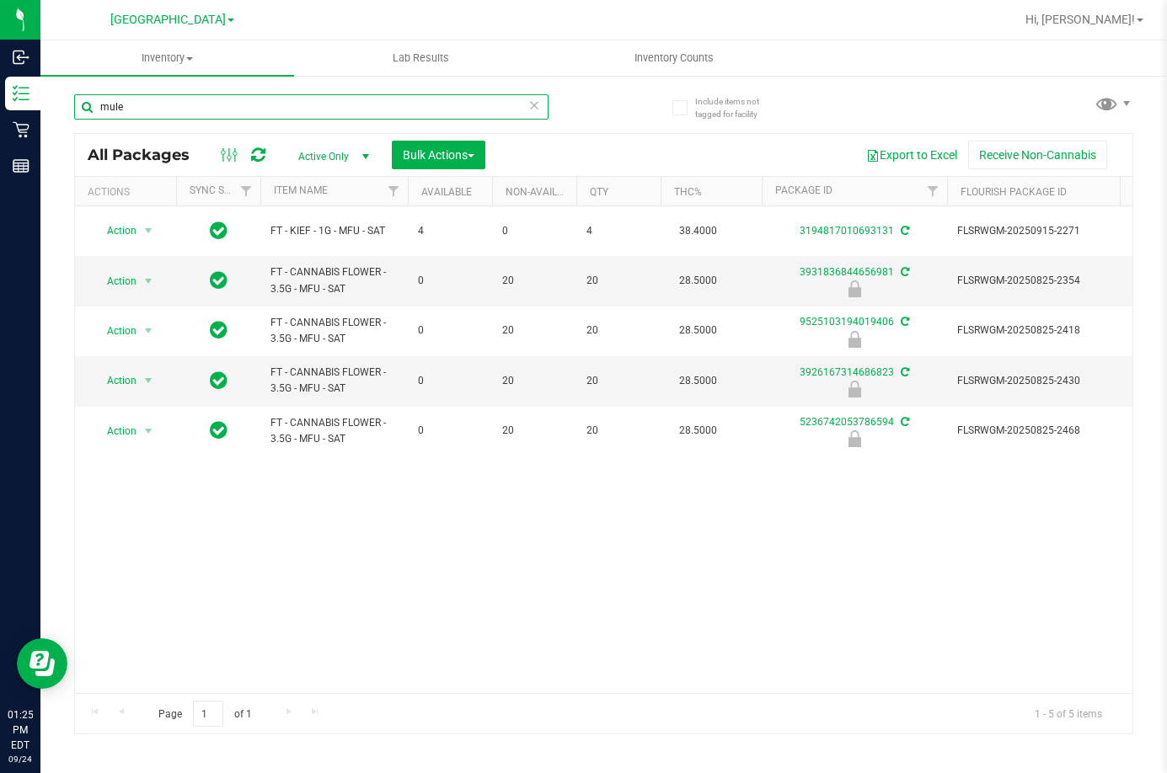
type input "mule"
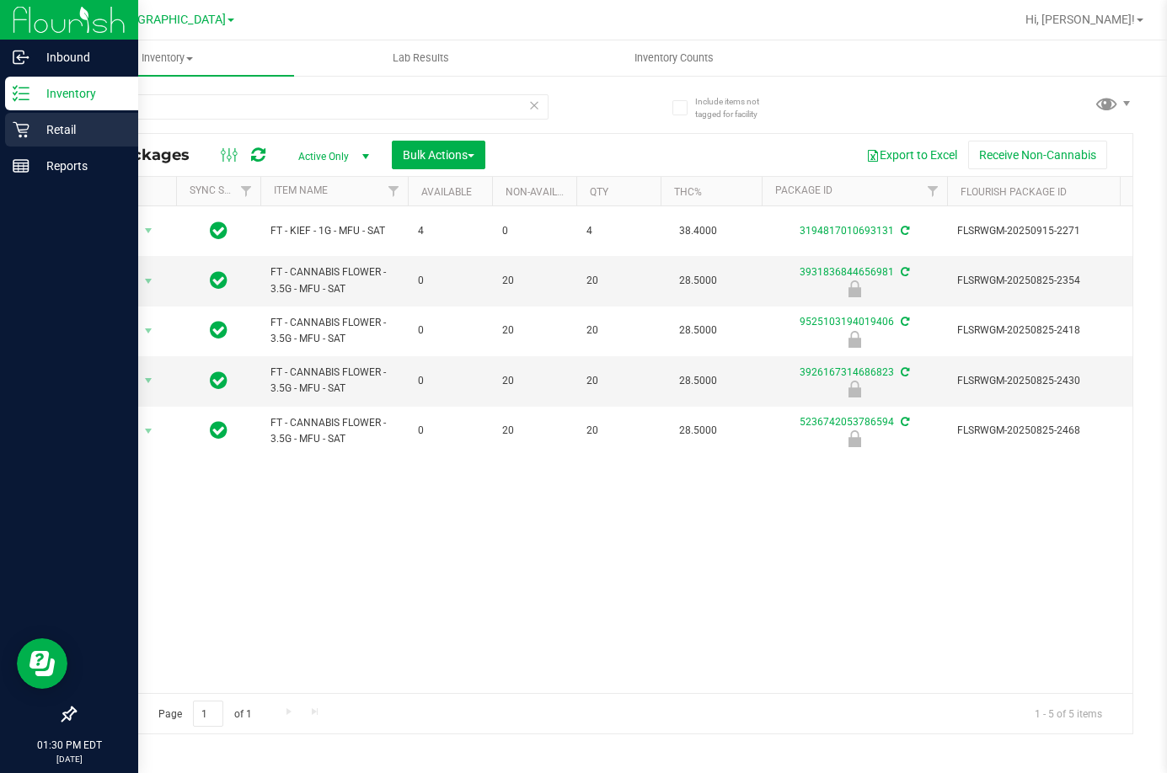
click at [58, 134] on p "Retail" at bounding box center [79, 130] width 101 height 20
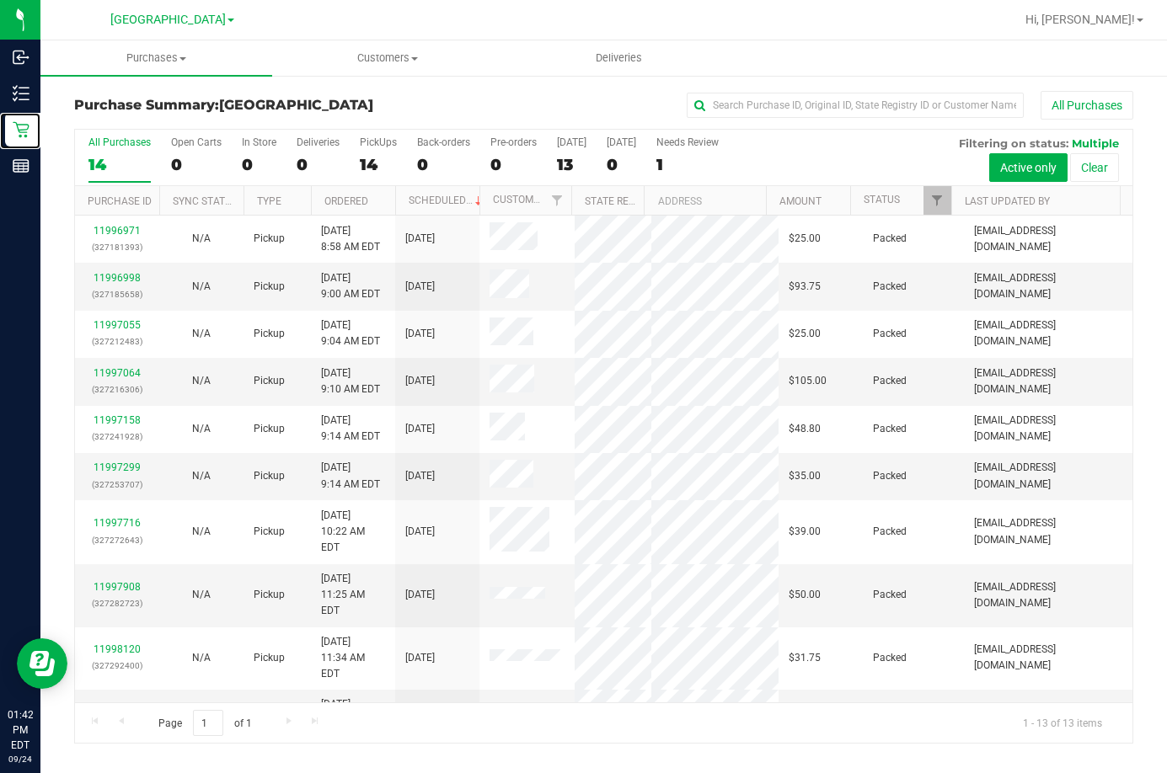
scroll to position [135, 0]
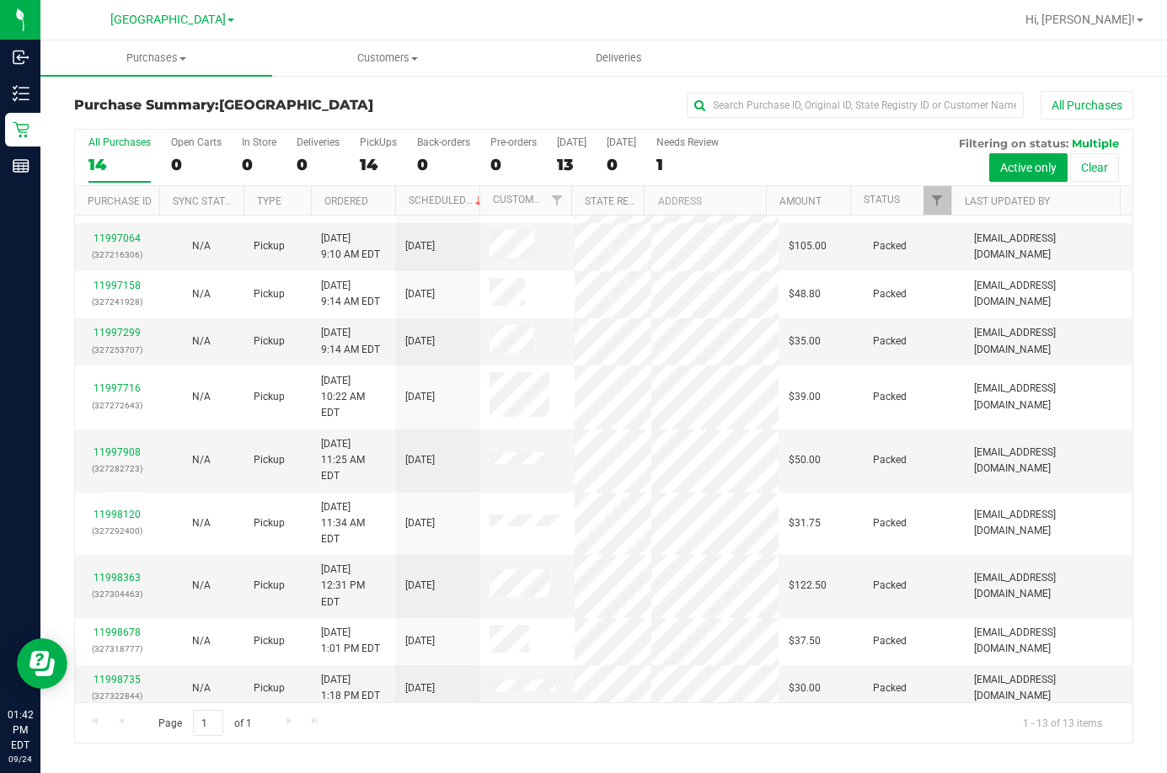
click at [473, 79] on div "Purchase Summary: Lakeland WC All Purchases All Purchases 14 Open Carts 0 In St…" at bounding box center [603, 417] width 1126 height 687
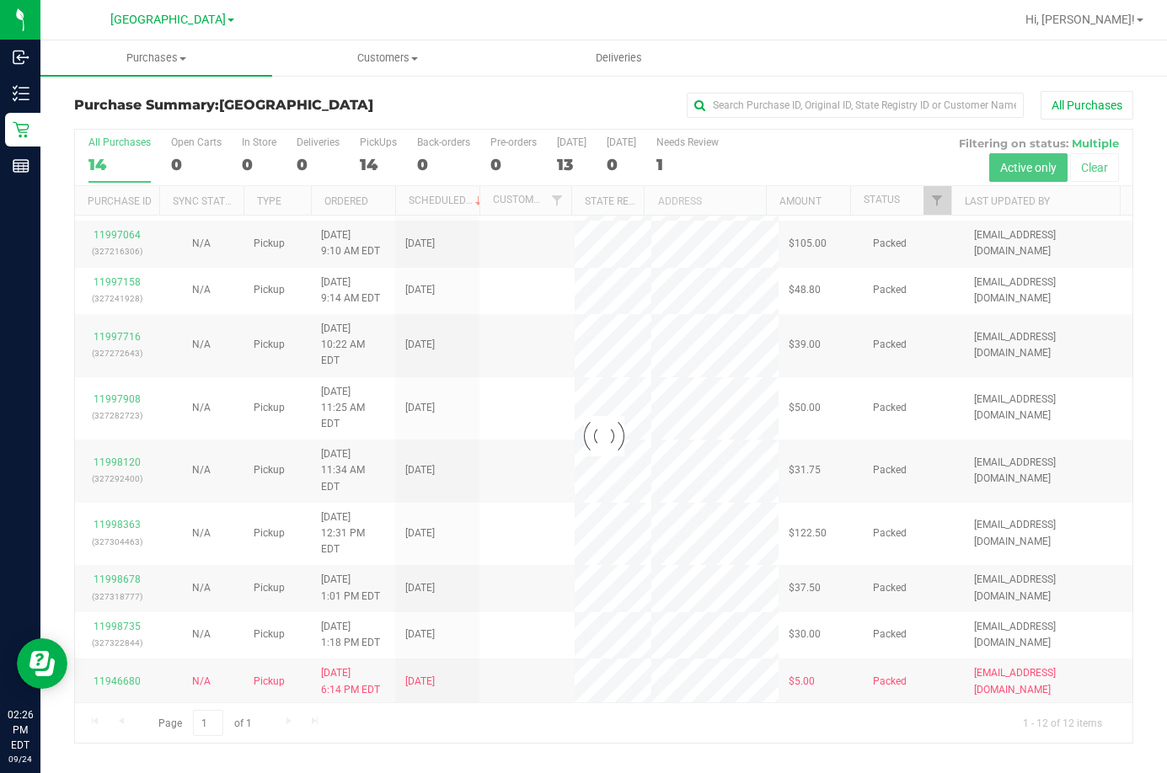
scroll to position [0, 0]
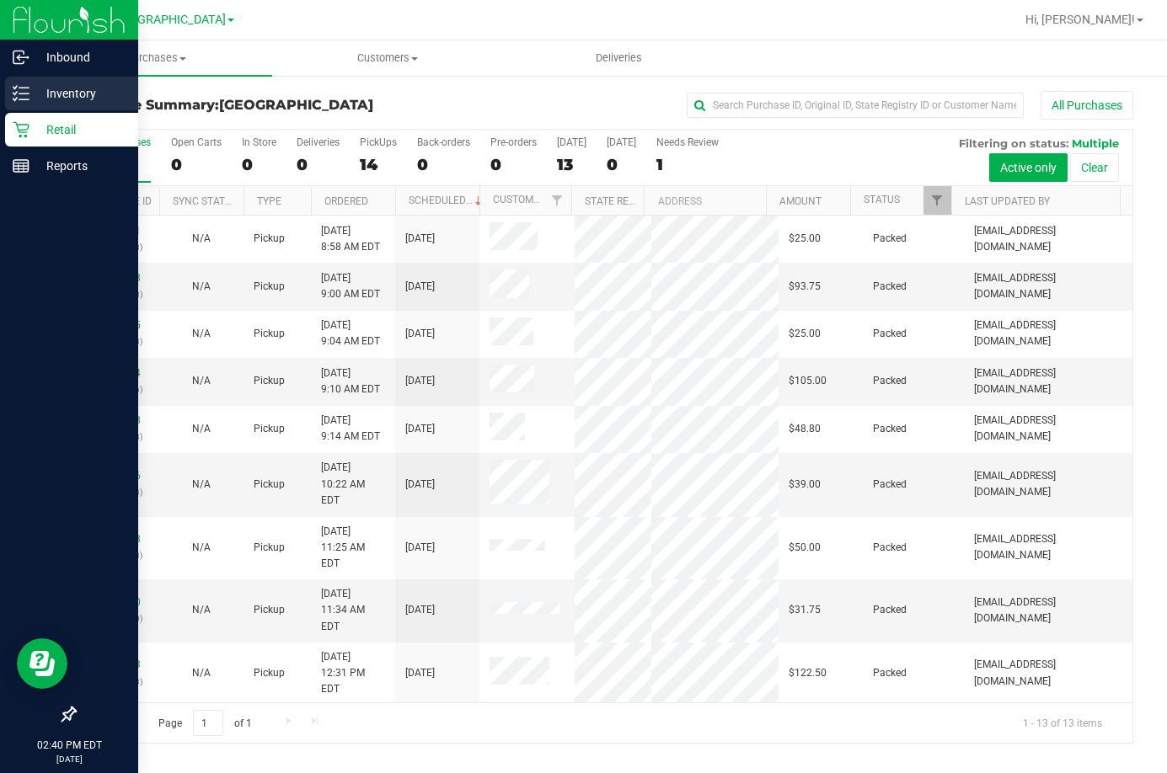
click at [63, 103] on p "Inventory" at bounding box center [79, 93] width 101 height 20
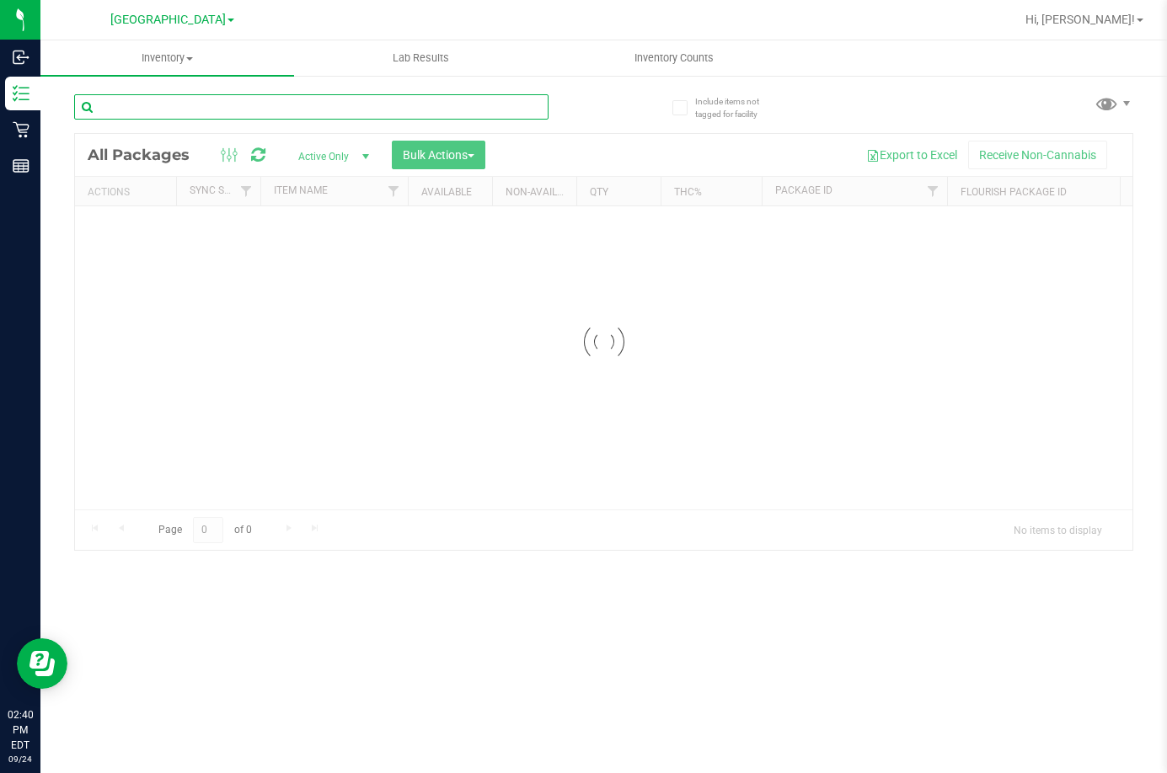
click at [288, 104] on input "text" at bounding box center [311, 106] width 474 height 25
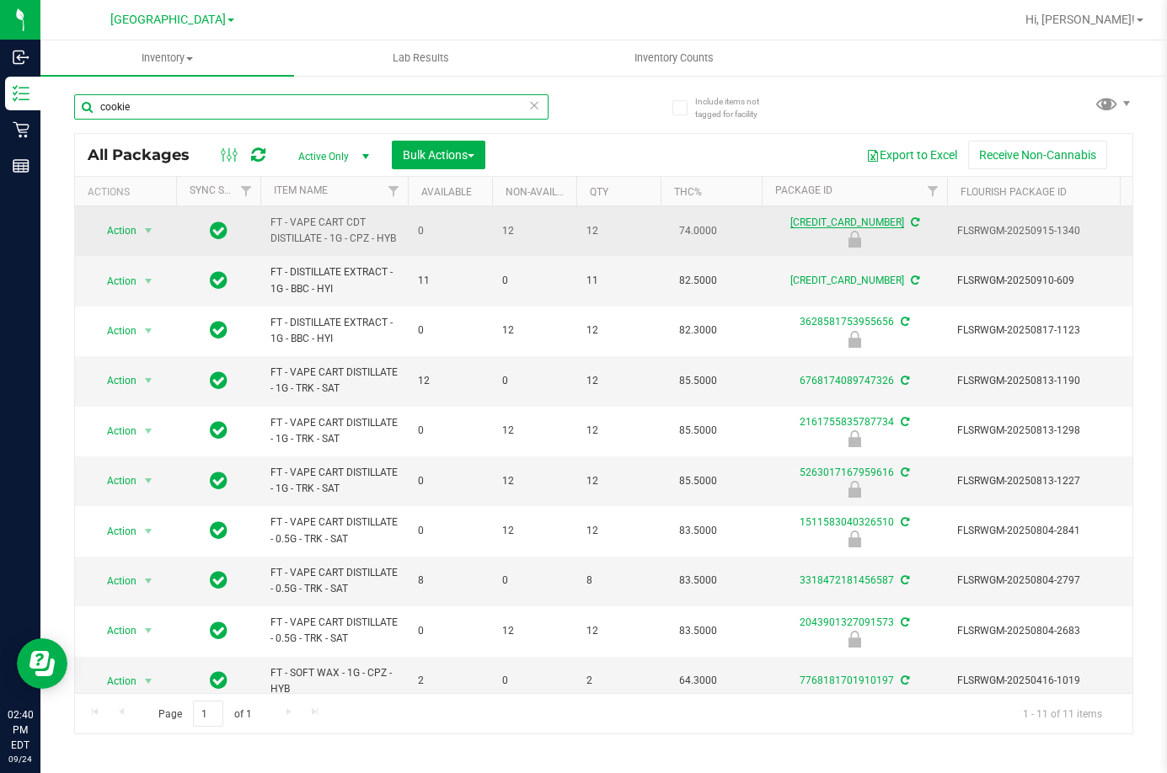
type input "cookie"
click at [879, 221] on link "4777985430551494" at bounding box center [847, 222] width 114 height 12
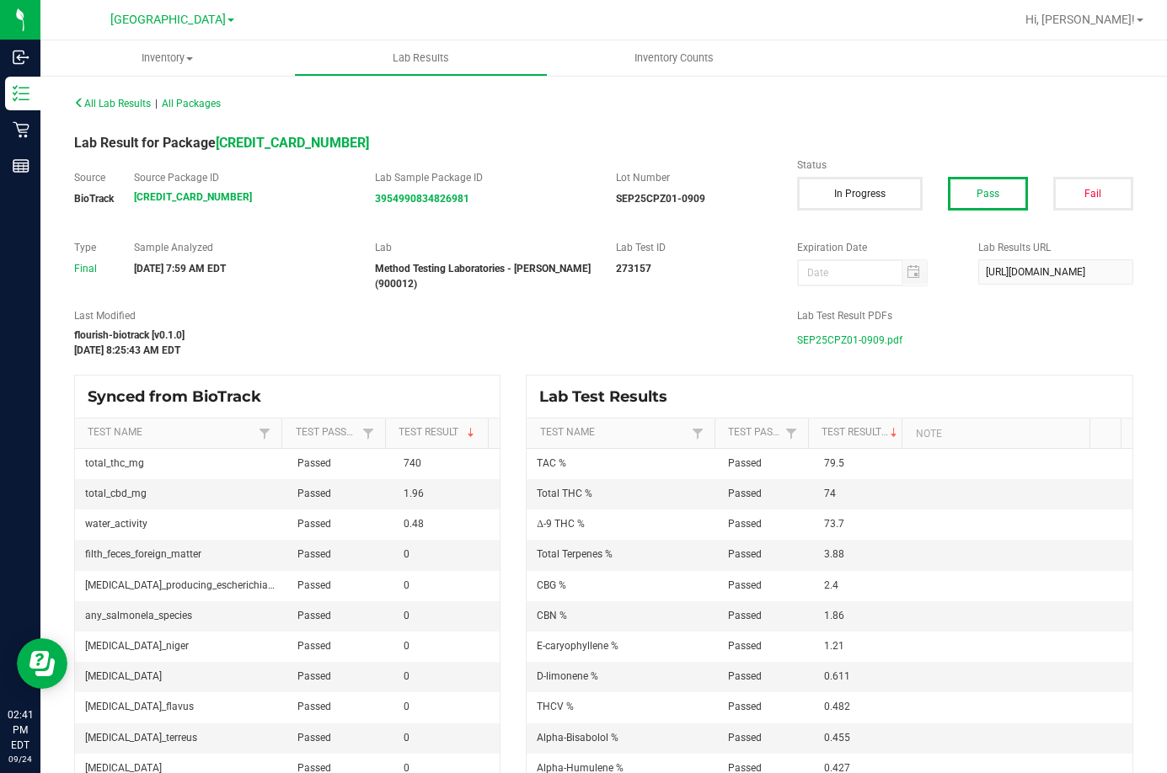
click at [833, 344] on span "SEP25CPZ01-0909.pdf" at bounding box center [849, 340] width 105 height 25
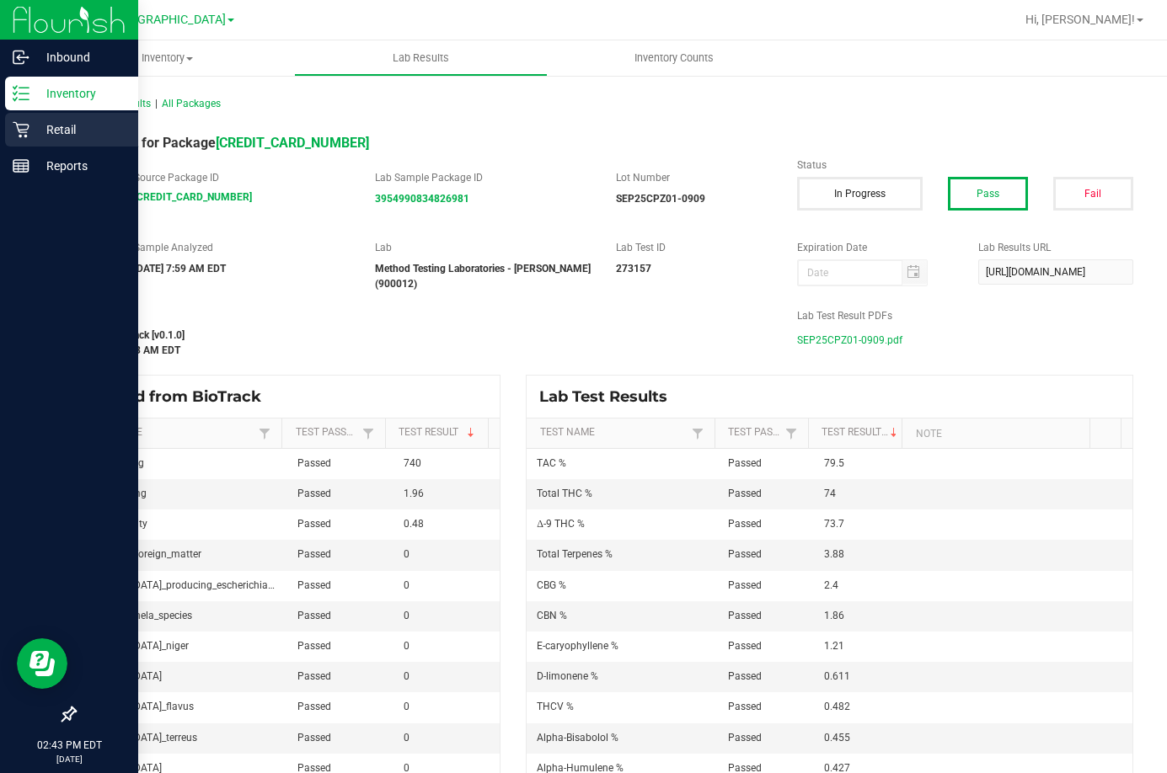
click at [56, 140] on div "Retail" at bounding box center [71, 130] width 133 height 34
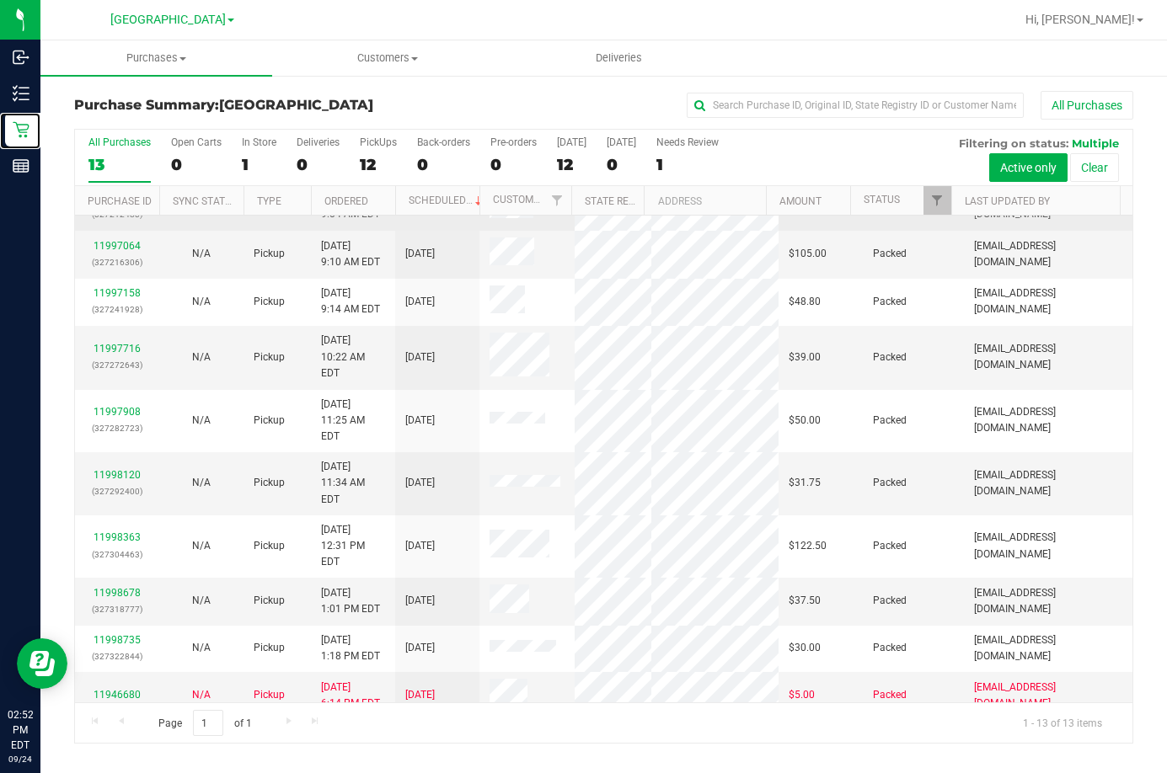
scroll to position [135, 0]
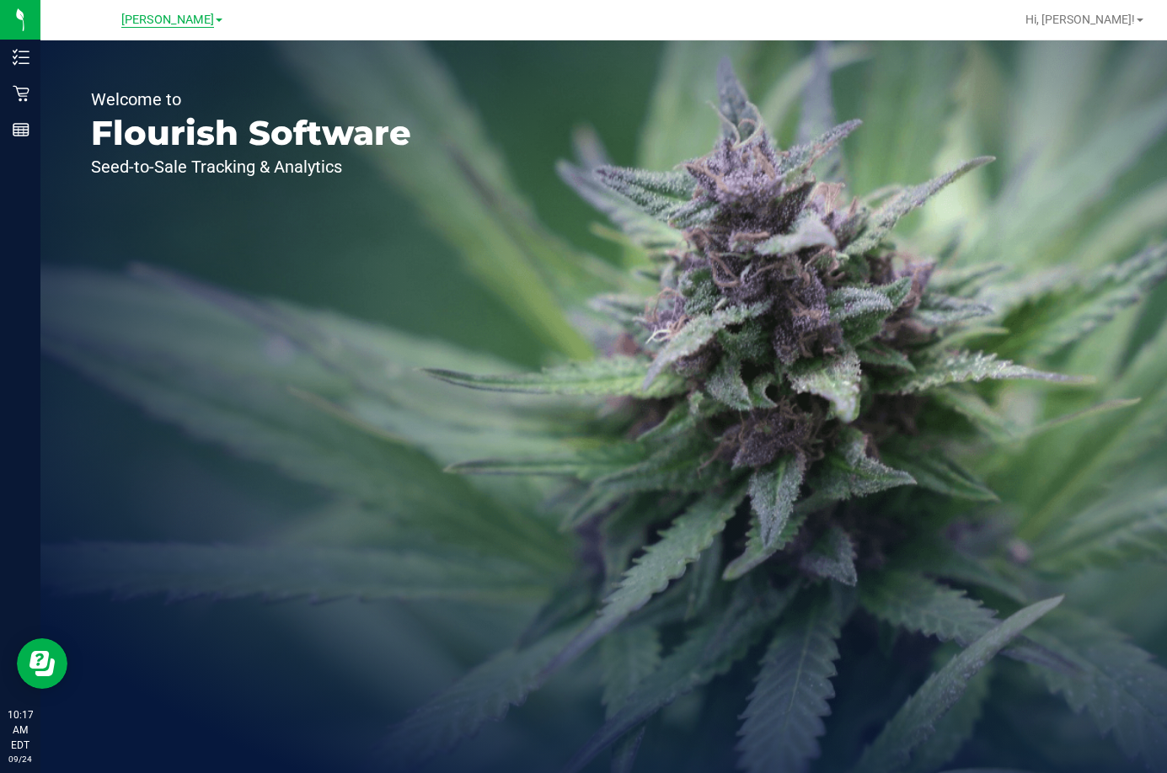
click at [175, 19] on span "[PERSON_NAME]" at bounding box center [167, 20] width 93 height 15
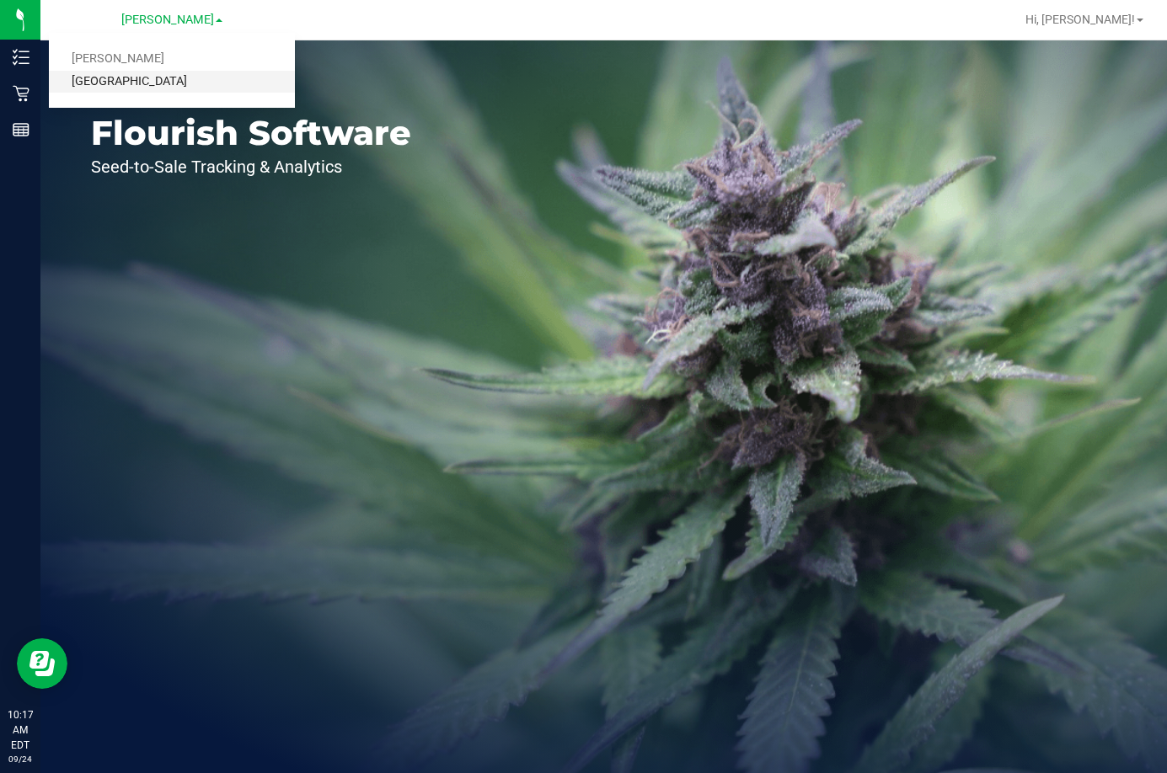
click at [168, 77] on link "[GEOGRAPHIC_DATA]" at bounding box center [172, 82] width 246 height 23
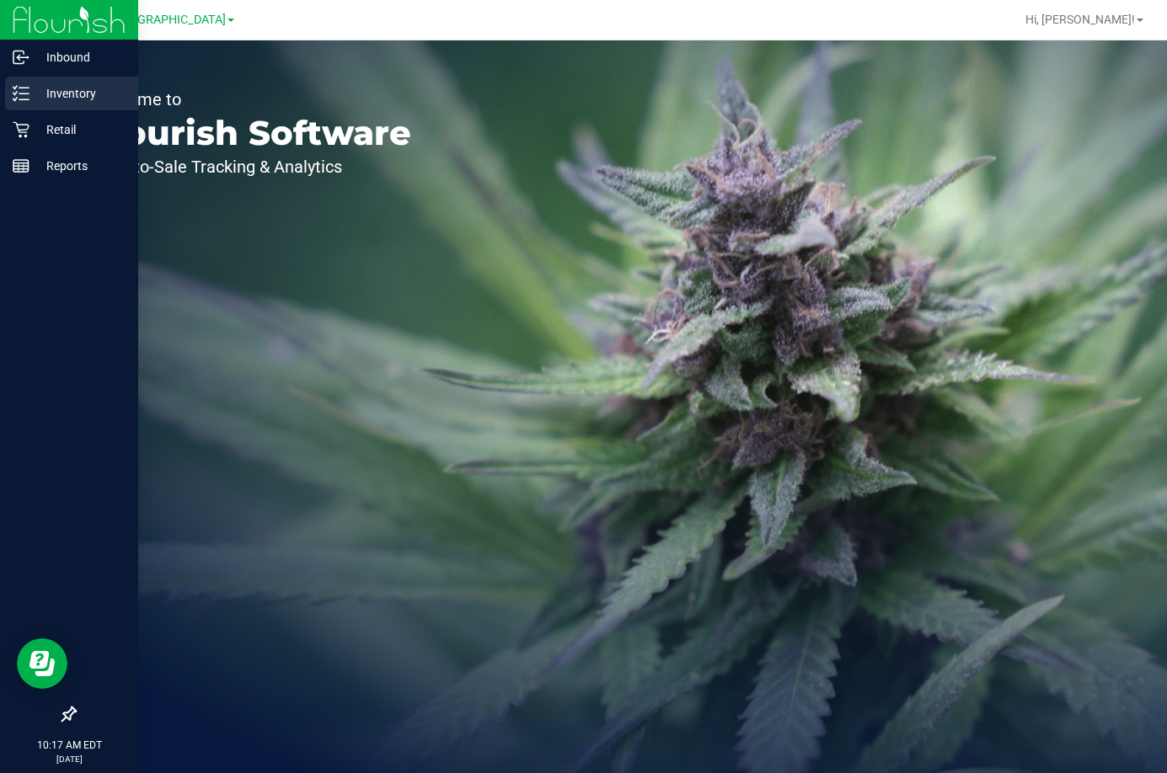
click at [95, 98] on p "Inventory" at bounding box center [79, 93] width 101 height 20
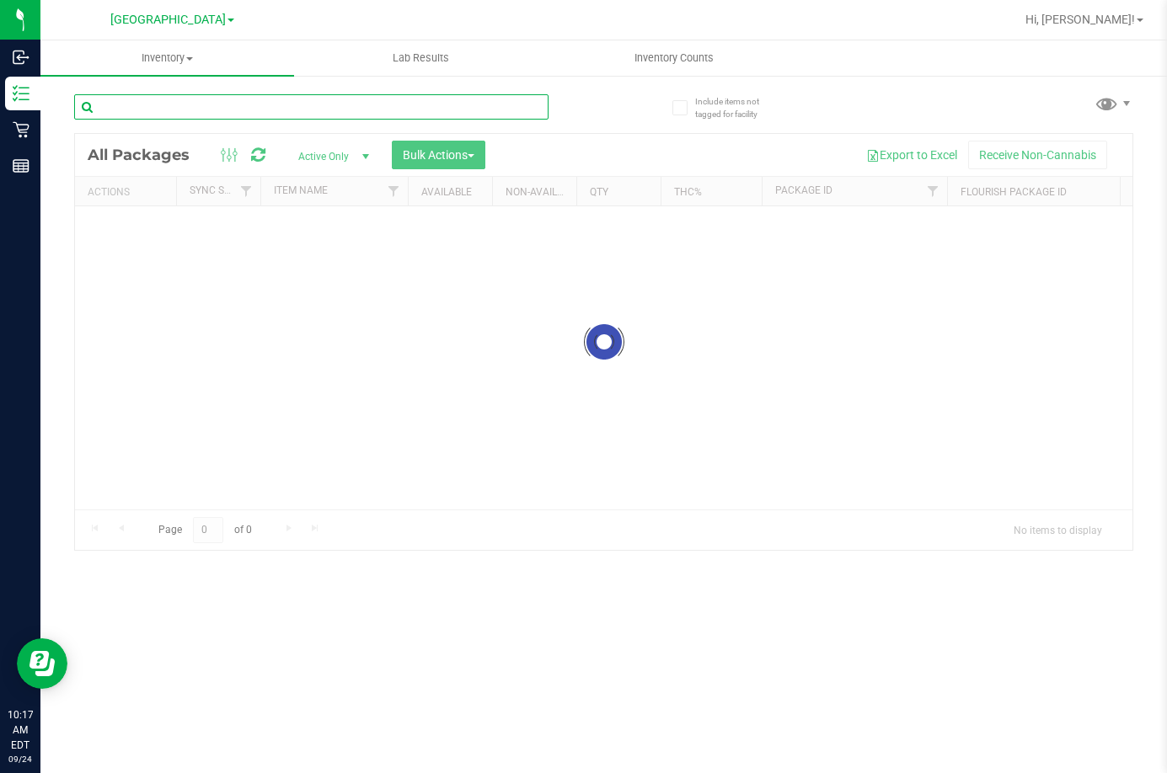
click at [318, 110] on input "text" at bounding box center [311, 106] width 474 height 25
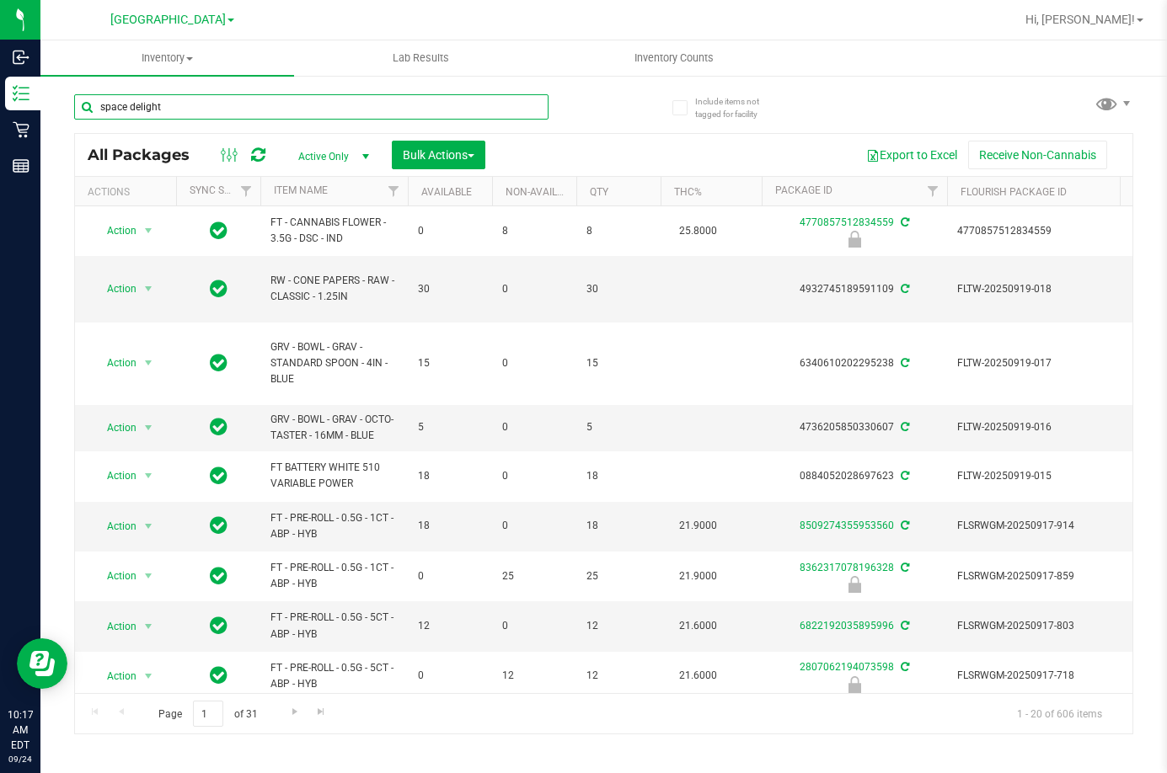
type input "space delight"
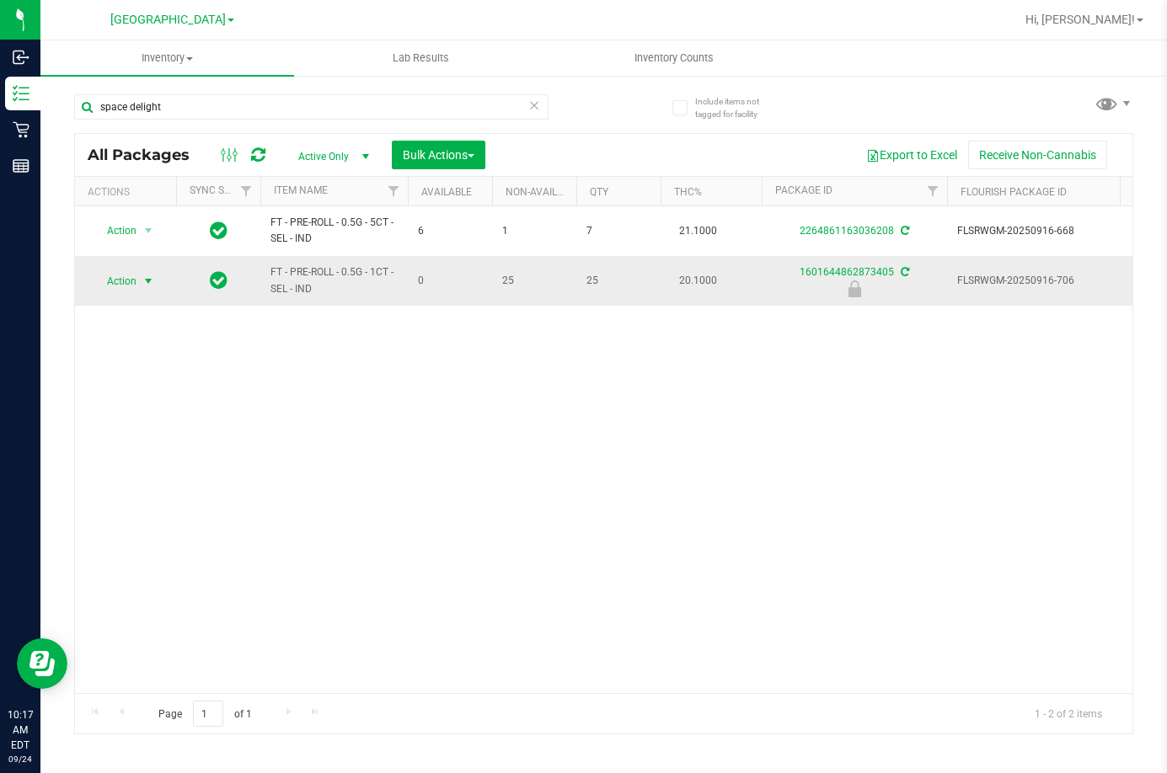
click at [131, 283] on span "Action" at bounding box center [114, 282] width 45 height 24
click at [174, 468] on li "Unlock package" at bounding box center [147, 480] width 108 height 25
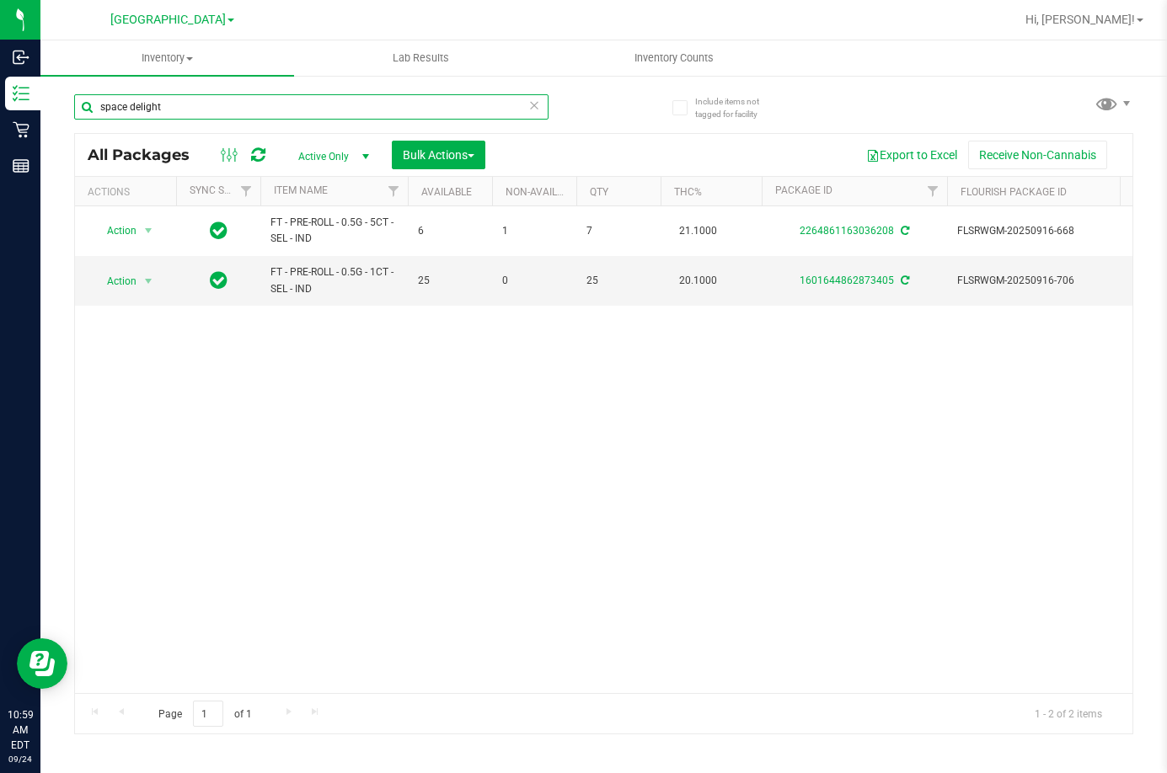
drag, startPoint x: 197, startPoint y: 110, endPoint x: -8, endPoint y: 131, distance: 206.6
click at [0, 131] on html "Inbound Inventory Retail Reports 10:59 AM EDT 09/24/2025 09/24 Lakeland WC Bran…" at bounding box center [583, 386] width 1167 height 773
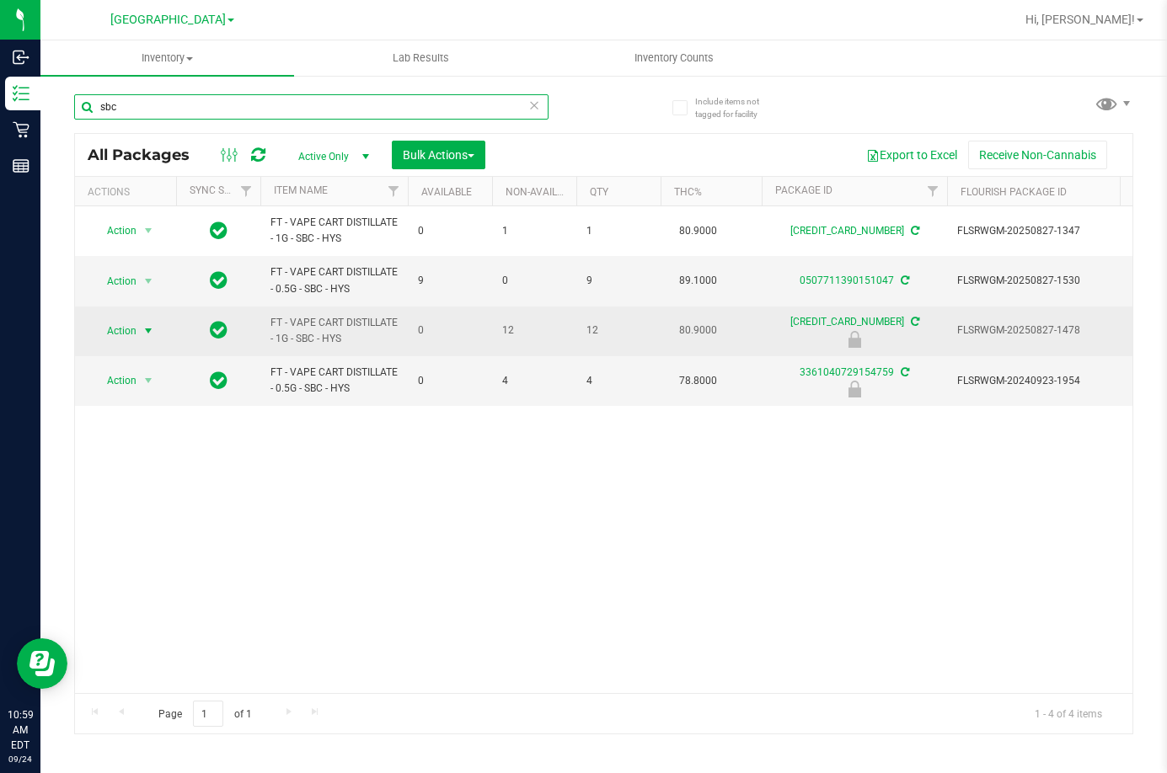
type input "sbc"
click at [120, 334] on span "Action" at bounding box center [114, 331] width 45 height 24
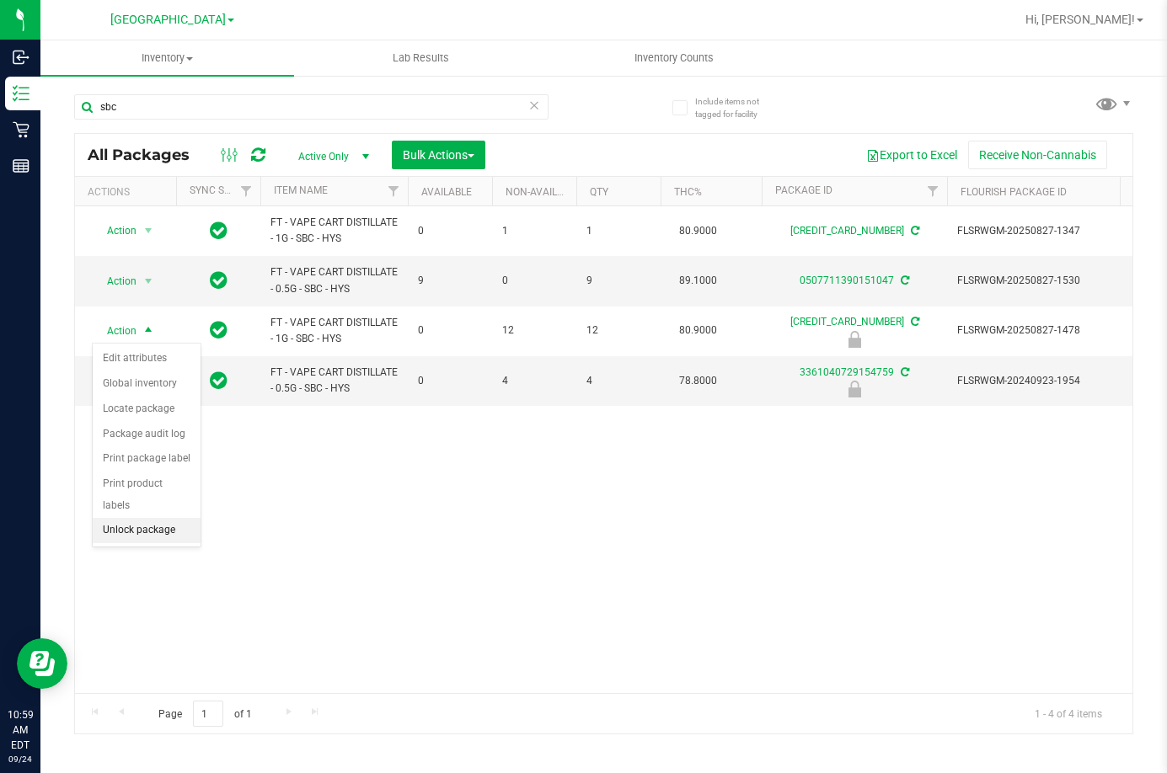
click at [136, 518] on li "Unlock package" at bounding box center [147, 530] width 108 height 25
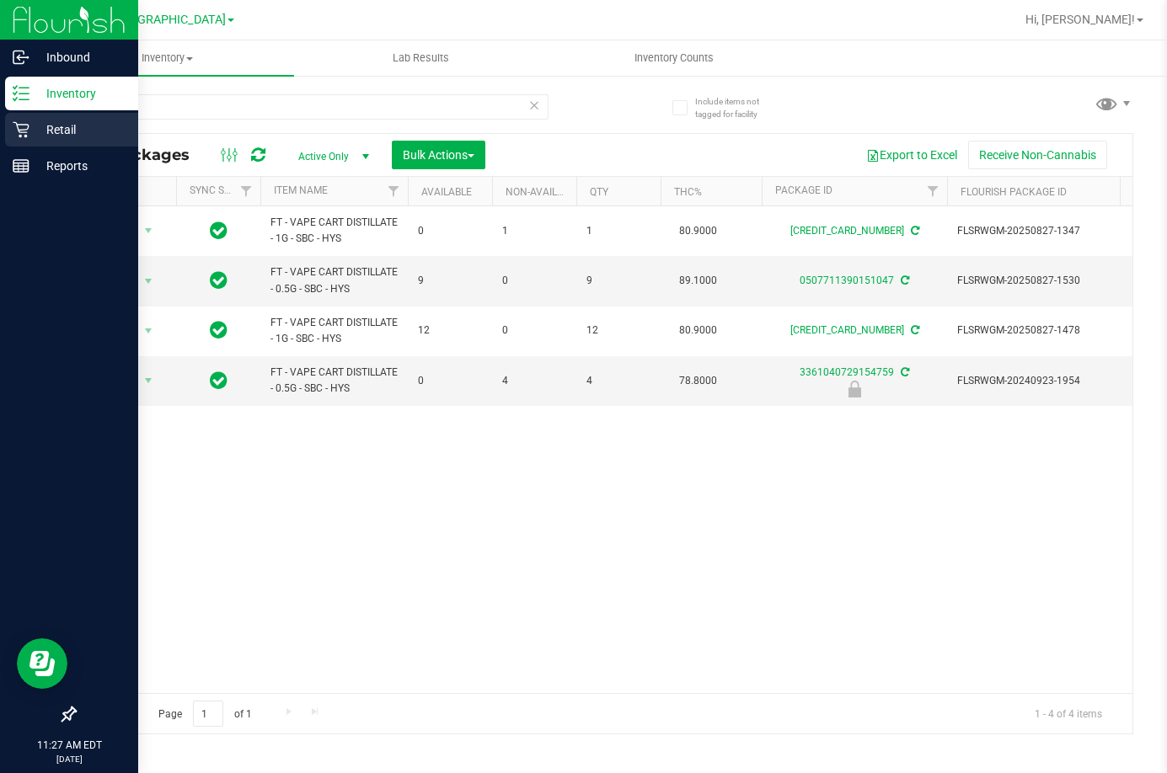
click at [55, 129] on p "Retail" at bounding box center [79, 130] width 101 height 20
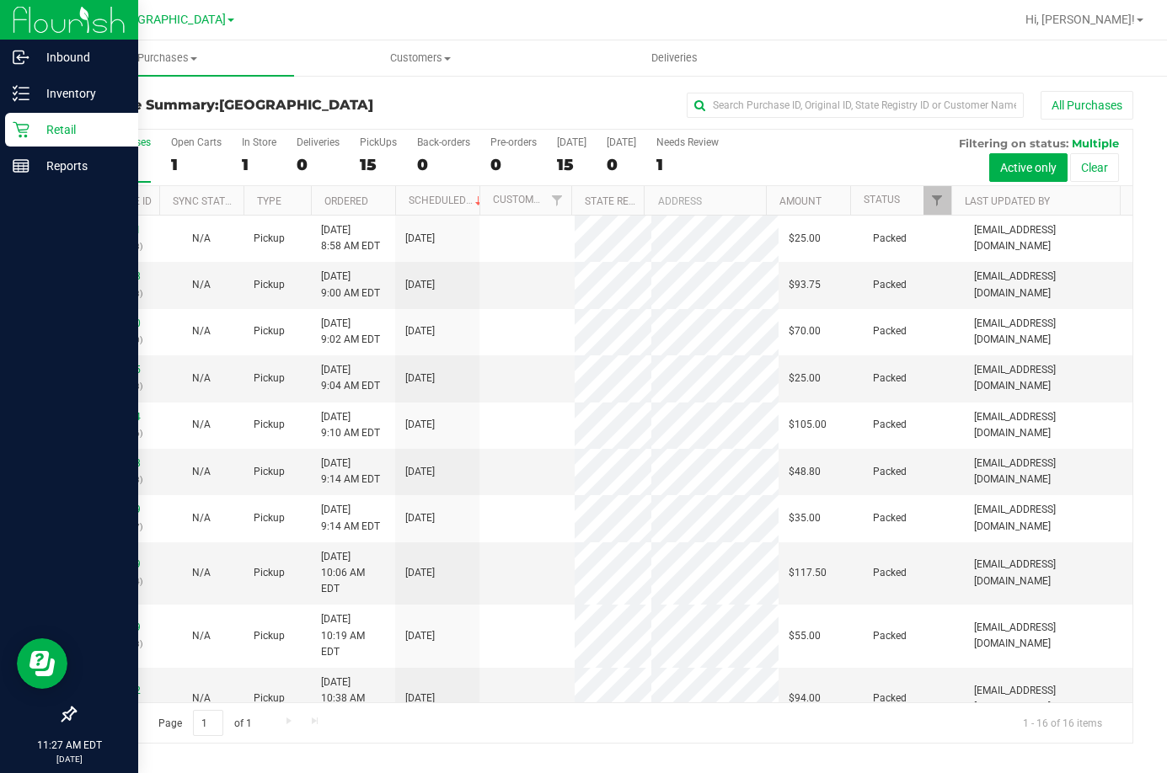
scroll to position [275, 0]
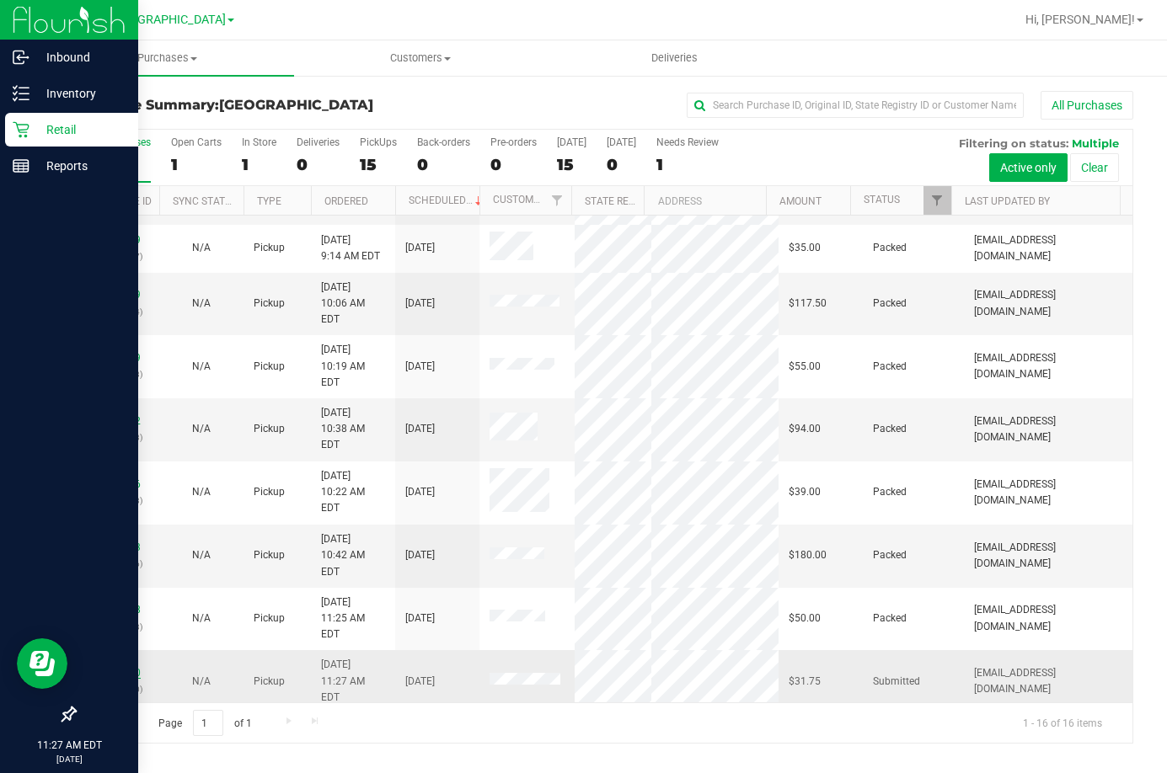
click at [129, 667] on link "11998120" at bounding box center [117, 673] width 47 height 12
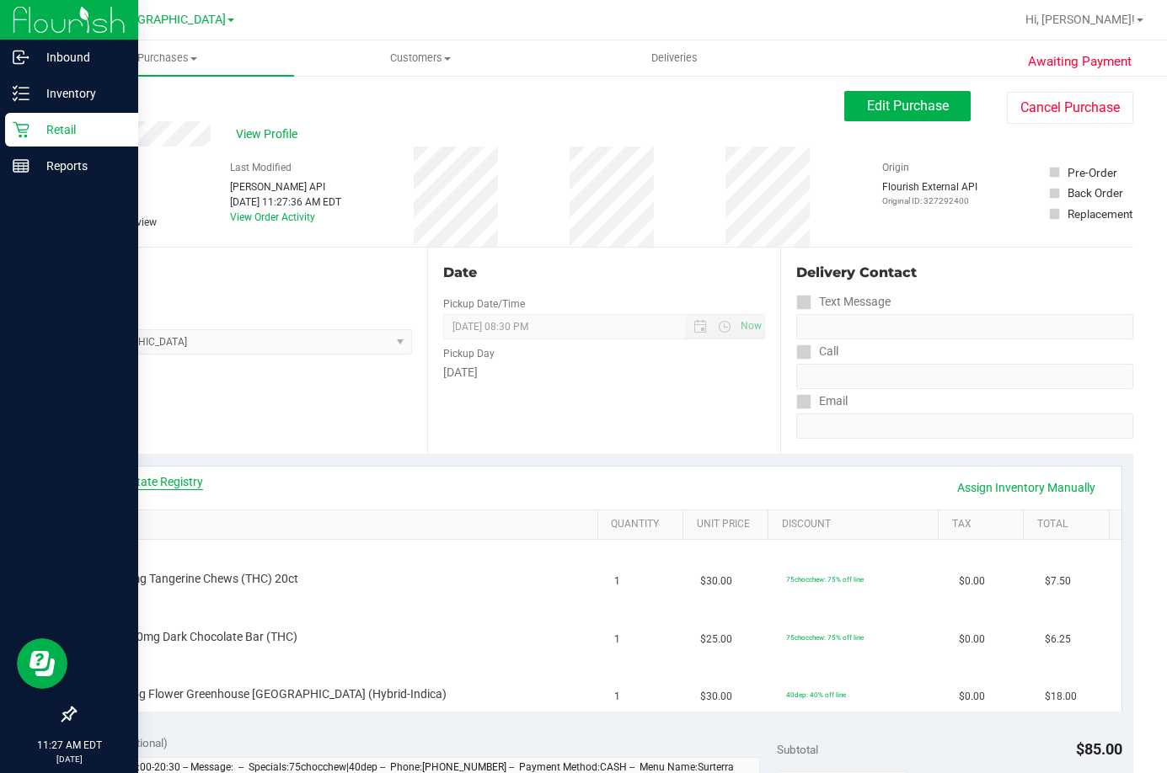
click at [165, 487] on link "View State Registry" at bounding box center [152, 481] width 101 height 17
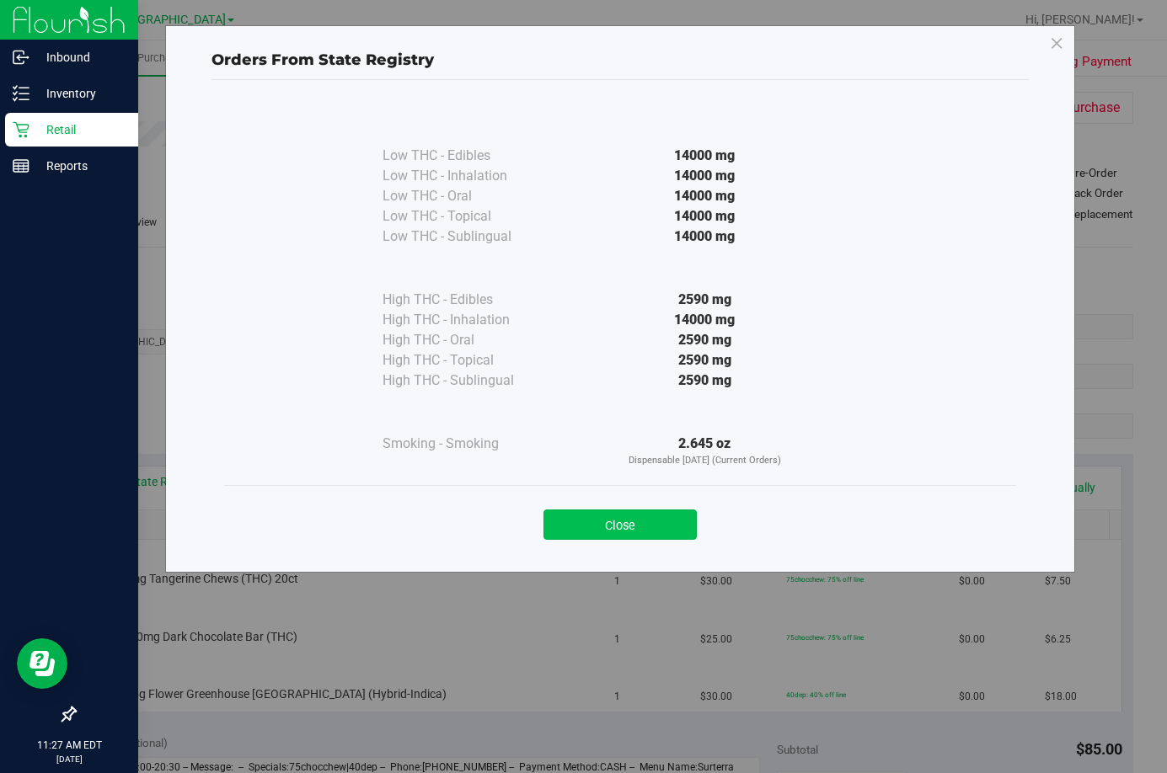
click at [628, 528] on button "Close" at bounding box center [619, 525] width 153 height 30
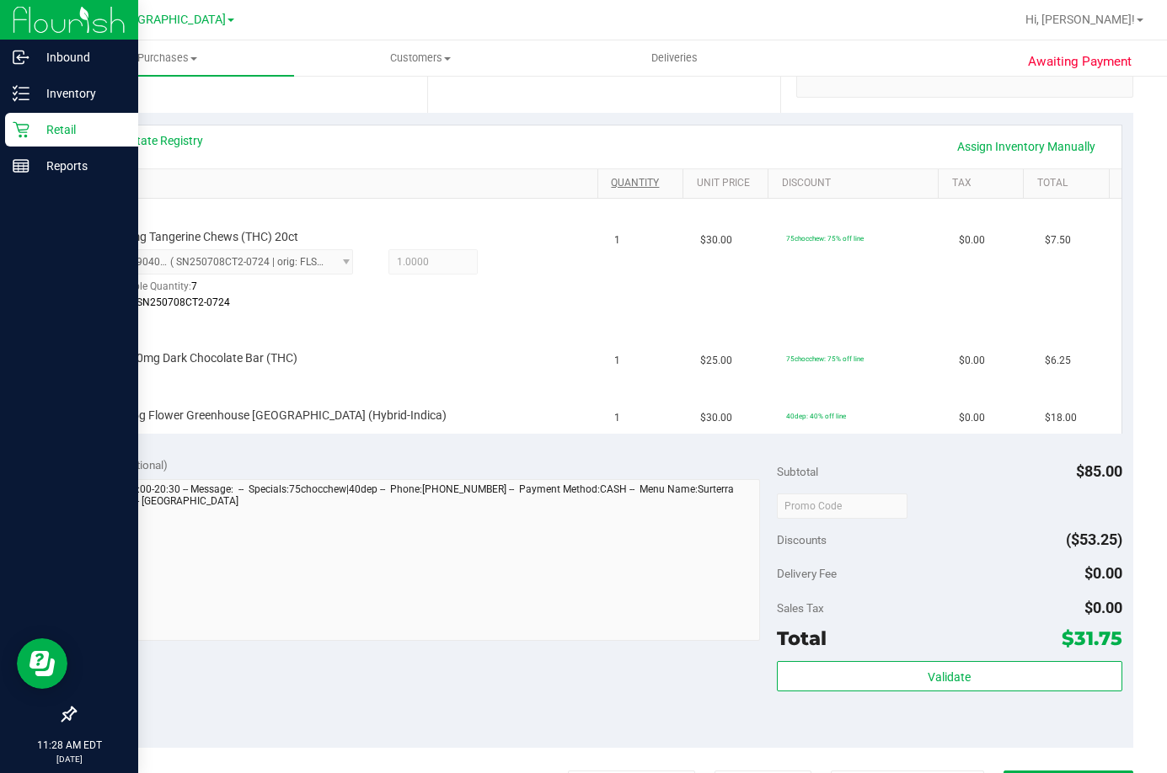
scroll to position [404, 0]
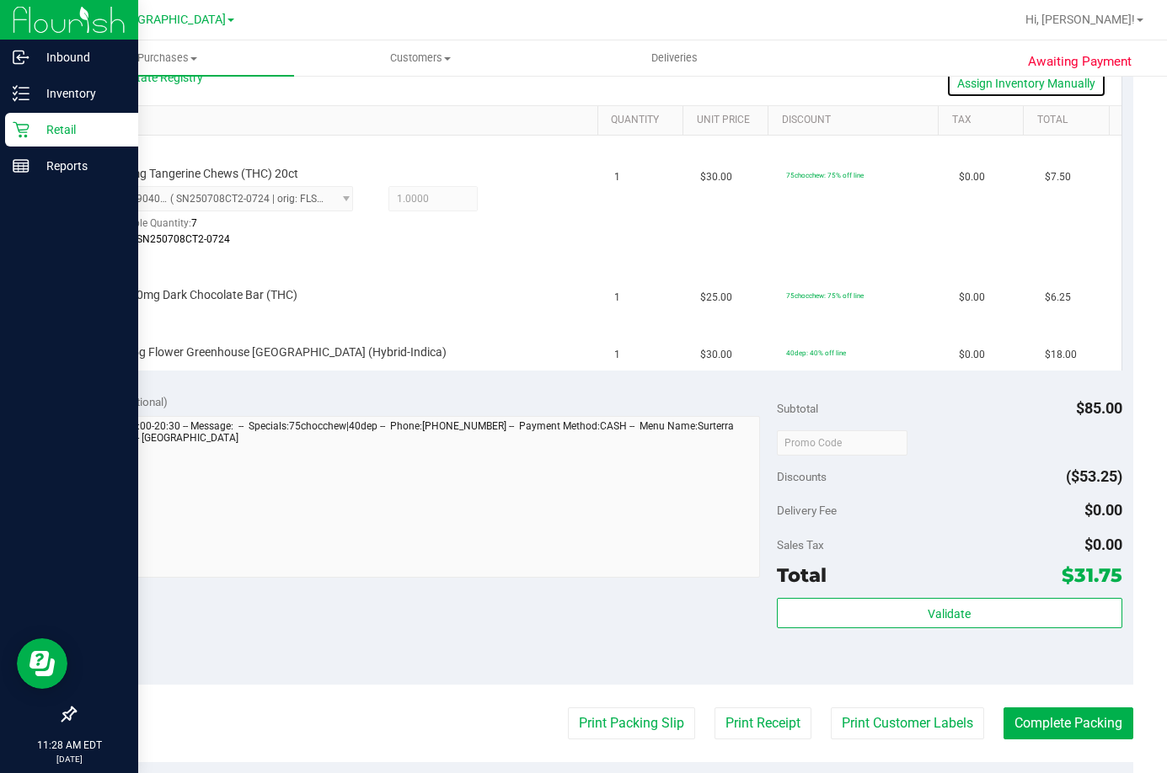
click at [1012, 83] on link "Assign Inventory Manually" at bounding box center [1026, 83] width 160 height 29
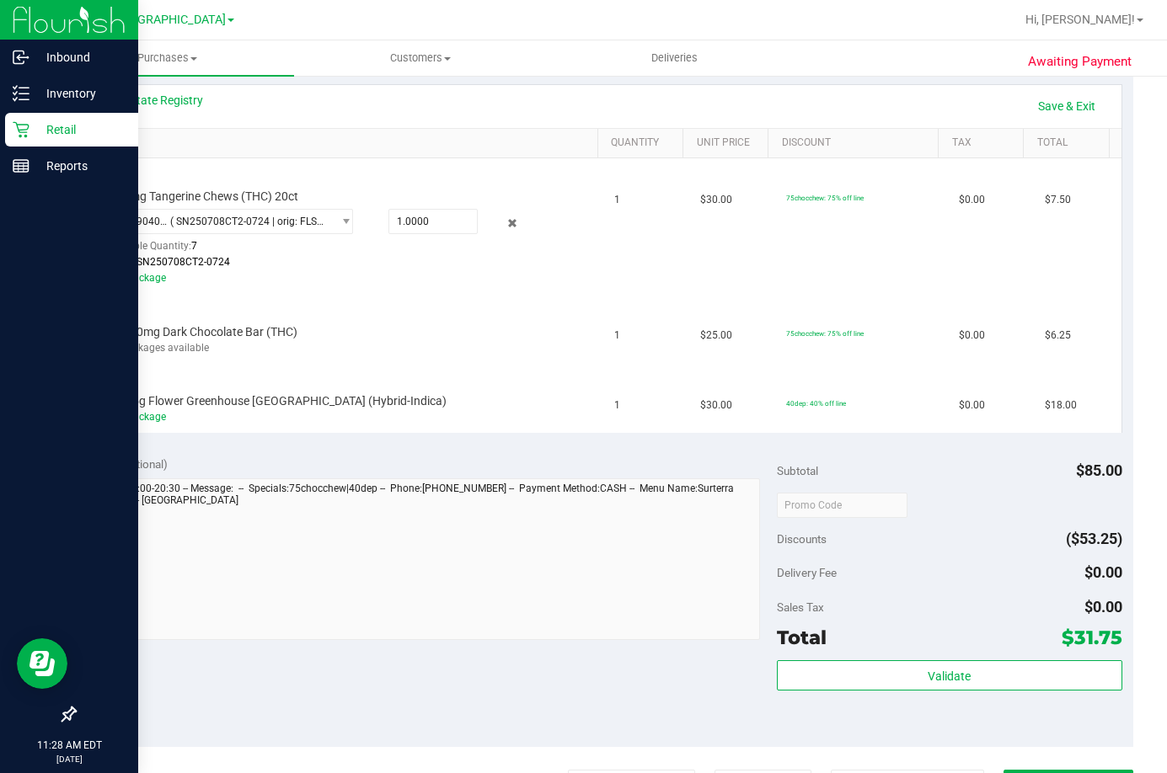
scroll to position [236, 0]
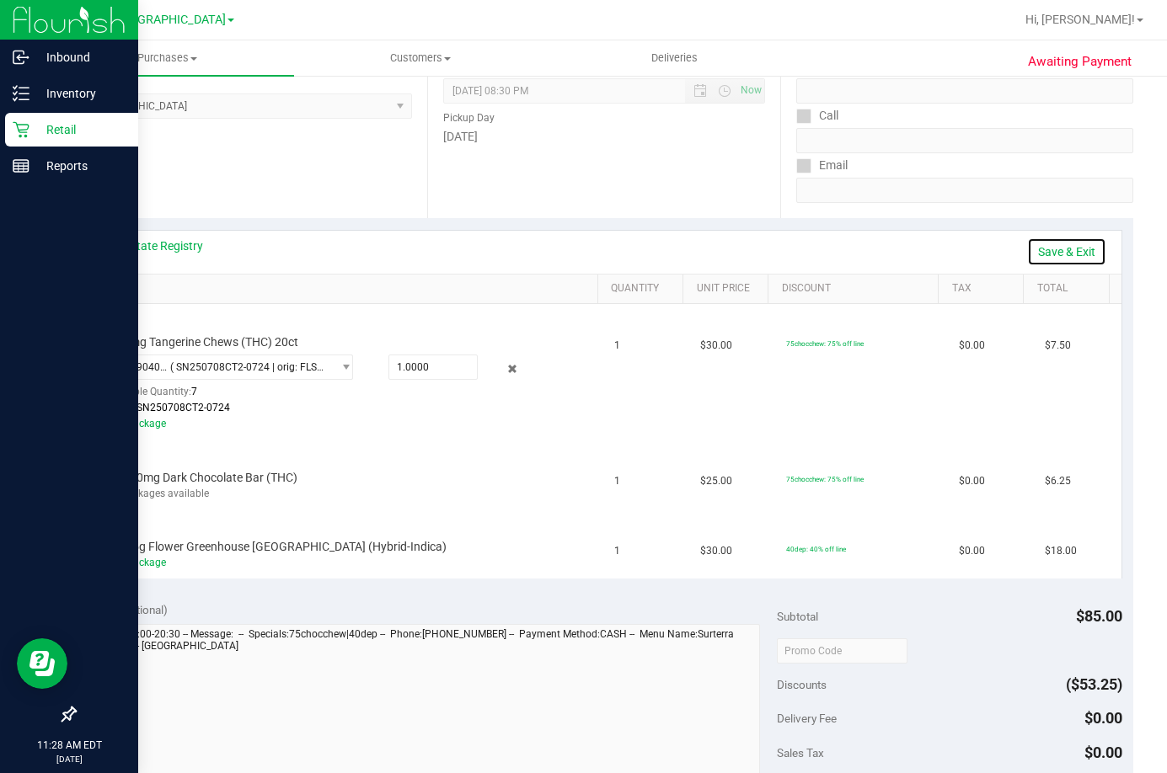
click at [1055, 254] on link "Save & Exit" at bounding box center [1066, 252] width 79 height 29
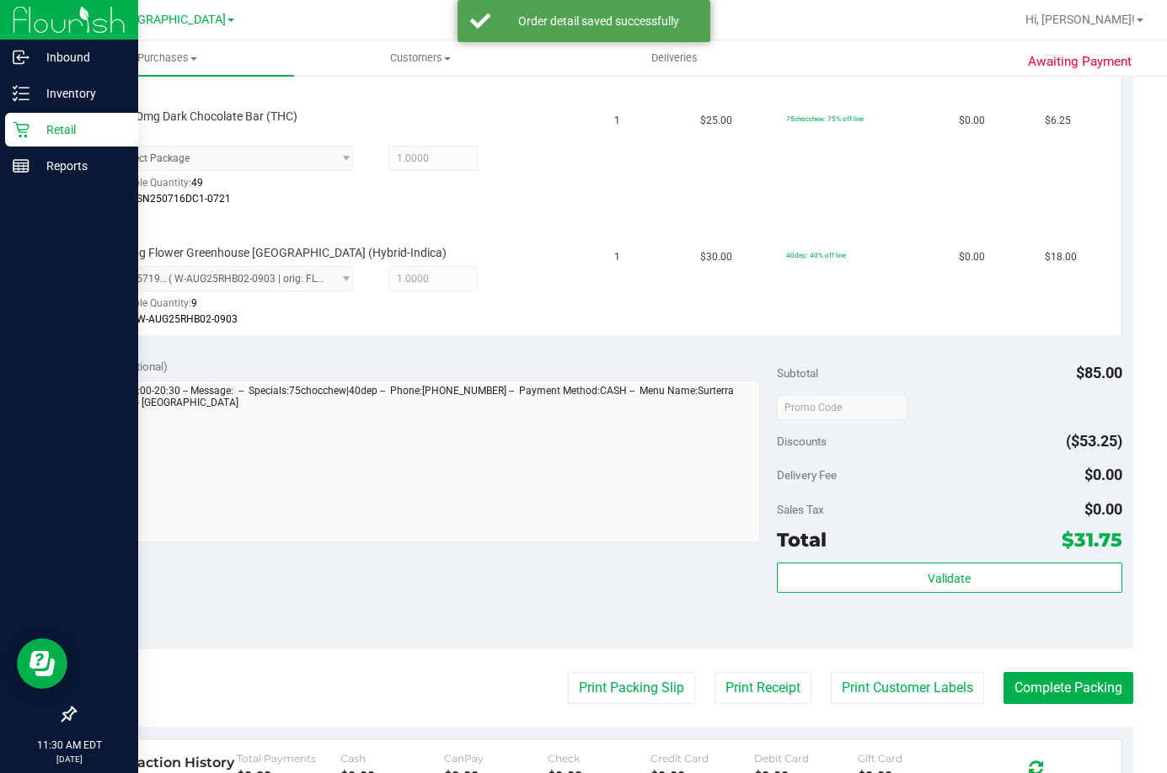
scroll to position [590, 0]
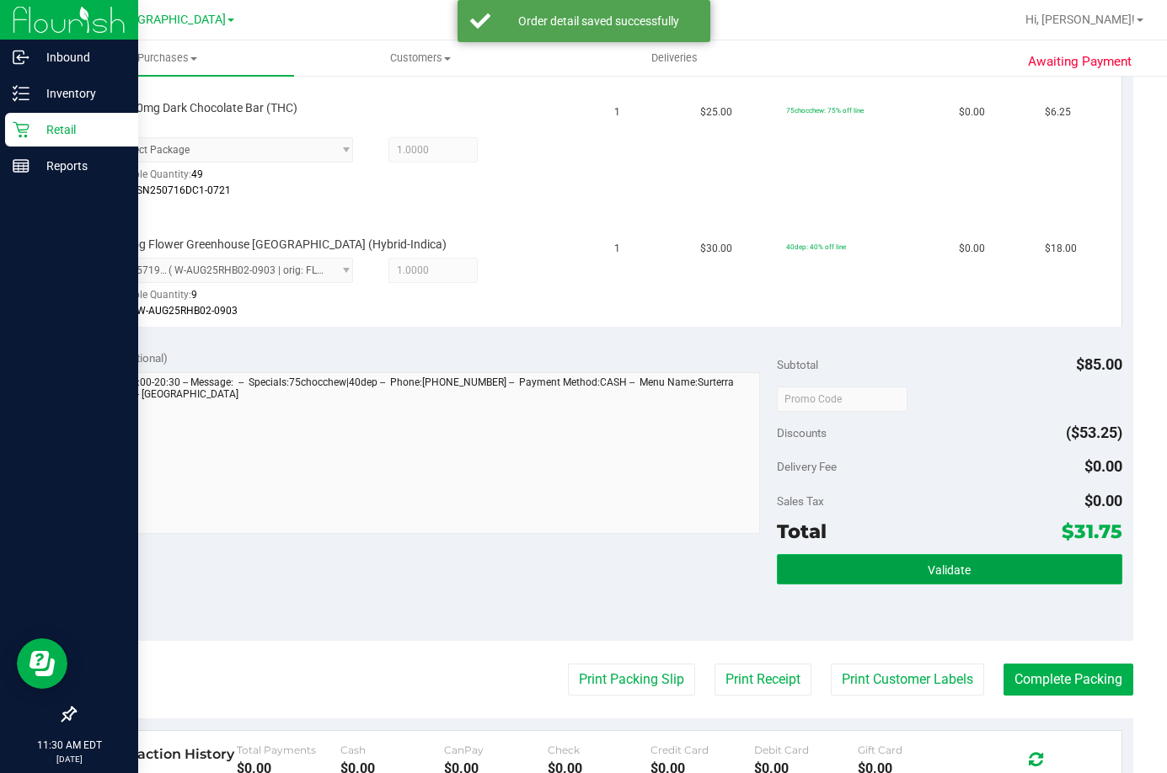
click at [1030, 570] on button "Validate" at bounding box center [949, 569] width 345 height 30
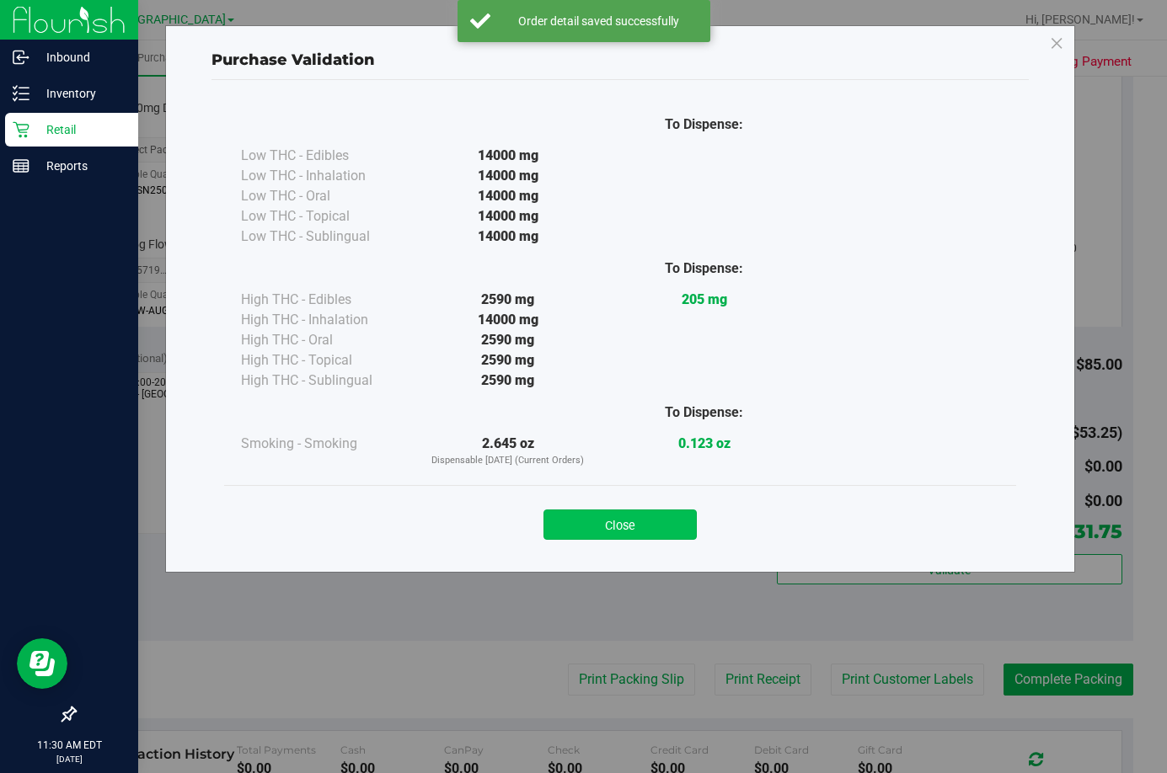
click at [632, 514] on button "Close" at bounding box center [619, 525] width 153 height 30
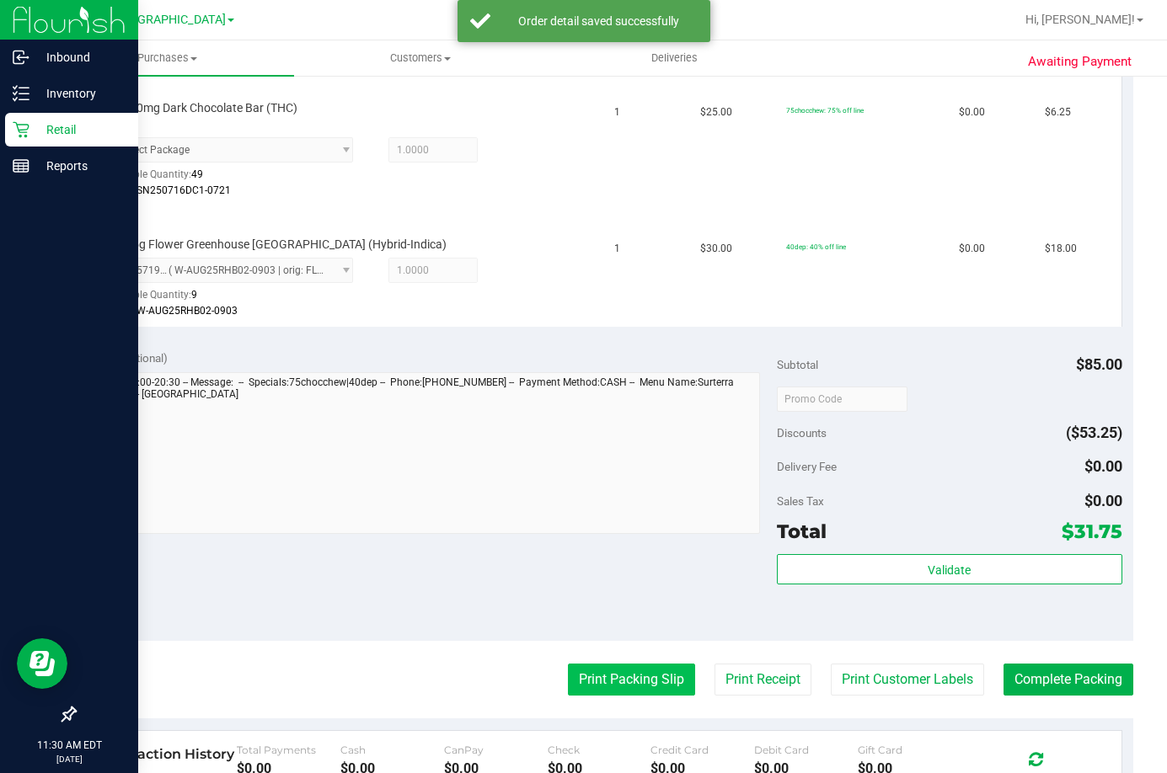
click at [649, 672] on button "Print Packing Slip" at bounding box center [631, 680] width 127 height 32
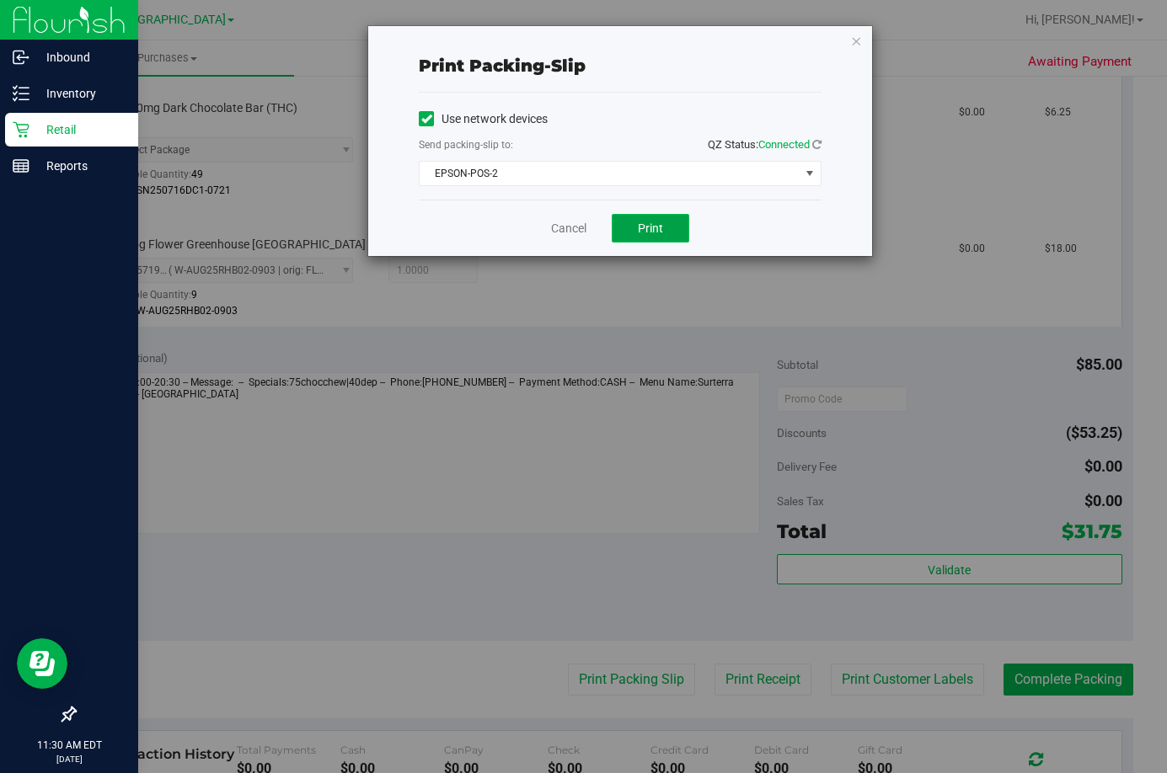
click at [662, 231] on span "Print" at bounding box center [650, 228] width 25 height 13
click at [568, 231] on link "Cancel" at bounding box center [568, 229] width 35 height 18
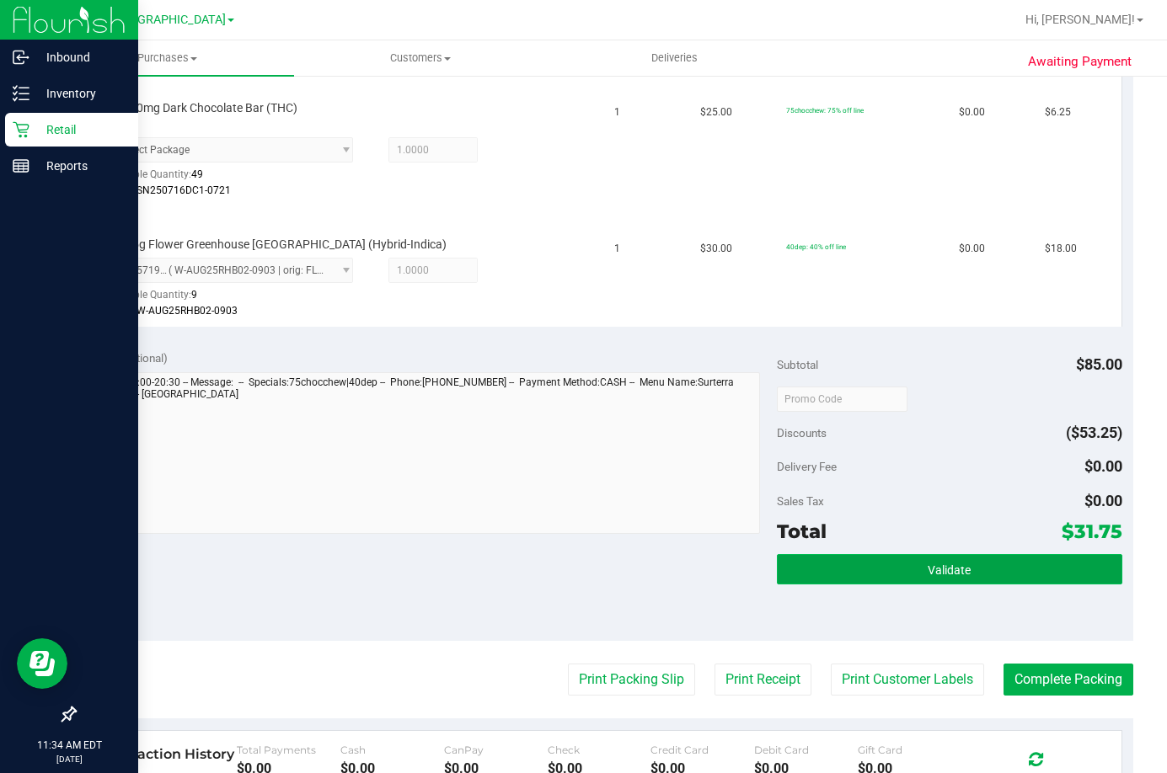
click at [988, 573] on button "Validate" at bounding box center [949, 569] width 345 height 30
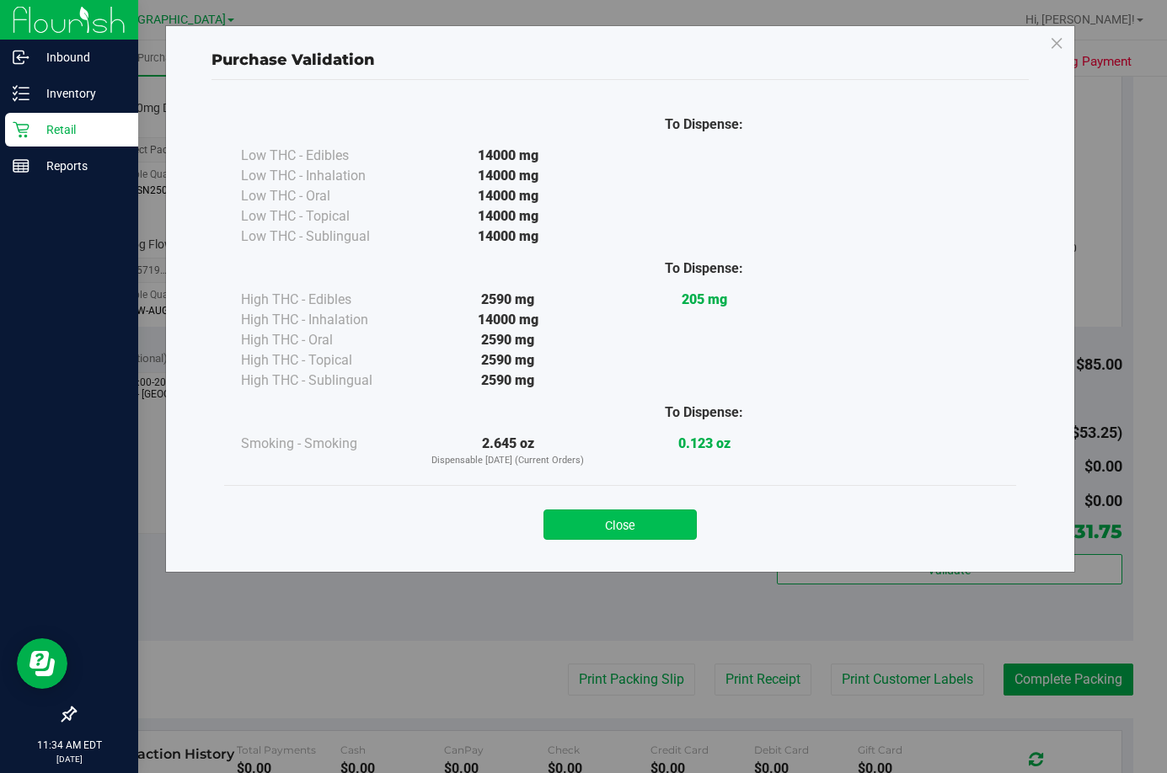
click at [649, 520] on button "Close" at bounding box center [619, 525] width 153 height 30
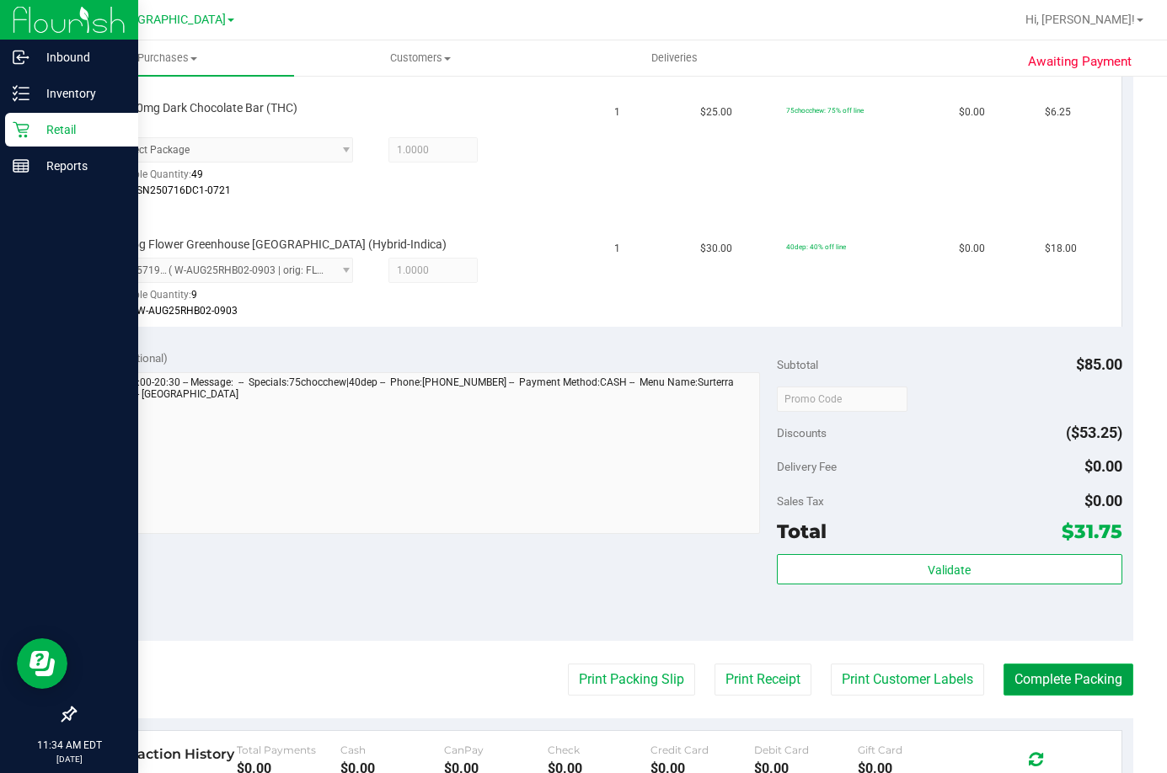
click at [1047, 679] on button "Complete Packing" at bounding box center [1068, 680] width 130 height 32
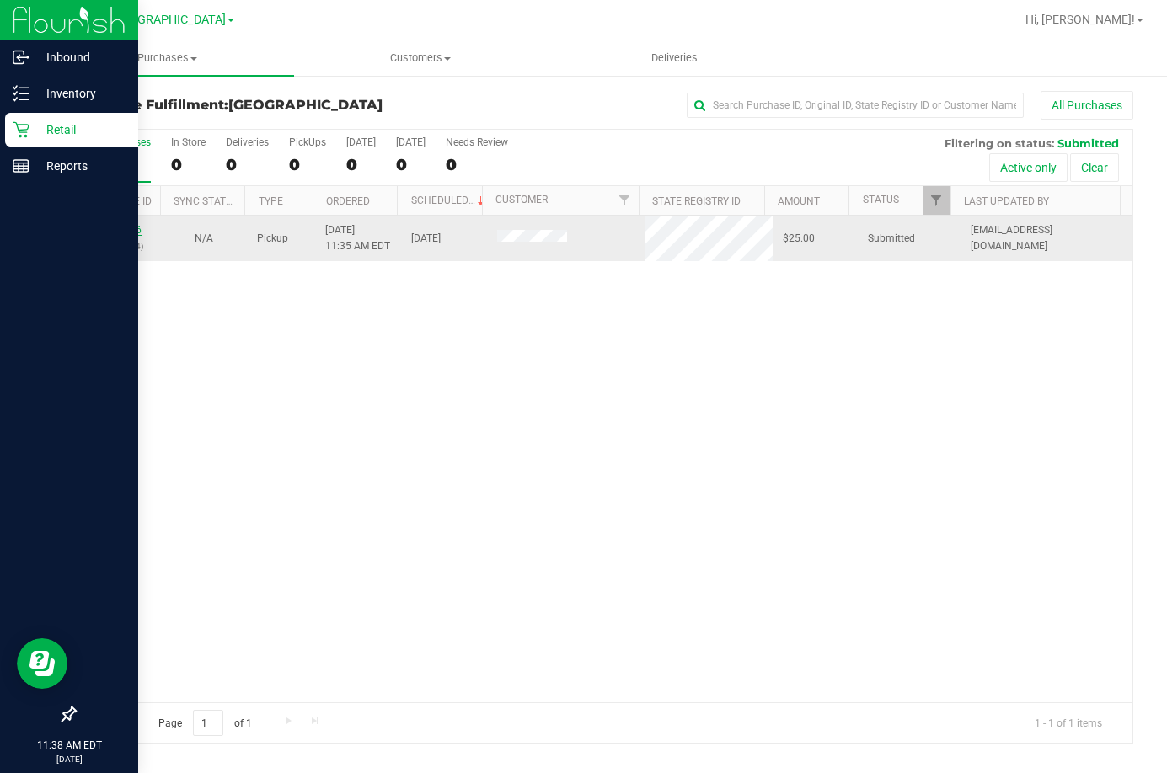
click at [124, 225] on link "11998166" at bounding box center [117, 230] width 47 height 12
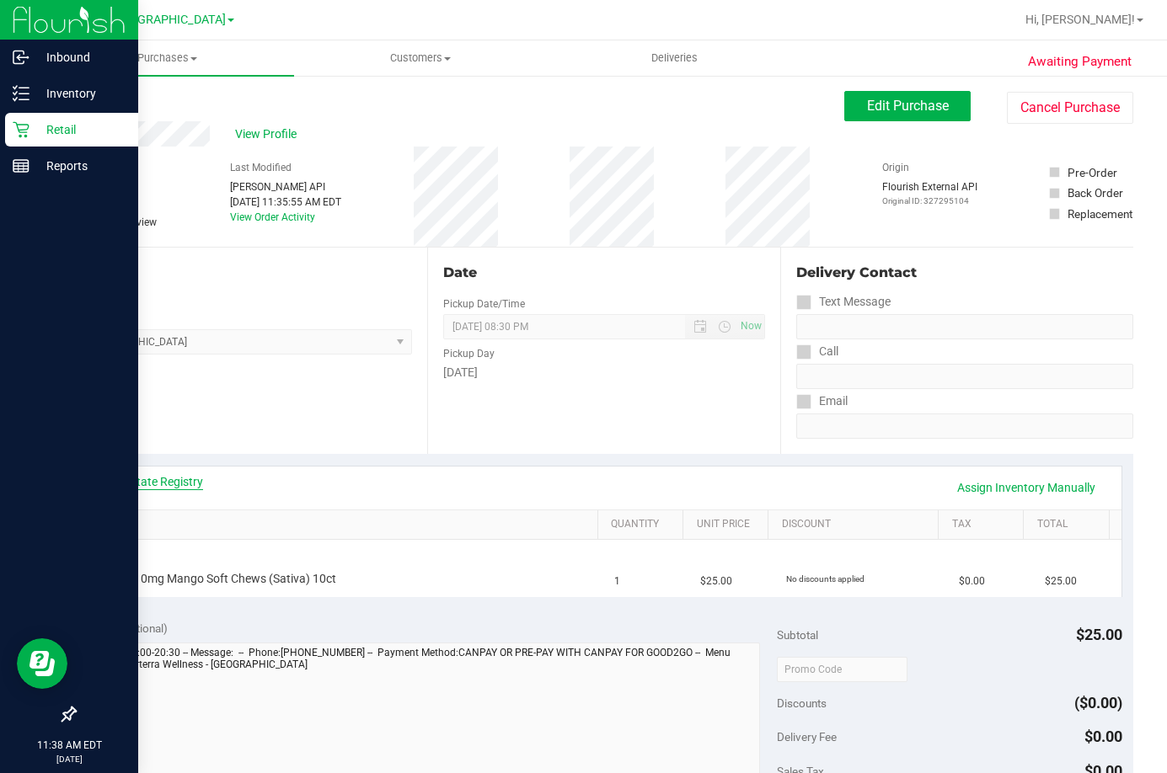
click at [158, 482] on link "View State Registry" at bounding box center [152, 481] width 101 height 17
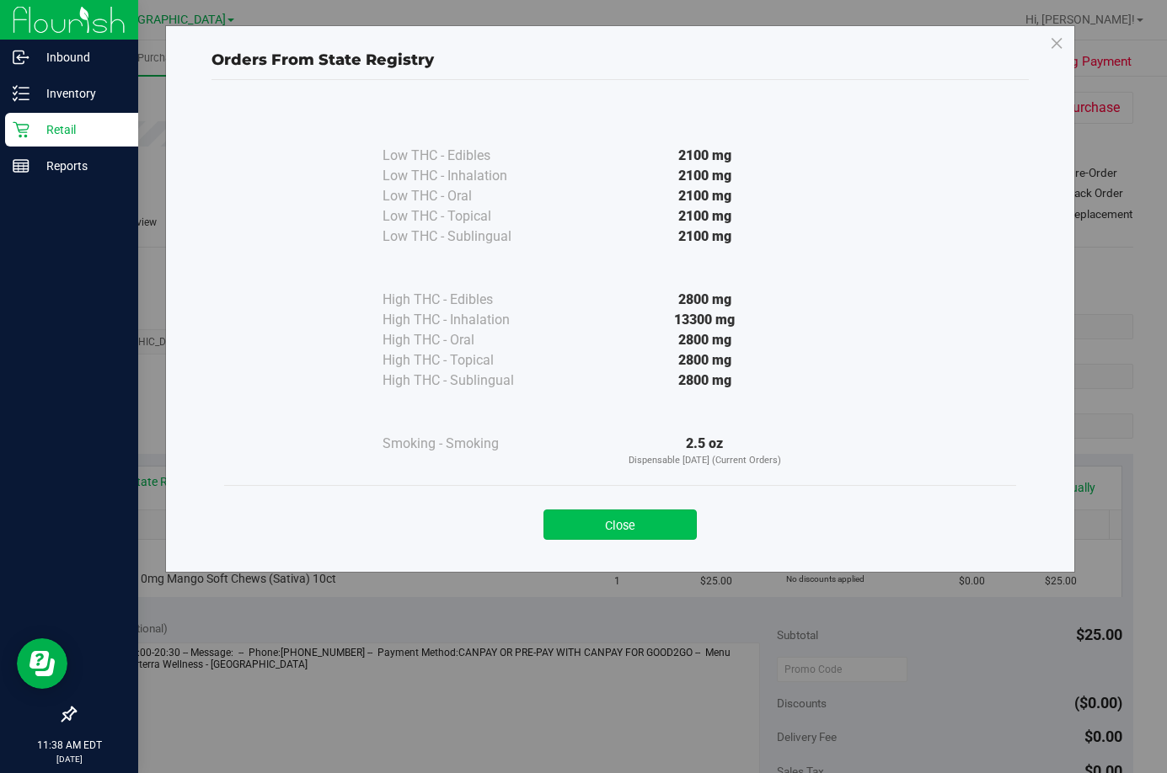
click at [623, 524] on button "Close" at bounding box center [619, 525] width 153 height 30
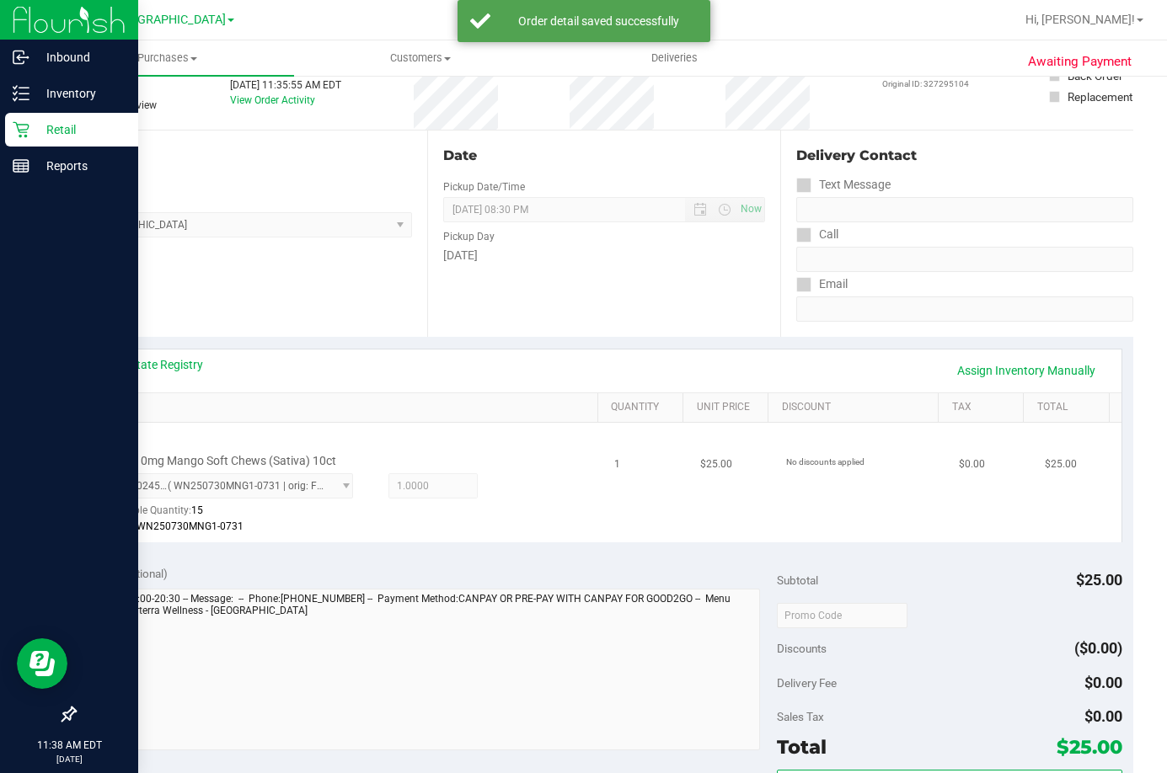
scroll to position [337, 0]
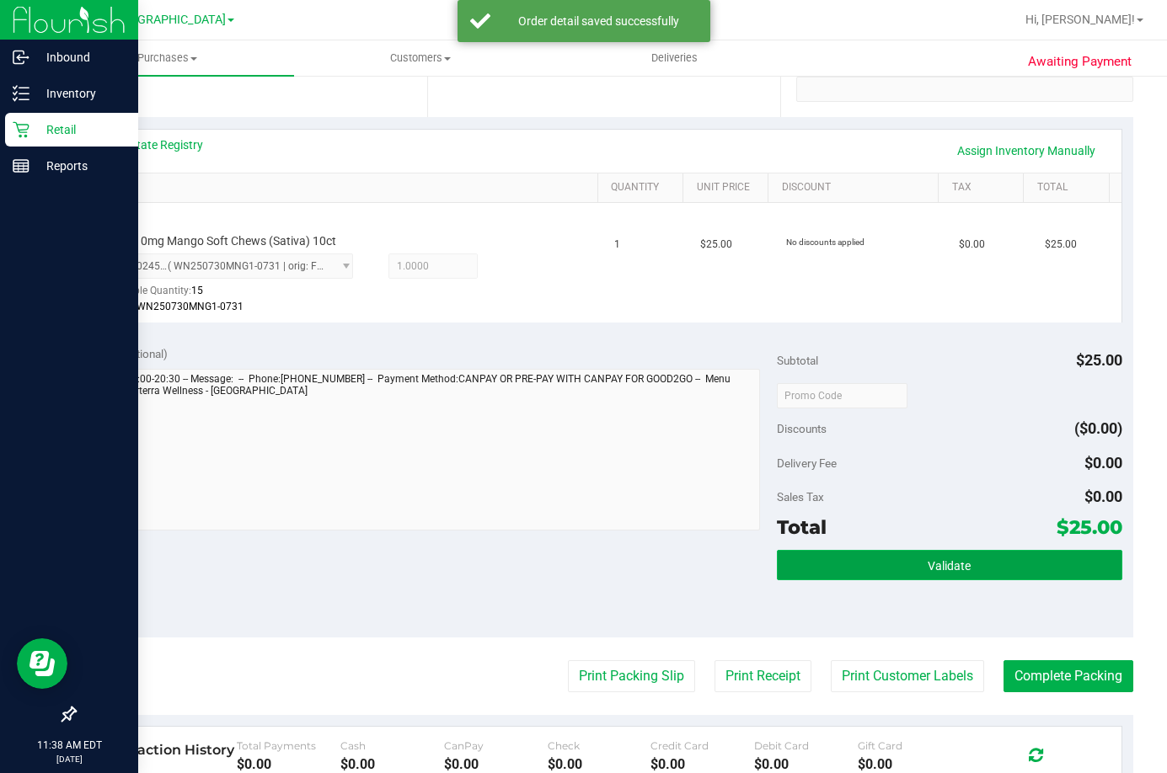
click at [988, 567] on button "Validate" at bounding box center [949, 565] width 345 height 30
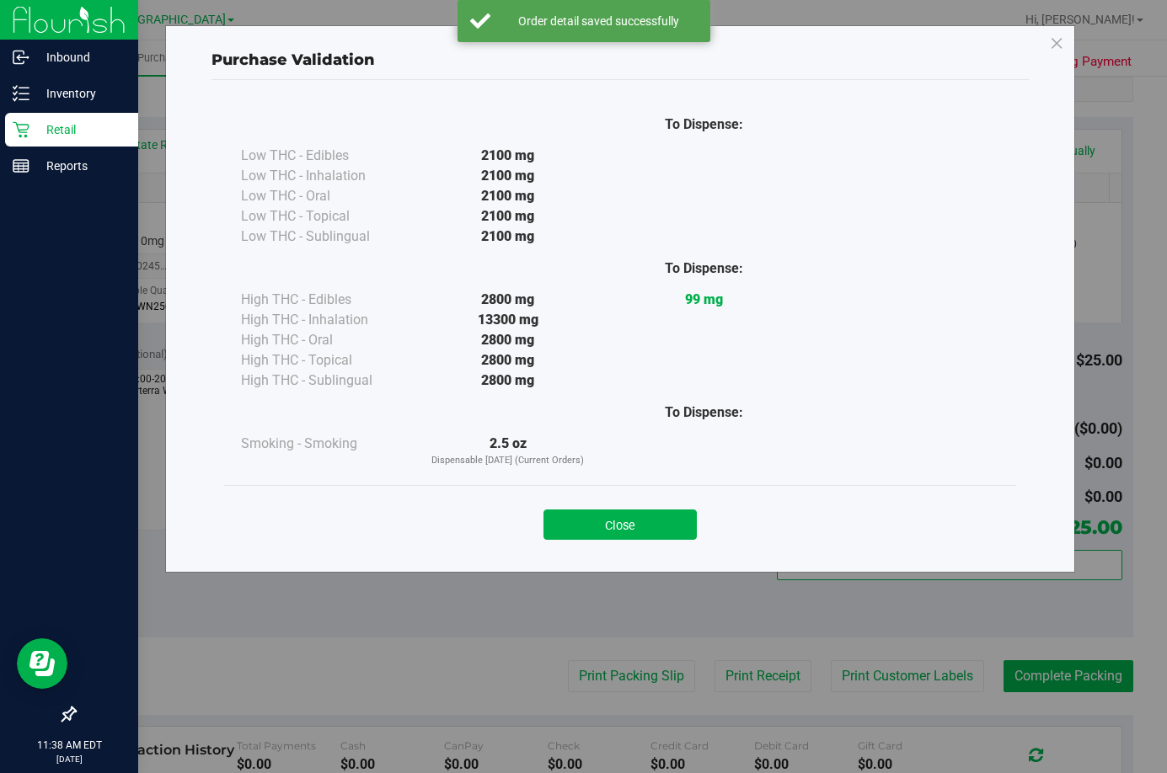
drag, startPoint x: 634, startPoint y: 534, endPoint x: 670, endPoint y: 562, distance: 45.0
click at [634, 533] on button "Close" at bounding box center [619, 525] width 153 height 30
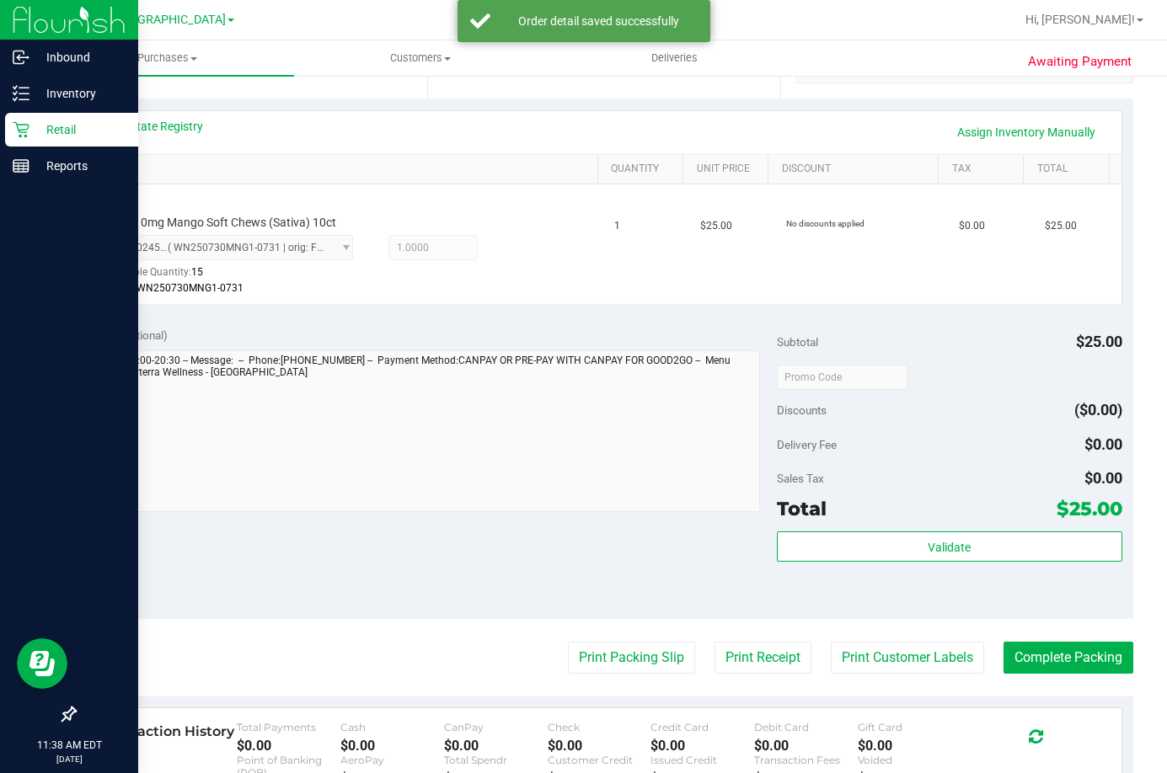
scroll to position [505, 0]
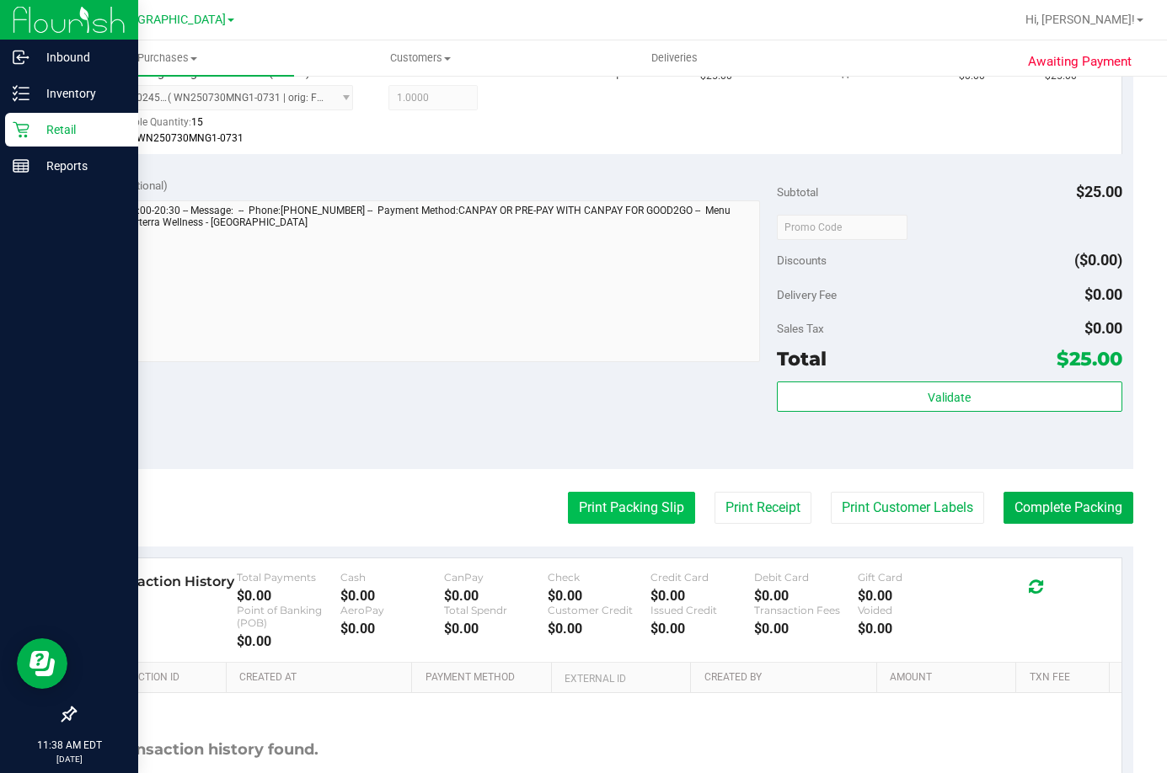
click at [612, 501] on button "Print Packing Slip" at bounding box center [631, 508] width 127 height 32
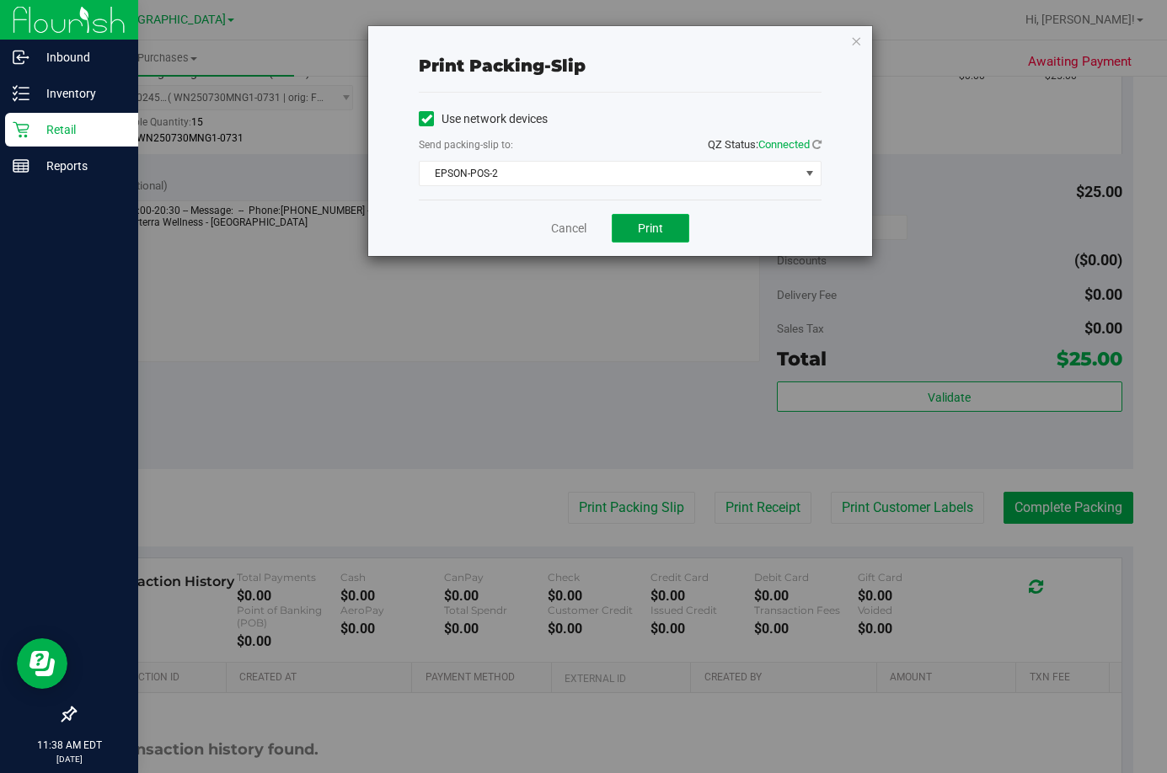
click at [652, 229] on span "Print" at bounding box center [650, 228] width 25 height 13
click at [569, 235] on link "Cancel" at bounding box center [568, 229] width 35 height 18
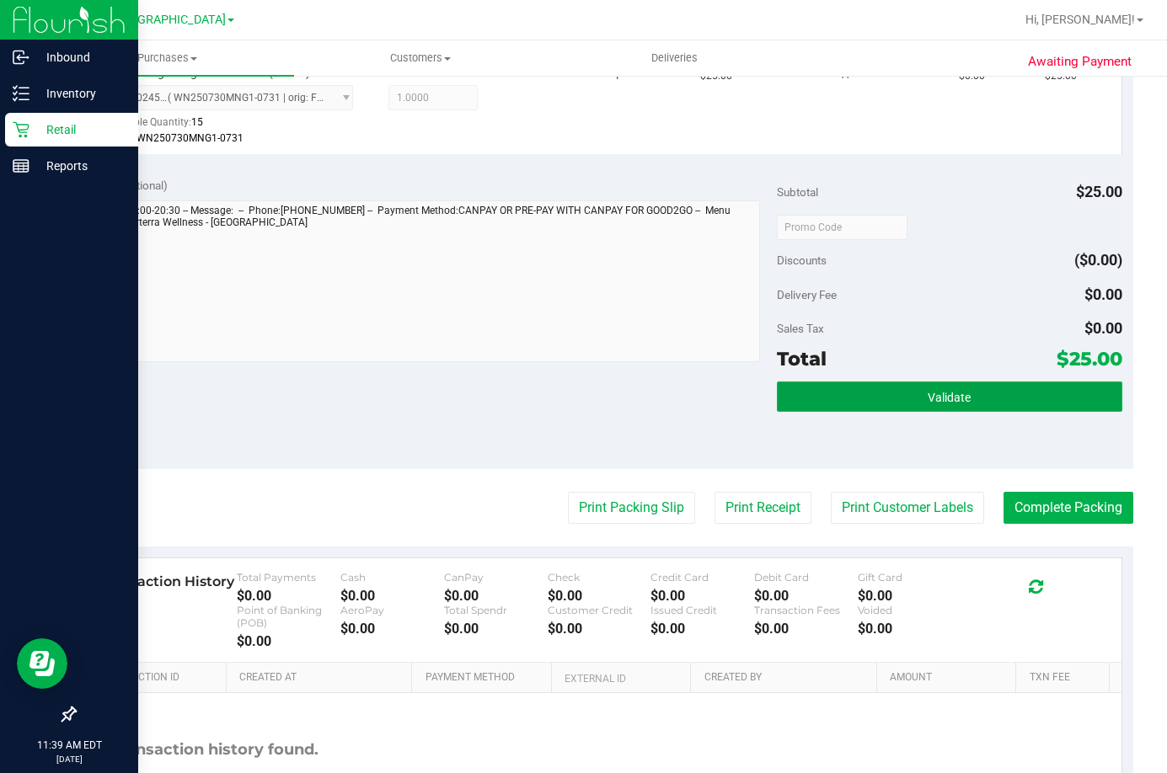
click at [975, 387] on button "Validate" at bounding box center [949, 397] width 345 height 30
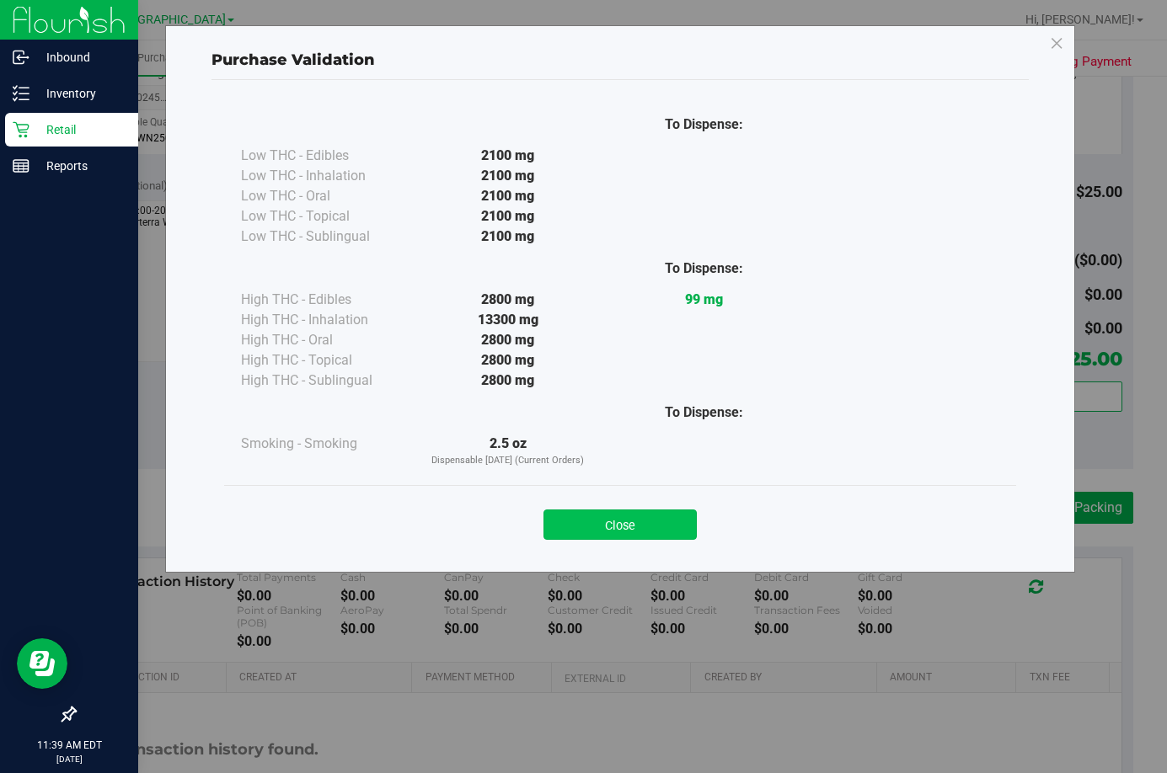
click at [633, 524] on button "Close" at bounding box center [619, 525] width 153 height 30
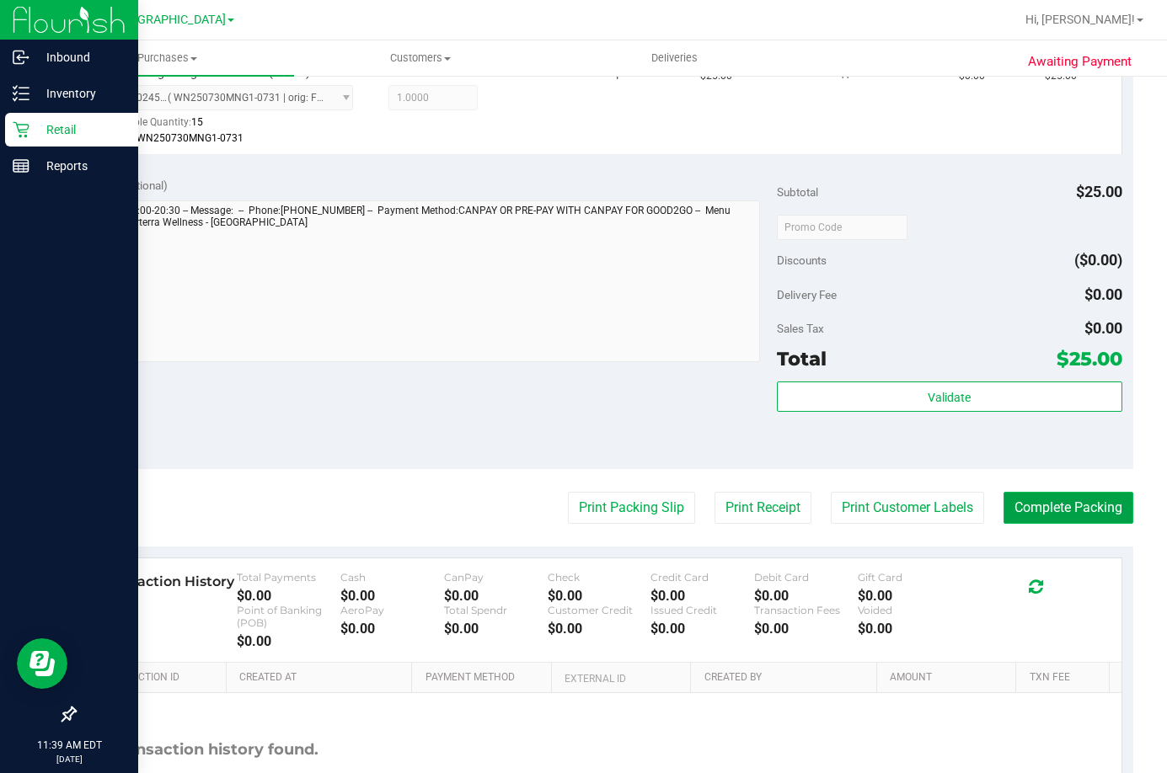
click at [1061, 511] on button "Complete Packing" at bounding box center [1068, 508] width 130 height 32
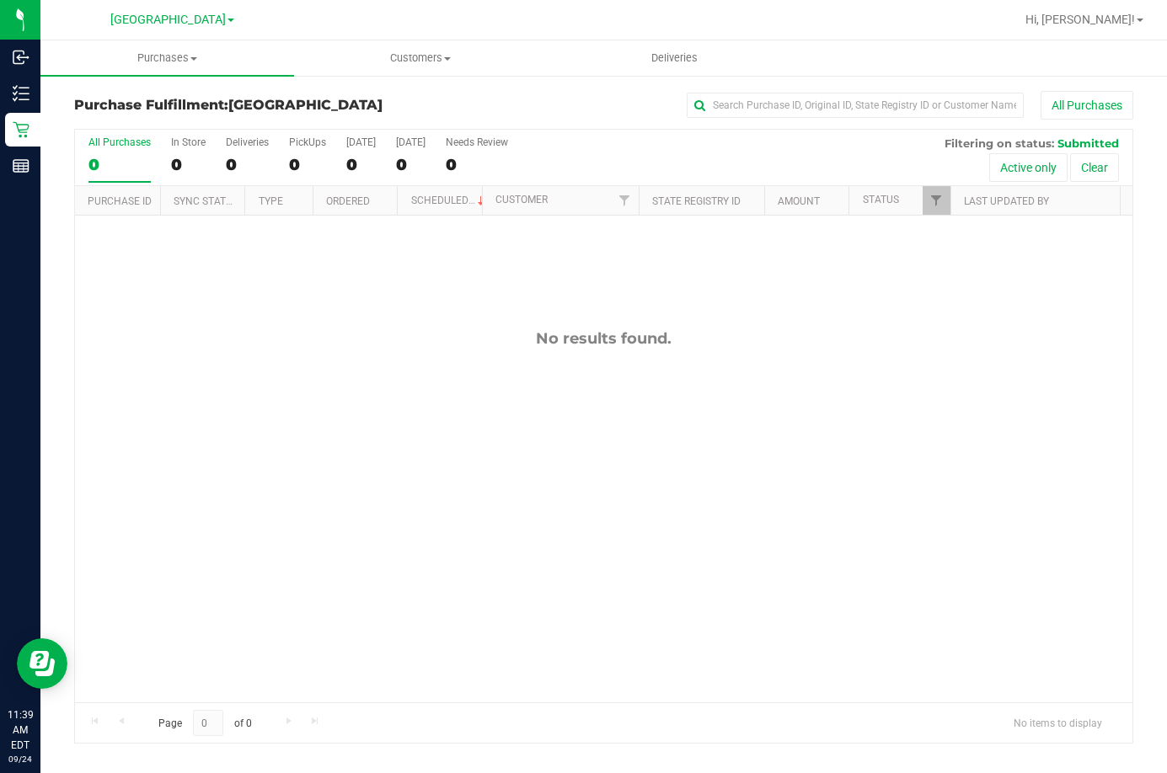
click at [746, 298] on div "No results found." at bounding box center [603, 516] width 1057 height 601
click at [798, 348] on div "No results found." at bounding box center [603, 338] width 1057 height 19
click at [944, 520] on div "No results found." at bounding box center [603, 516] width 1057 height 601
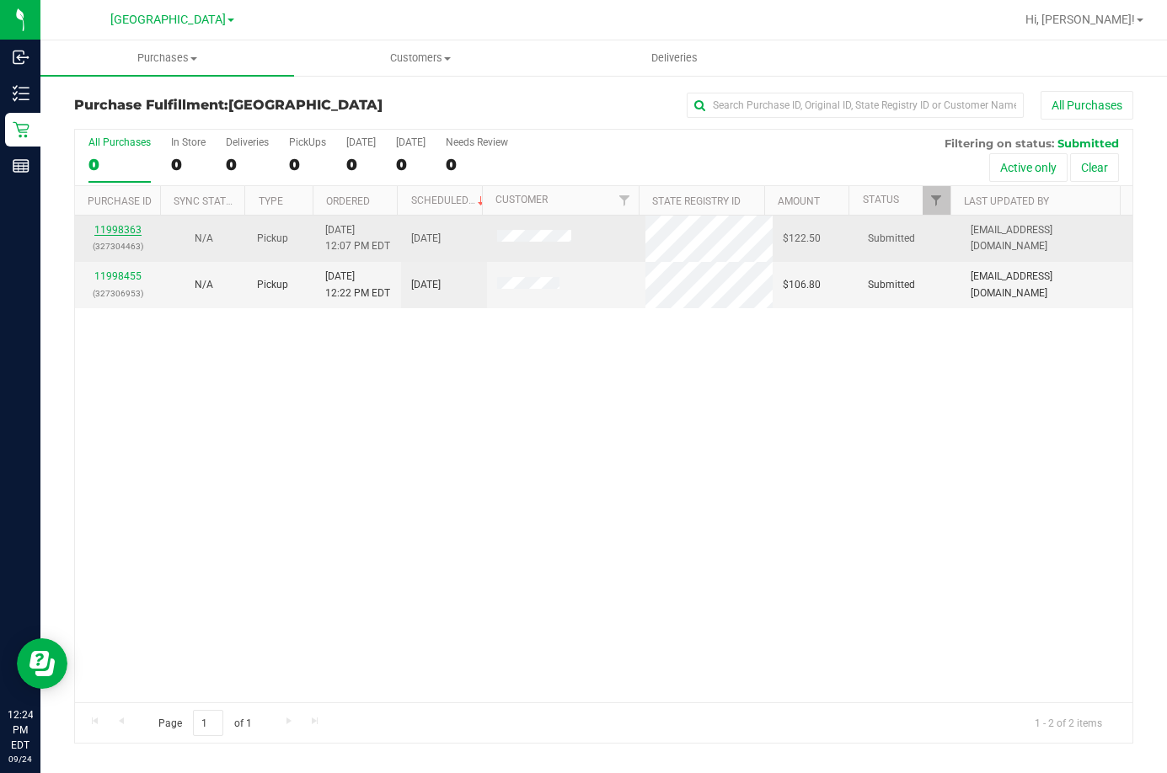
drag, startPoint x: 93, startPoint y: 226, endPoint x: 102, endPoint y: 230, distance: 10.2
click at [94, 227] on div "11998363 (327304463)" at bounding box center [118, 238] width 66 height 32
click at [109, 233] on link "11998363" at bounding box center [117, 230] width 47 height 12
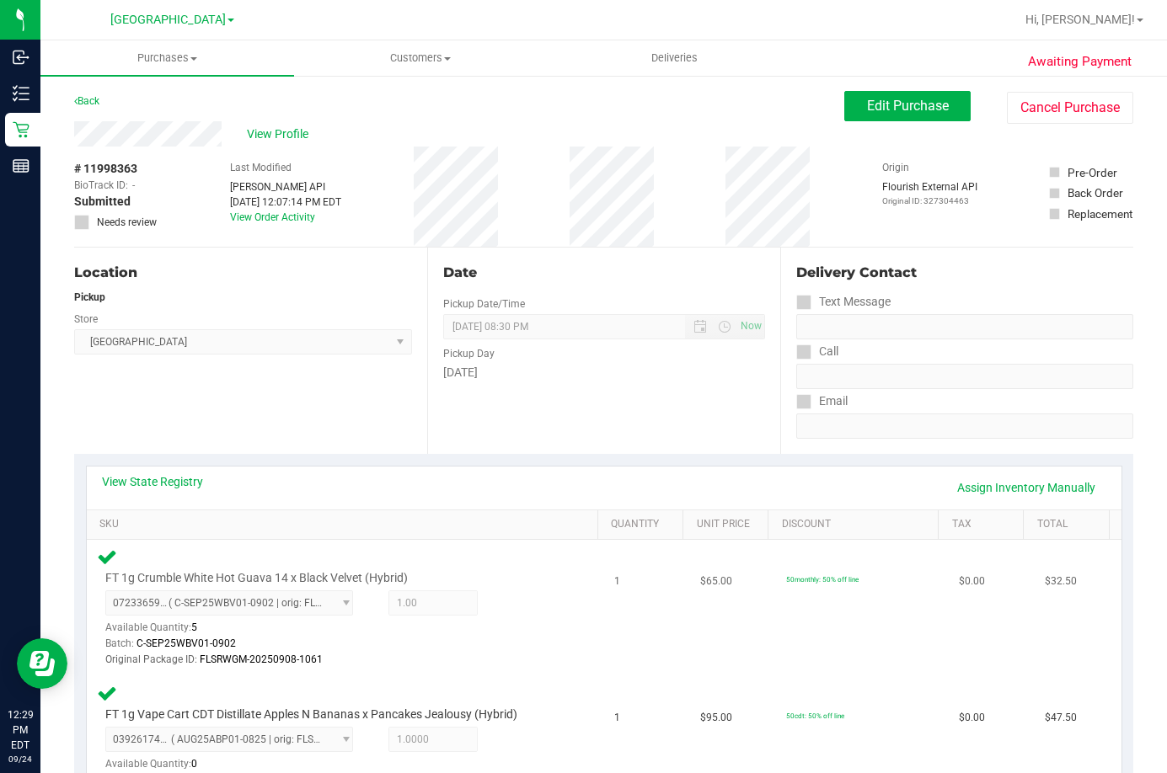
drag, startPoint x: 579, startPoint y: 703, endPoint x: 592, endPoint y: 607, distance: 97.0
click at [579, 698] on div "FT 1g Vape Cart CDT Distillate Apples N Bananas x Pancakes Jealousy (Hybrid) 03…" at bounding box center [345, 736] width 497 height 106
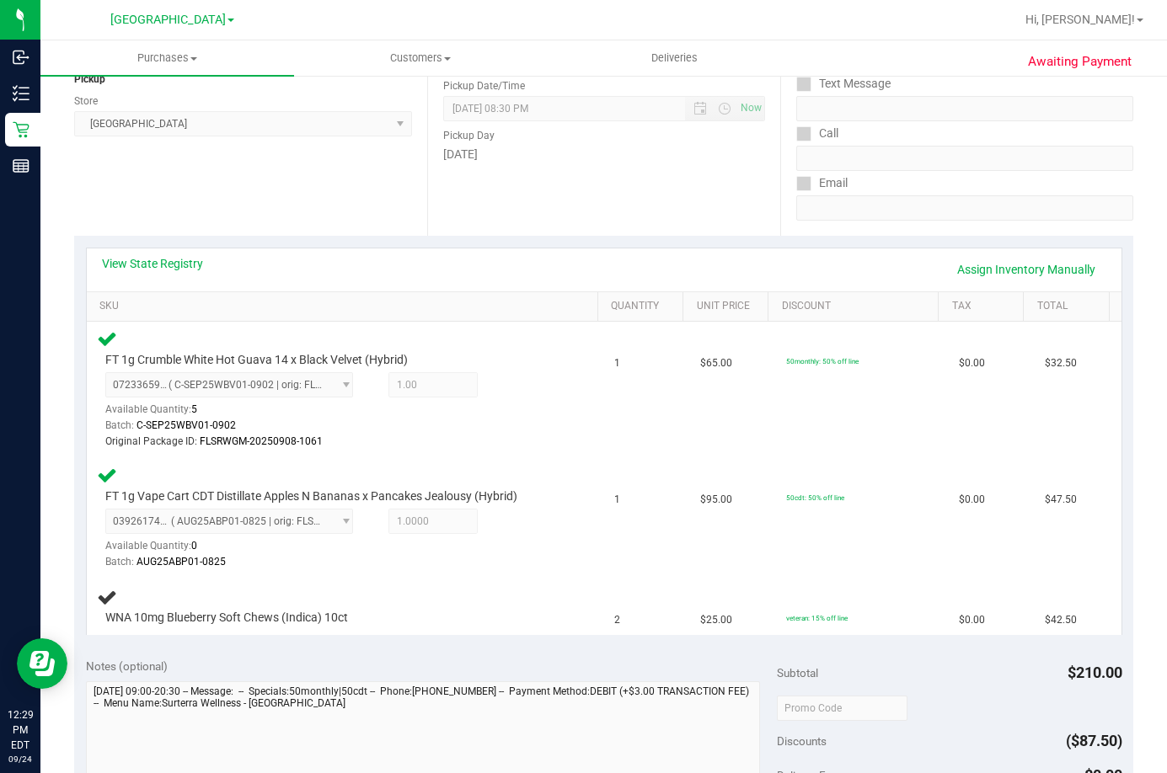
scroll to position [421, 0]
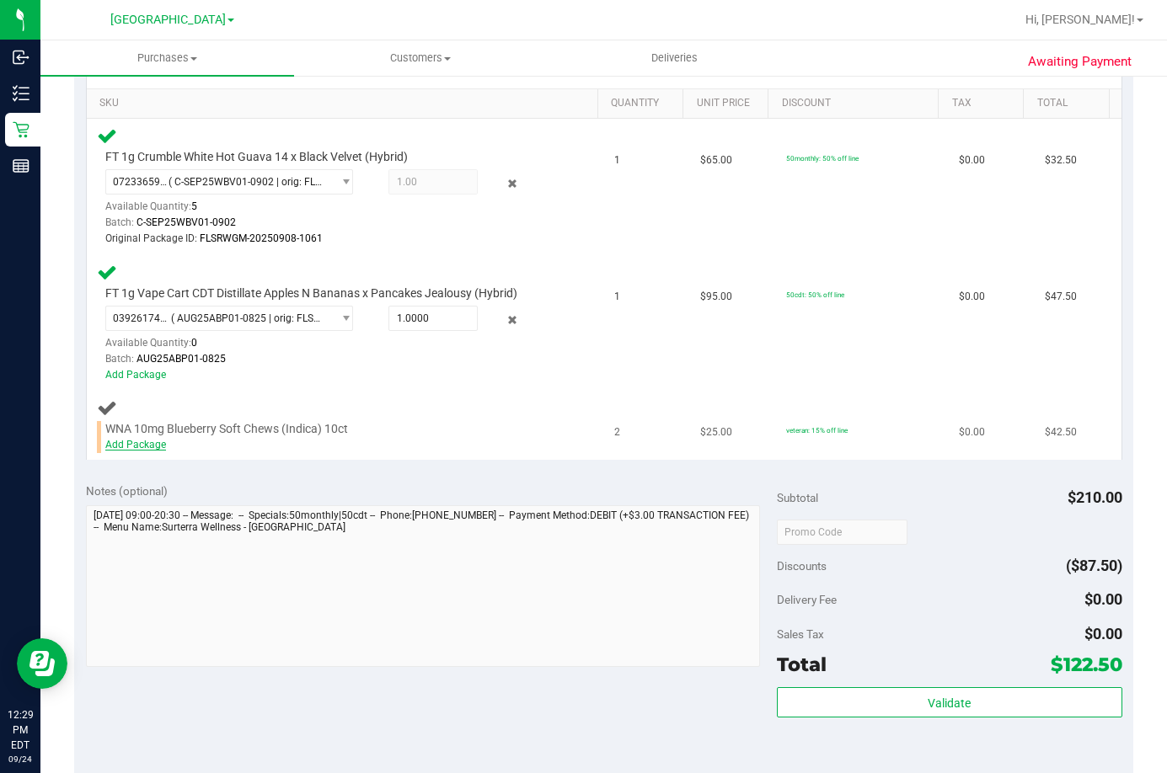
click at [137, 448] on link "Add Package" at bounding box center [135, 445] width 61 height 12
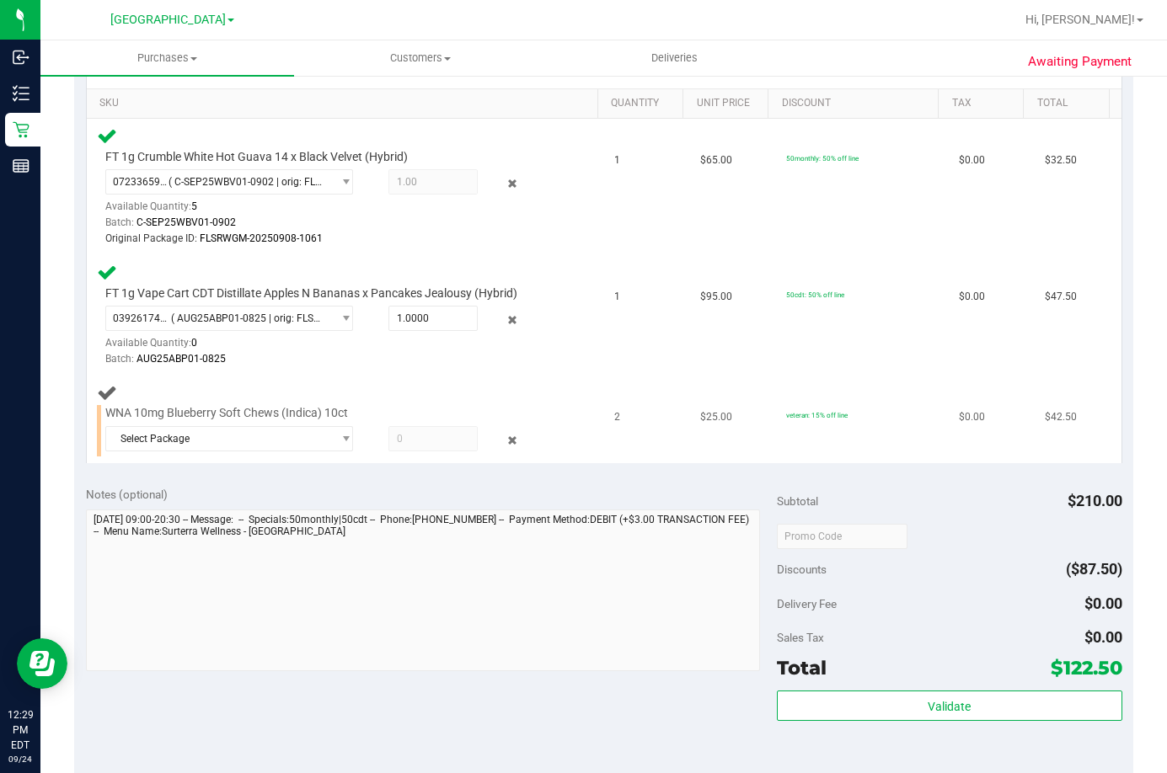
click at [194, 452] on div "Select Package 5195405493207838" at bounding box center [328, 441] width 447 height 30
click at [254, 439] on span "Select Package" at bounding box center [218, 439] width 225 height 24
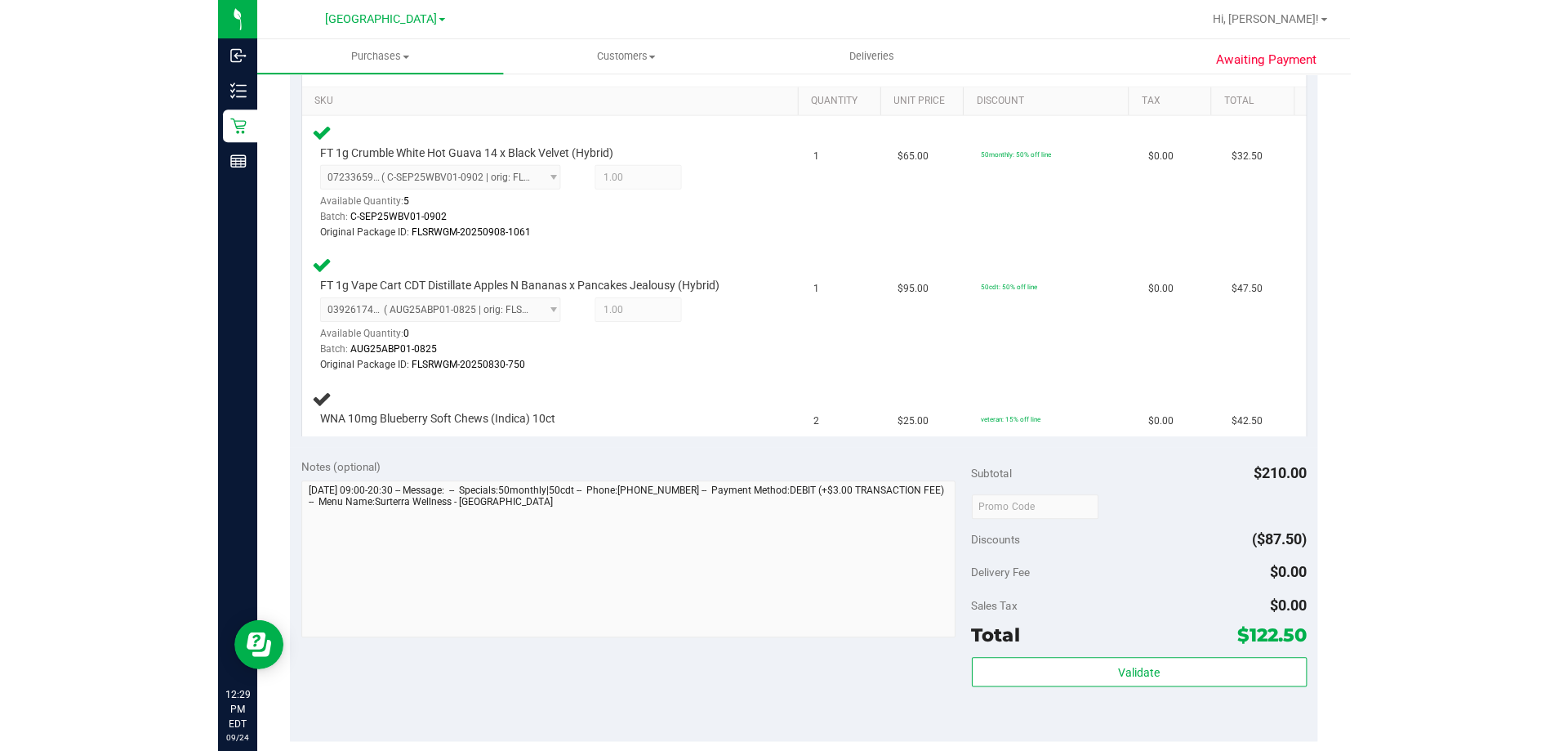
scroll to position [245, 0]
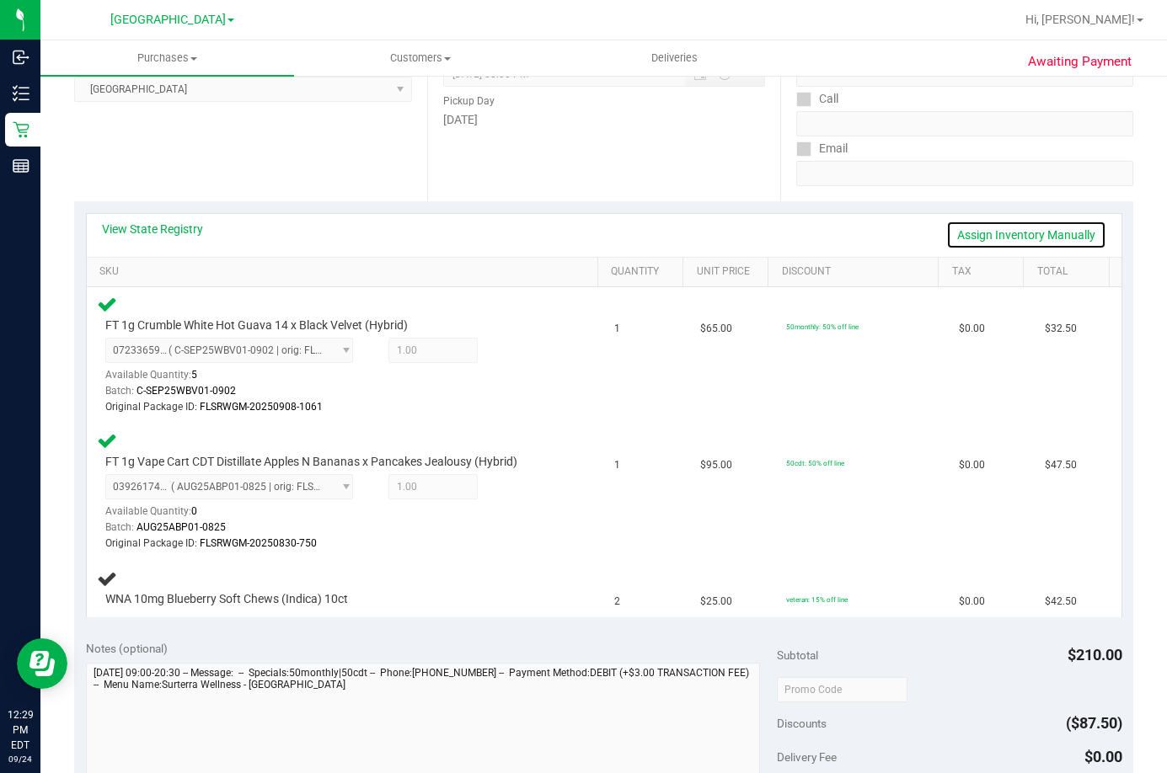
click at [989, 239] on link "Assign Inventory Manually" at bounding box center [1026, 235] width 160 height 29
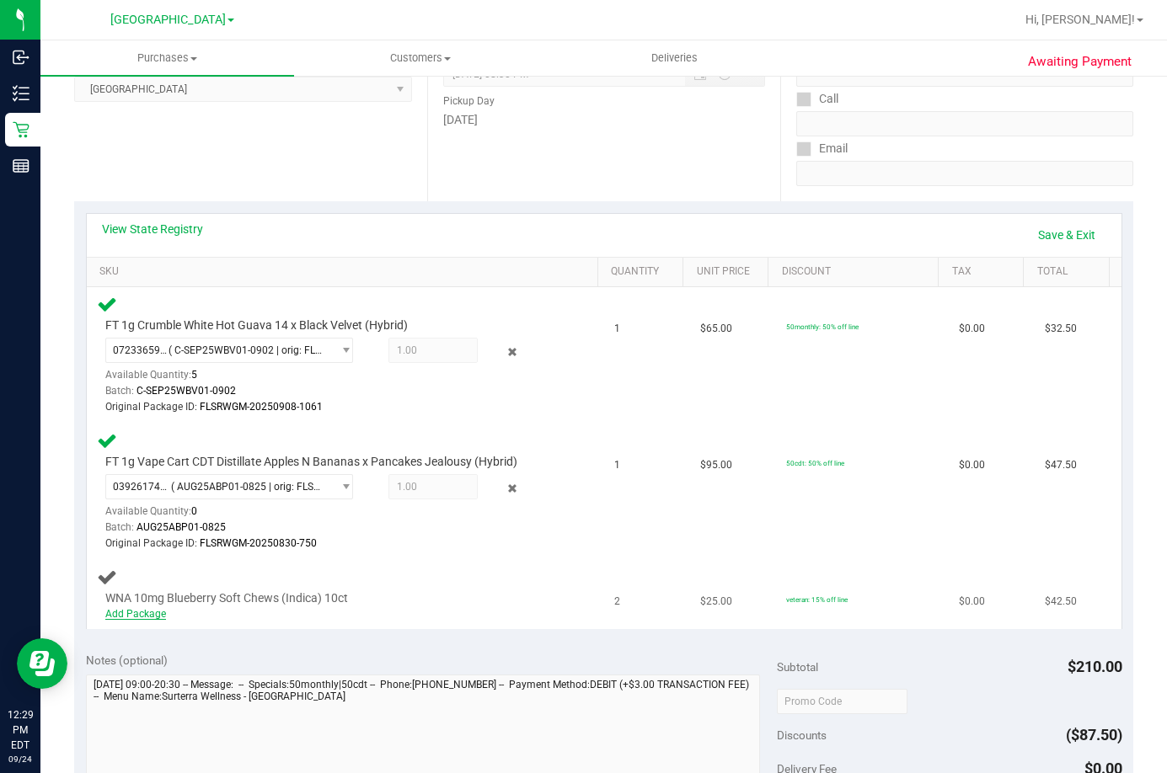
click at [147, 617] on link "Add Package" at bounding box center [135, 614] width 61 height 12
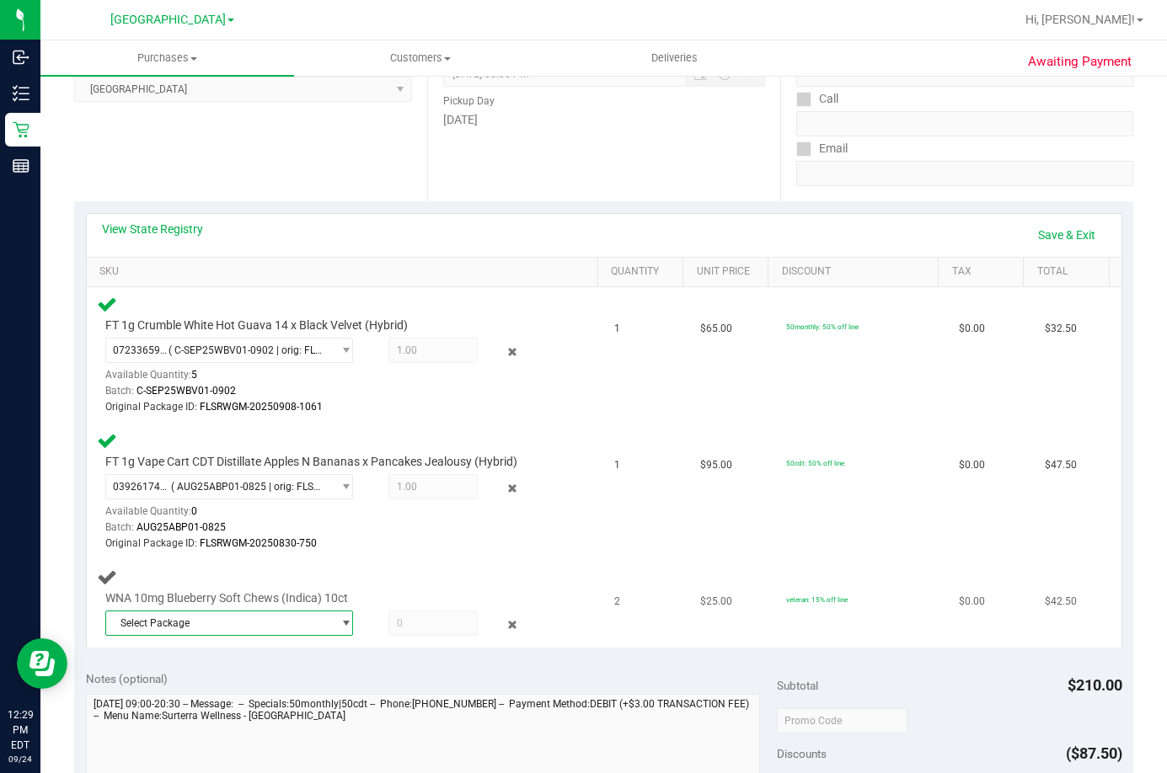
click at [220, 617] on span "Select Package" at bounding box center [218, 624] width 225 height 24
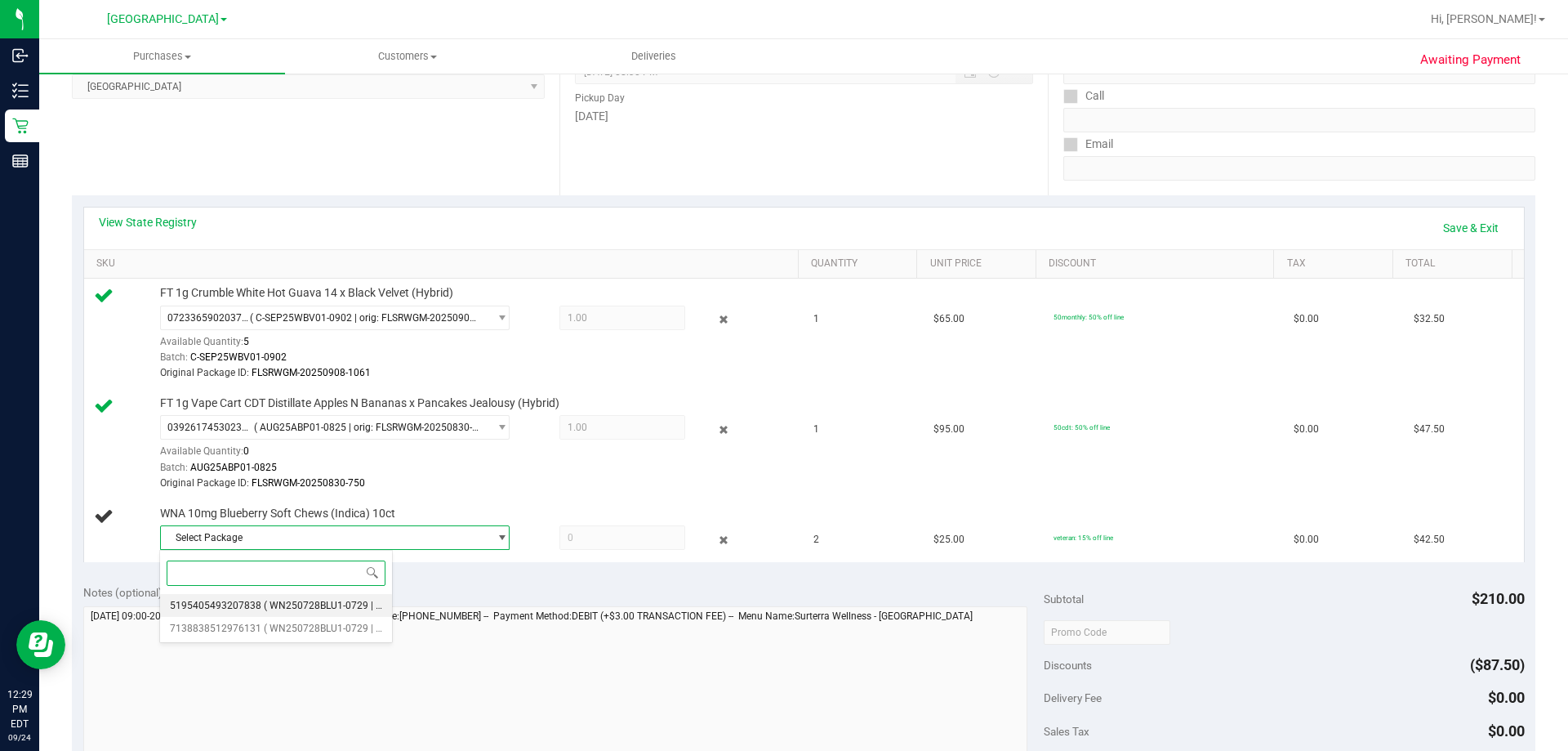
click at [304, 613] on li "5195405493207838 ( WN250728BLU1-0729 | orig: FLSRWGM-20250804-1839 )" at bounding box center [276, 605] width 233 height 23
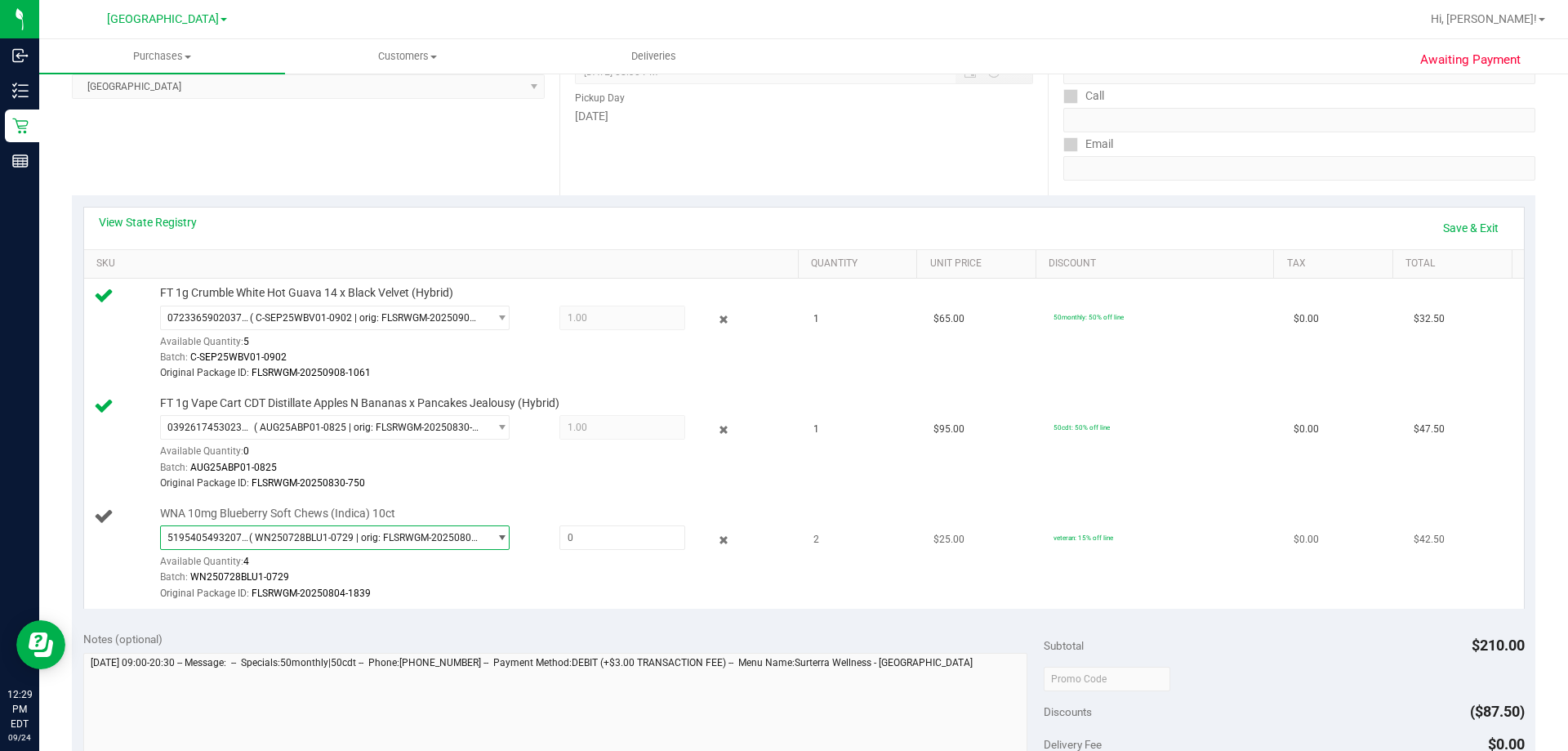
click at [298, 539] on span "( WN250728BLU1-0729 | orig: FLSRWGM-20250804-1839 )" at bounding box center [365, 538] width 232 height 12
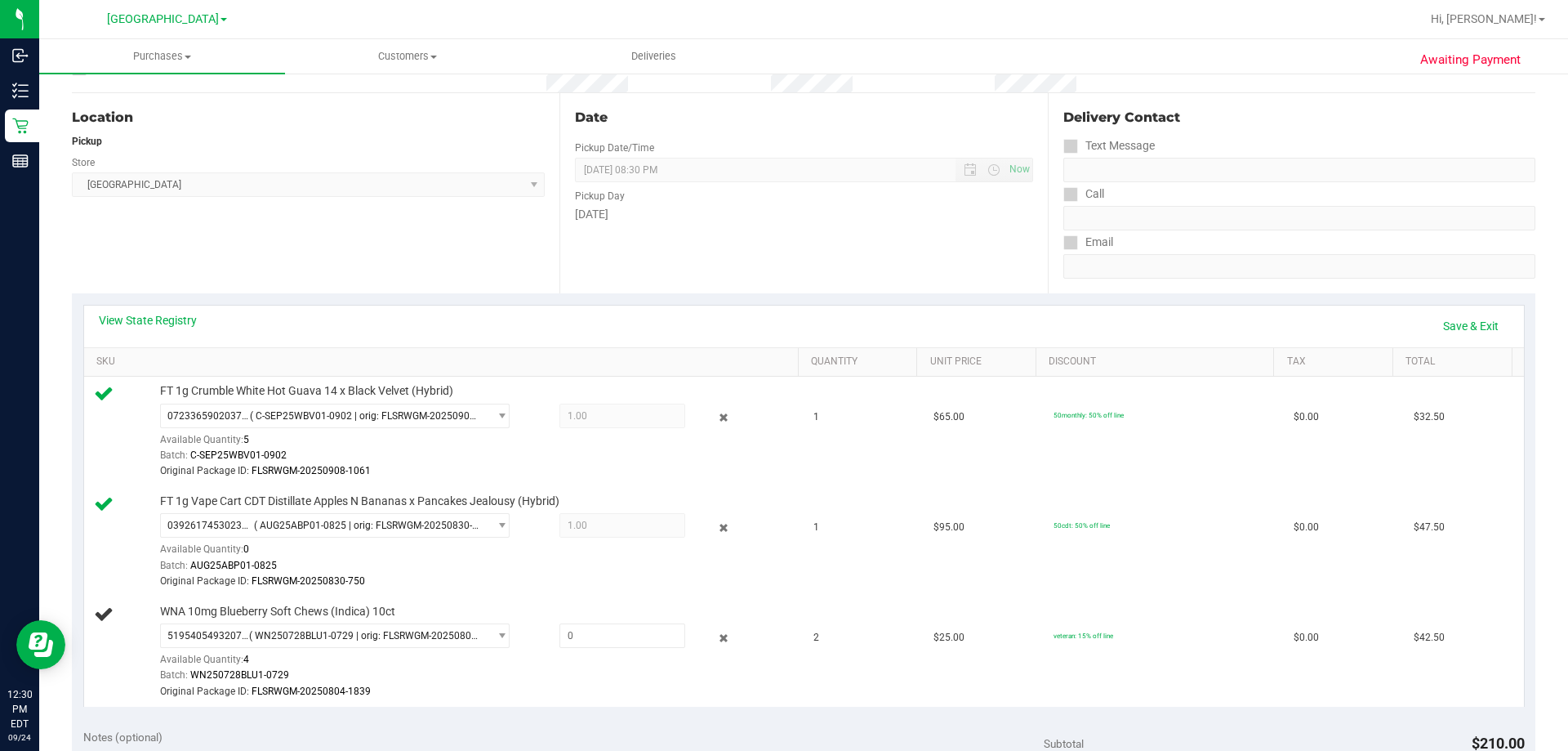
scroll to position [0, 0]
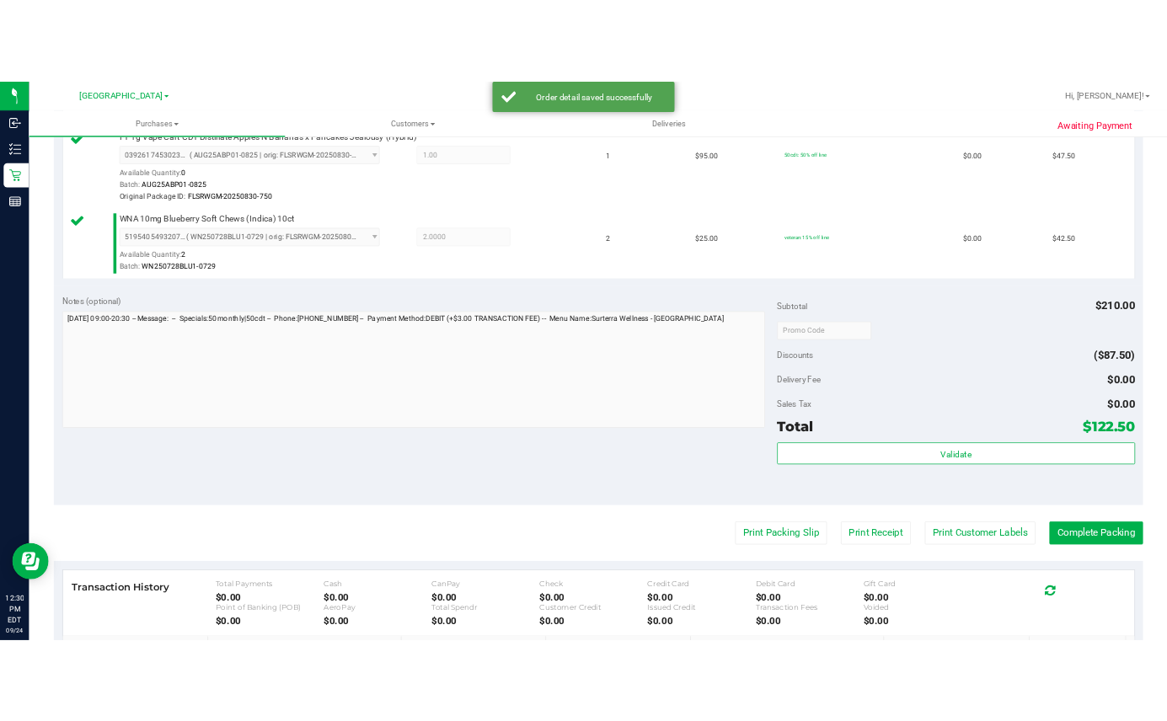
scroll to position [674, 0]
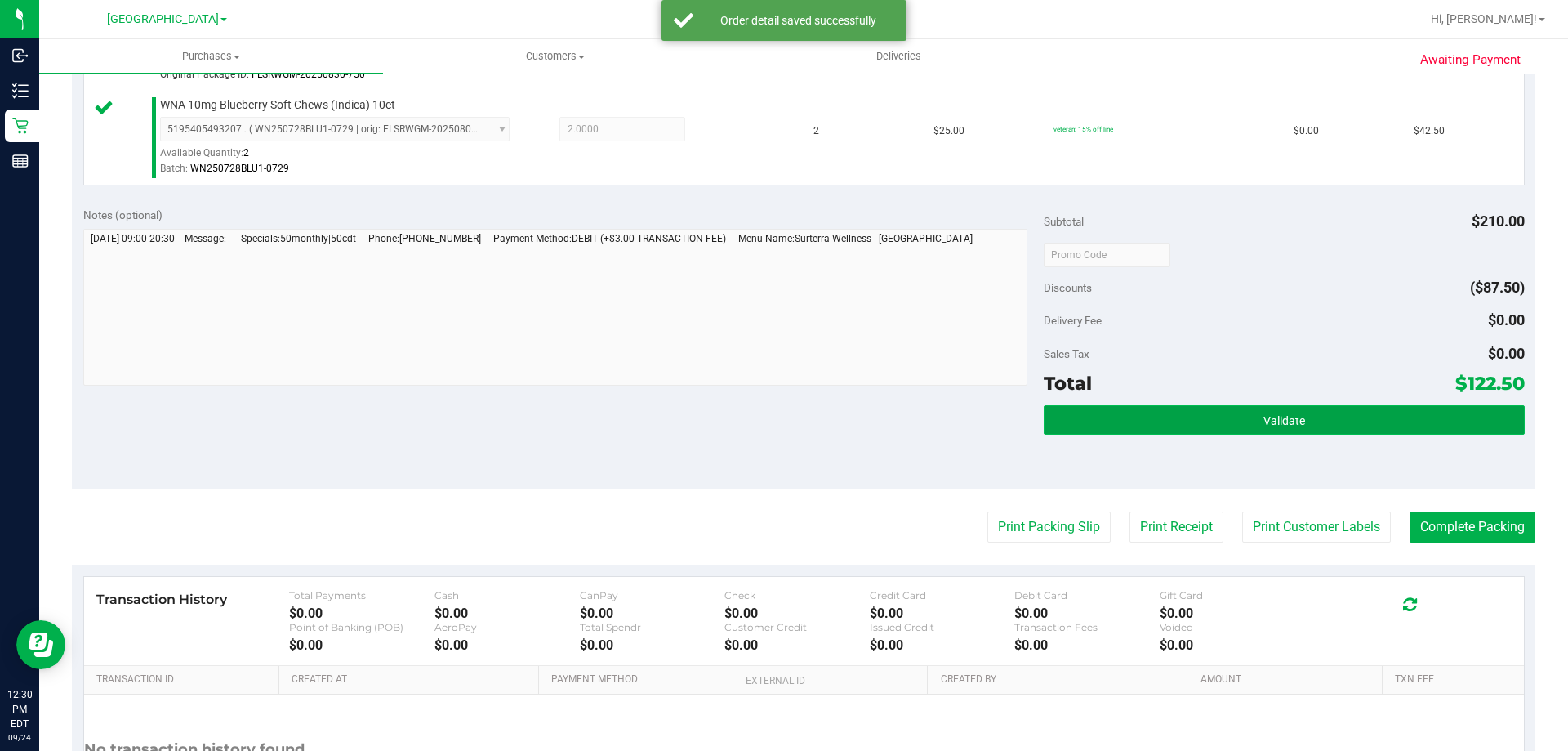
click at [1273, 421] on span "Validate" at bounding box center [1284, 420] width 42 height 13
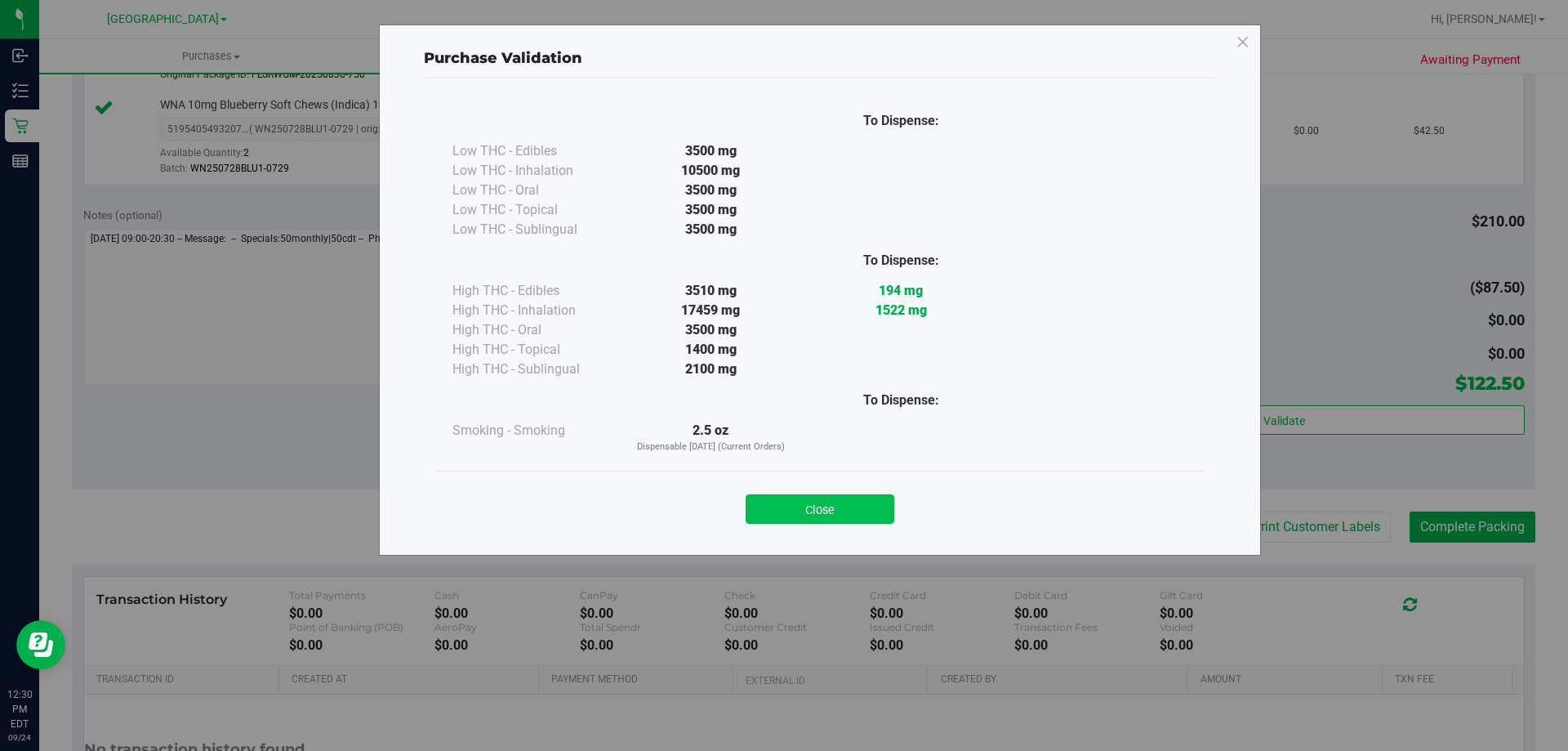
click at [828, 516] on button "Close" at bounding box center [819, 509] width 148 height 29
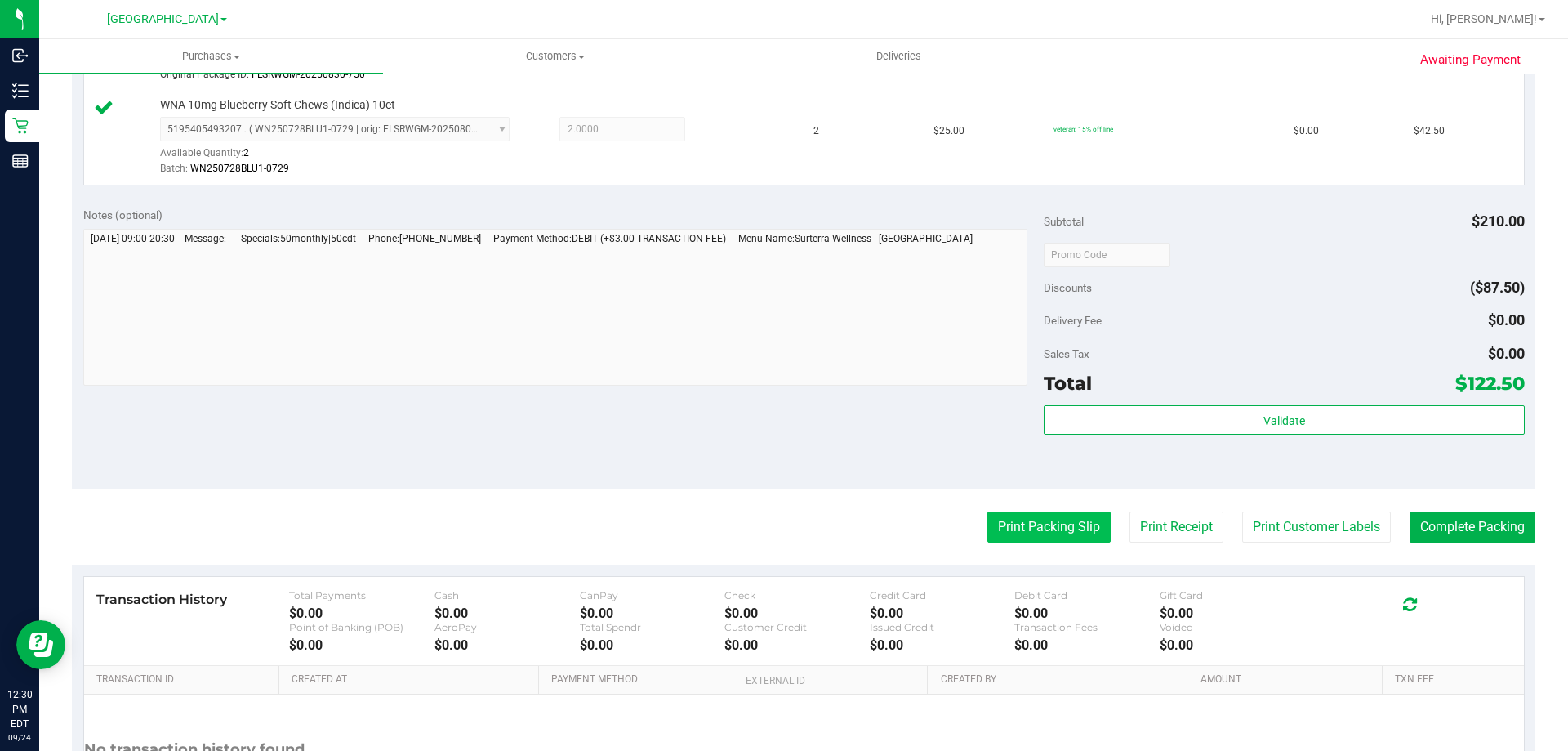
click at [1064, 534] on button "Print Packing Slip" at bounding box center [1048, 527] width 123 height 31
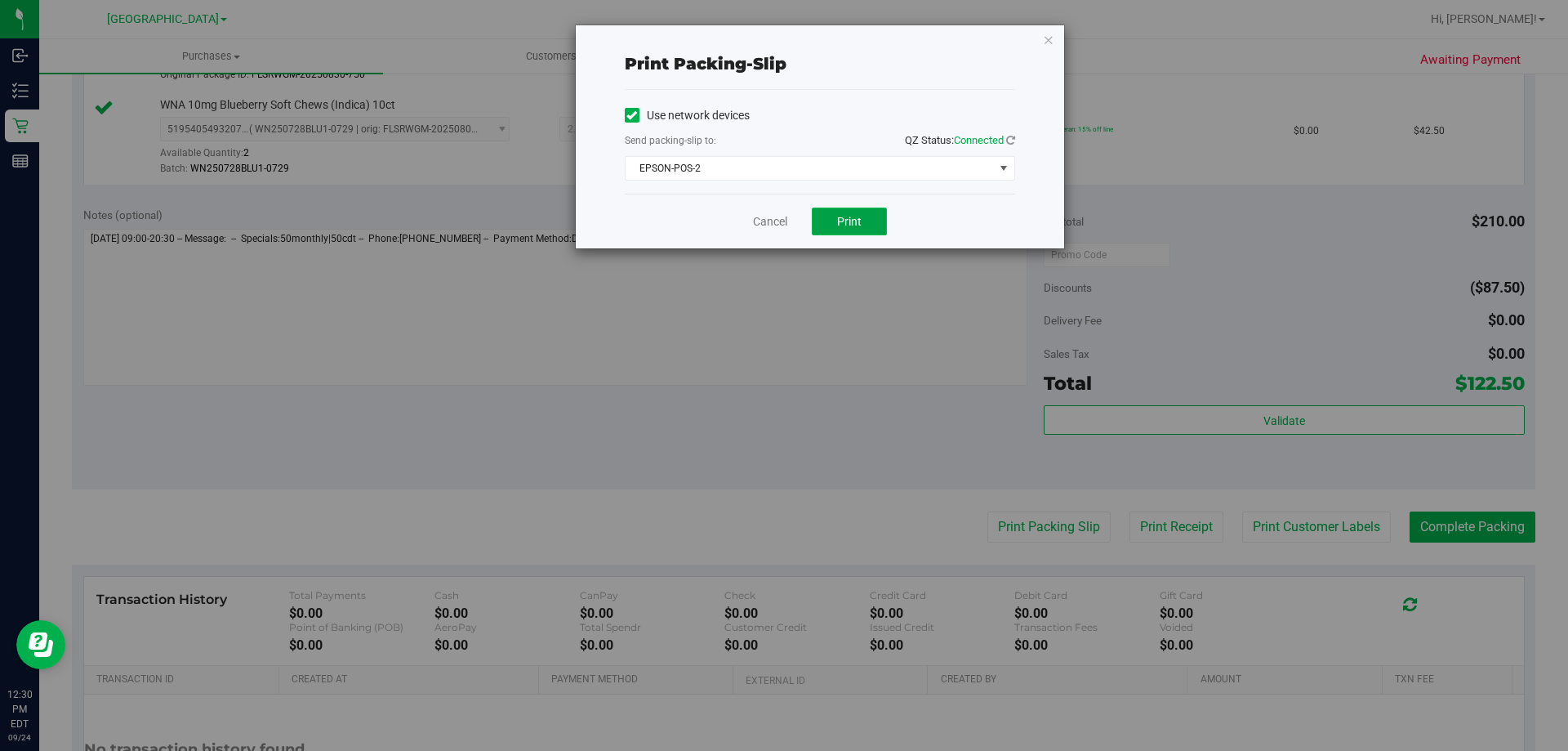
click at [864, 227] on button "Print" at bounding box center [849, 221] width 76 height 28
click at [766, 215] on link "Cancel" at bounding box center [770, 222] width 34 height 17
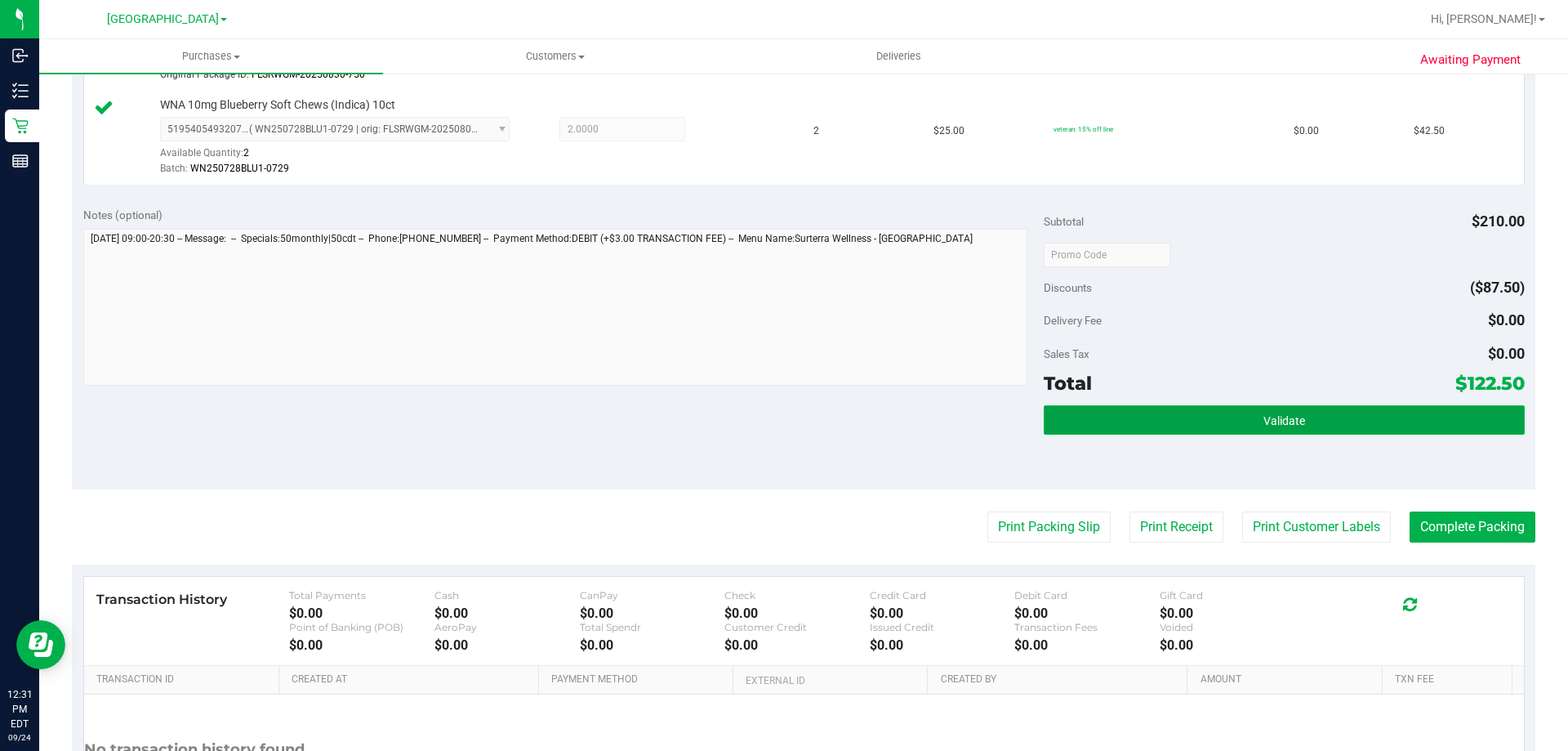
click at [1381, 418] on button "Validate" at bounding box center [1284, 420] width 480 height 29
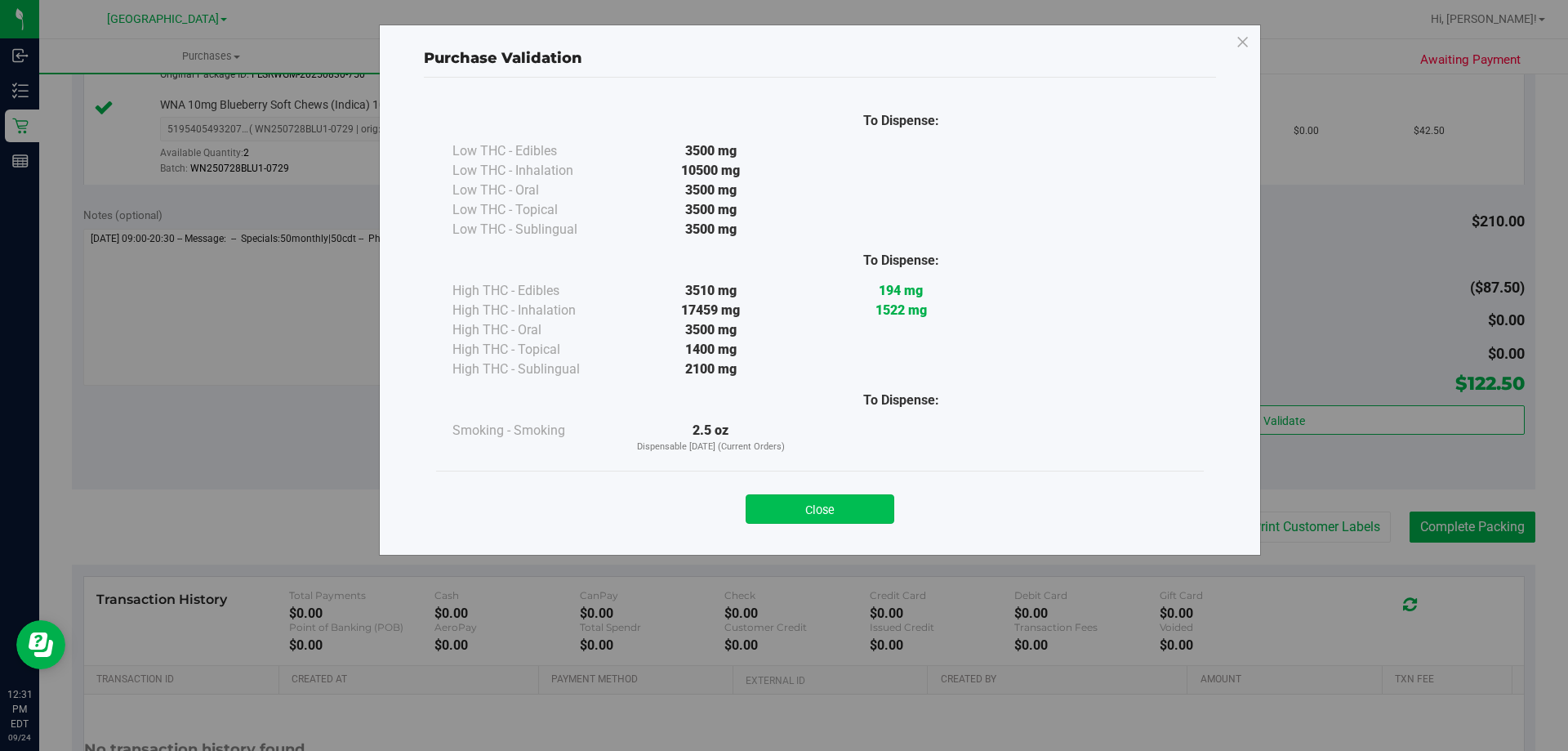
click at [818, 503] on button "Close" at bounding box center [819, 509] width 148 height 29
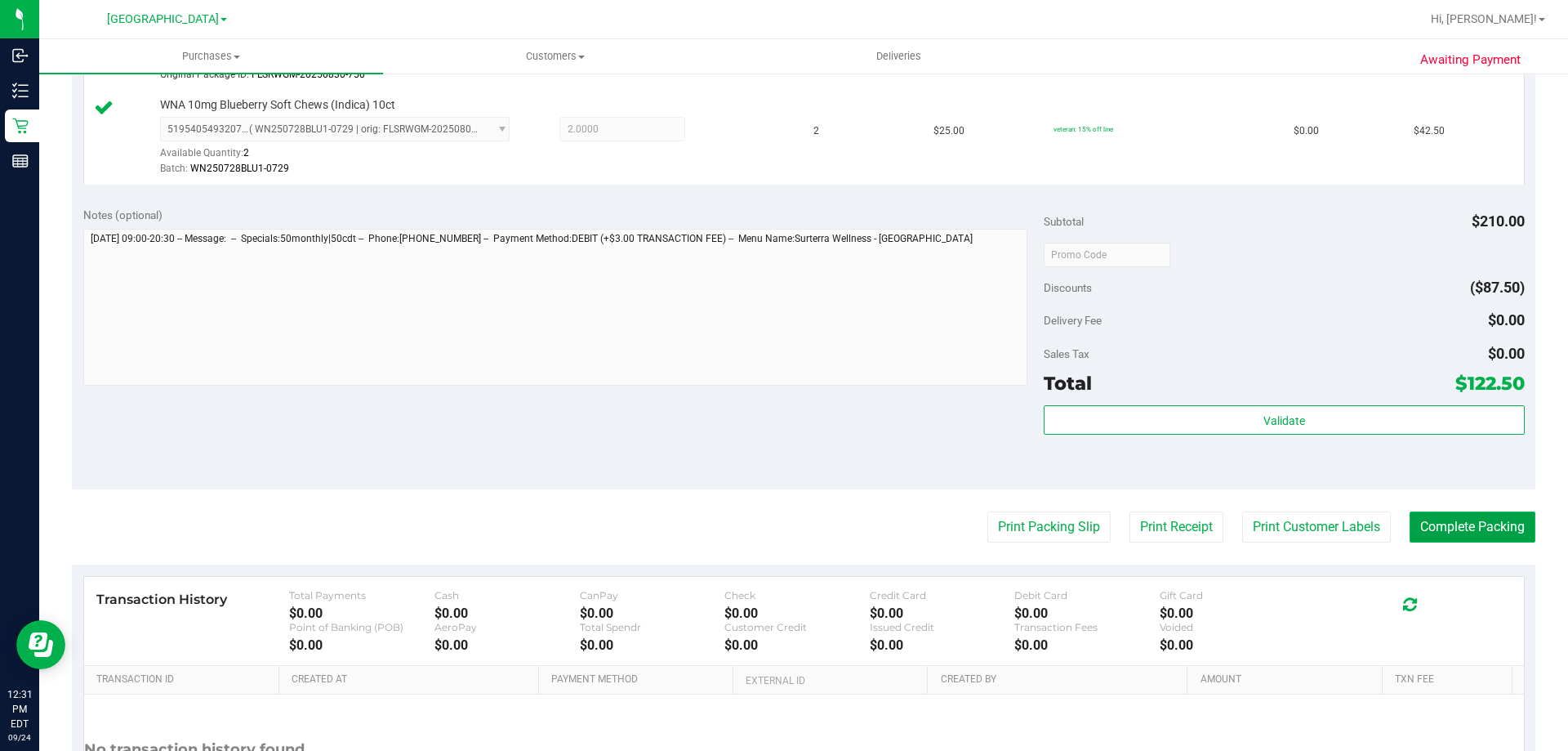
click at [1442, 521] on button "Complete Packing" at bounding box center [1473, 527] width 126 height 31
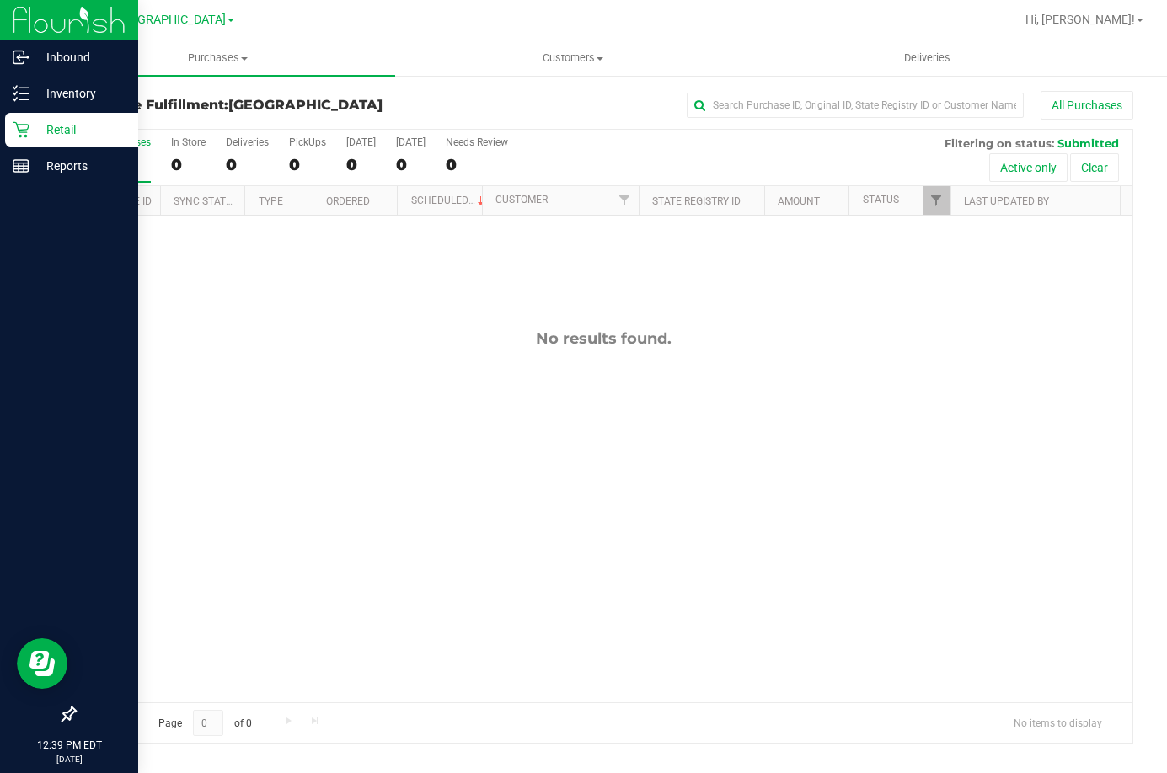
click at [76, 134] on p "Retail" at bounding box center [79, 130] width 101 height 20
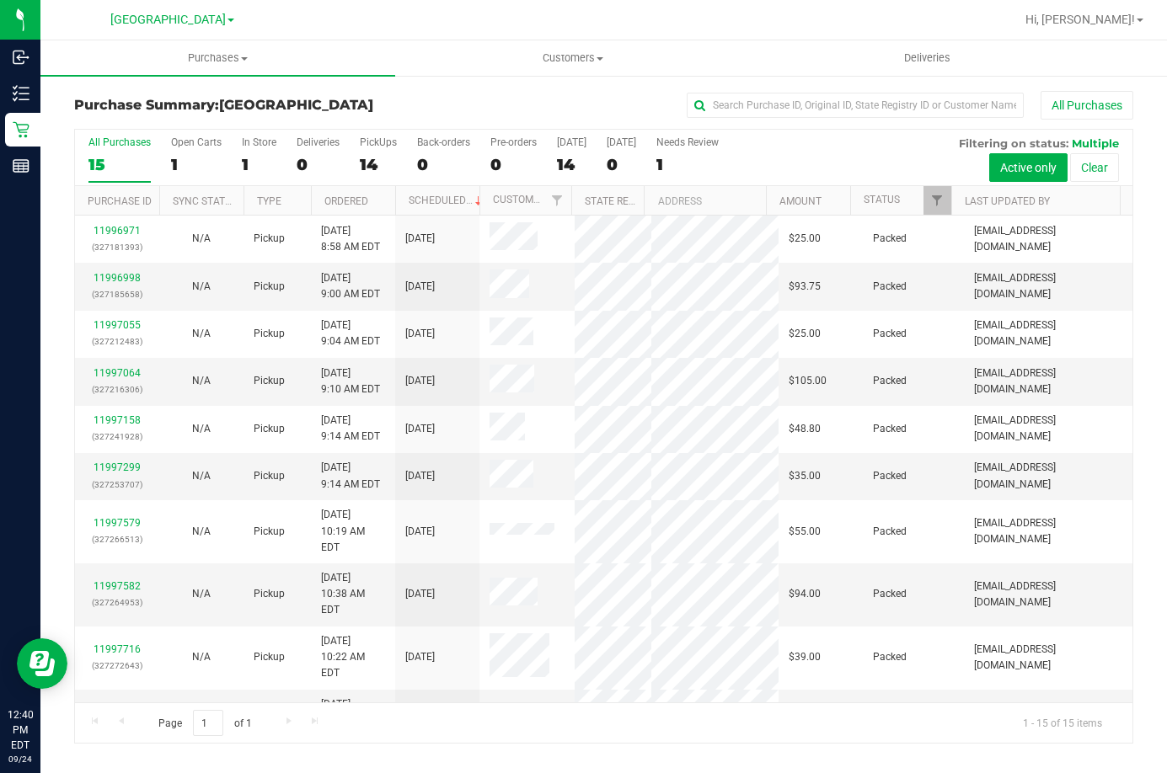
click at [548, 32] on div at bounding box center [658, 19] width 713 height 33
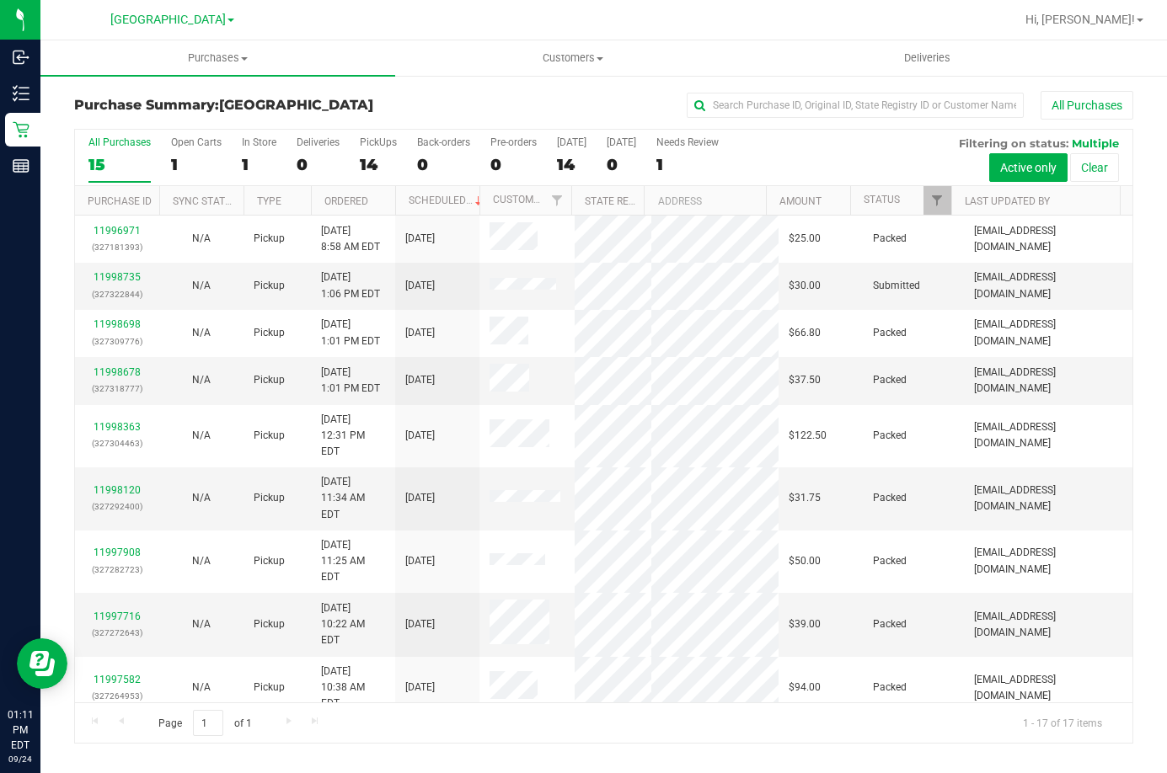
click at [64, 724] on div "All Purchases 15 Open Carts 1 In Store 1 Deliveries 0 PickUps 14 Back-orders 0 …" at bounding box center [603, 436] width 1084 height 616
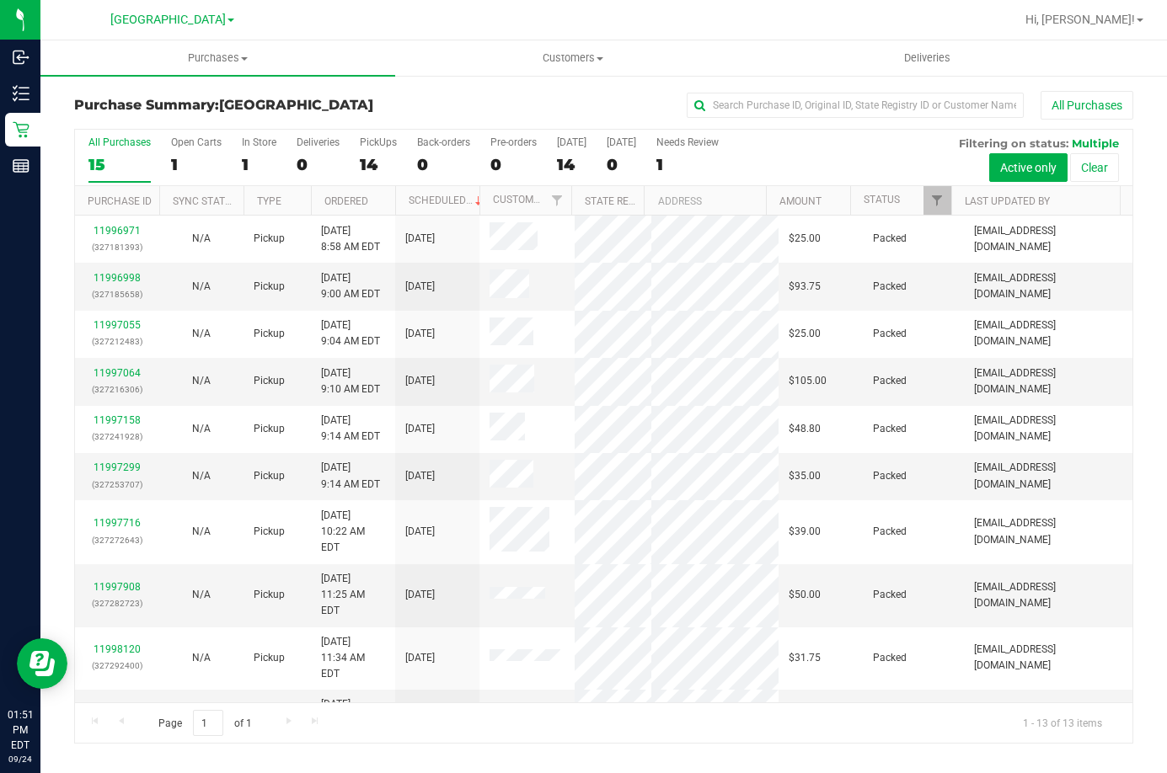
scroll to position [135, 0]
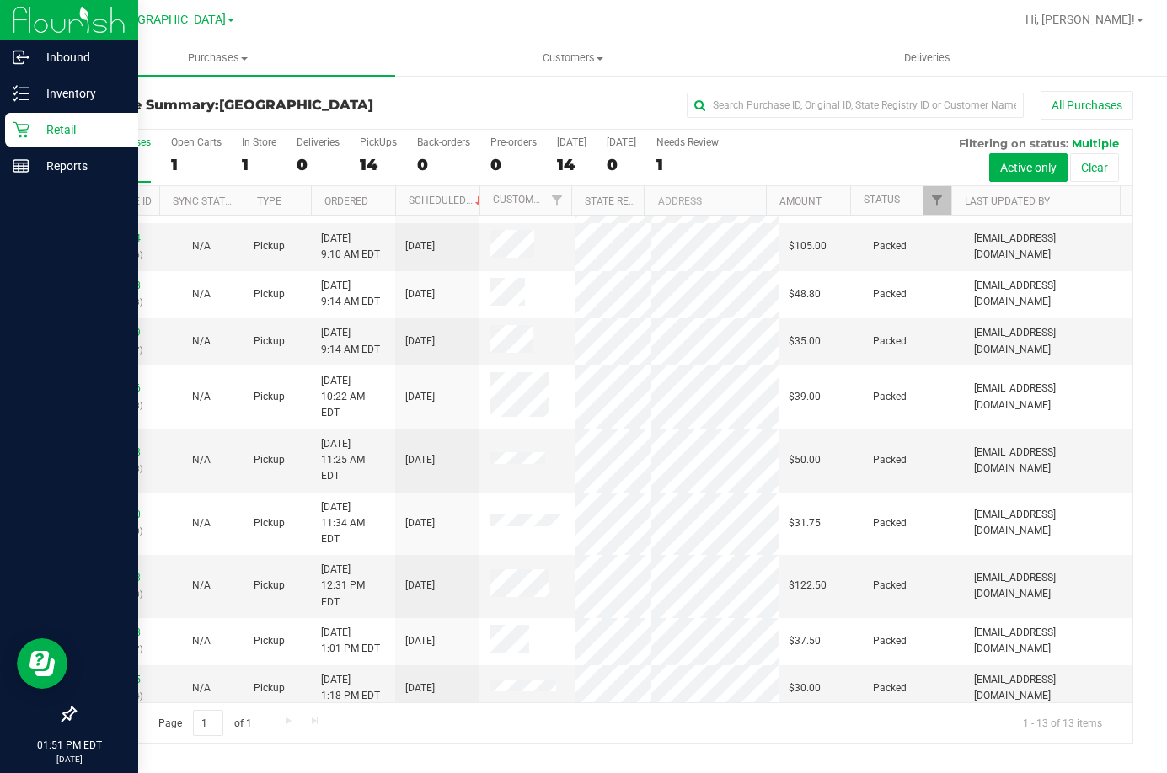
click at [27, 132] on icon at bounding box center [21, 130] width 16 height 16
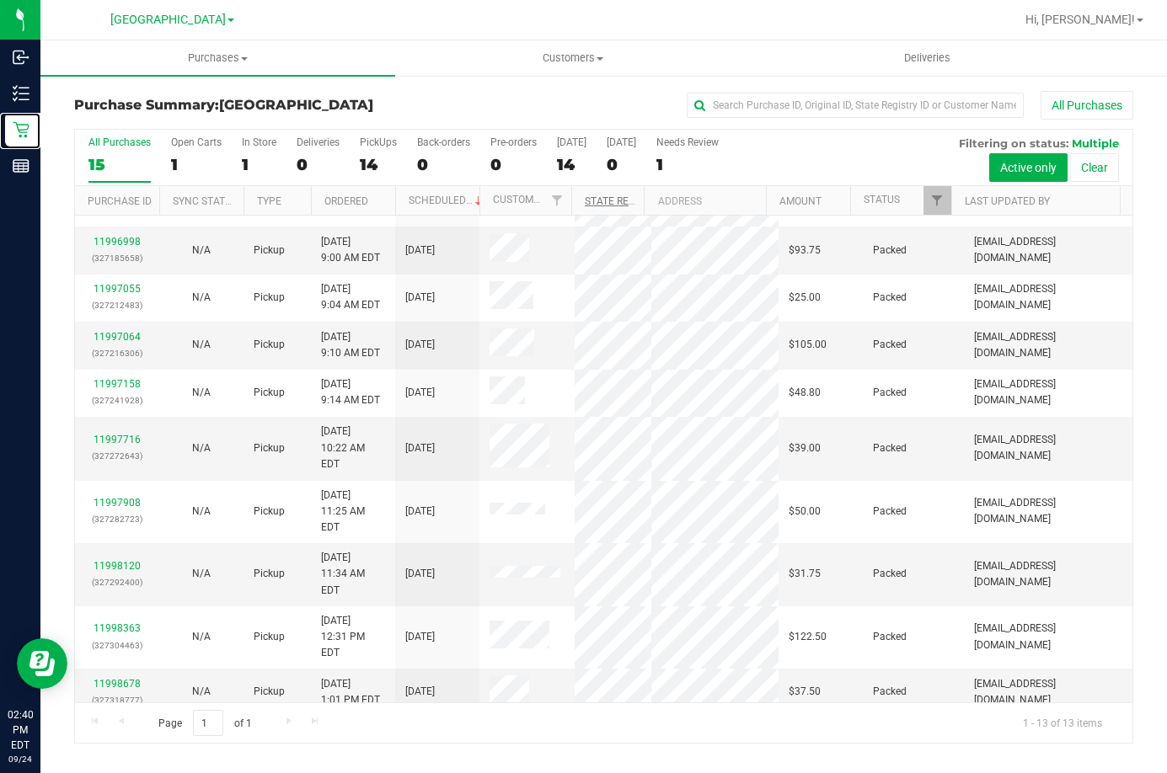
scroll to position [0, 0]
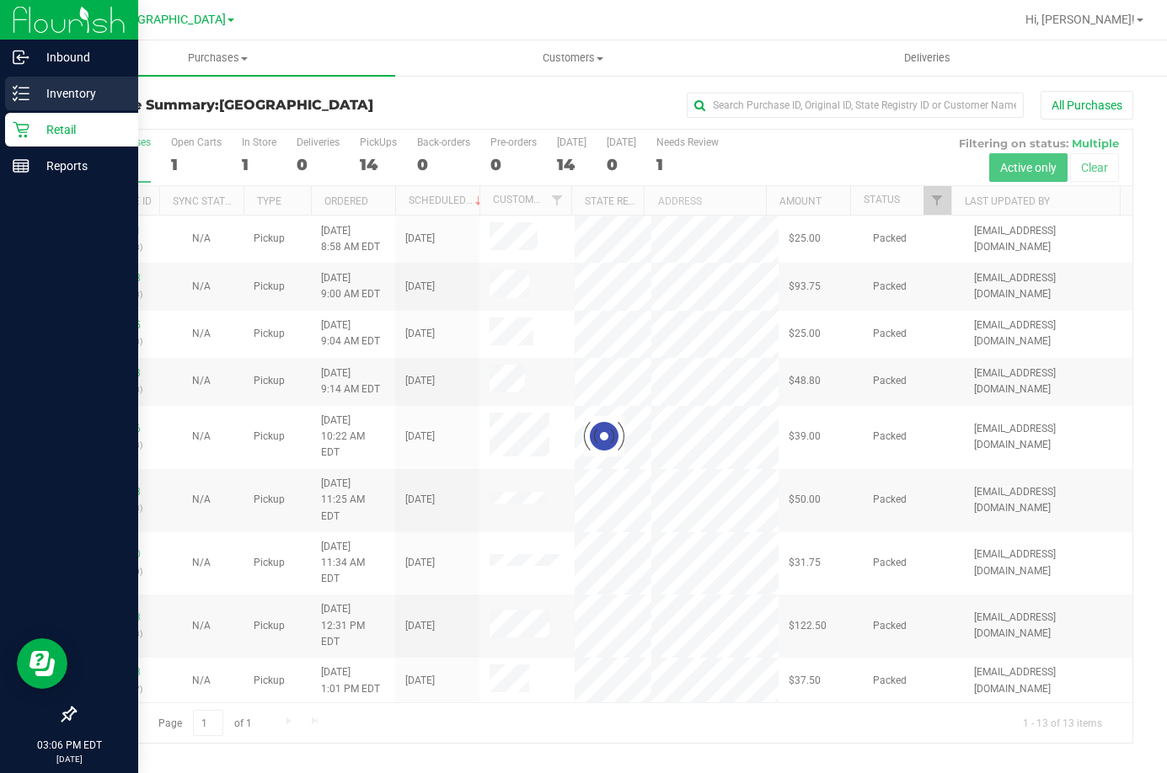
click at [28, 103] on div "Inventory" at bounding box center [71, 94] width 133 height 34
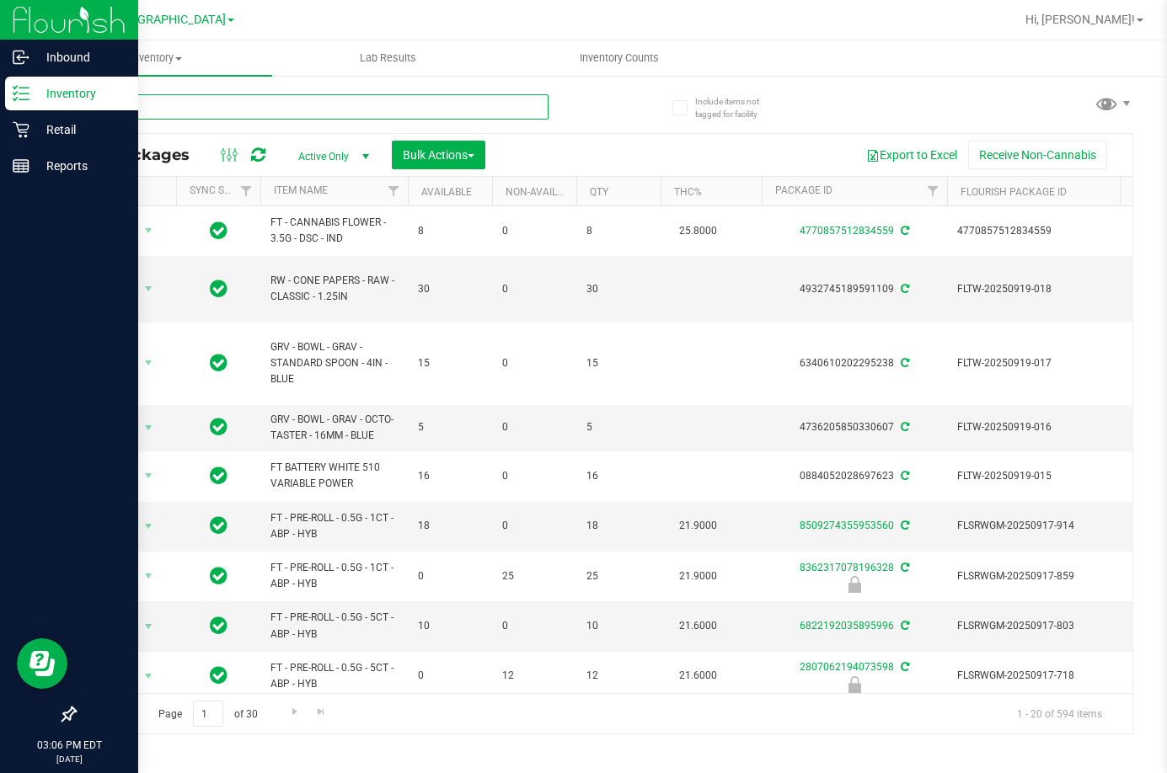
click at [243, 107] on input "text" at bounding box center [311, 106] width 474 height 25
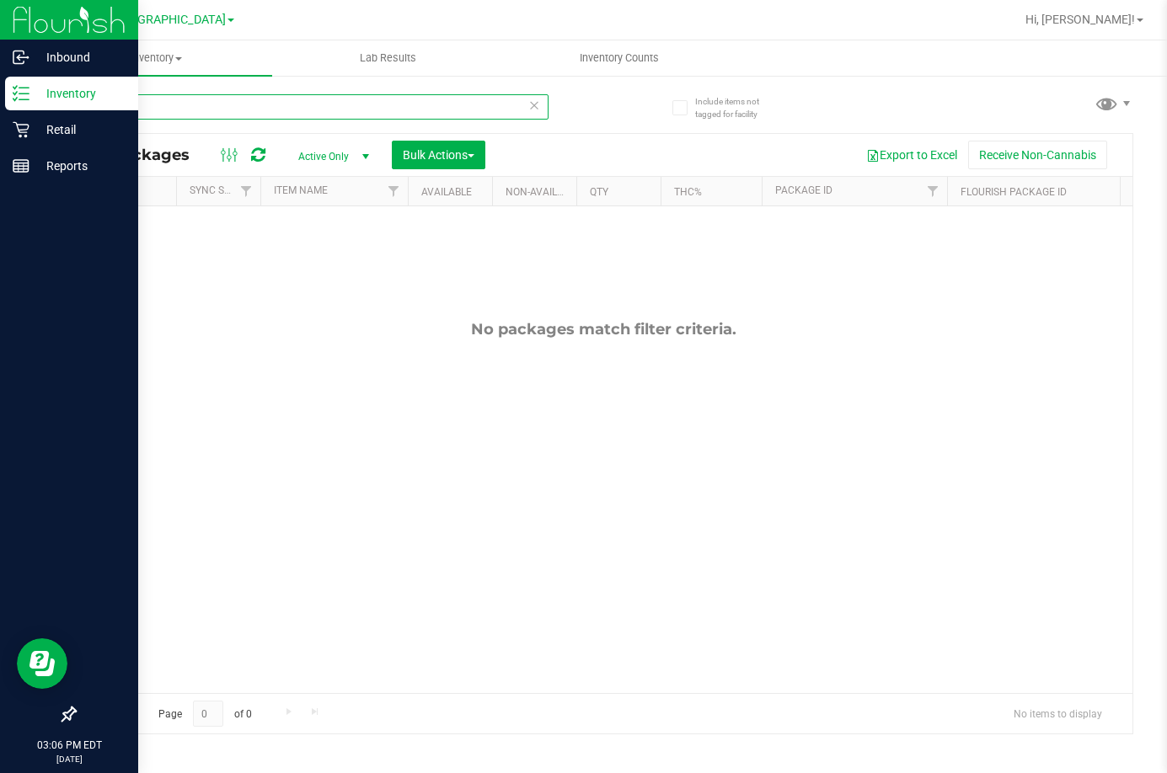
type input "S"
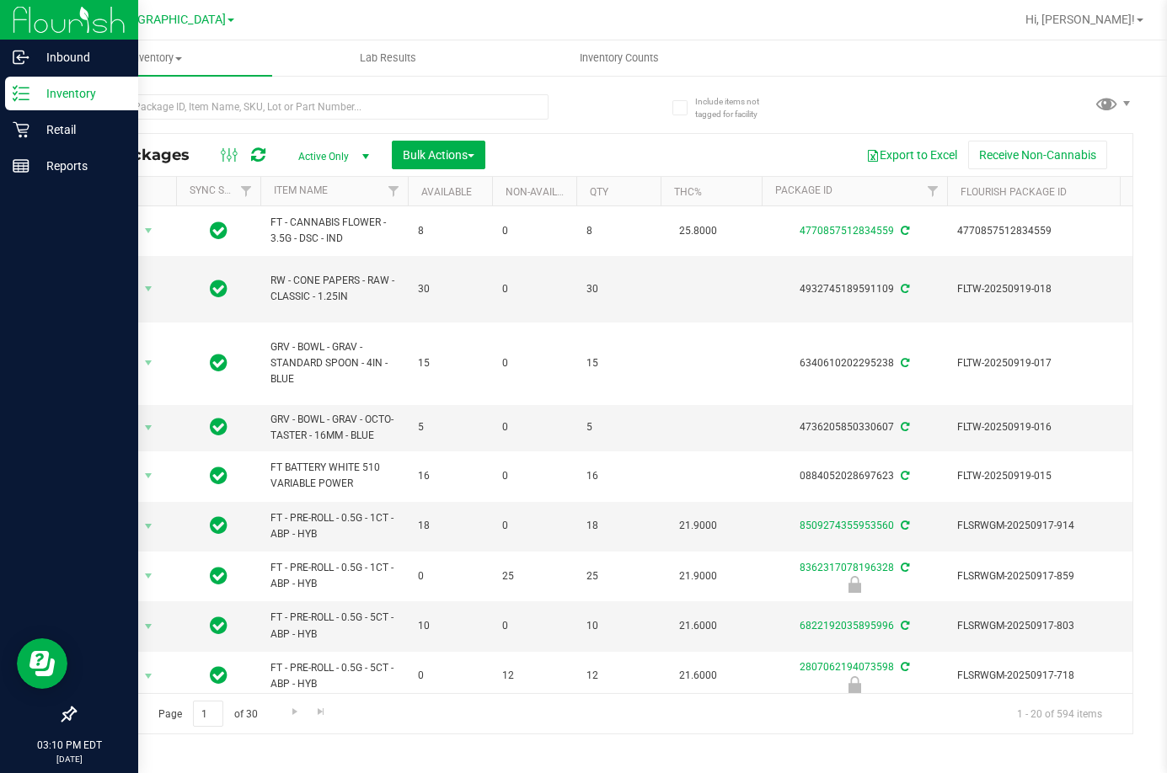
click at [624, 103] on div "All Packages Active Only Active Only Lab Samples Locked All External Internal B…" at bounding box center [603, 406] width 1059 height 656
click at [310, 110] on input "text" at bounding box center [311, 106] width 474 height 25
type input "7775661440068047"
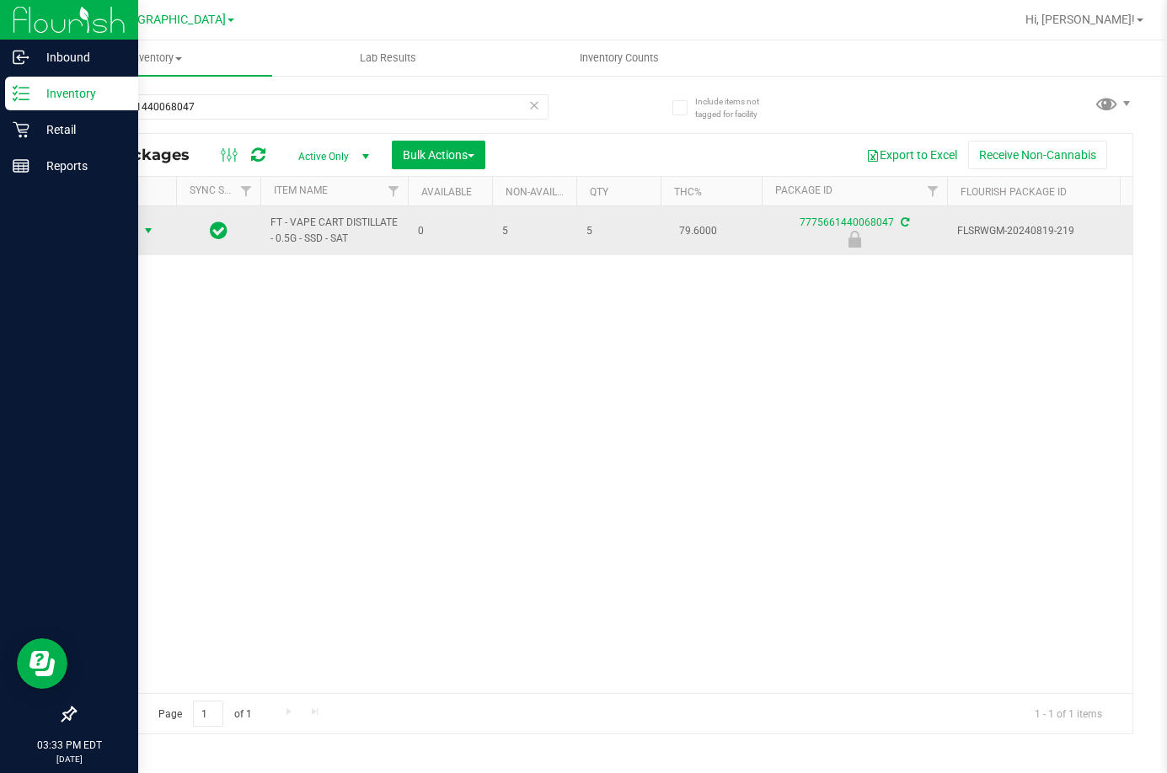
click at [150, 232] on span "select" at bounding box center [148, 230] width 13 height 13
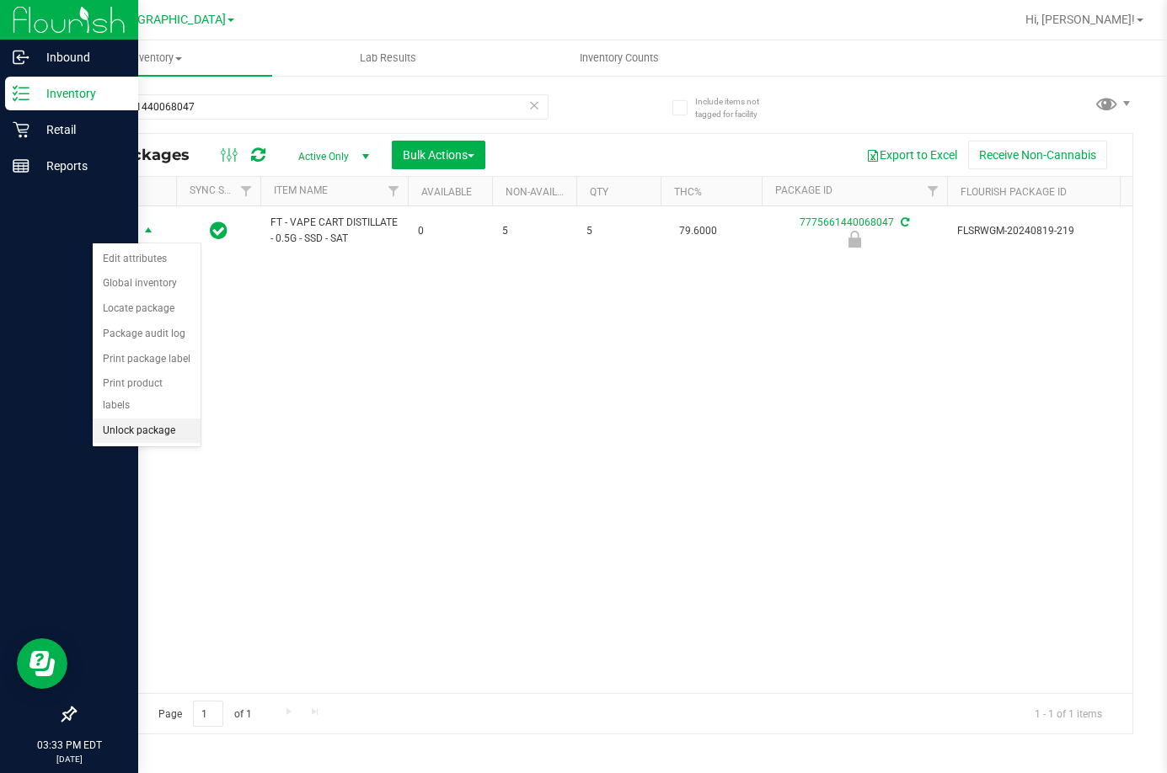
click at [119, 419] on li "Unlock package" at bounding box center [147, 431] width 108 height 25
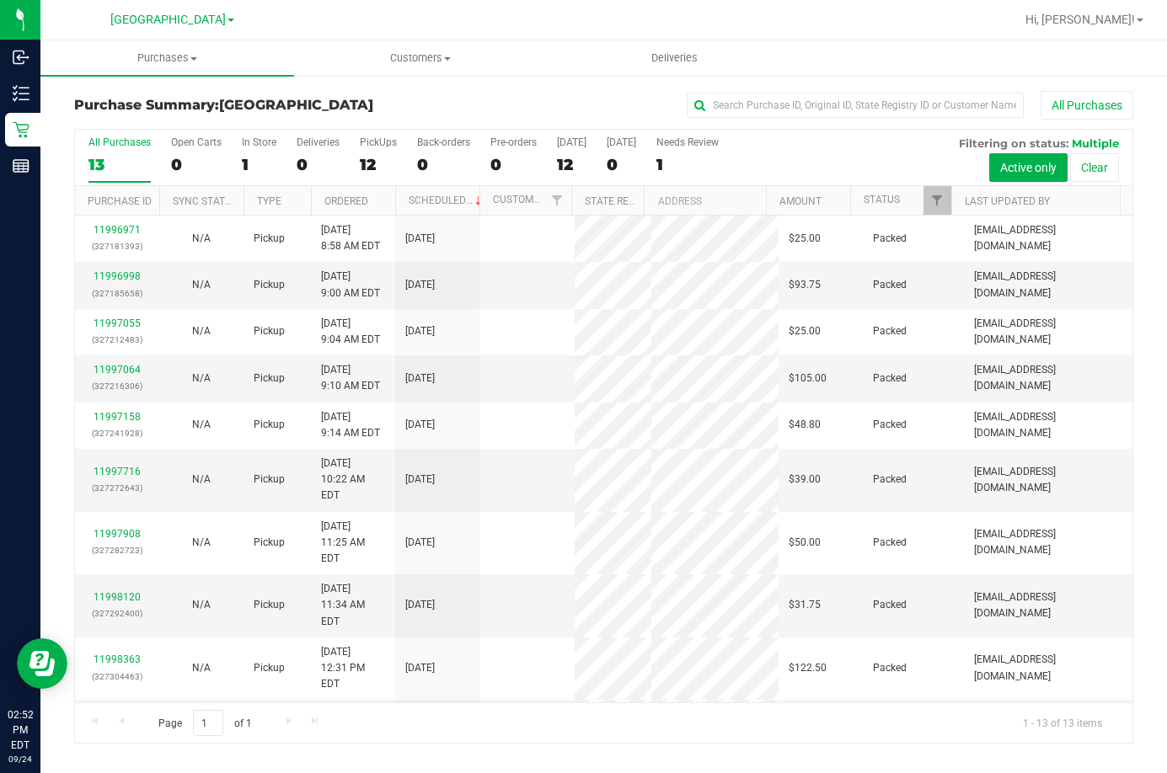
scroll to position [135, 0]
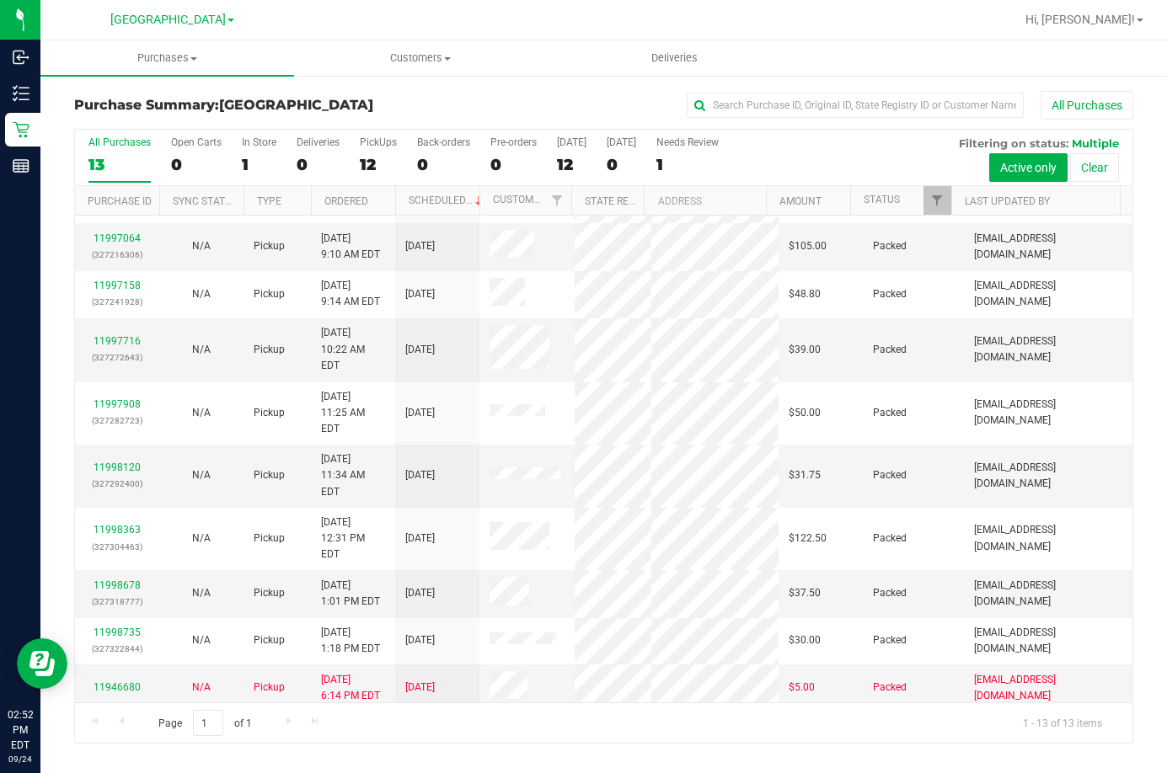
click at [134, 729] on link "11999299" at bounding box center [117, 735] width 47 height 12
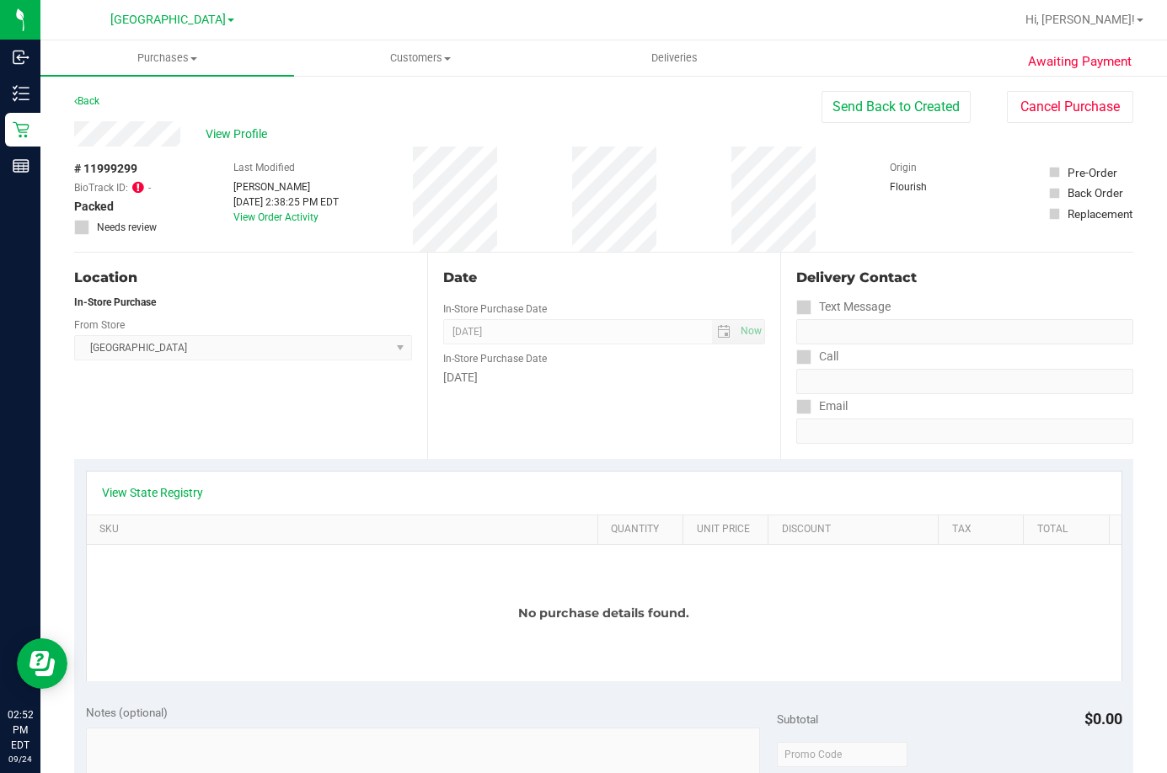
click at [137, 186] on icon at bounding box center [138, 186] width 12 height 13
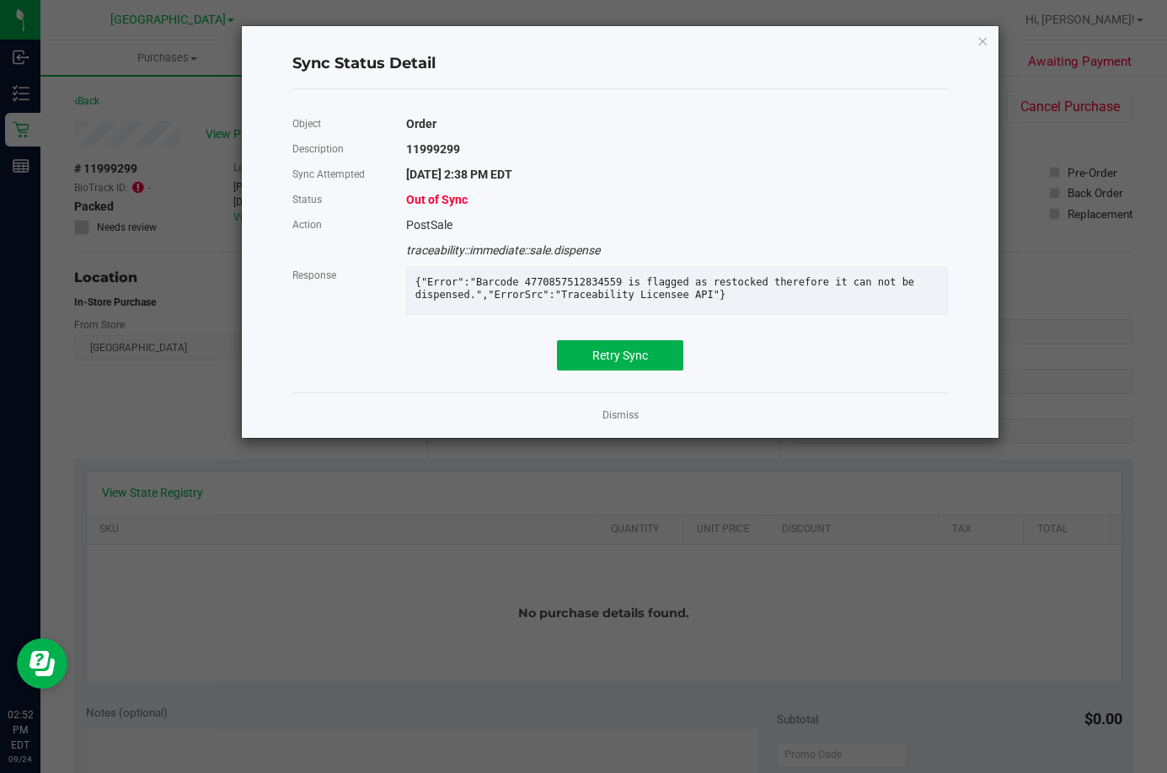
click at [981, 45] on icon "Close" at bounding box center [982, 40] width 12 height 20
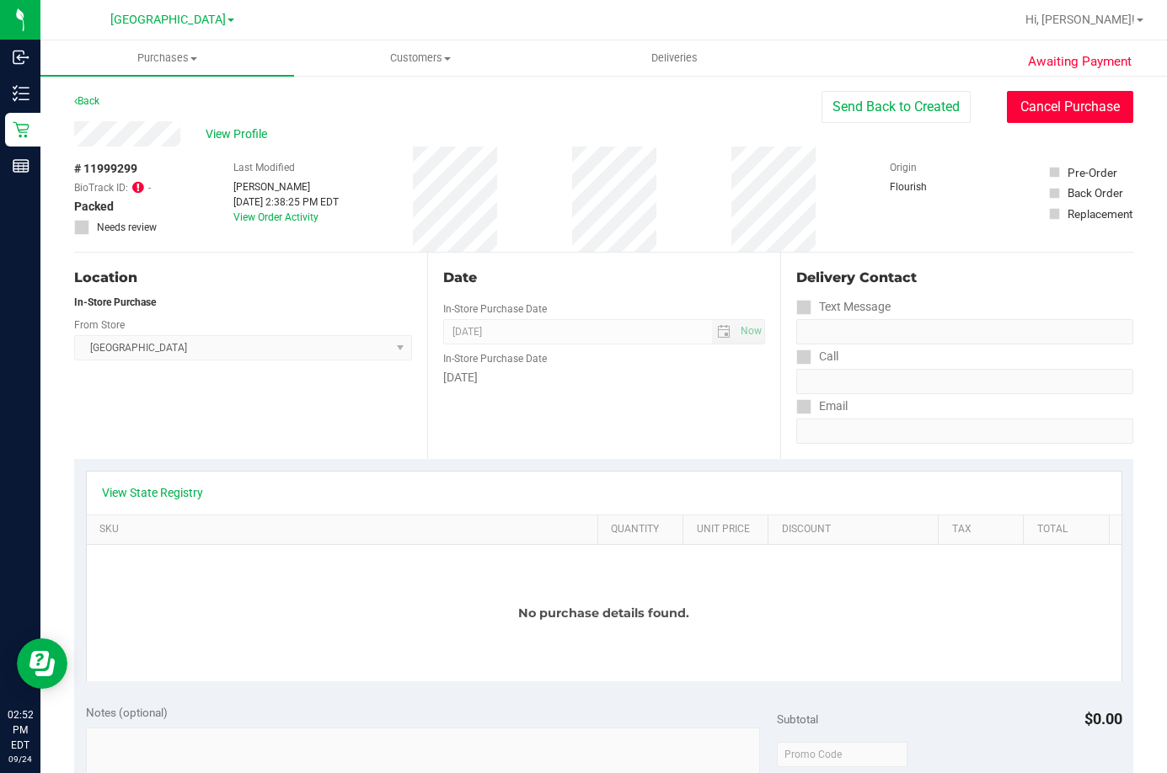
click at [1034, 115] on button "Cancel Purchase" at bounding box center [1070, 107] width 126 height 32
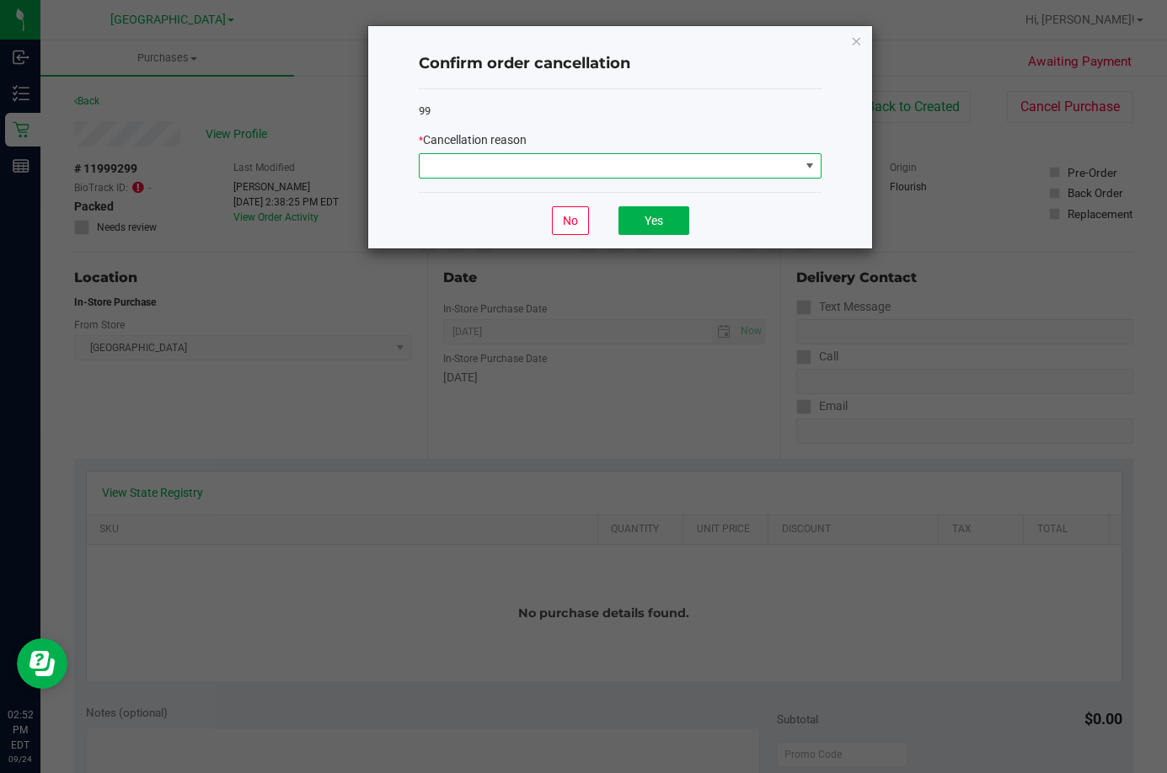
click at [767, 172] on span at bounding box center [610, 166] width 380 height 24
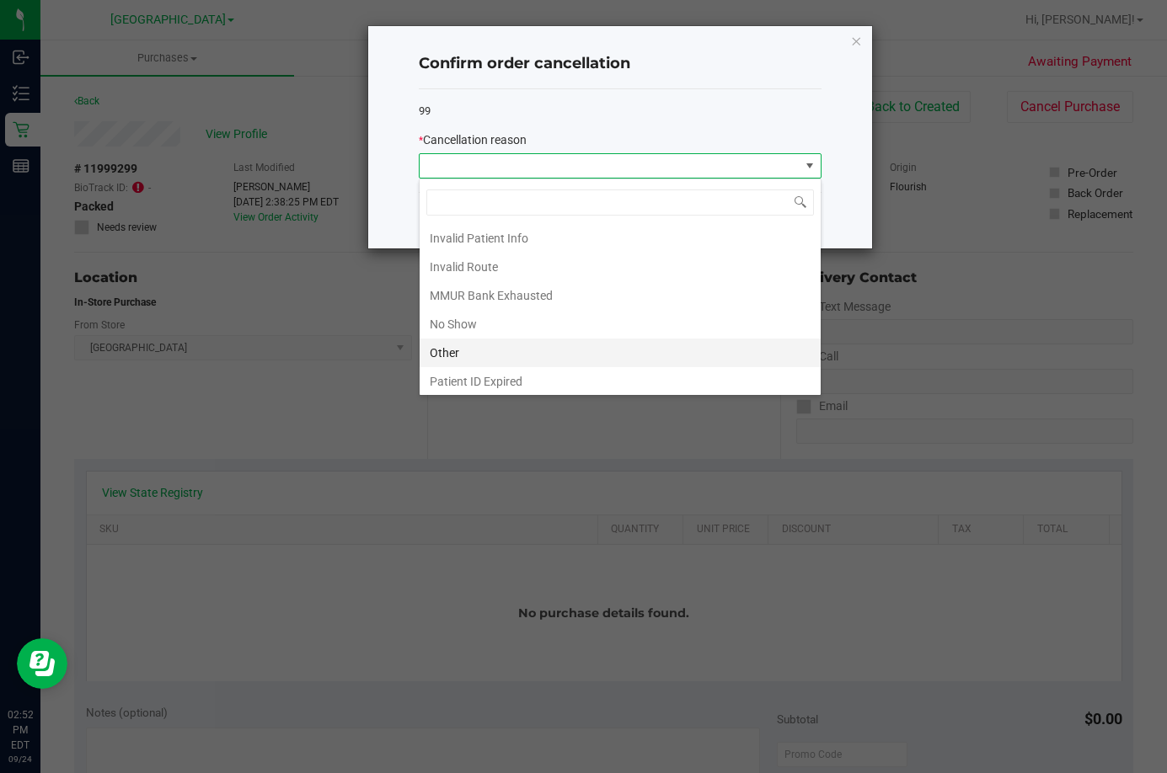
scroll to position [84, 0]
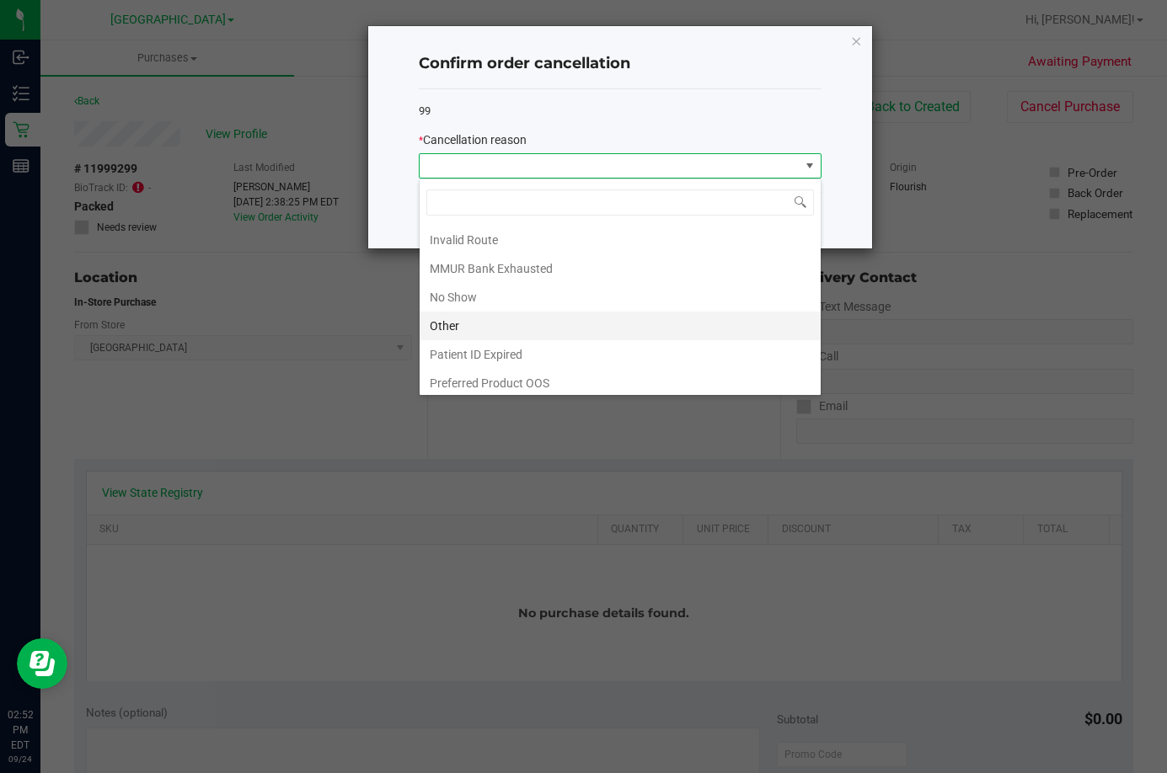
click at [516, 331] on li "Other" at bounding box center [620, 326] width 401 height 29
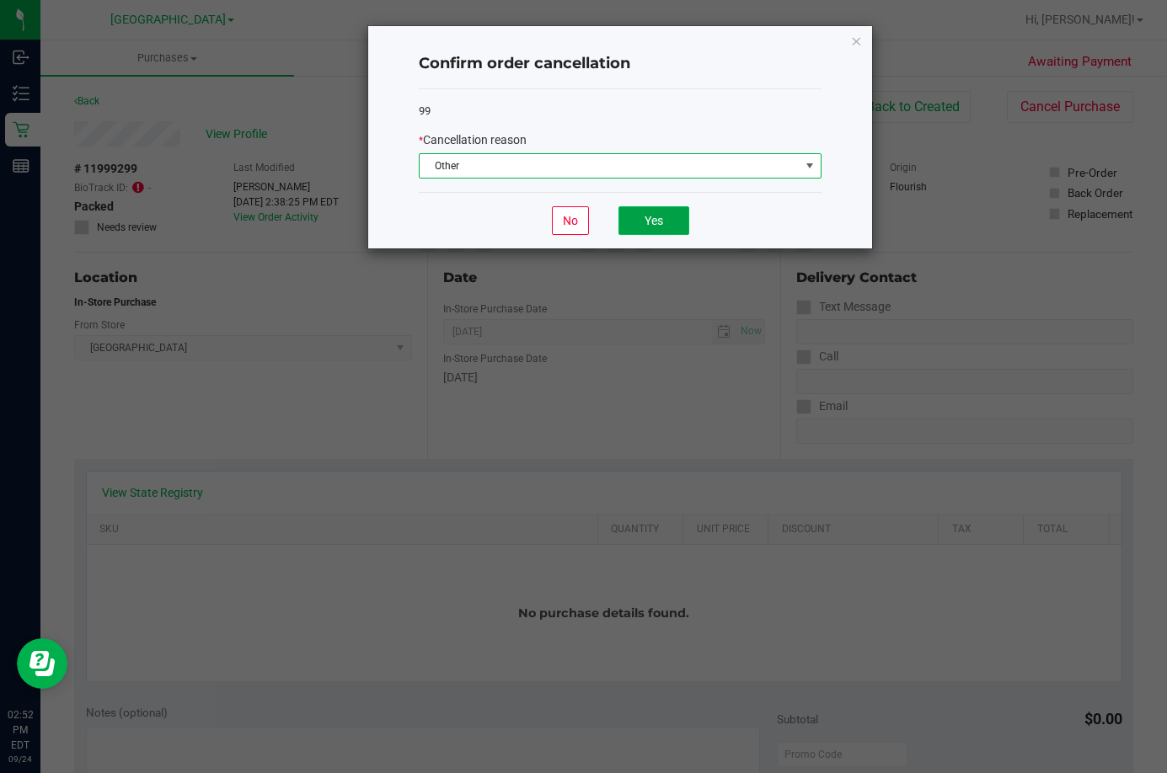
click at [644, 232] on button "Yes" at bounding box center [653, 220] width 71 height 29
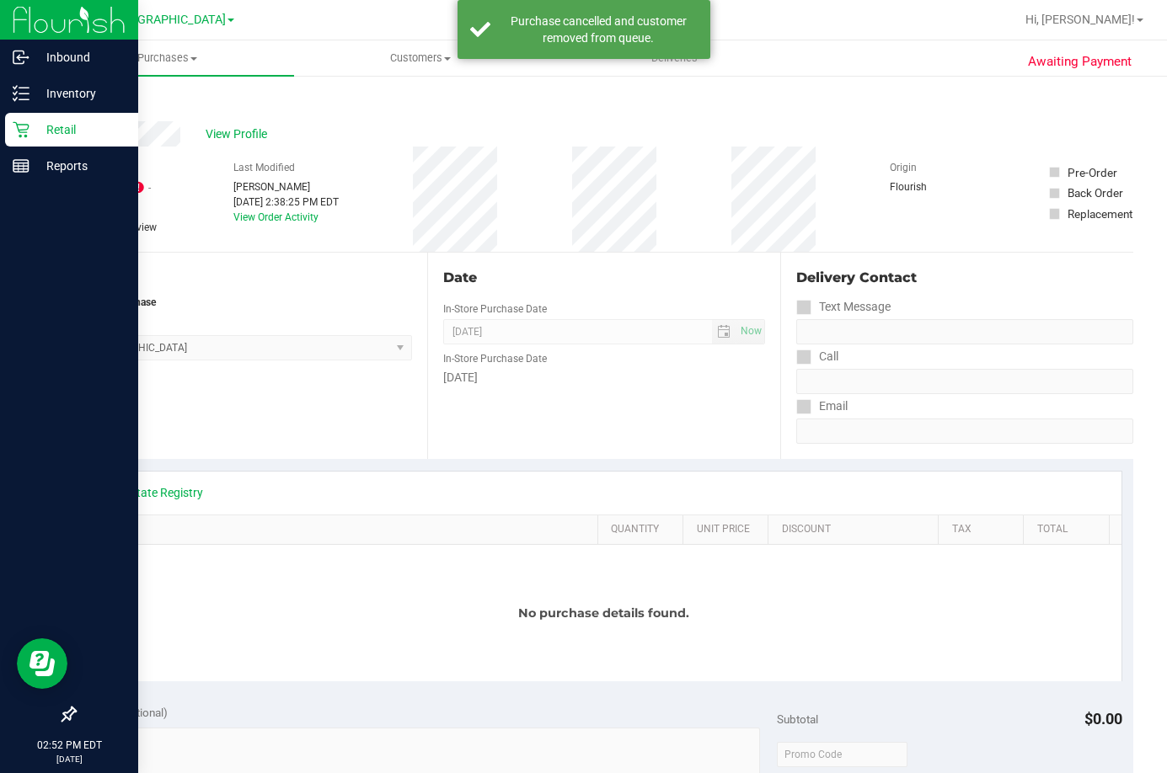
click at [21, 133] on icon at bounding box center [21, 129] width 17 height 17
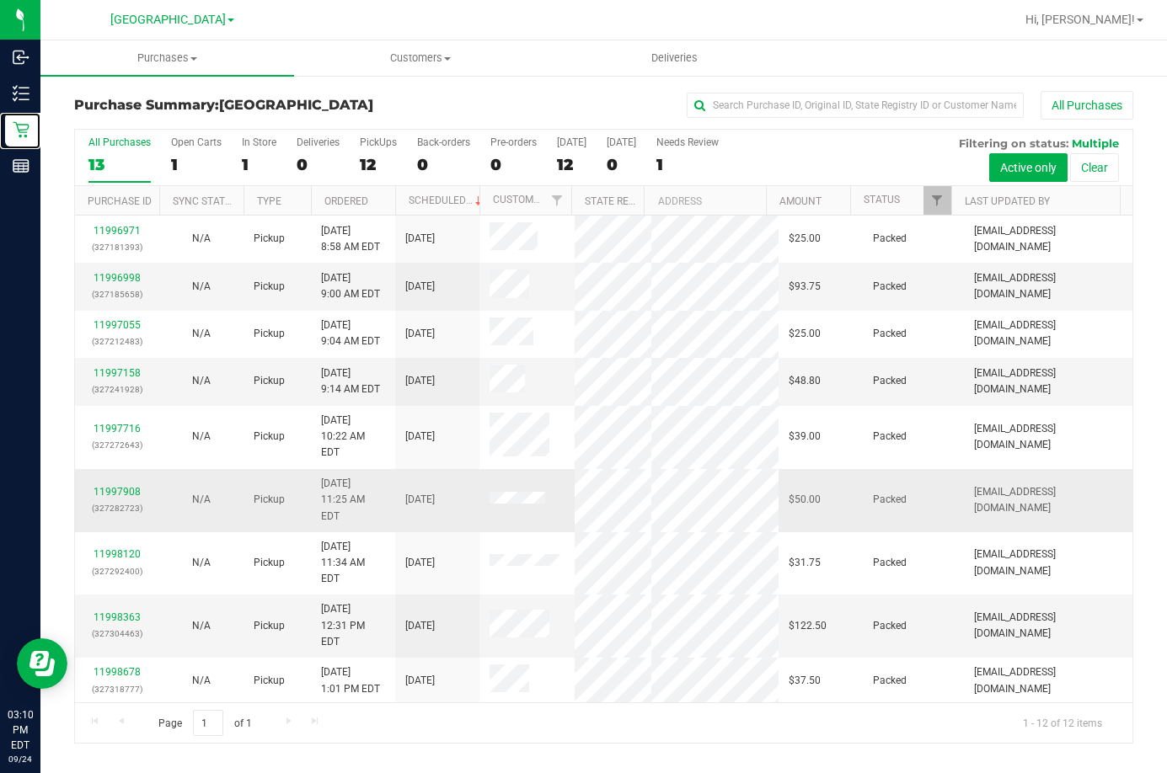
scroll to position [104, 0]
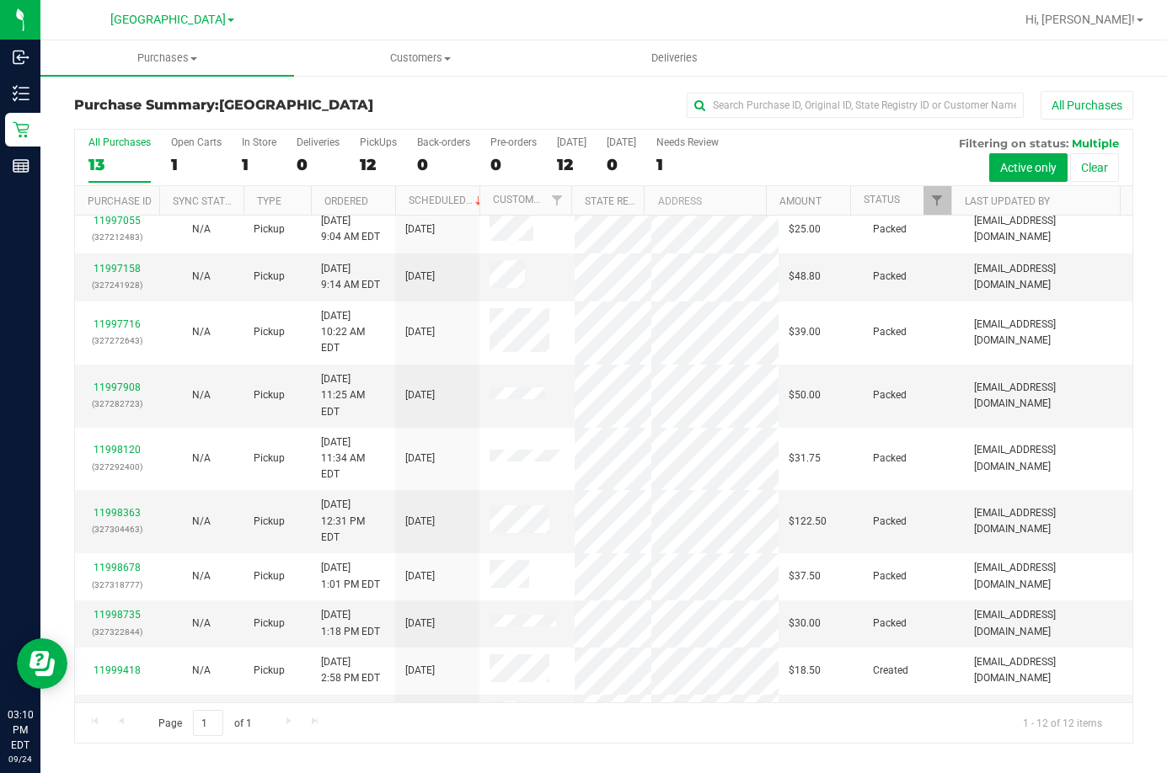
click at [516, 87] on div "Purchase Summary: [GEOGRAPHIC_DATA] All Purchases All Purchases 13 Open Carts 1…" at bounding box center [603, 417] width 1126 height 687
click at [458, 121] on div "Purchase Summary: [GEOGRAPHIC_DATA] All Purchases" at bounding box center [603, 109] width 1059 height 37
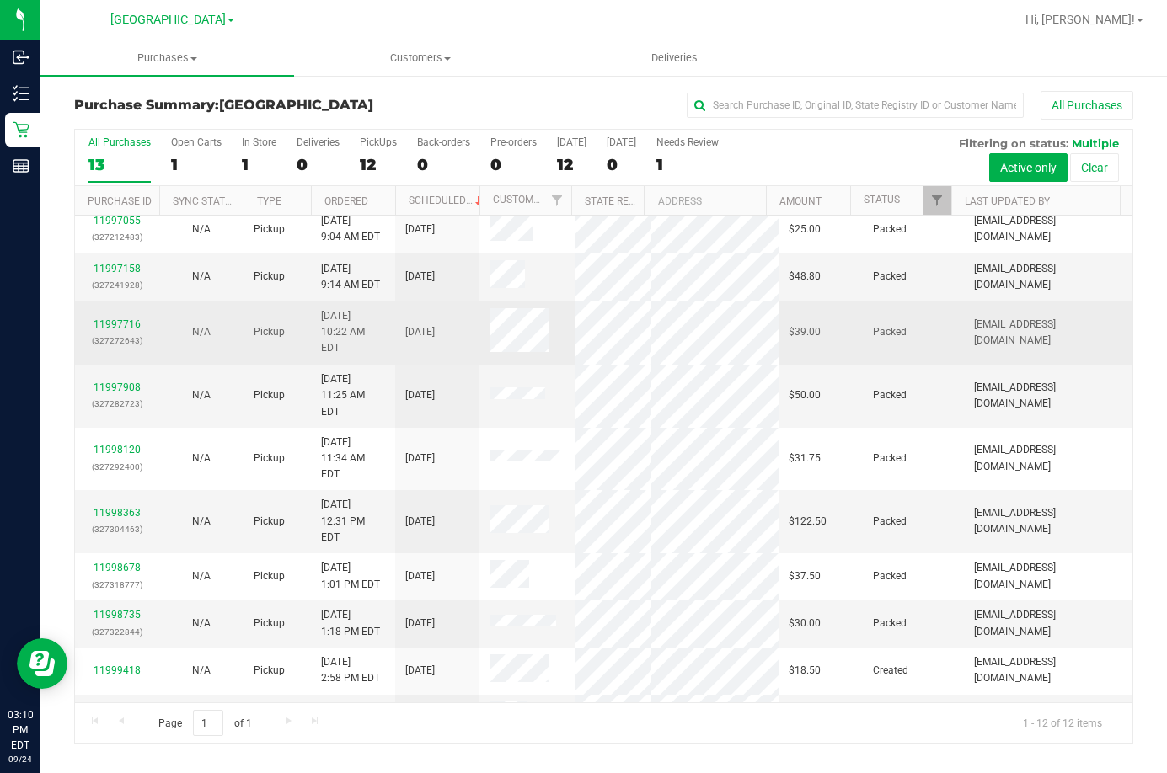
scroll to position [0, 0]
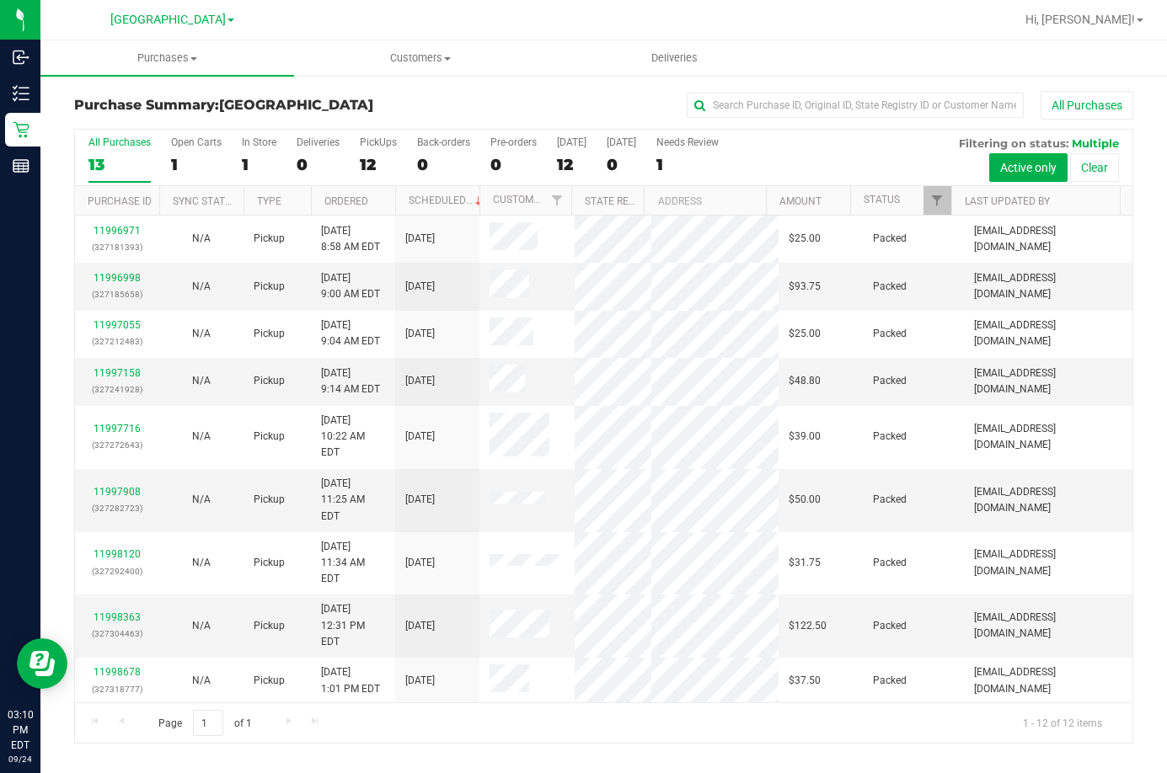
click at [559, 89] on div "Purchase Summary: [GEOGRAPHIC_DATA] All Purchases All Purchases 13 Open Carts 1…" at bounding box center [603, 417] width 1126 height 687
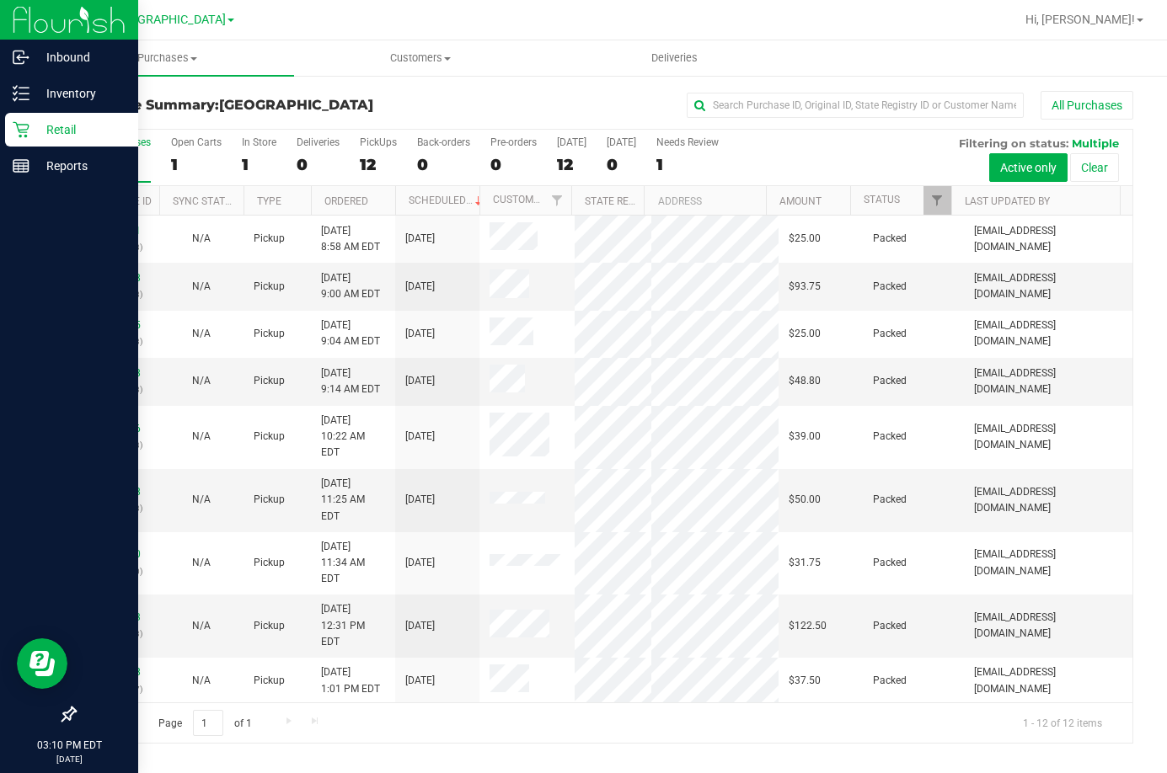
click at [37, 132] on p "Retail" at bounding box center [79, 130] width 101 height 20
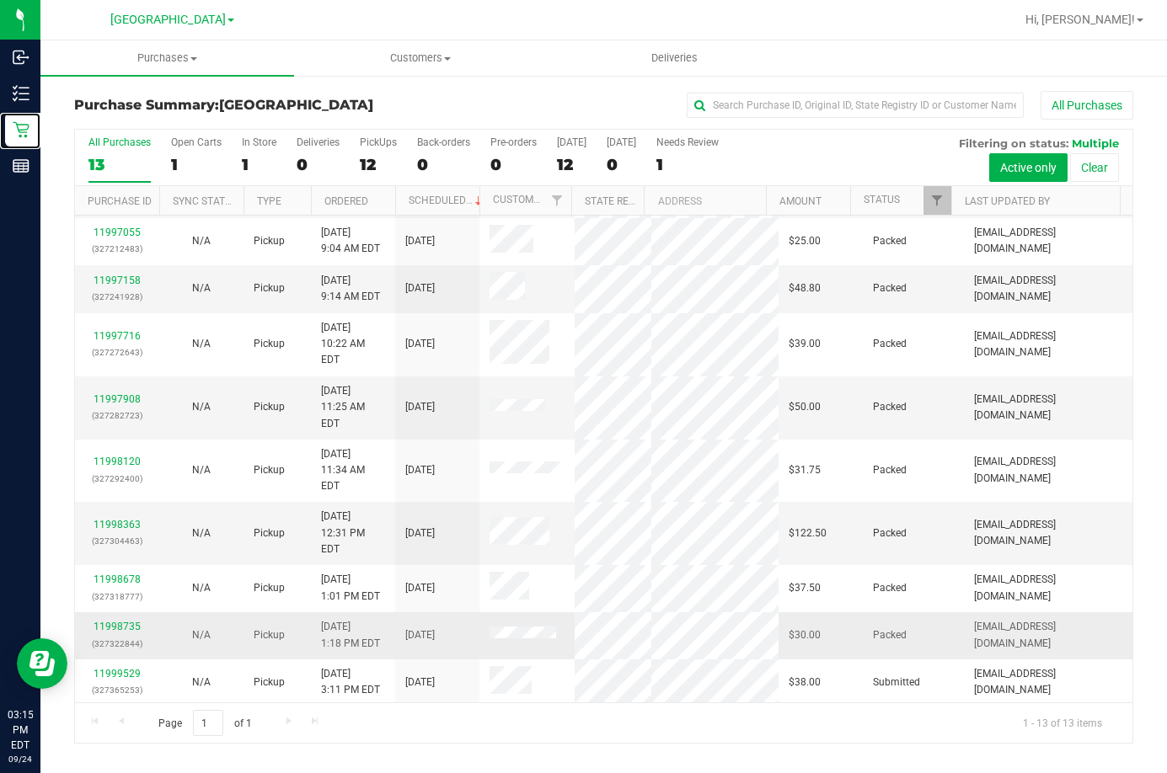
scroll to position [152, 0]
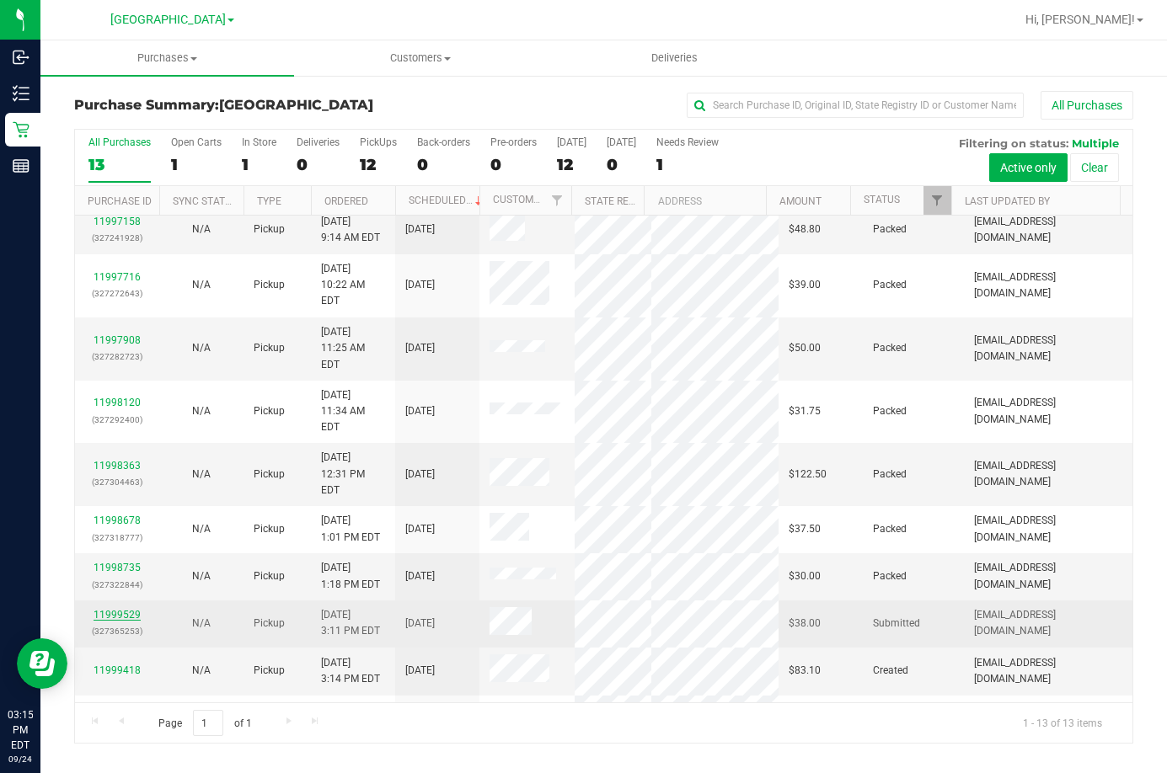
click at [135, 609] on link "11999529" at bounding box center [117, 615] width 47 height 12
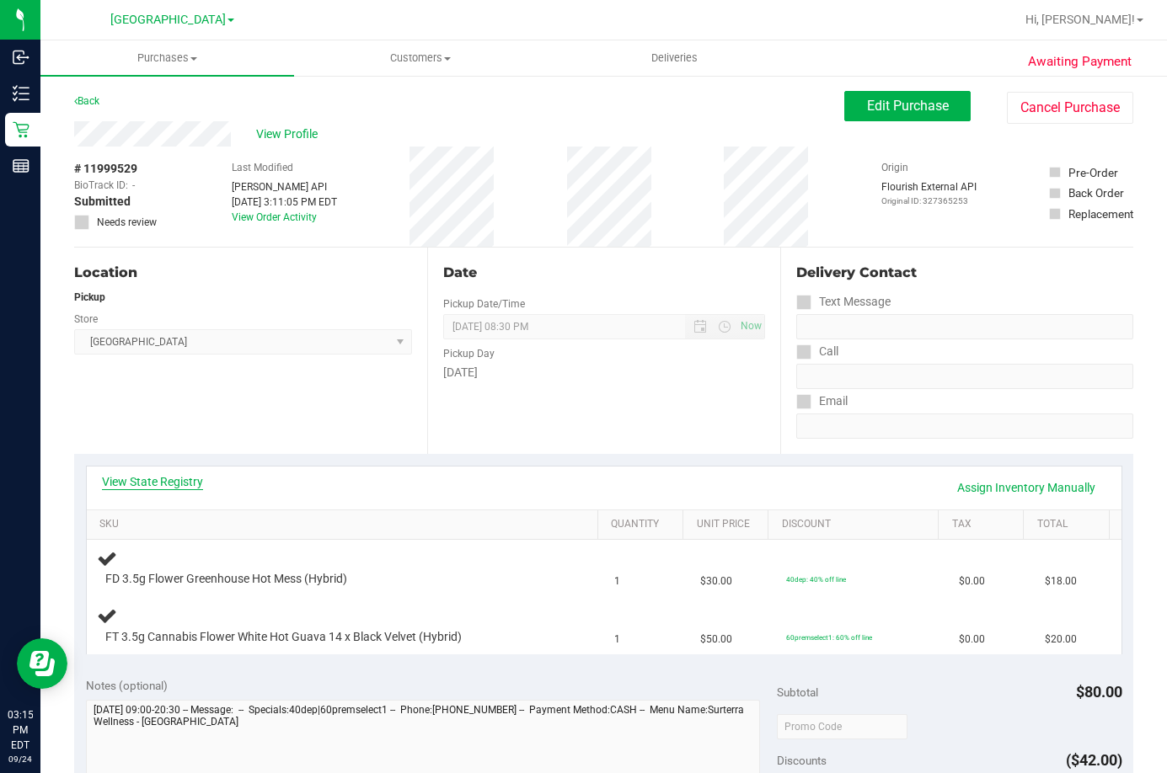
click at [174, 478] on link "View State Registry" at bounding box center [152, 481] width 101 height 17
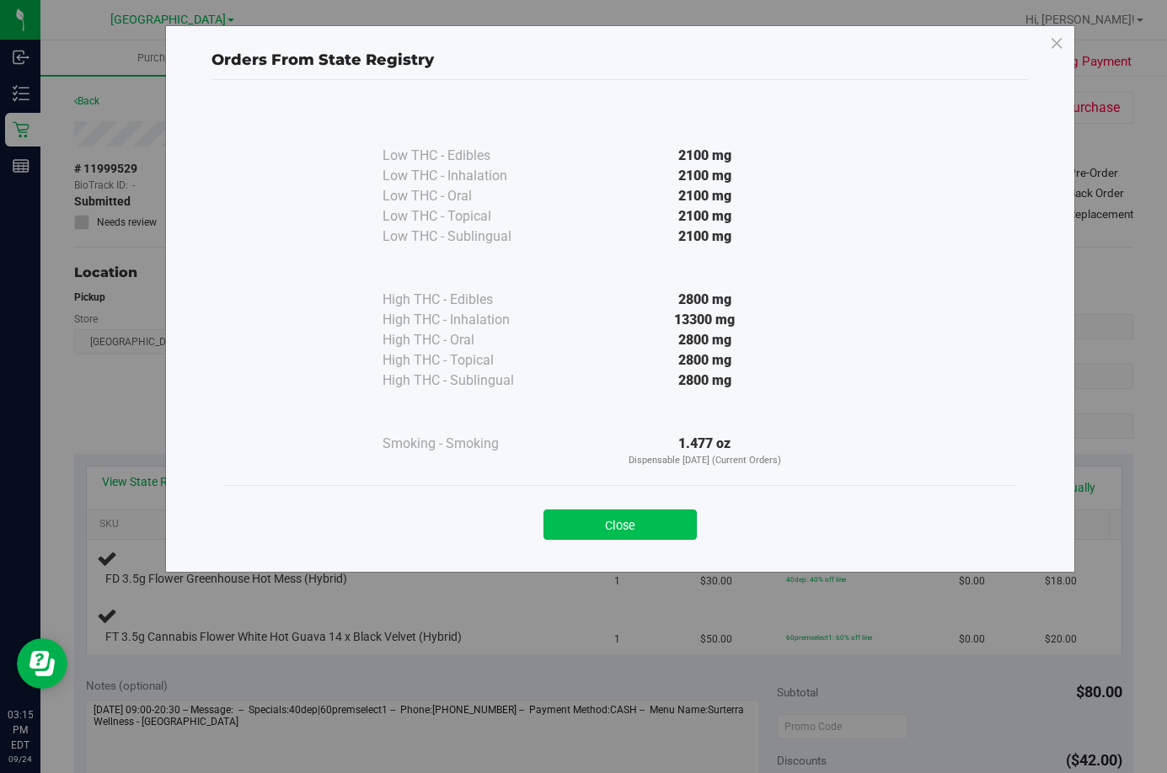
click at [676, 527] on button "Close" at bounding box center [619, 525] width 153 height 30
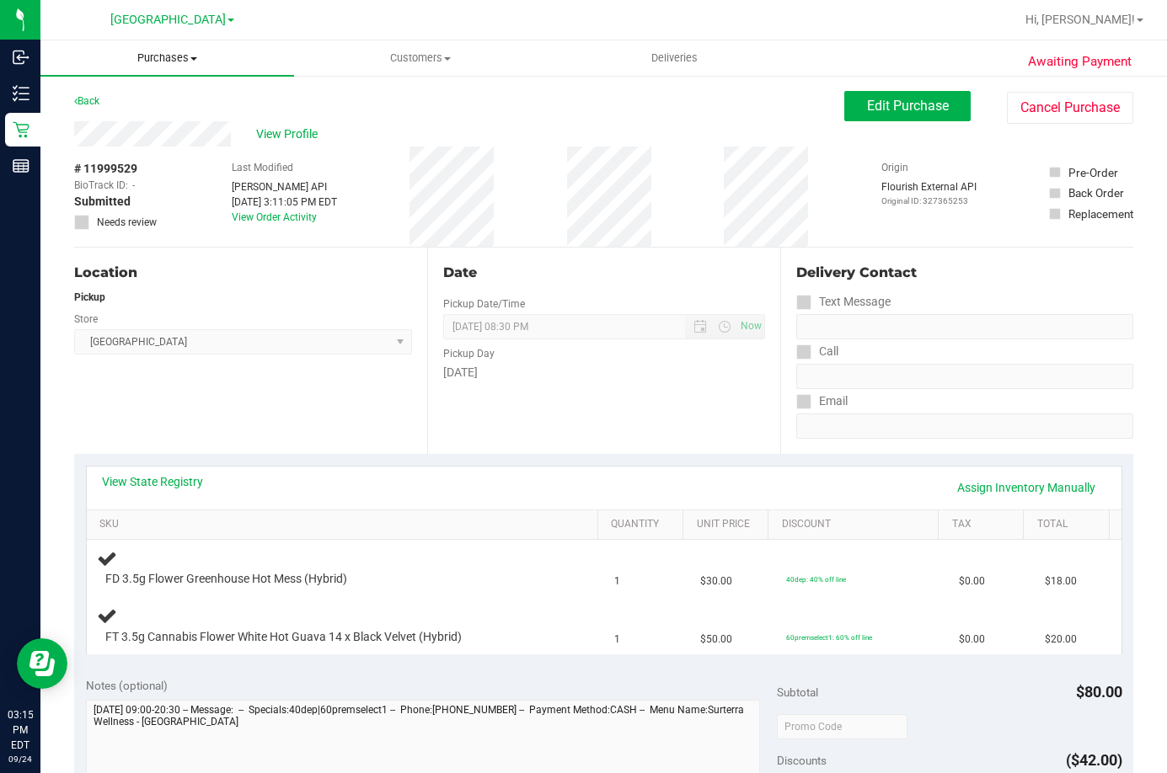
click at [81, 61] on span "Purchases" at bounding box center [167, 58] width 254 height 15
click at [161, 482] on link "View State Registry" at bounding box center [152, 481] width 101 height 17
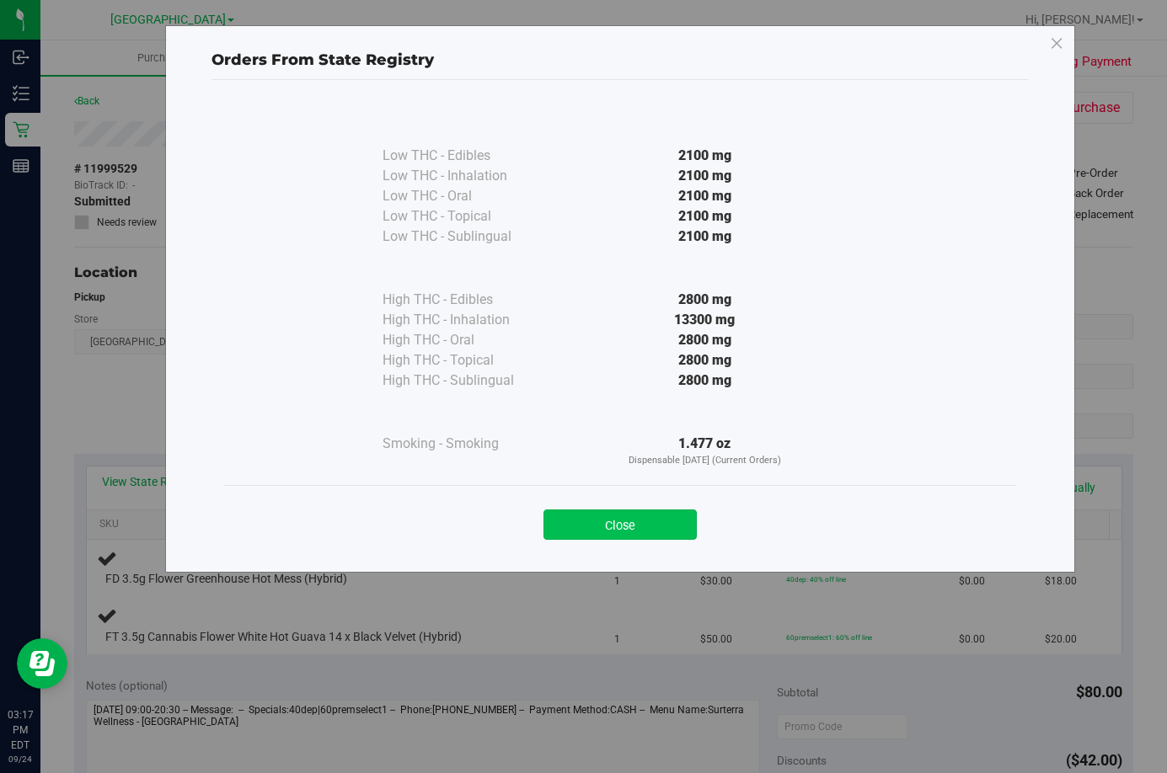
click at [667, 512] on button "Close" at bounding box center [619, 525] width 153 height 30
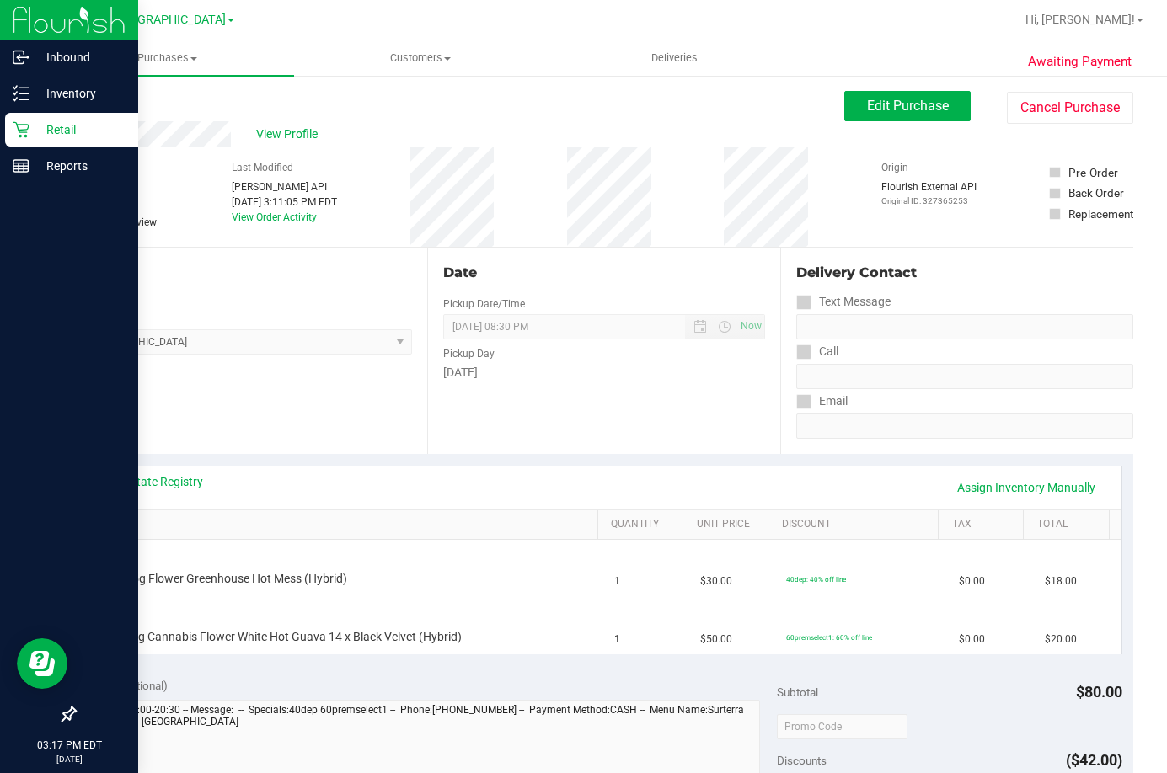
click at [39, 131] on p "Retail" at bounding box center [79, 130] width 101 height 20
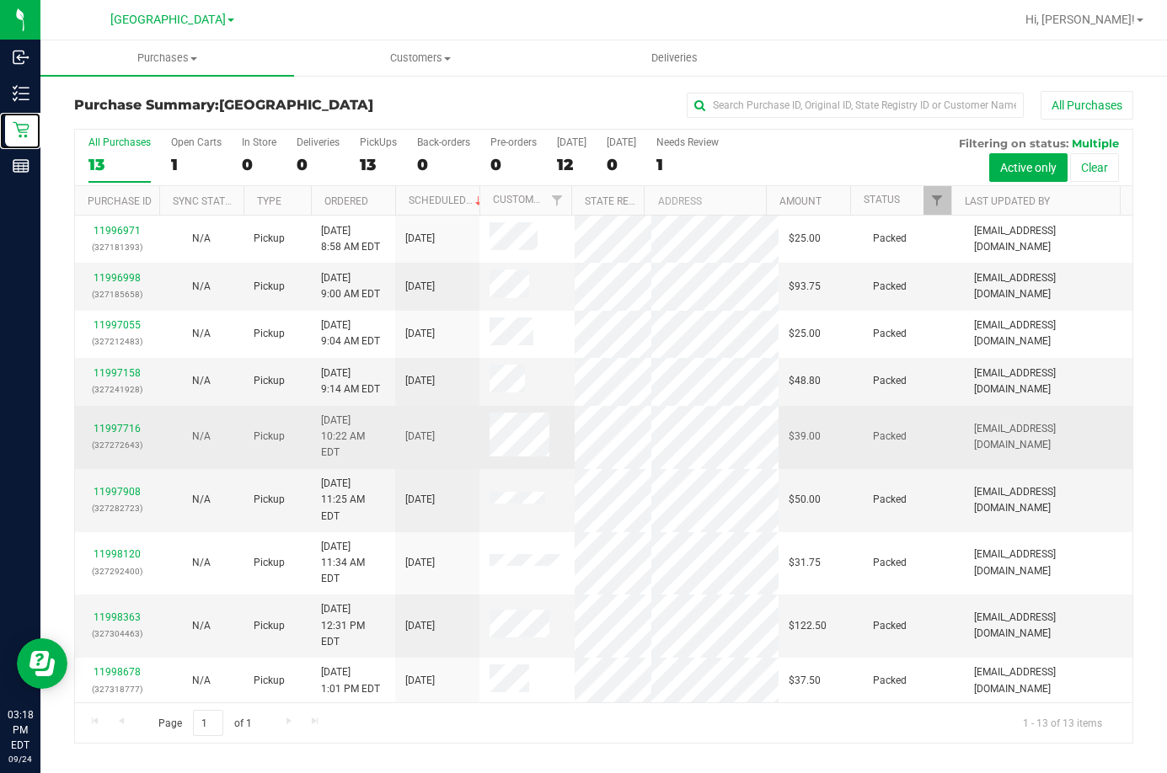
scroll to position [152, 0]
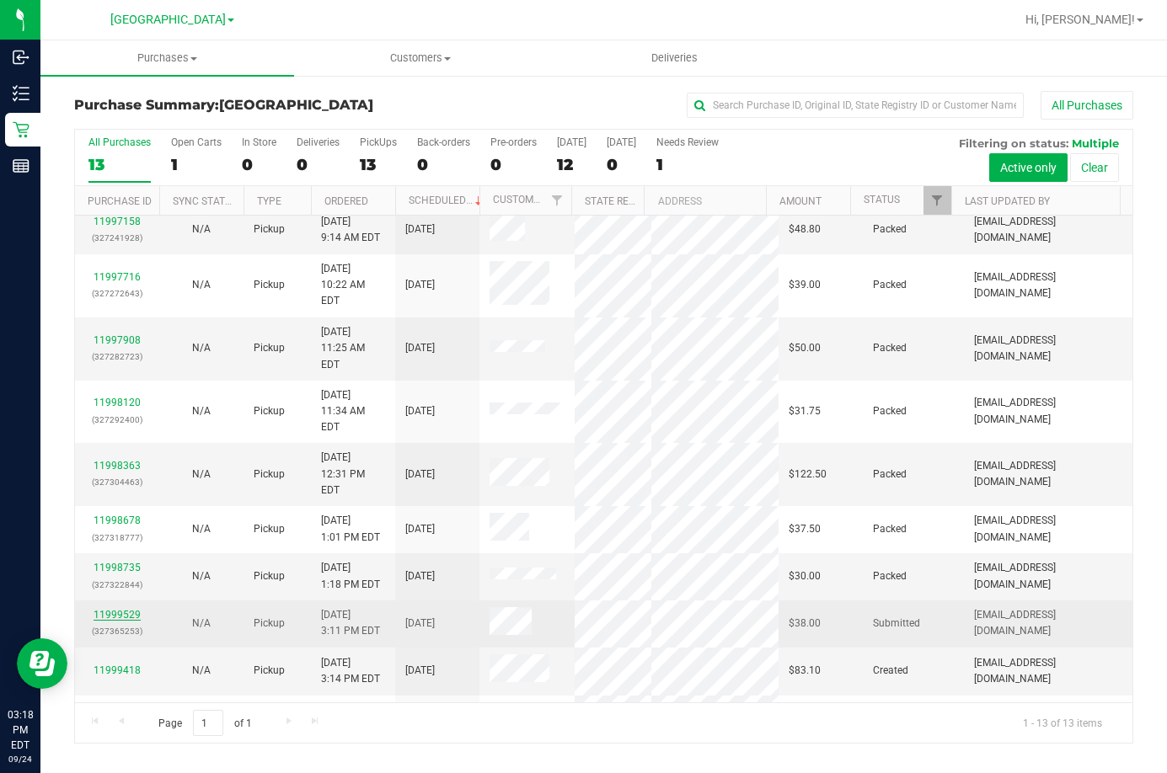
click at [118, 609] on link "11999529" at bounding box center [117, 615] width 47 height 12
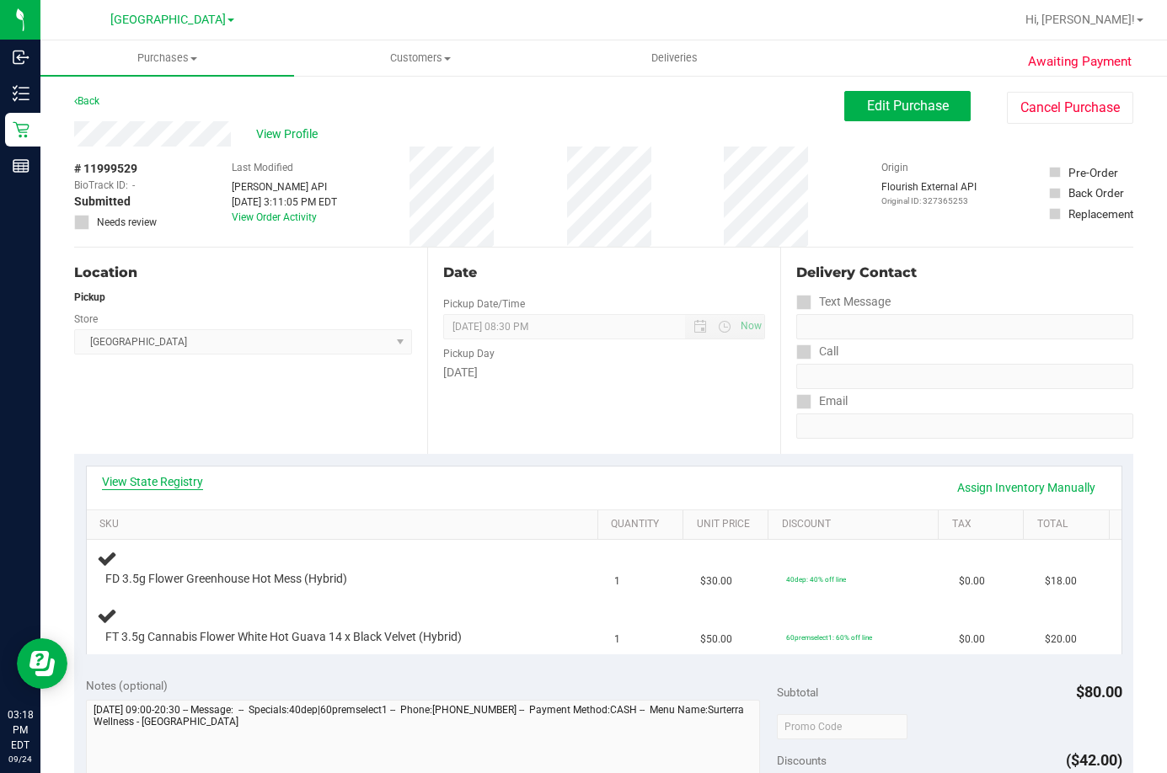
click at [174, 476] on link "View State Registry" at bounding box center [152, 481] width 101 height 17
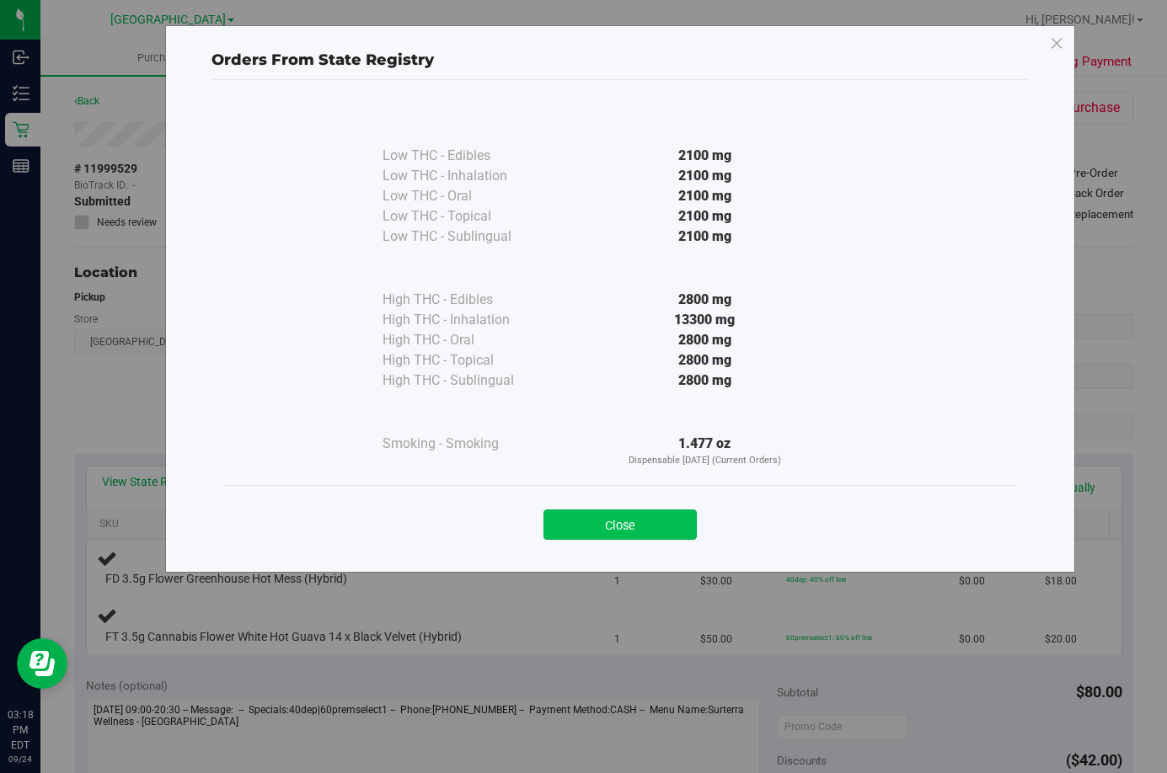
click at [646, 534] on button "Close" at bounding box center [619, 525] width 153 height 30
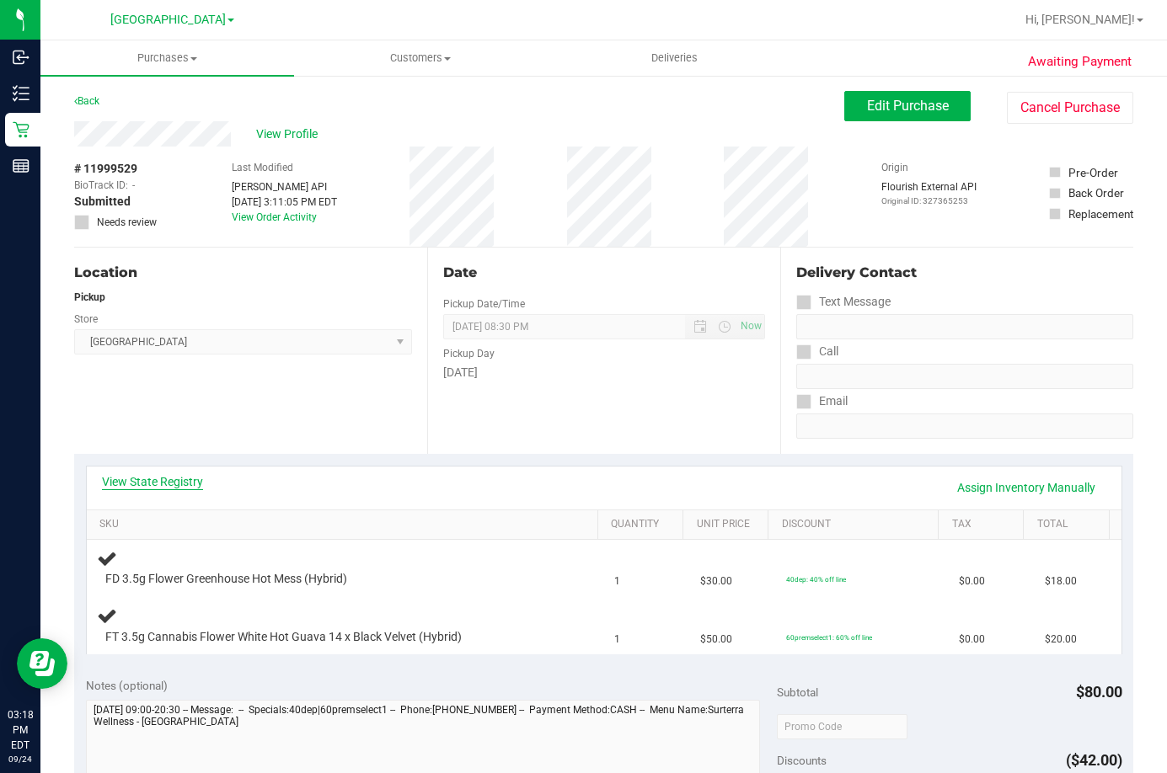
click at [190, 484] on link "View State Registry" at bounding box center [152, 481] width 101 height 17
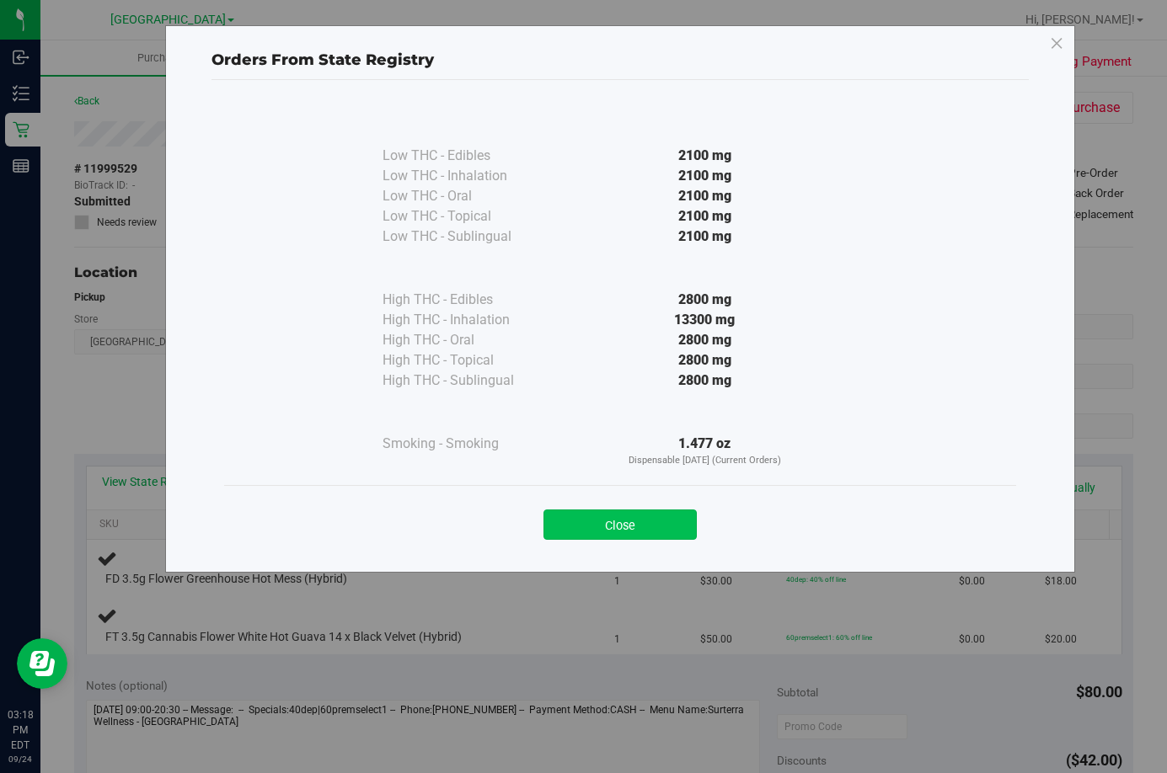
click at [634, 532] on button "Close" at bounding box center [619, 525] width 153 height 30
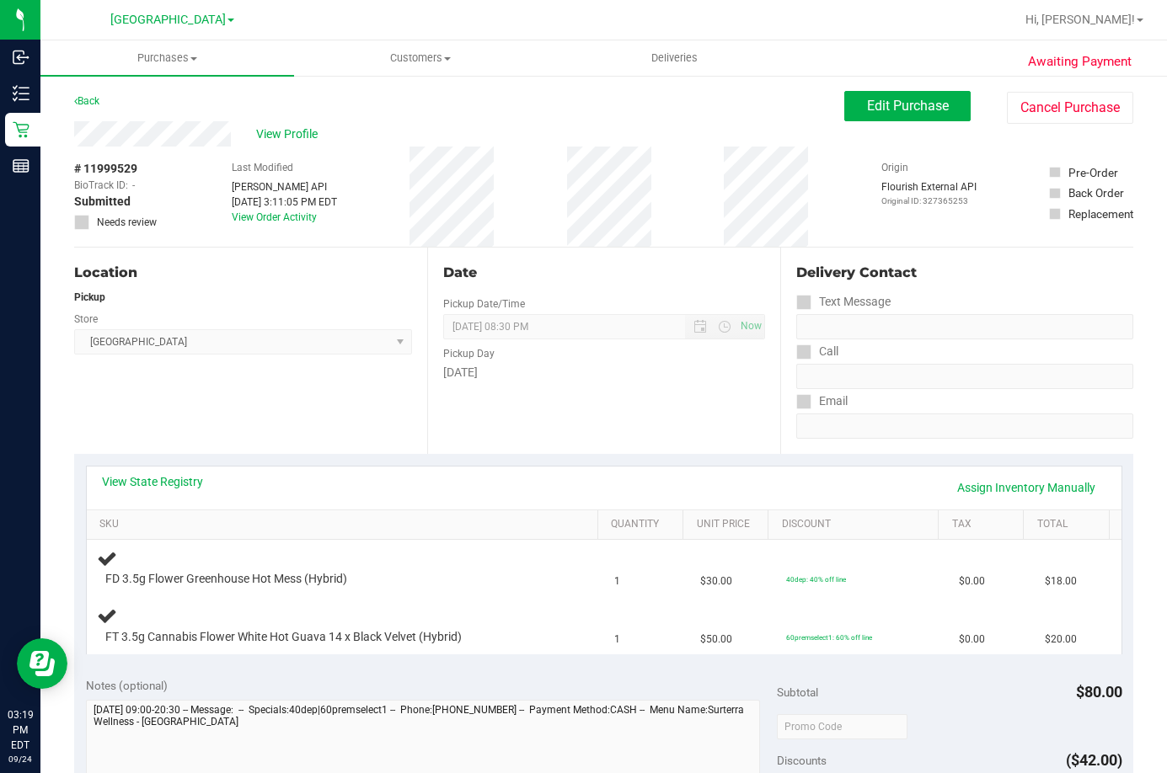
click at [646, 421] on div "Date Pickup Date/Time [DATE] Now [DATE] 08:30 PM Now Pickup Day [DATE]" at bounding box center [603, 351] width 353 height 206
click at [139, 487] on link "View State Registry" at bounding box center [152, 481] width 101 height 17
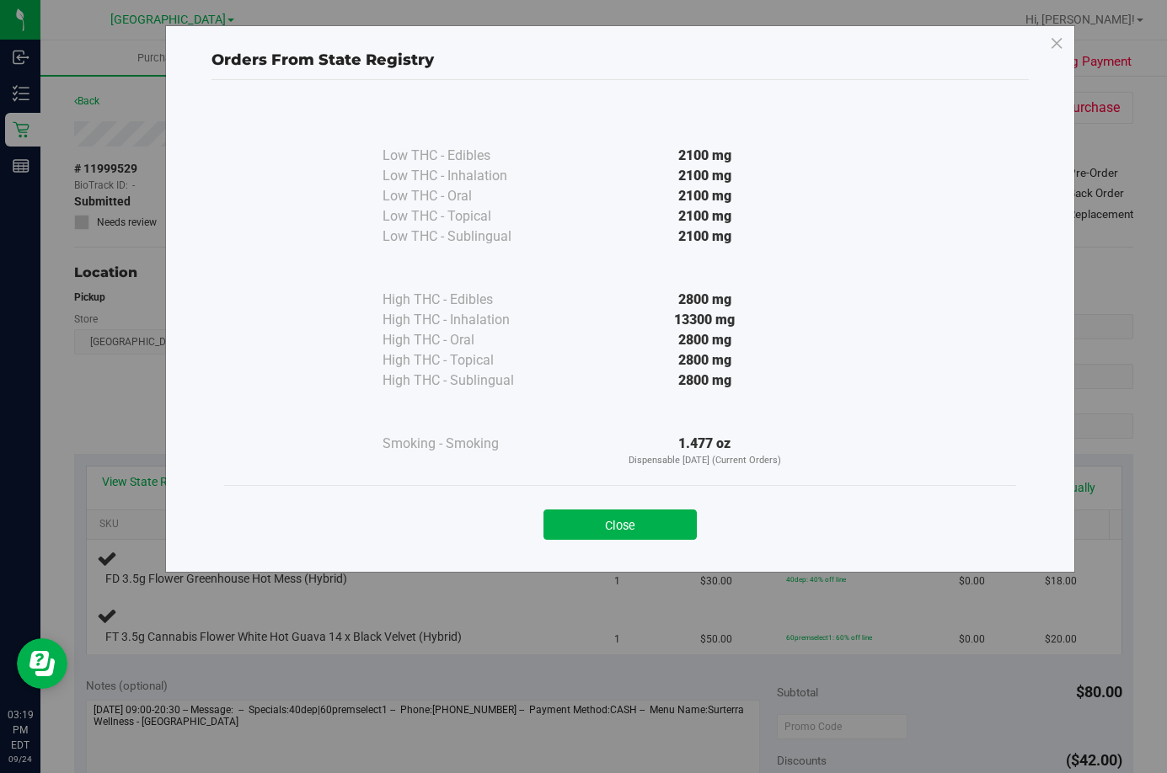
click at [673, 541] on div "Close" at bounding box center [620, 519] width 792 height 68
click at [632, 534] on button "Close" at bounding box center [619, 525] width 153 height 30
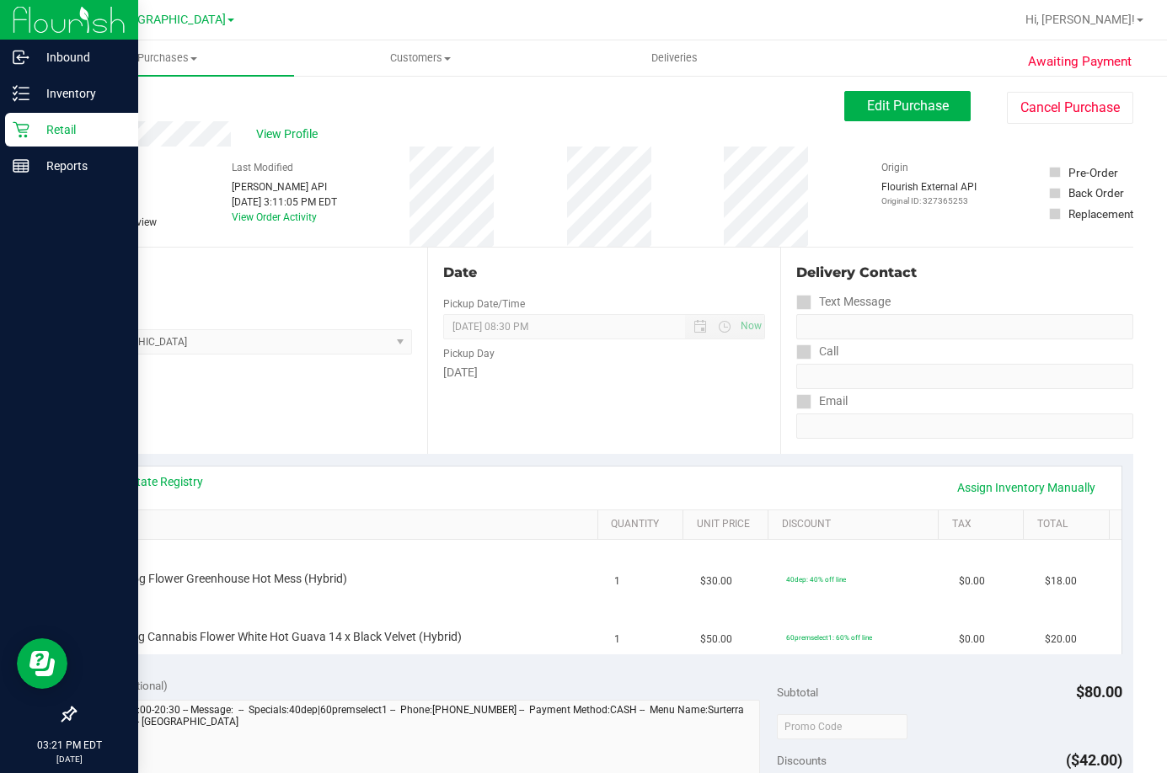
click at [26, 126] on icon at bounding box center [21, 129] width 17 height 17
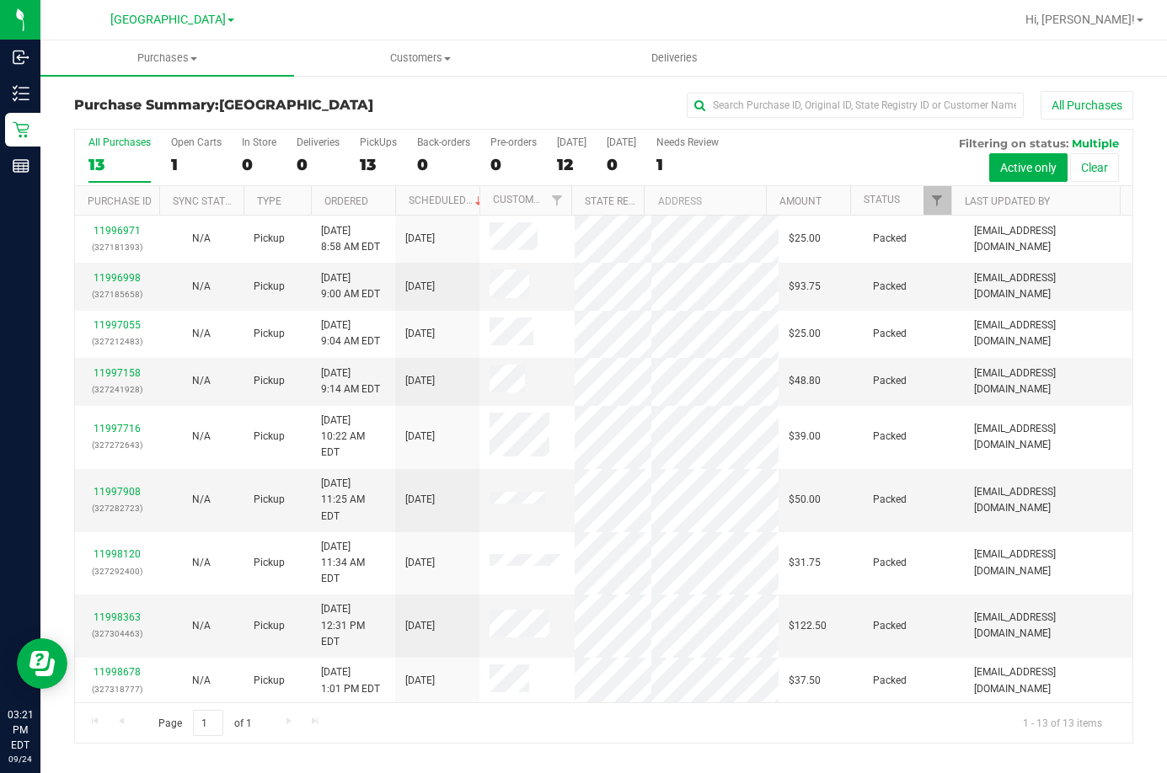
click at [593, 115] on div "All Purchases" at bounding box center [780, 105] width 706 height 29
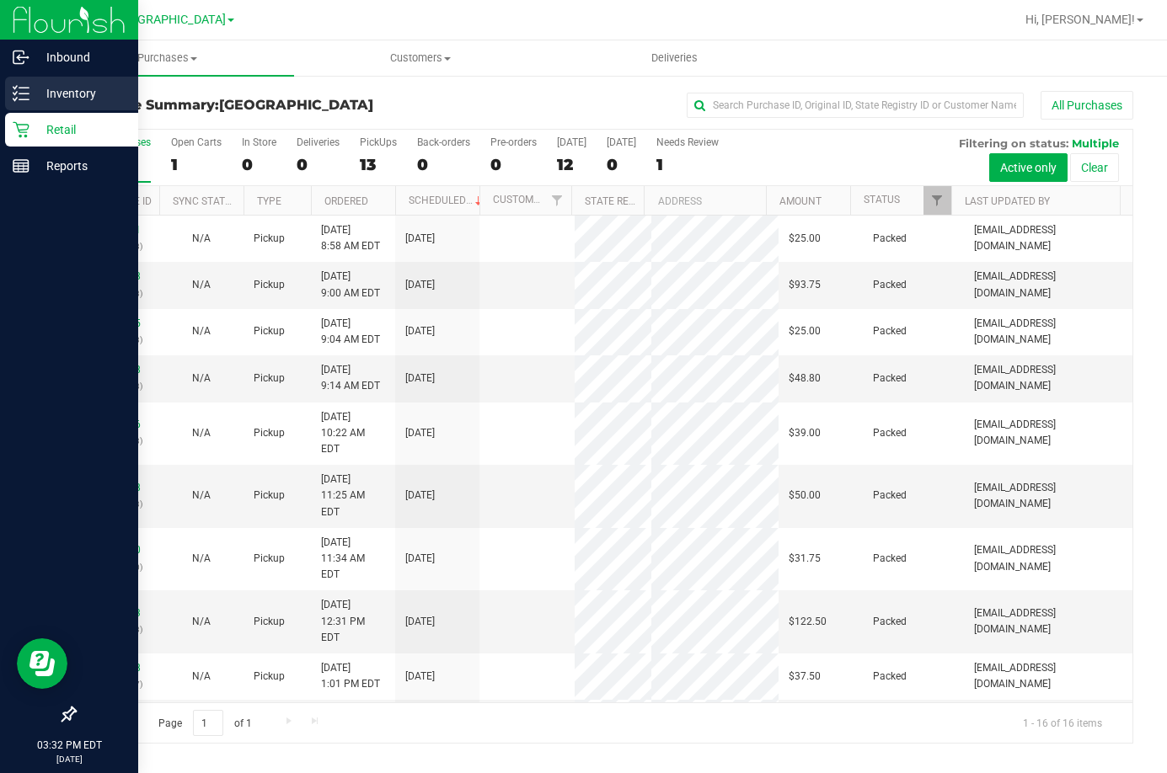
click at [48, 95] on p "Inventory" at bounding box center [79, 93] width 101 height 20
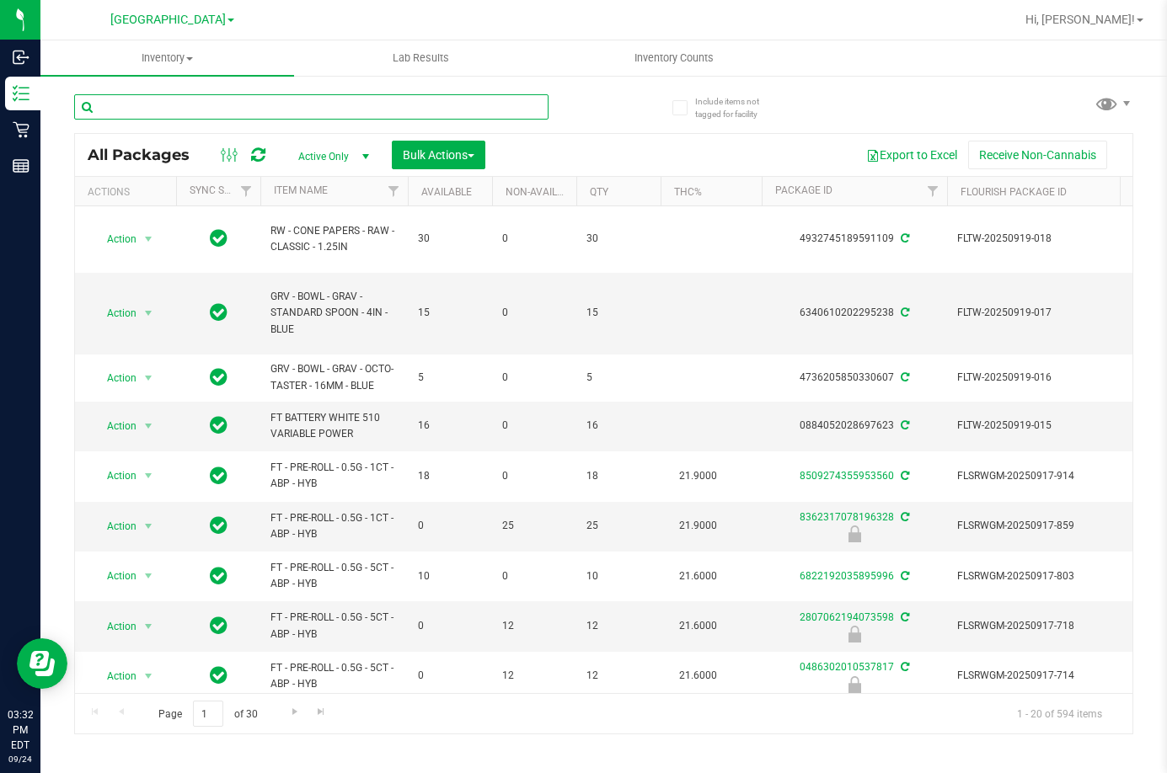
click at [273, 110] on input "text" at bounding box center [311, 106] width 474 height 25
type input "9678600577612116"
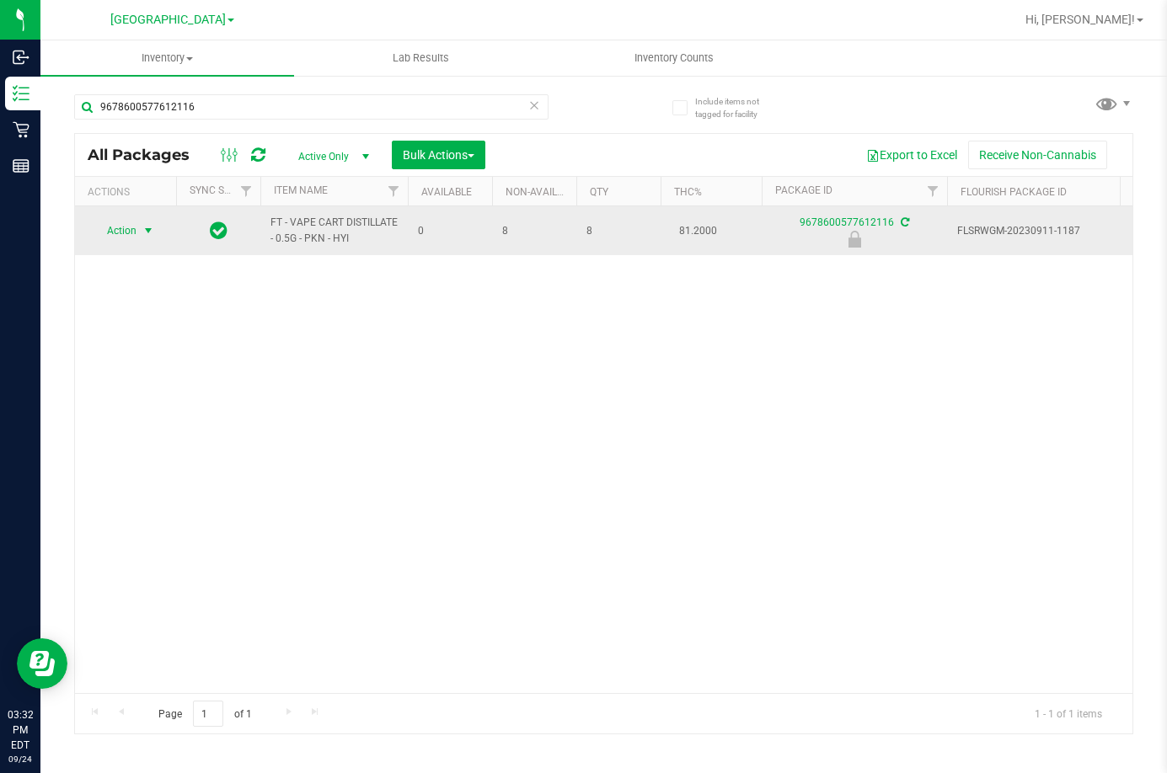
click at [133, 231] on span "Action" at bounding box center [114, 231] width 45 height 24
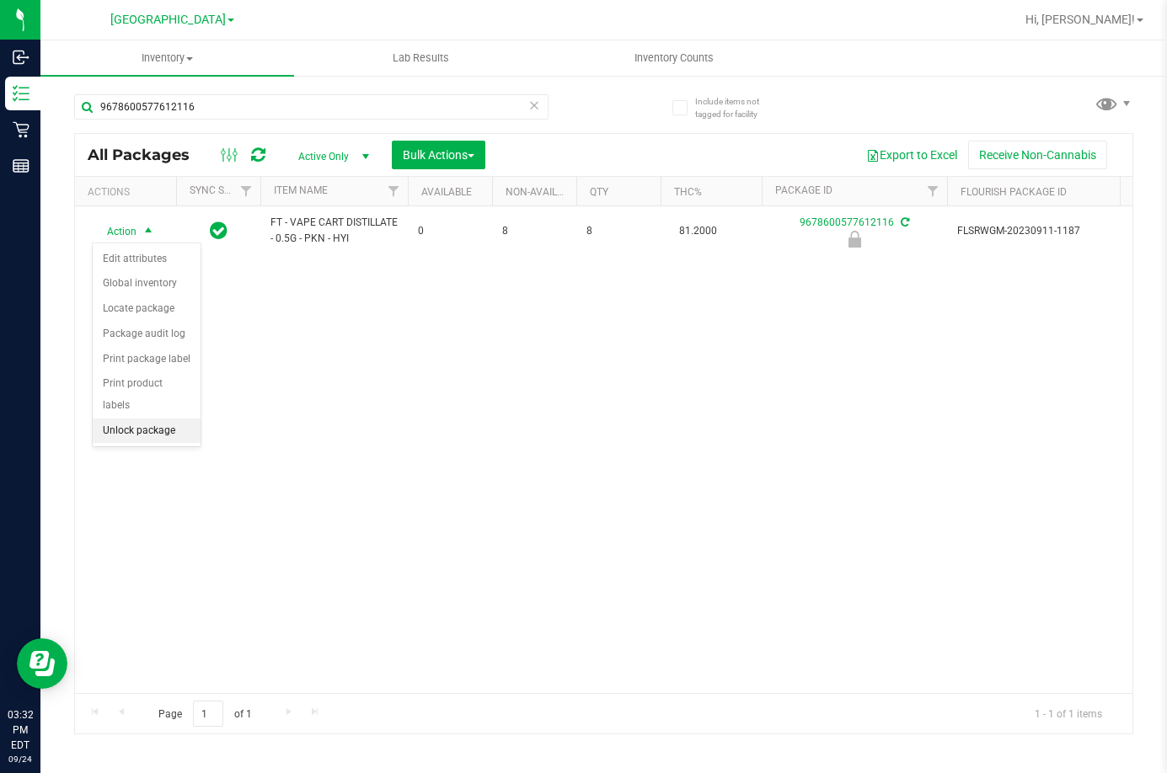
click at [164, 419] on li "Unlock package" at bounding box center [147, 431] width 108 height 25
click at [588, 581] on div "Action Action Create package Edit attributes Global inventory Locate package Lo…" at bounding box center [603, 449] width 1057 height 487
click at [572, 564] on div "Action Action Create package Edit attributes Global inventory Locate package Lo…" at bounding box center [603, 449] width 1057 height 487
click at [503, 513] on div "Action Action Create package Edit attributes Global inventory Locate package Lo…" at bounding box center [603, 449] width 1057 height 487
